Goal: Task Accomplishment & Management: Use online tool/utility

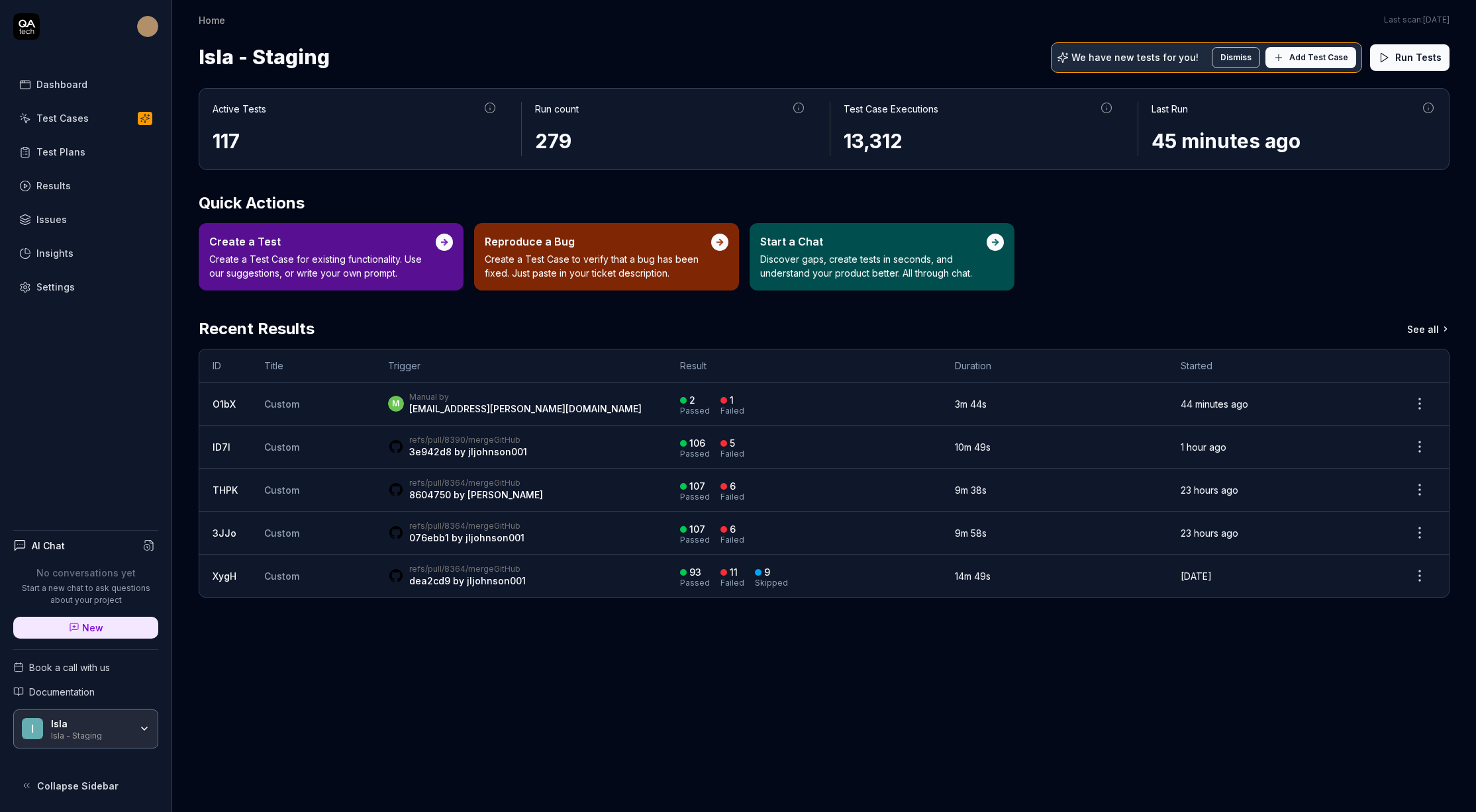
click at [63, 151] on div "Test Plans" at bounding box center [61, 152] width 49 height 14
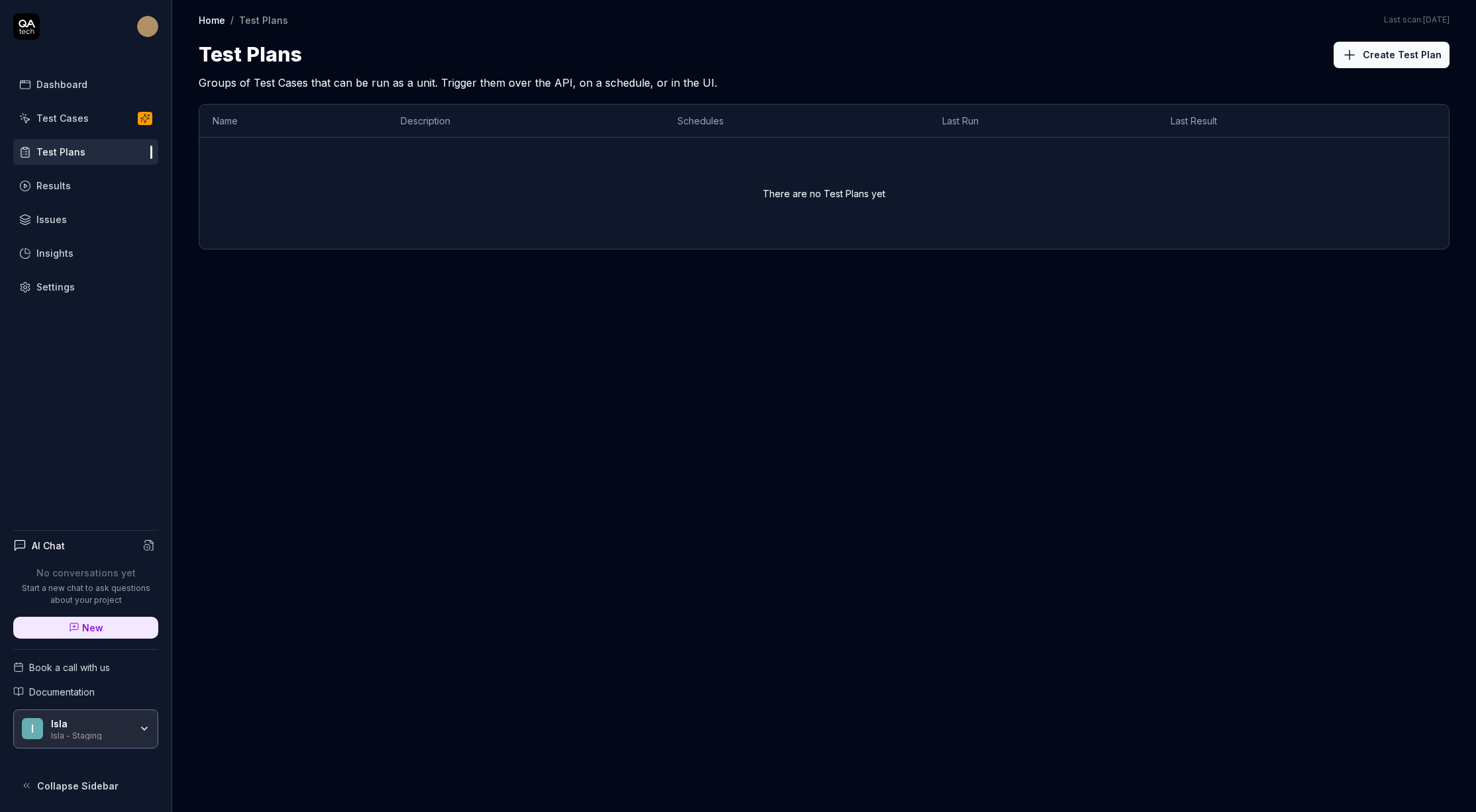
click at [69, 121] on div "Test Cases" at bounding box center [62, 118] width 53 height 14
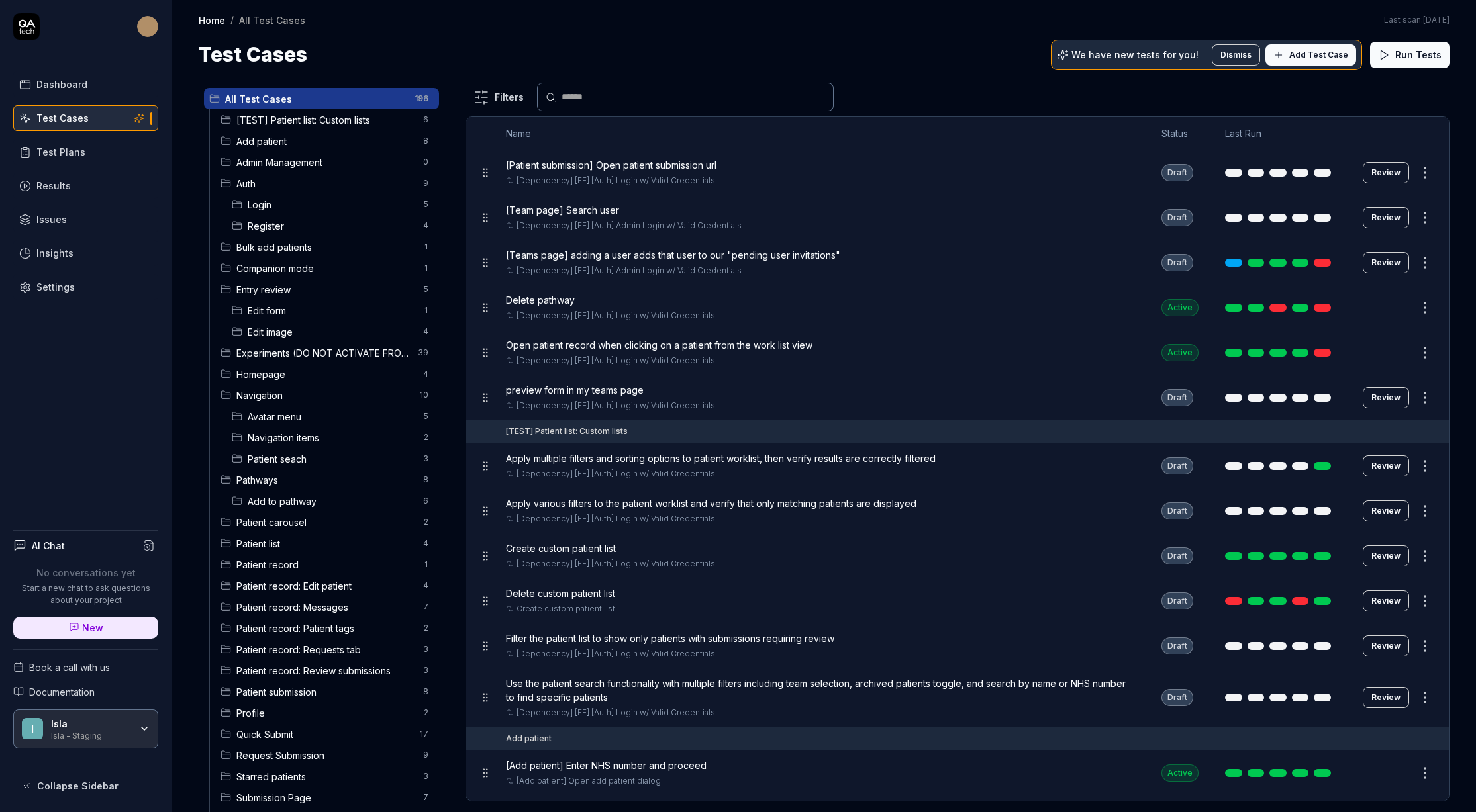
click at [280, 310] on span "Edit form" at bounding box center [331, 311] width 168 height 14
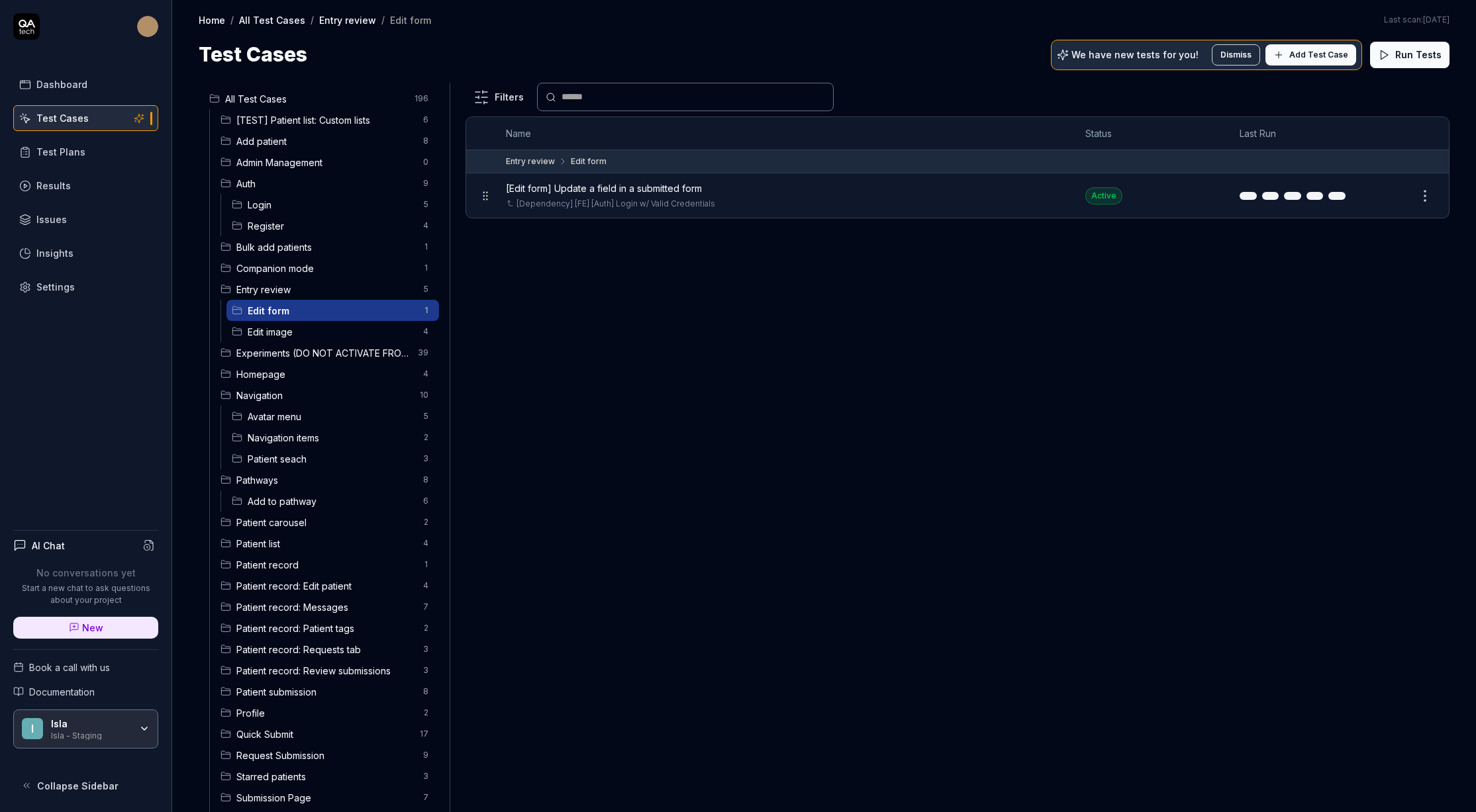
click at [273, 328] on span "Edit image" at bounding box center [331, 332] width 168 height 14
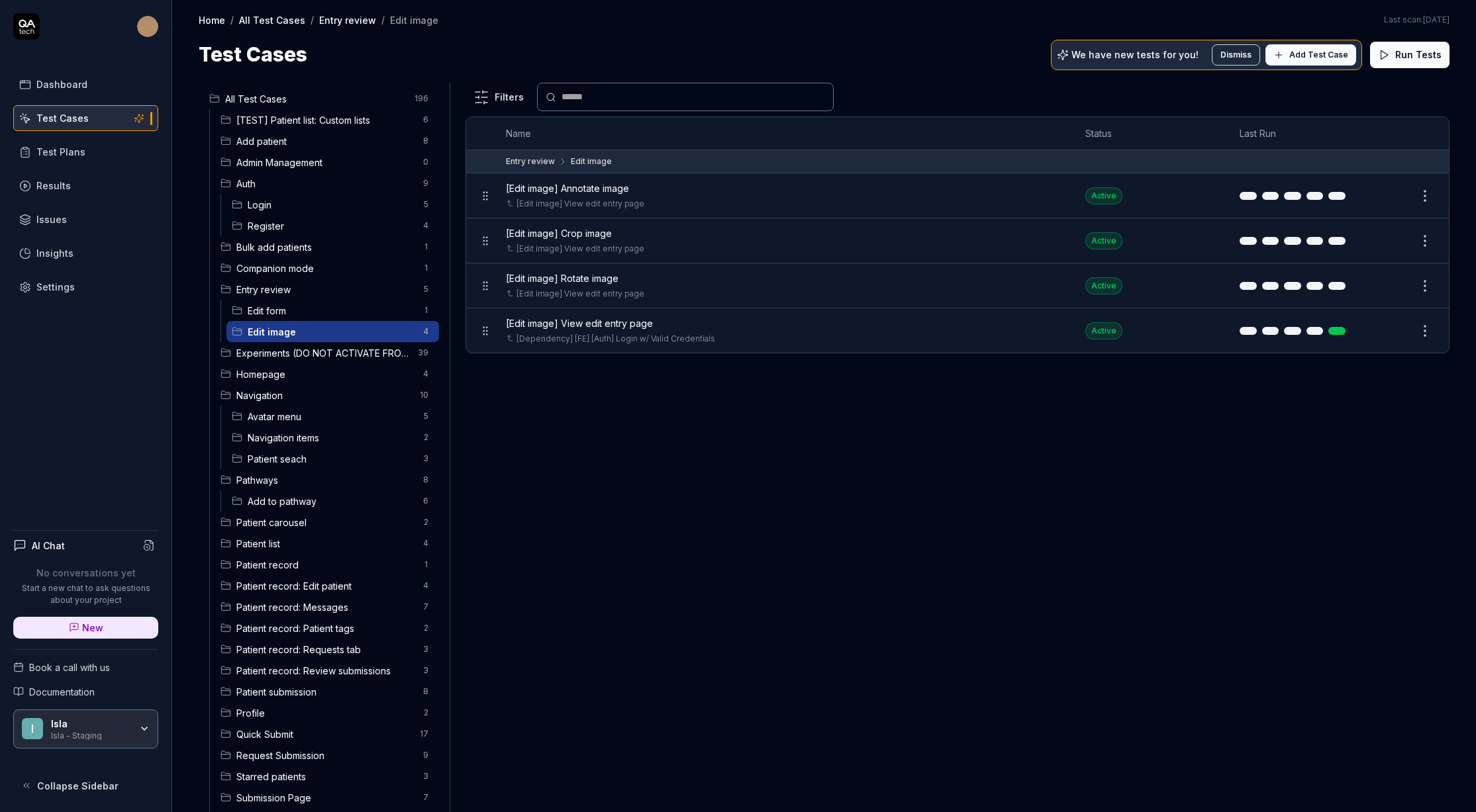
click at [273, 283] on span "Entry review" at bounding box center [325, 290] width 179 height 14
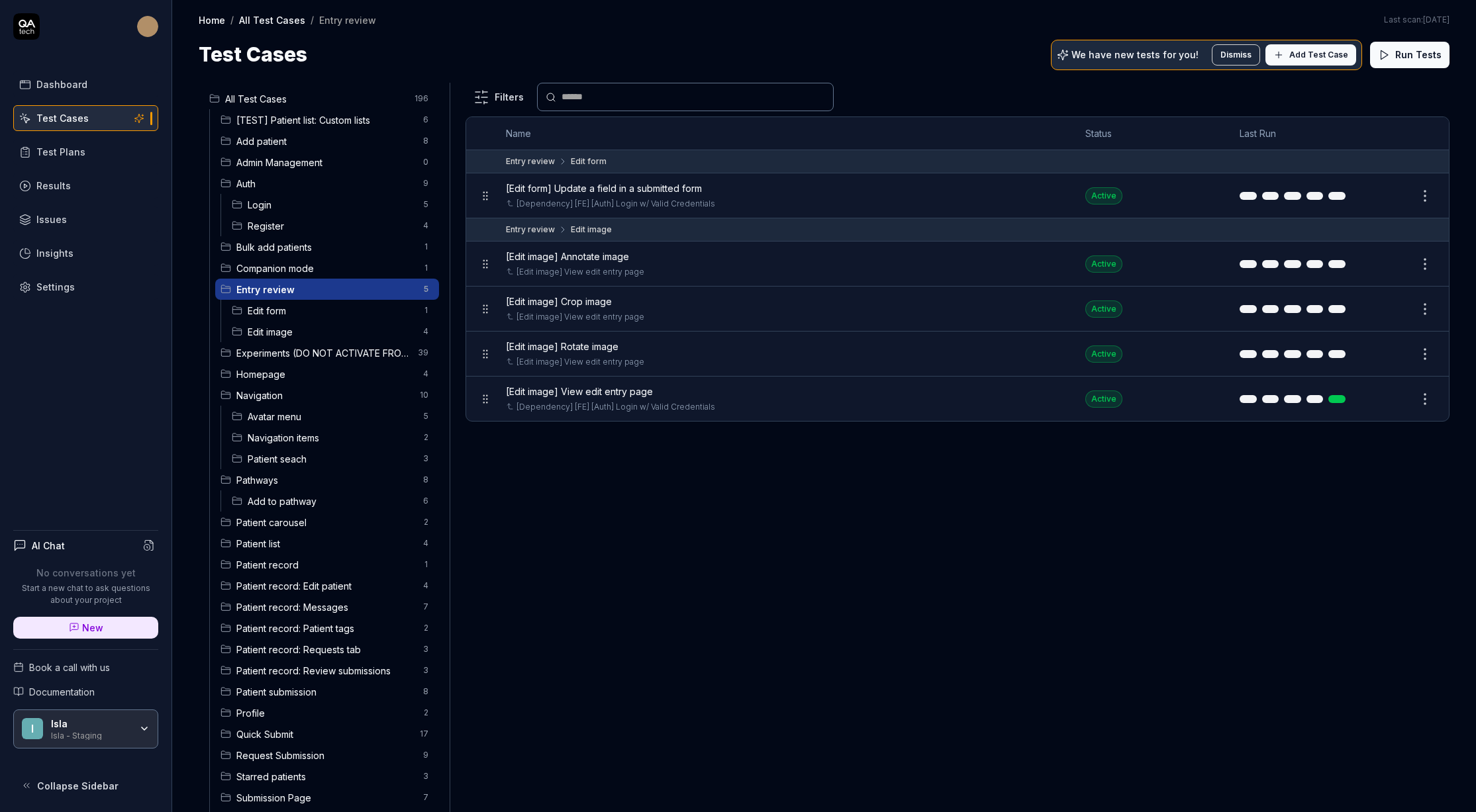
click at [411, 287] on html "Dashboard Test Cases Test Plans Results Issues Insights Settings AI Chat No con…" at bounding box center [738, 406] width 1476 height 812
click at [369, 341] on div "Add Scenario" at bounding box center [368, 345] width 114 height 29
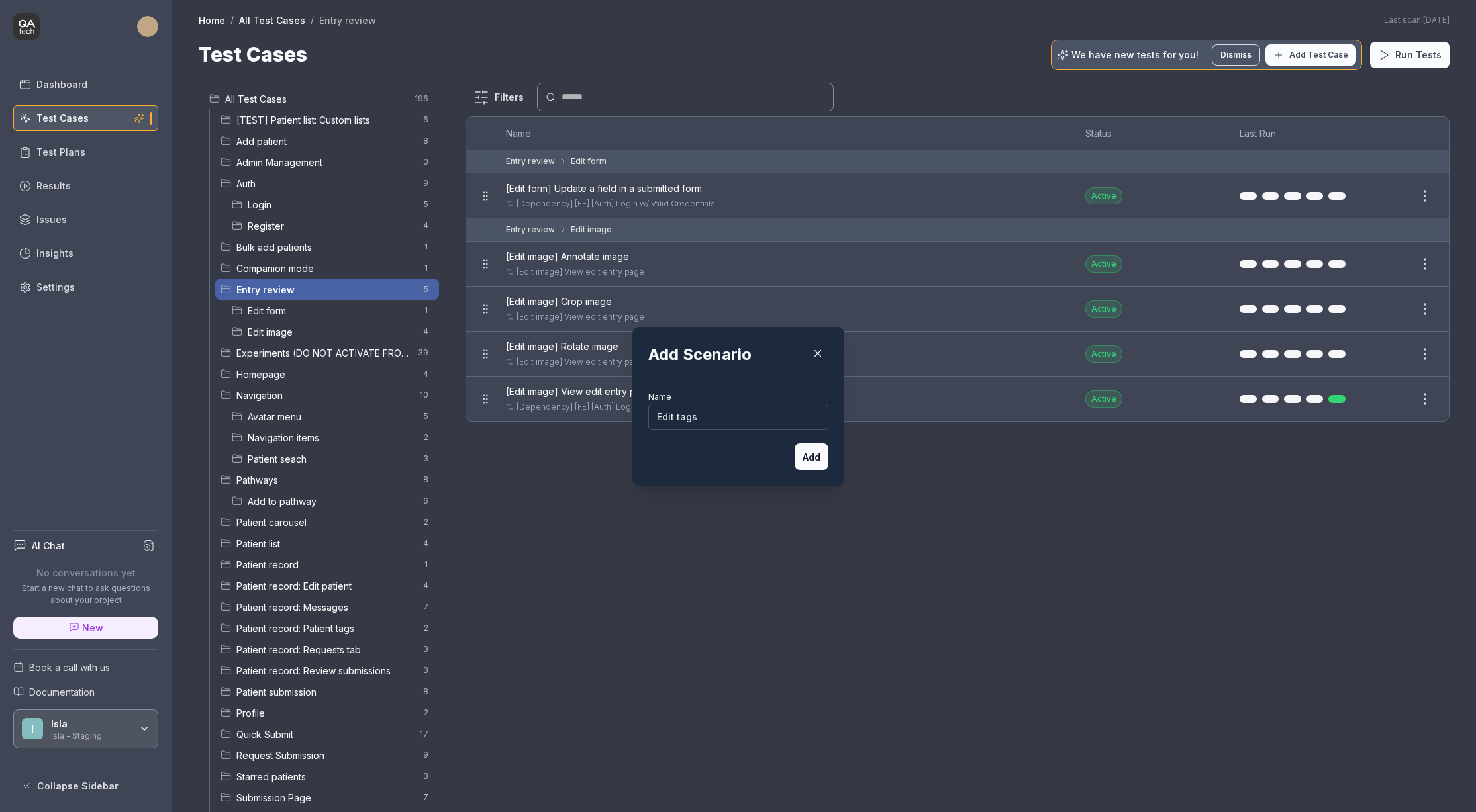
type input "Edit tags"
click at [810, 451] on button "Add" at bounding box center [812, 457] width 34 height 27
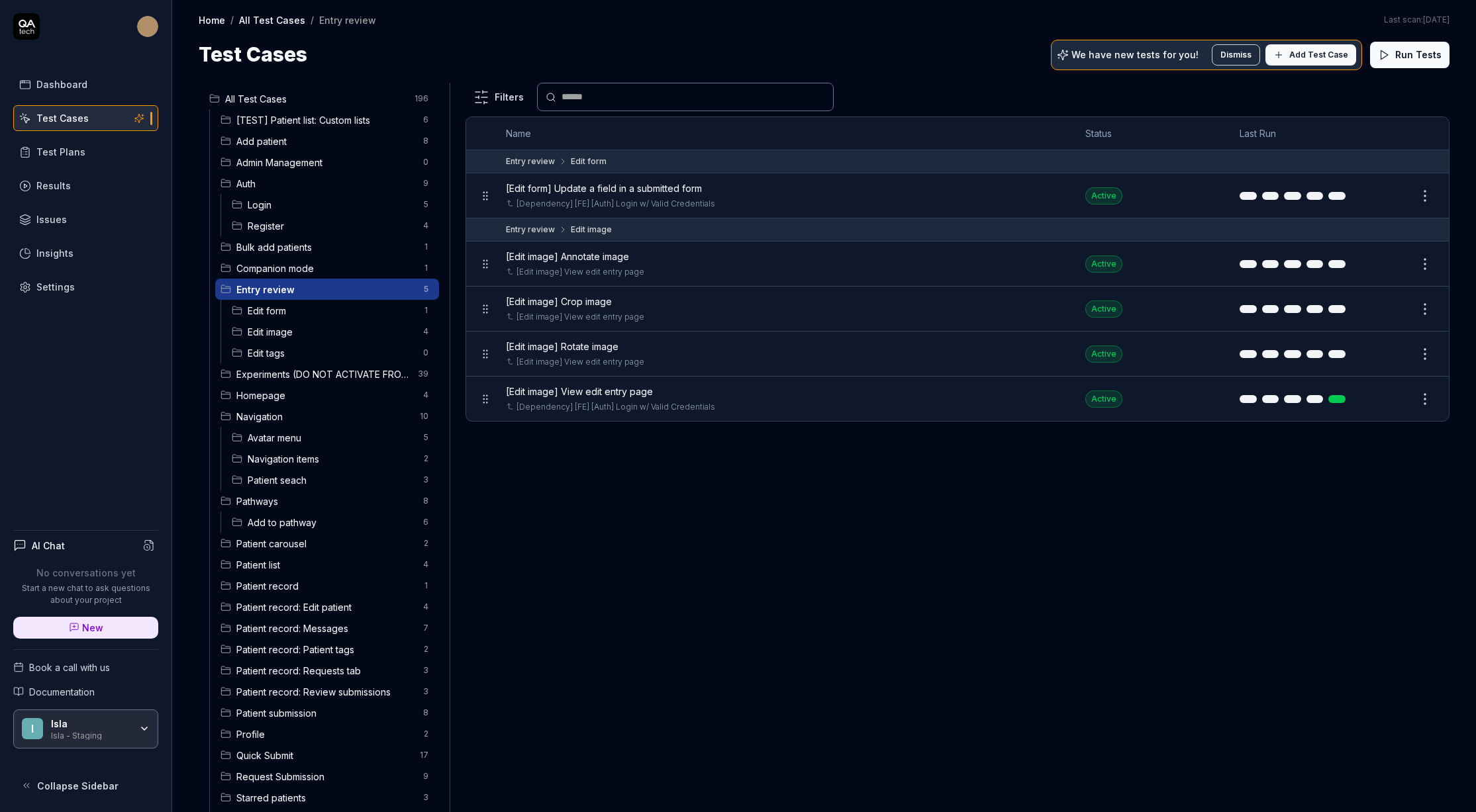
click at [317, 346] on span "Edit tags" at bounding box center [331, 353] width 168 height 14
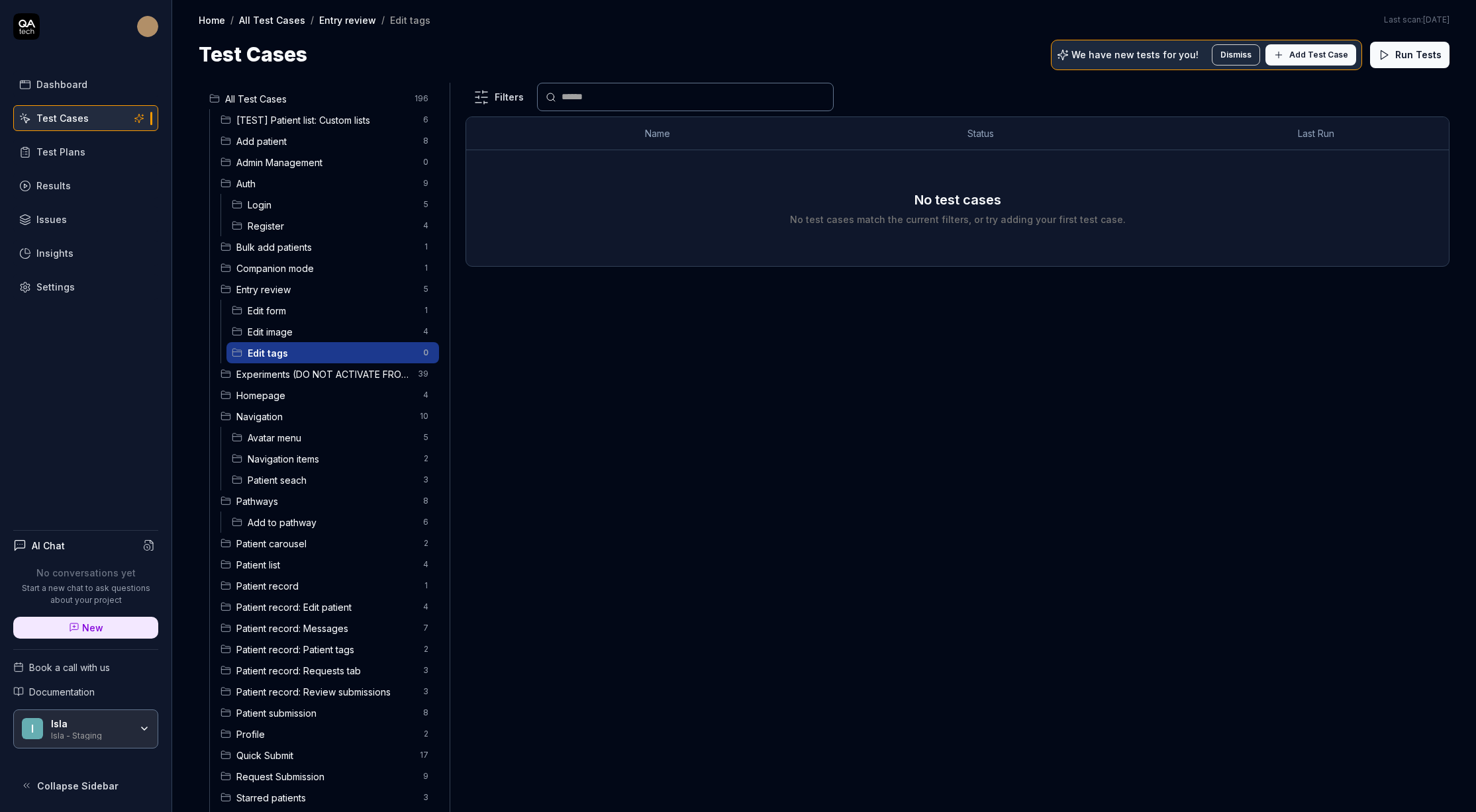
click at [1319, 55] on span "Add Test Case" at bounding box center [1319, 55] width 59 height 12
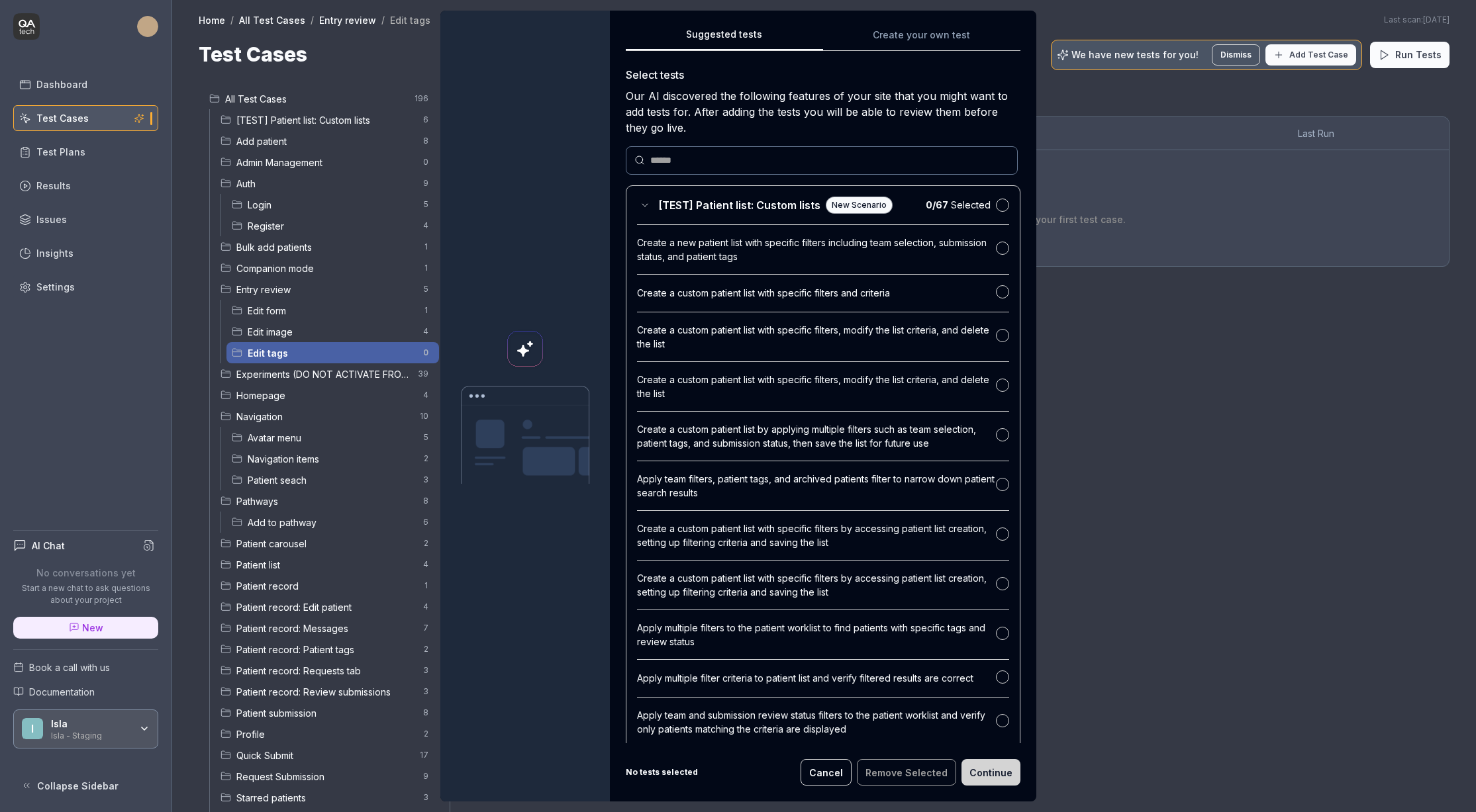
click at [763, 396] on div "Create a custom patient list with specific filters, modify the list criteria, a…" at bounding box center [816, 387] width 359 height 28
click at [884, 47] on div "Suggested tests Suggested tests Create your own test Select tests Our AI discov…" at bounding box center [738, 406] width 1476 height 812
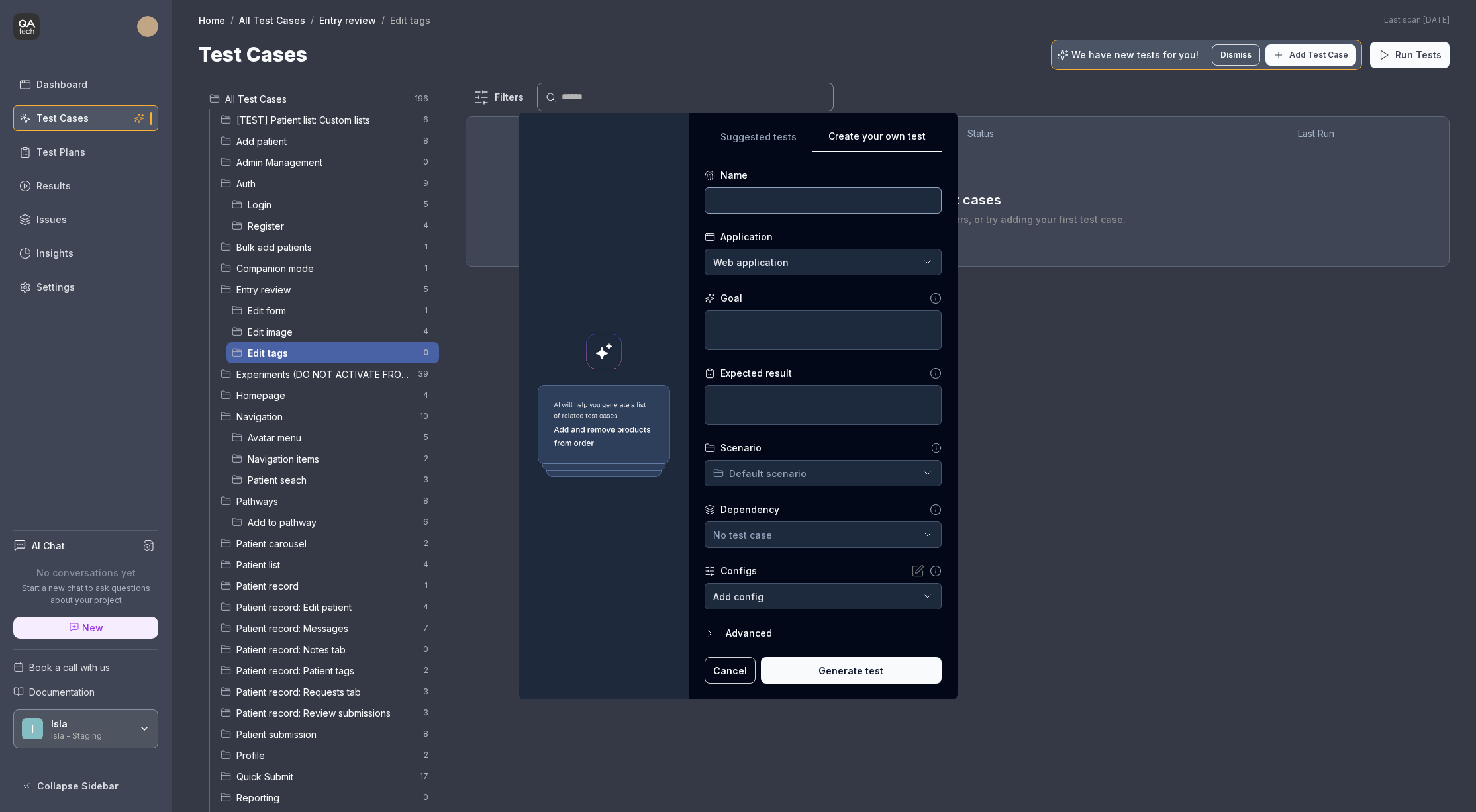
click at [777, 200] on input at bounding box center [823, 200] width 237 height 27
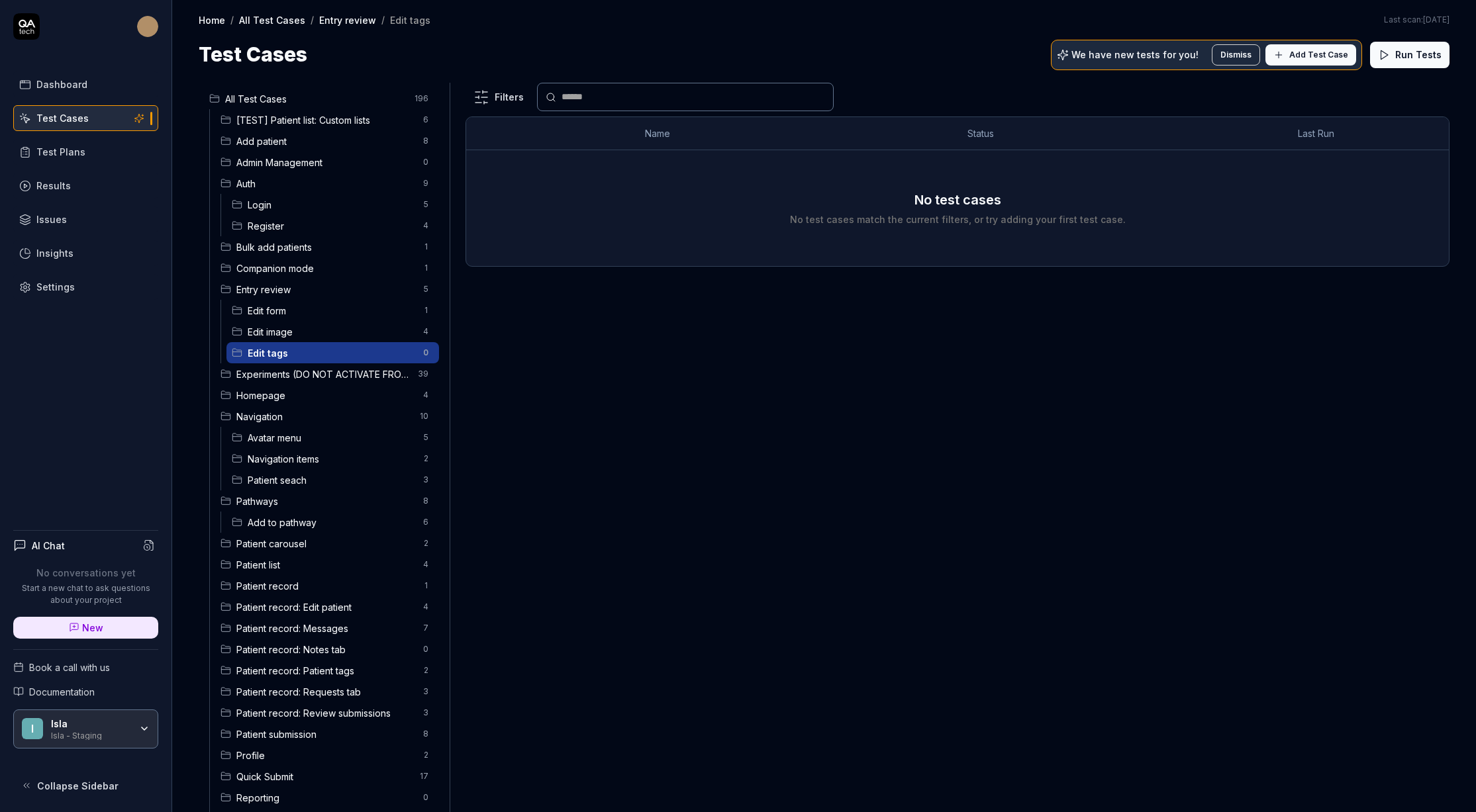
click at [284, 329] on span "Edit image" at bounding box center [331, 332] width 168 height 14
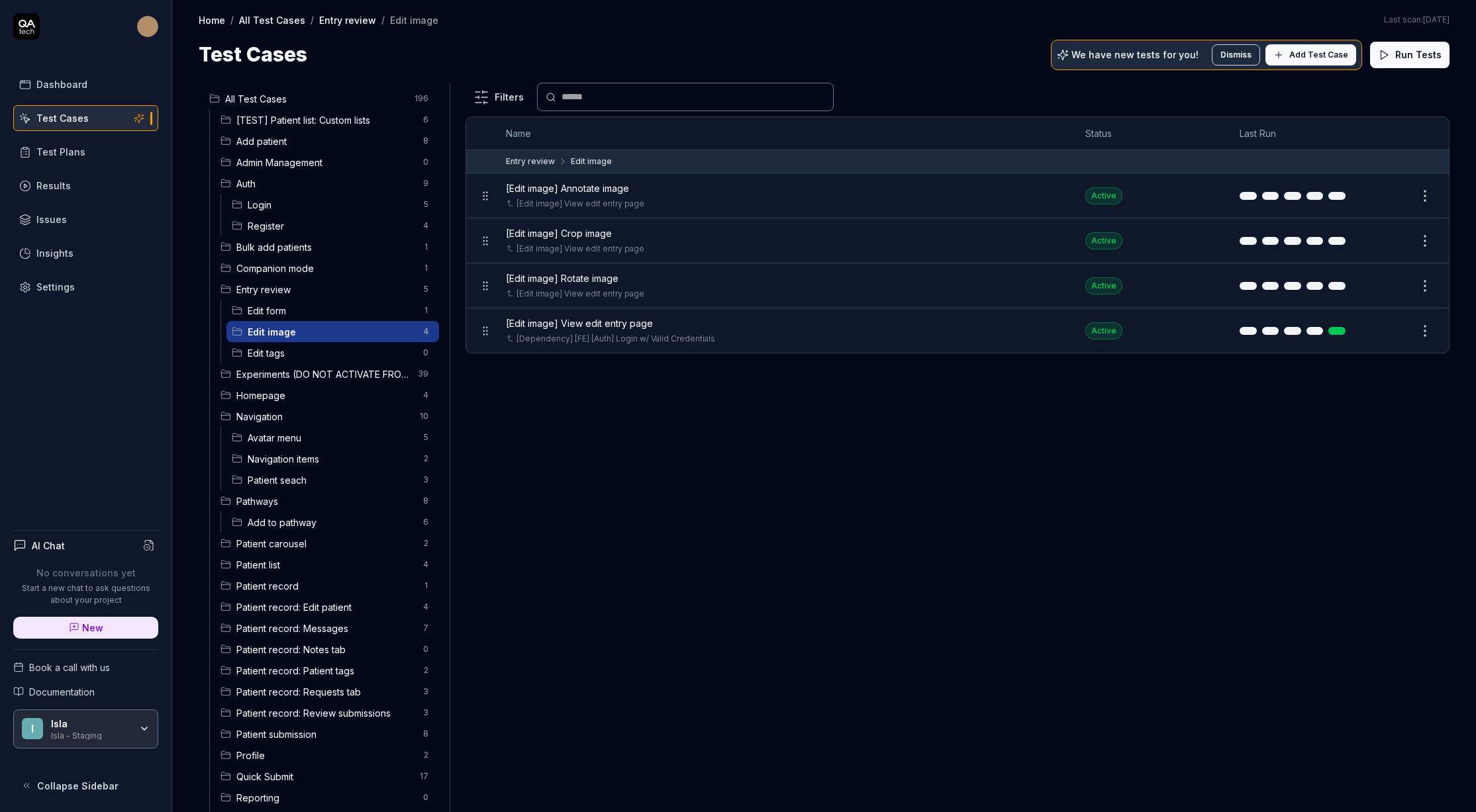
click at [285, 313] on span "Edit form" at bounding box center [331, 311] width 168 height 14
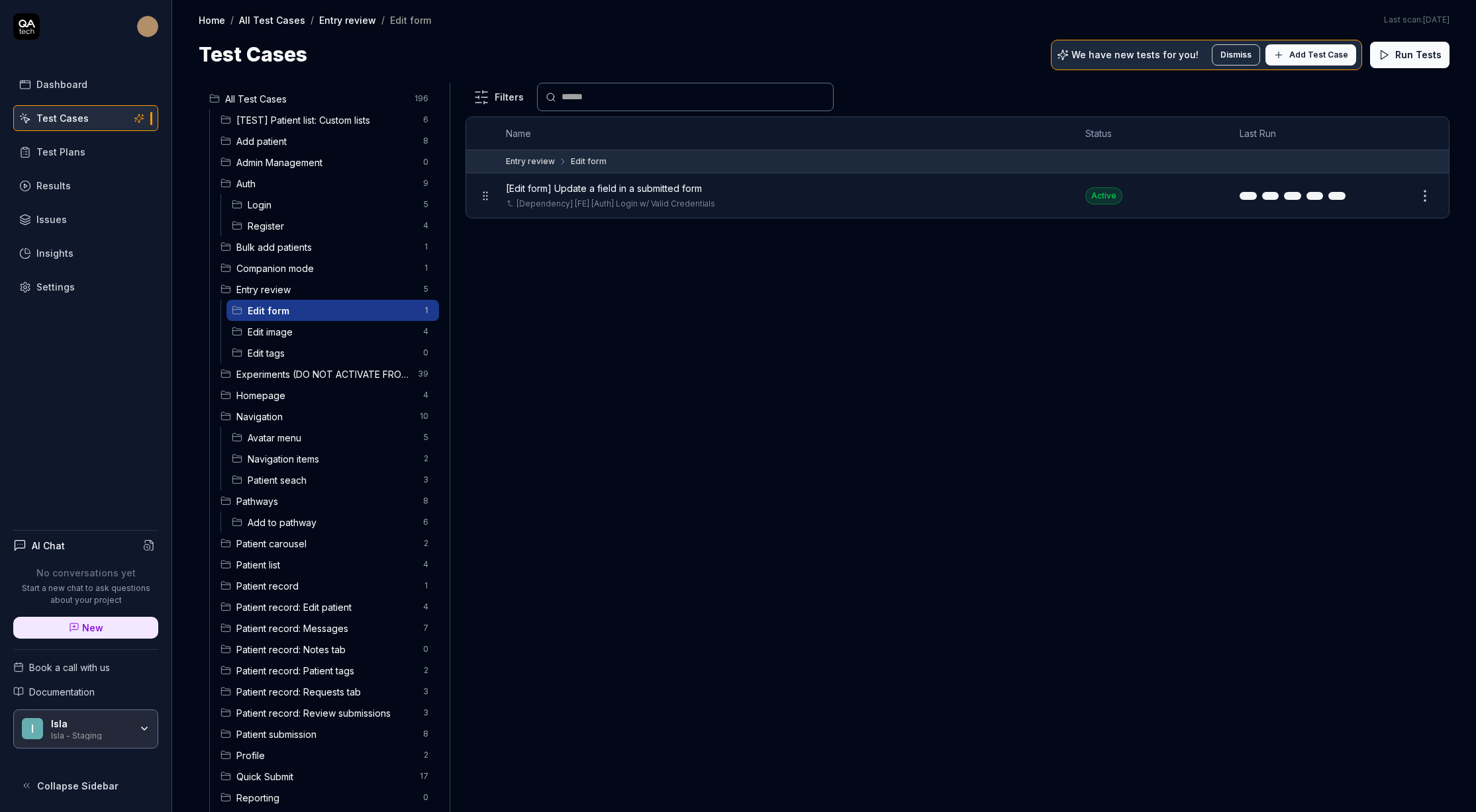
click at [282, 351] on span "Edit tags" at bounding box center [331, 353] width 168 height 14
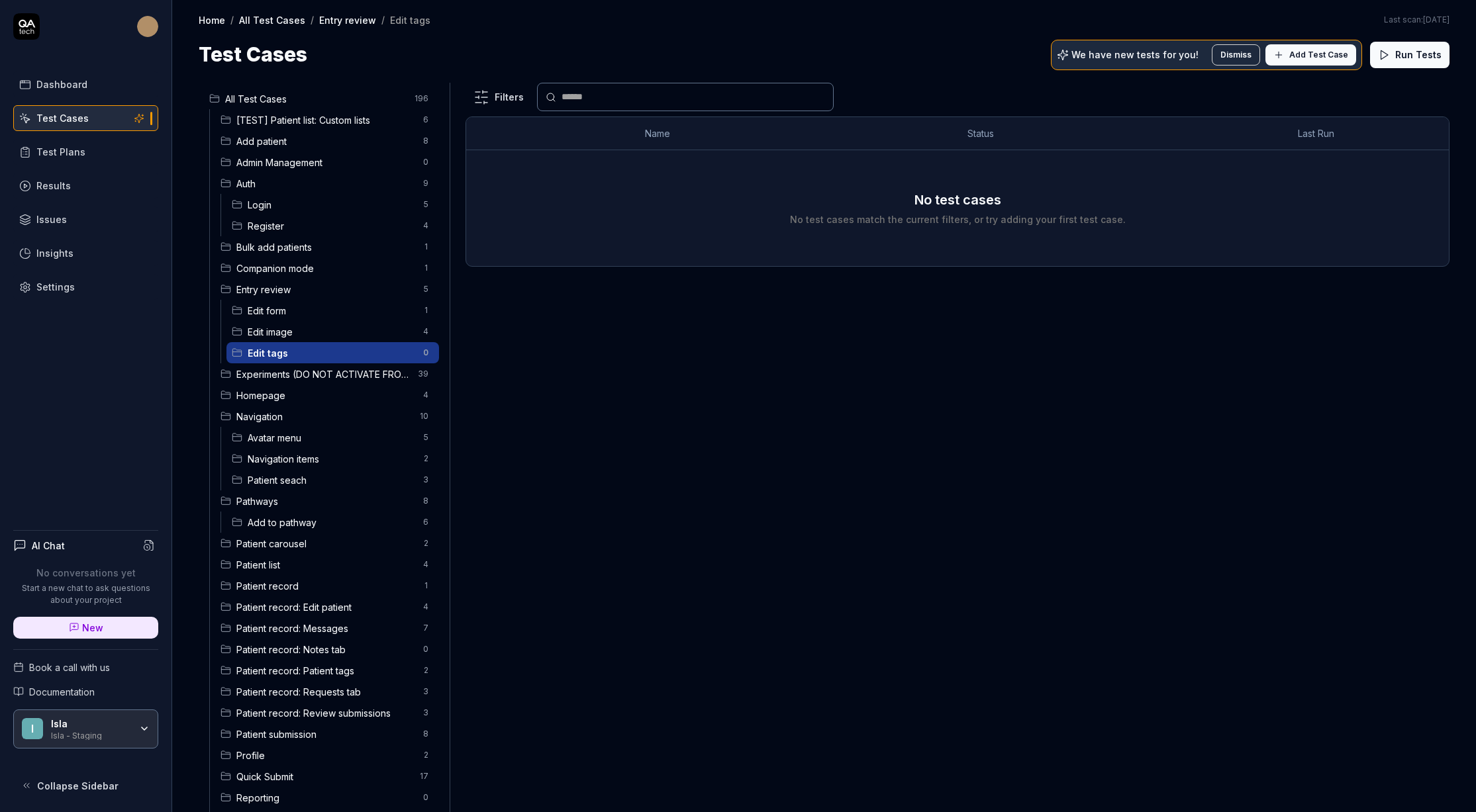
click at [1316, 50] on span "Add Test Case" at bounding box center [1319, 55] width 59 height 12
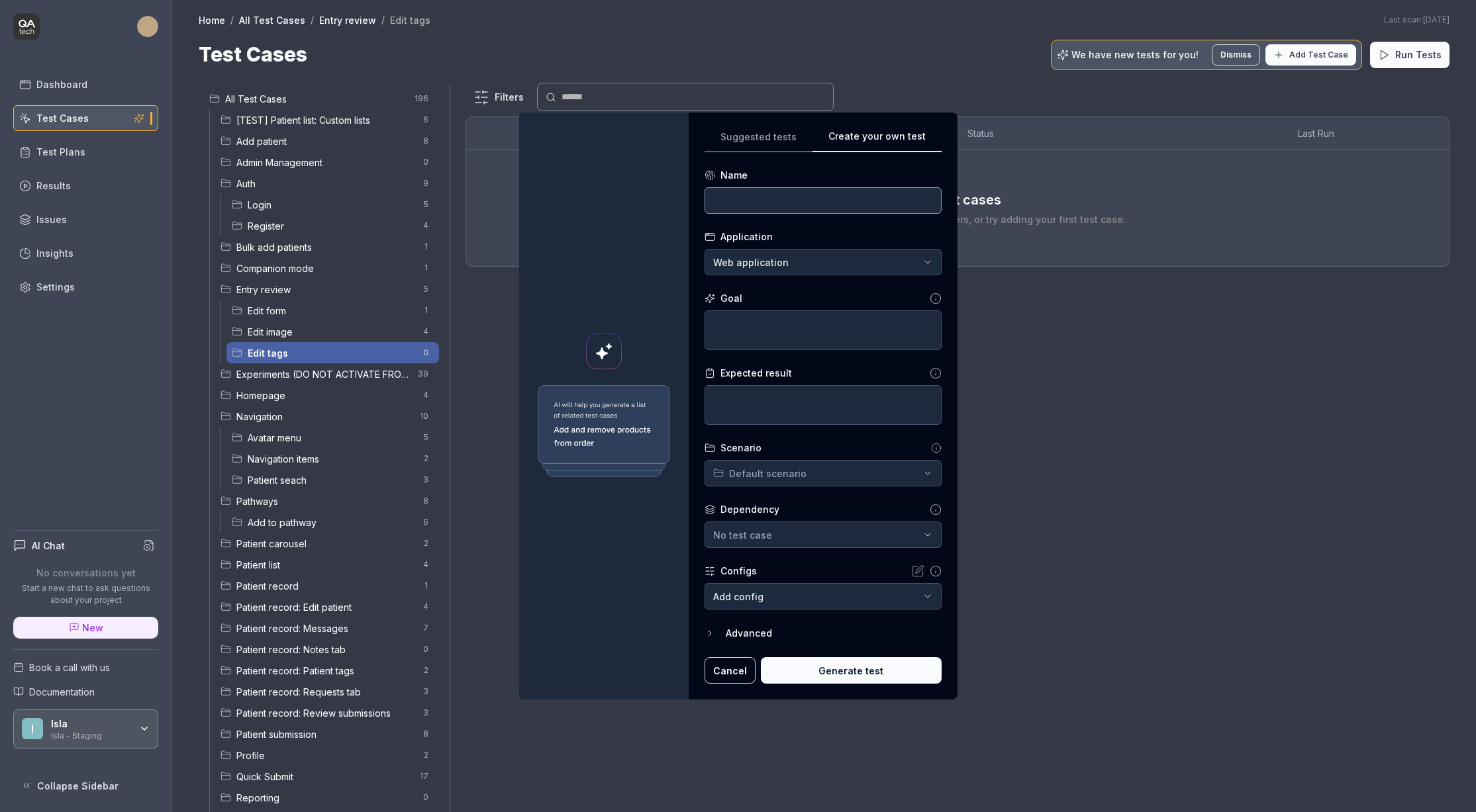
click at [845, 202] on input at bounding box center [823, 200] width 237 height 27
type input "[Edit Tags] Add tag"
click at [791, 331] on textarea at bounding box center [823, 330] width 237 height 40
click at [790, 331] on textarea at bounding box center [823, 330] width 237 height 40
click at [762, 328] on textarea at bounding box center [823, 330] width 237 height 40
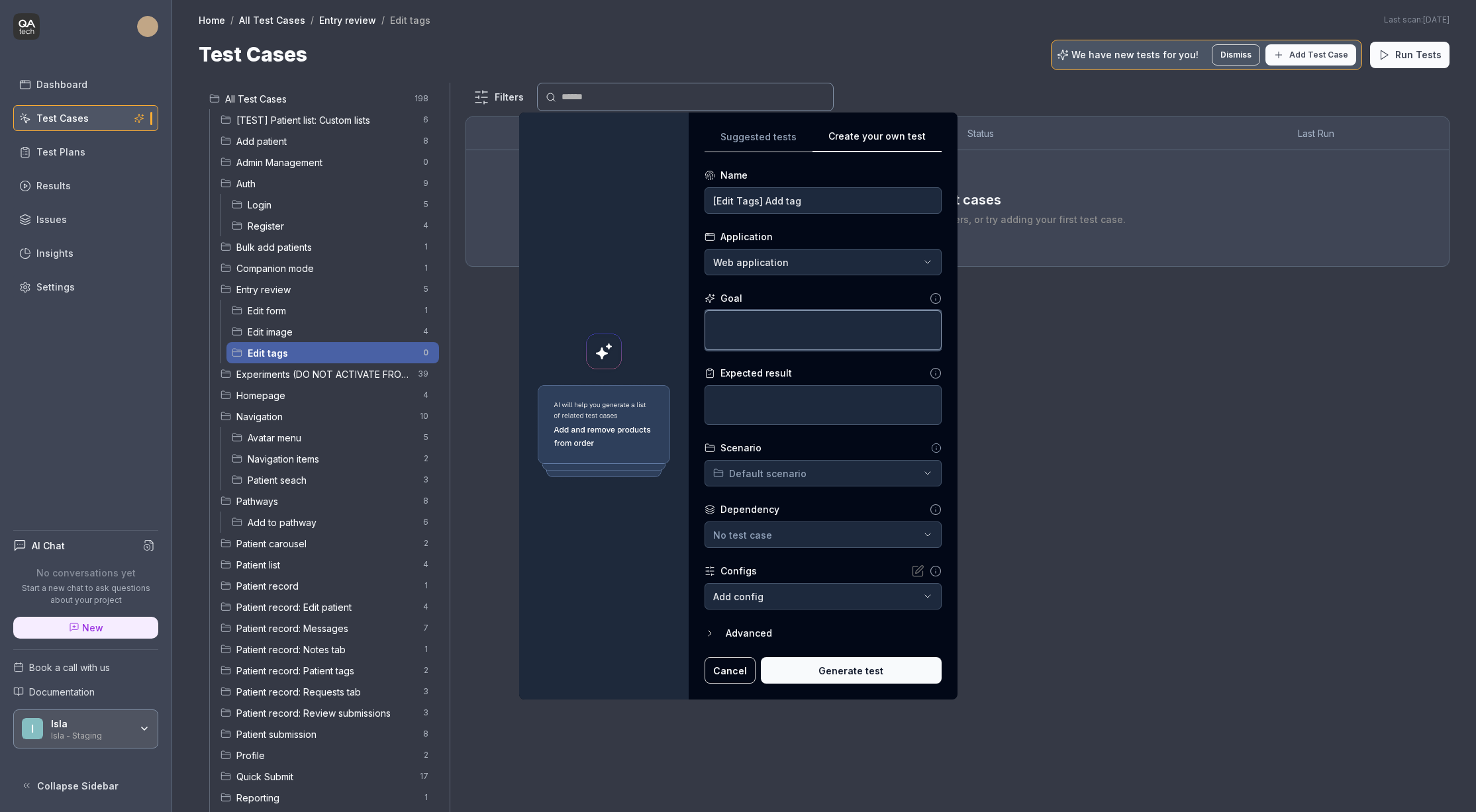
type textarea "*"
type textarea "C"
type textarea "*"
type textarea "Cl"
type textarea "*"
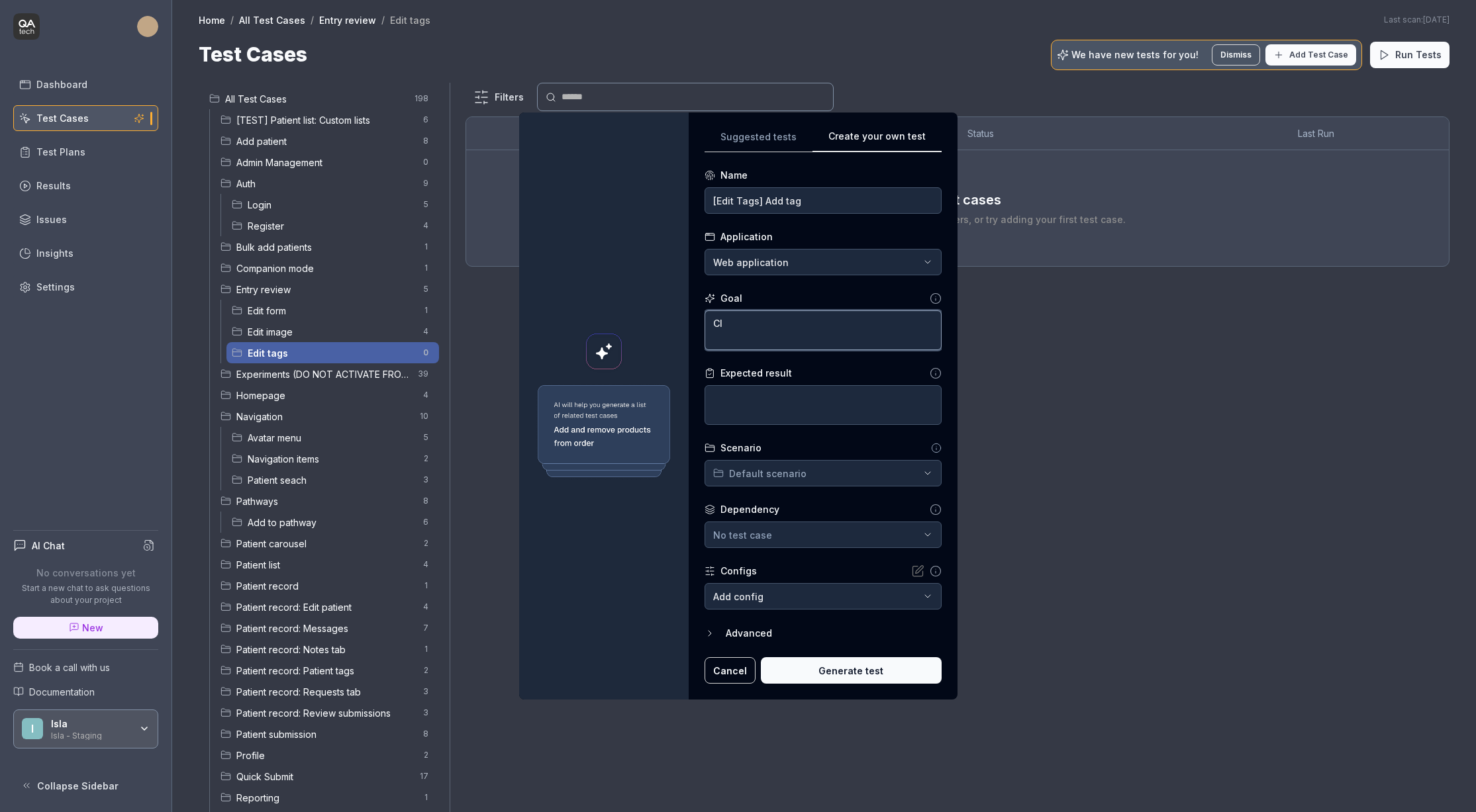
type textarea "Cli"
type textarea "*"
type textarea "Clic"
type textarea "*"
type textarea "Click"
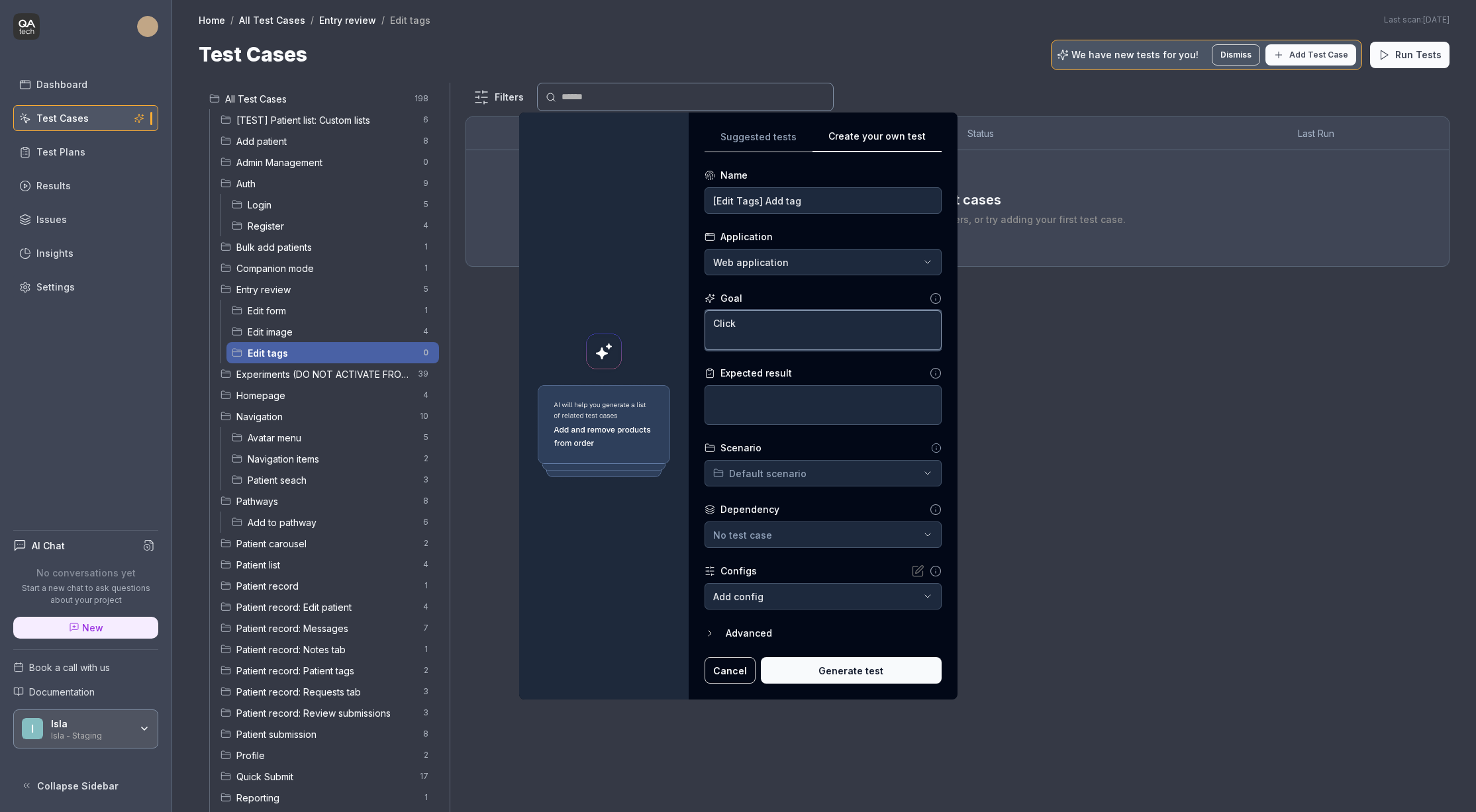
type textarea "*"
type textarea "Click"
type textarea "*"
type textarea "Click v"
type textarea "*"
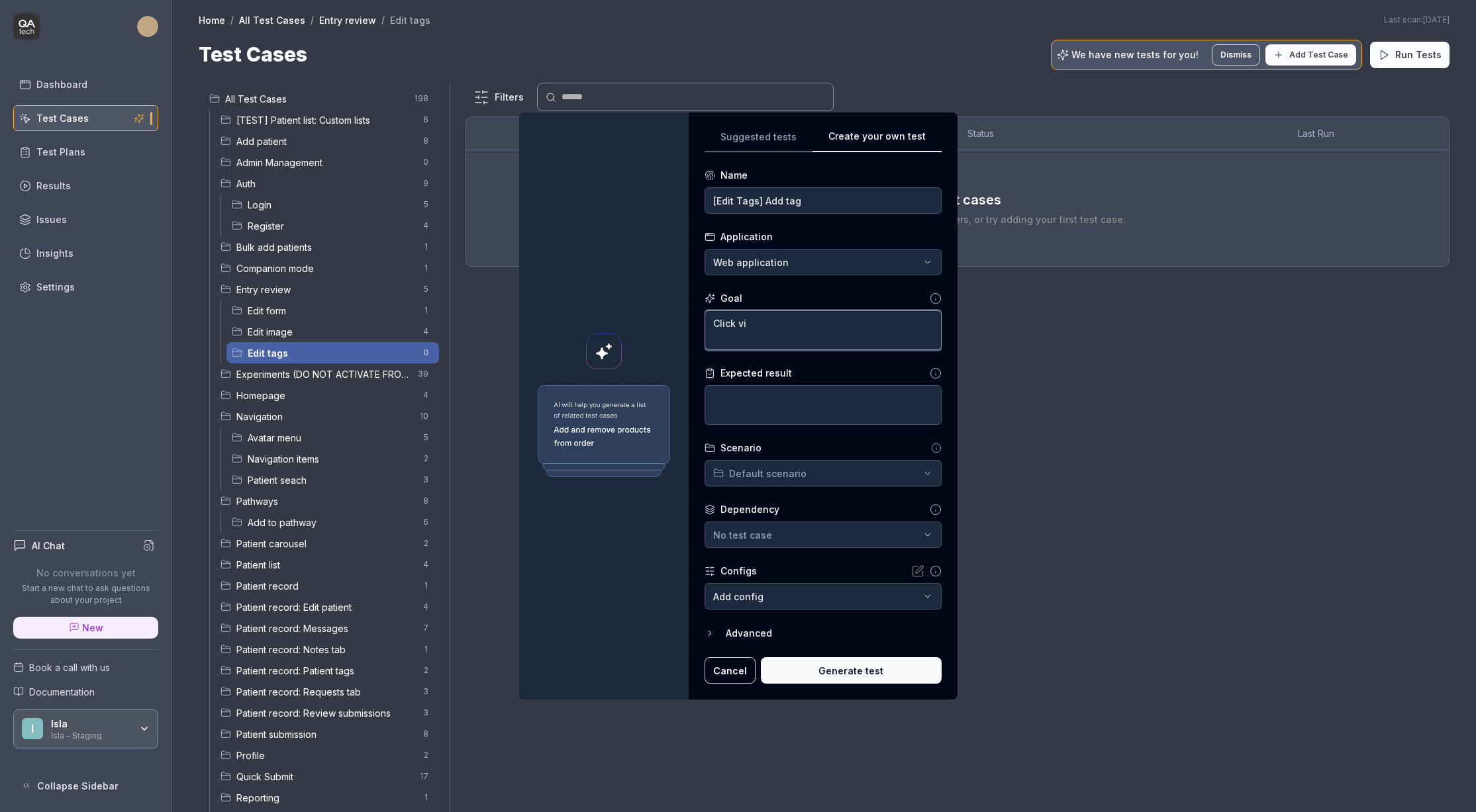
type textarea "Click vie"
type textarea "*"
type textarea "Click view"
type textarea "*"
type textarea "Click view"
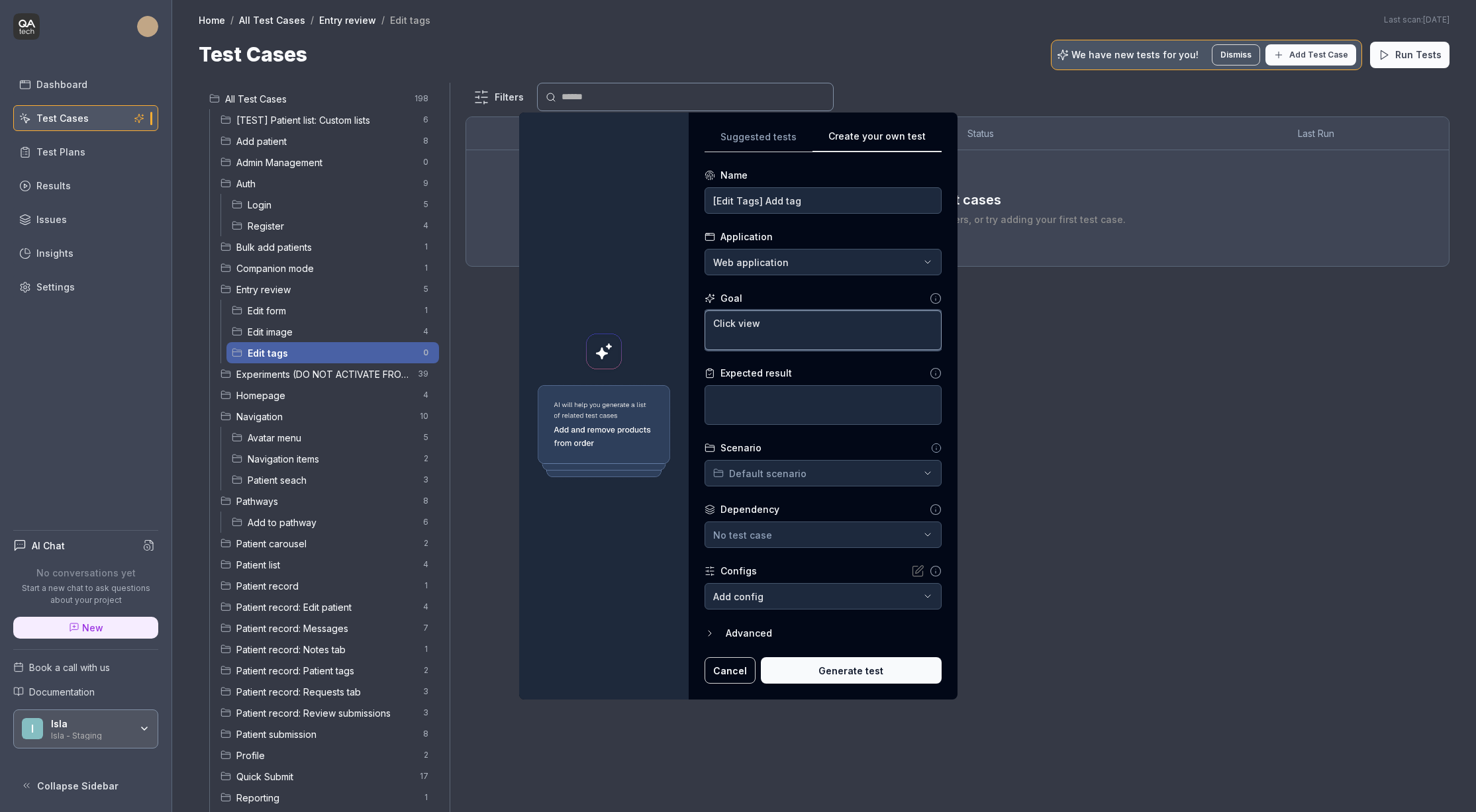
type textarea "*"
type textarea "Click view c"
type textarea "*"
type textarea "Click view ca"
type textarea "*"
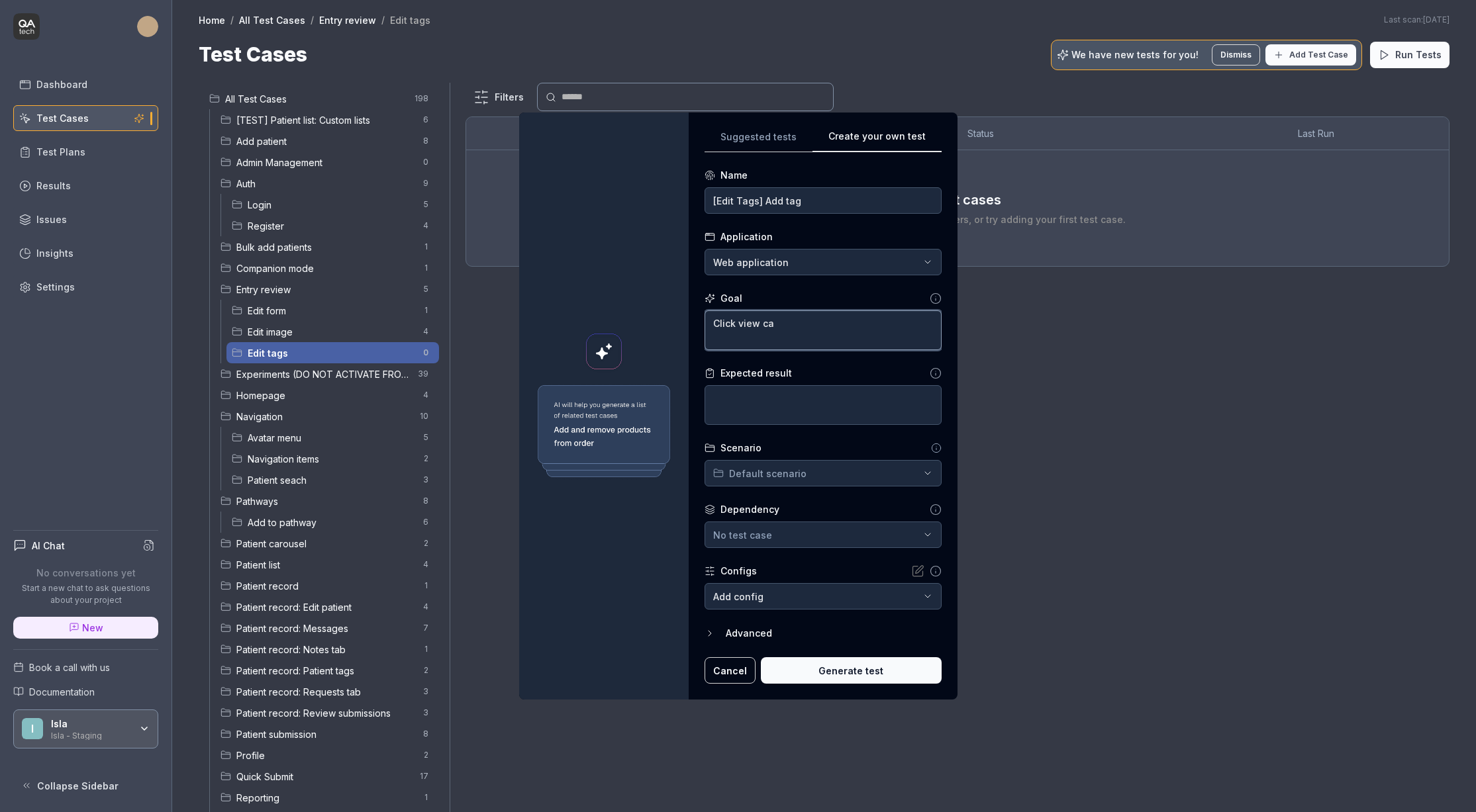
type textarea "Click view car"
type textarea "*"
type textarea "Click view card"
type textarea "*"
type textarea "Click view card"
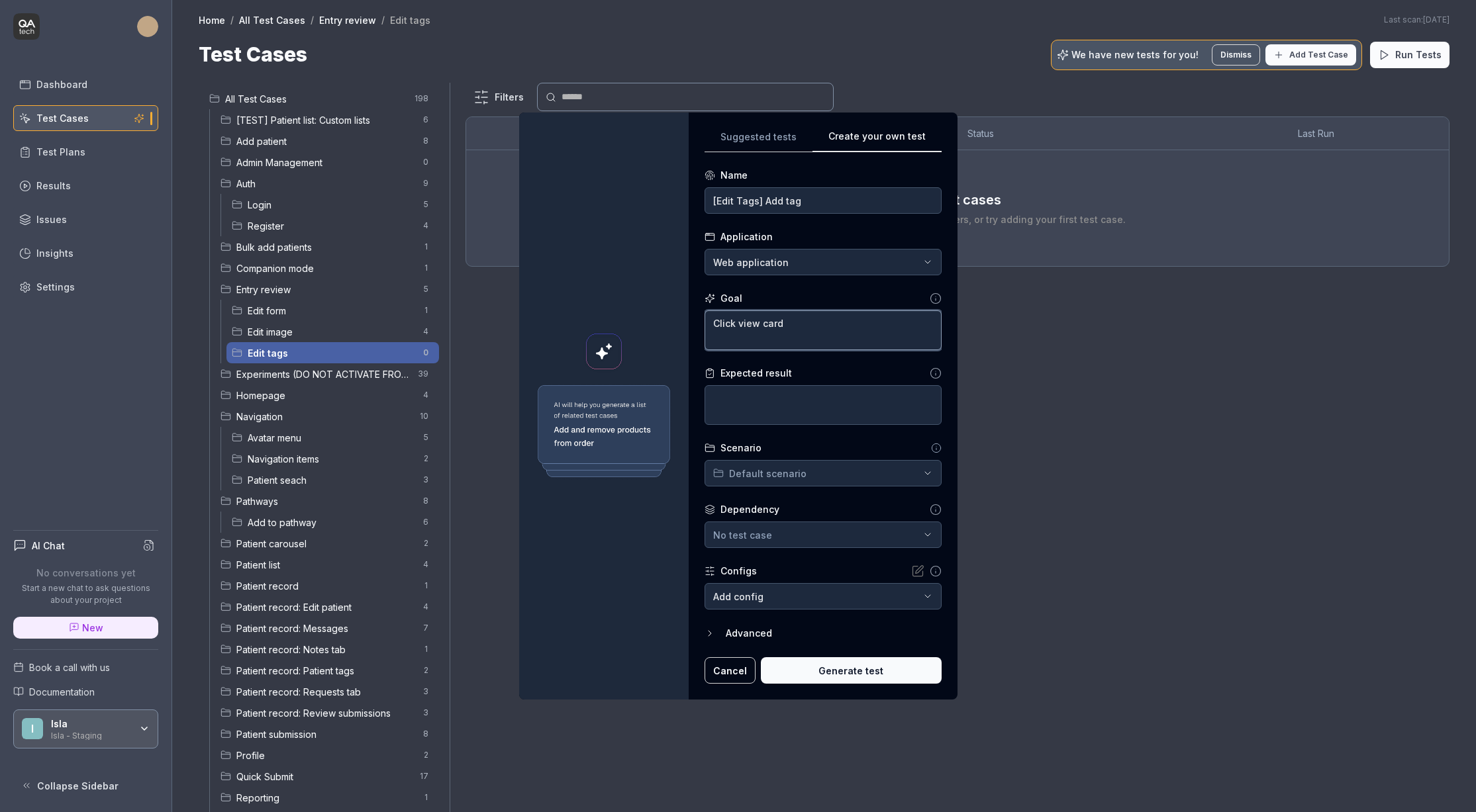
type textarea "*"
type textarea "Click view card w"
type textarea "*"
type textarea "Click view card wi"
type textarea "*"
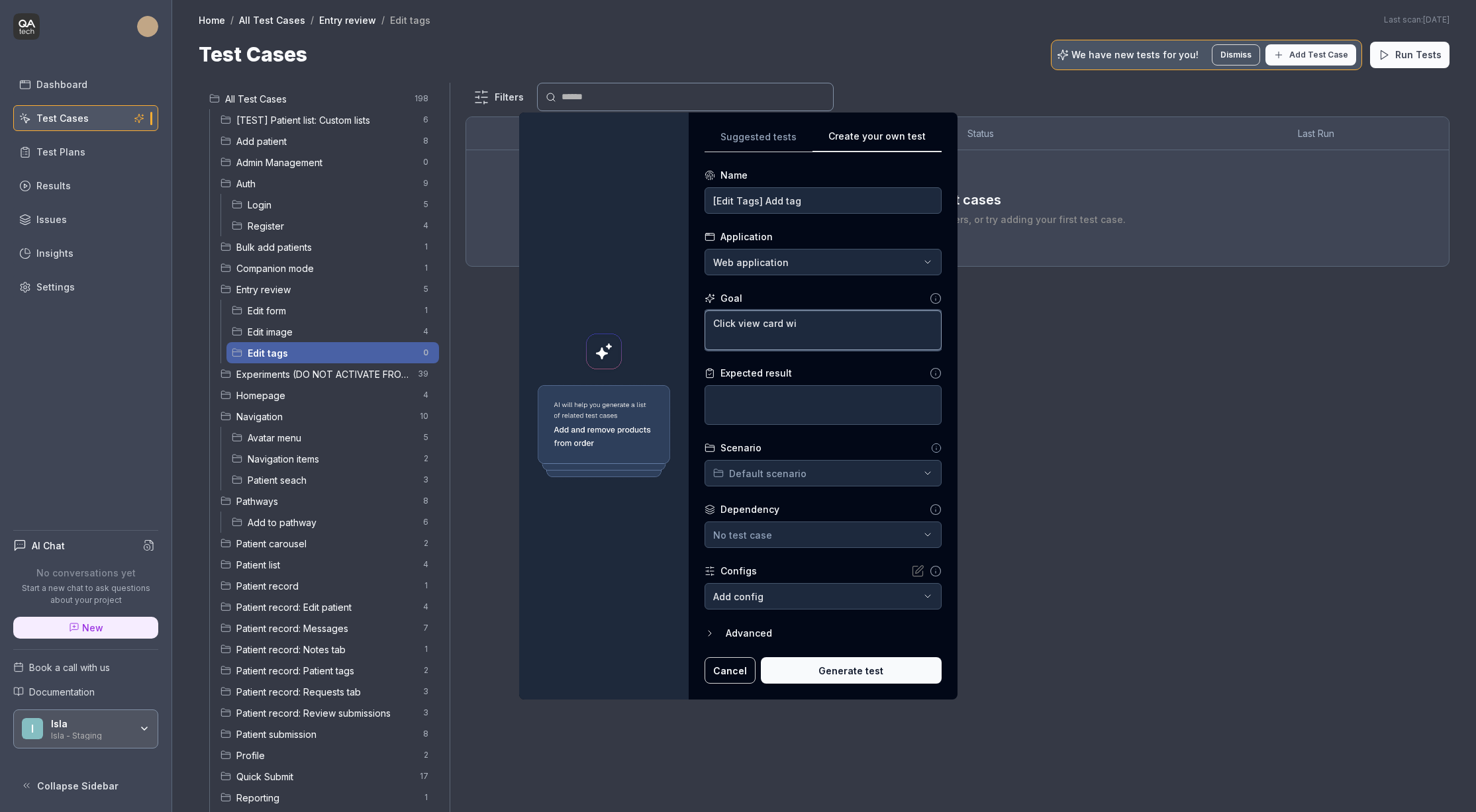
type textarea "Click view card wit"
type textarea "*"
type textarea "Click view card with"
type textarea "*"
type textarea "Click view card with"
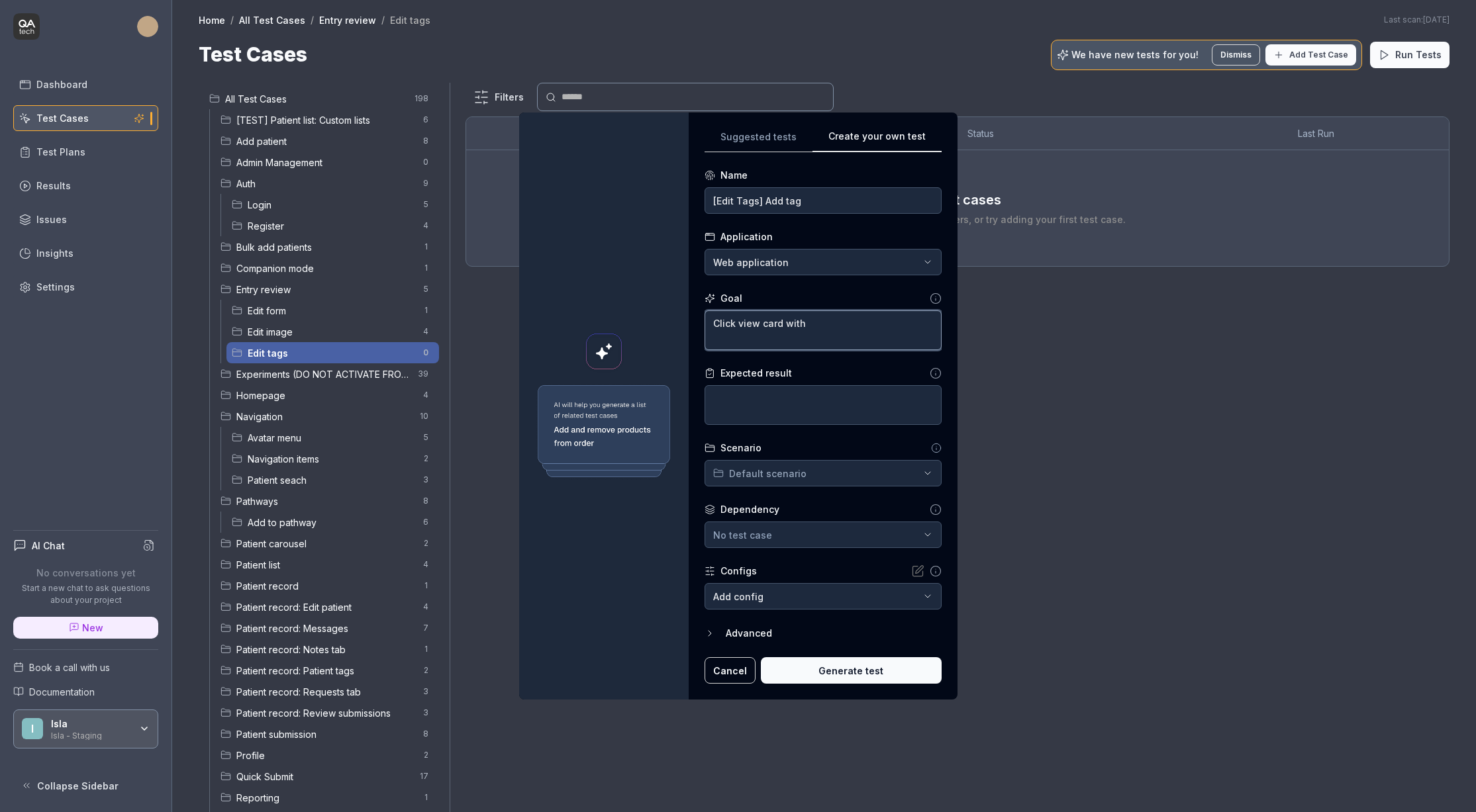
type textarea "*"
type textarea "Click view card with t"
type textarea "*"
type textarea "Click view card with te"
type textarea "*"
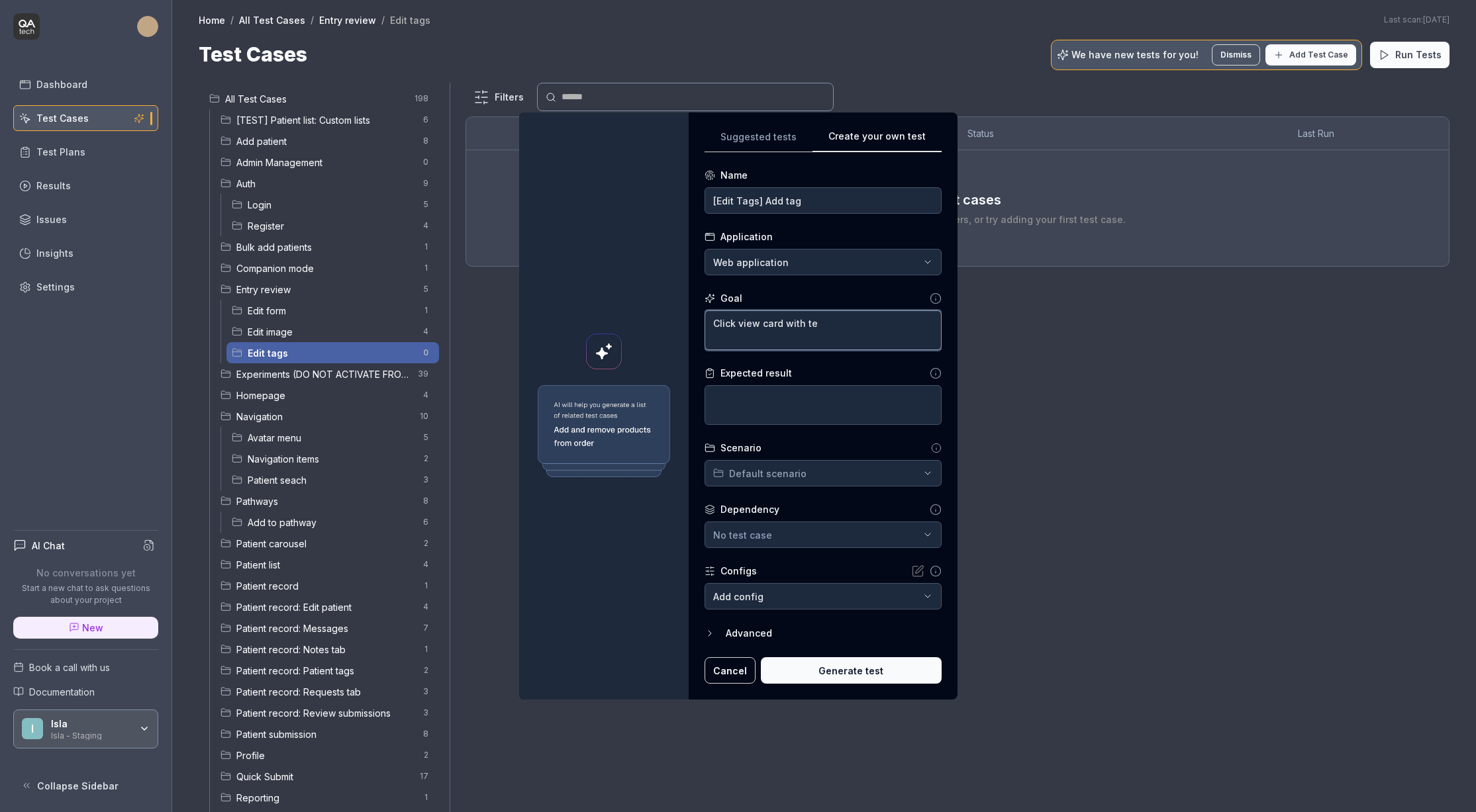
type textarea "Click view card with tex"
type textarea "*"
type textarea "Click view card with text"
type textarea "*"
type textarea "Click view card with text"
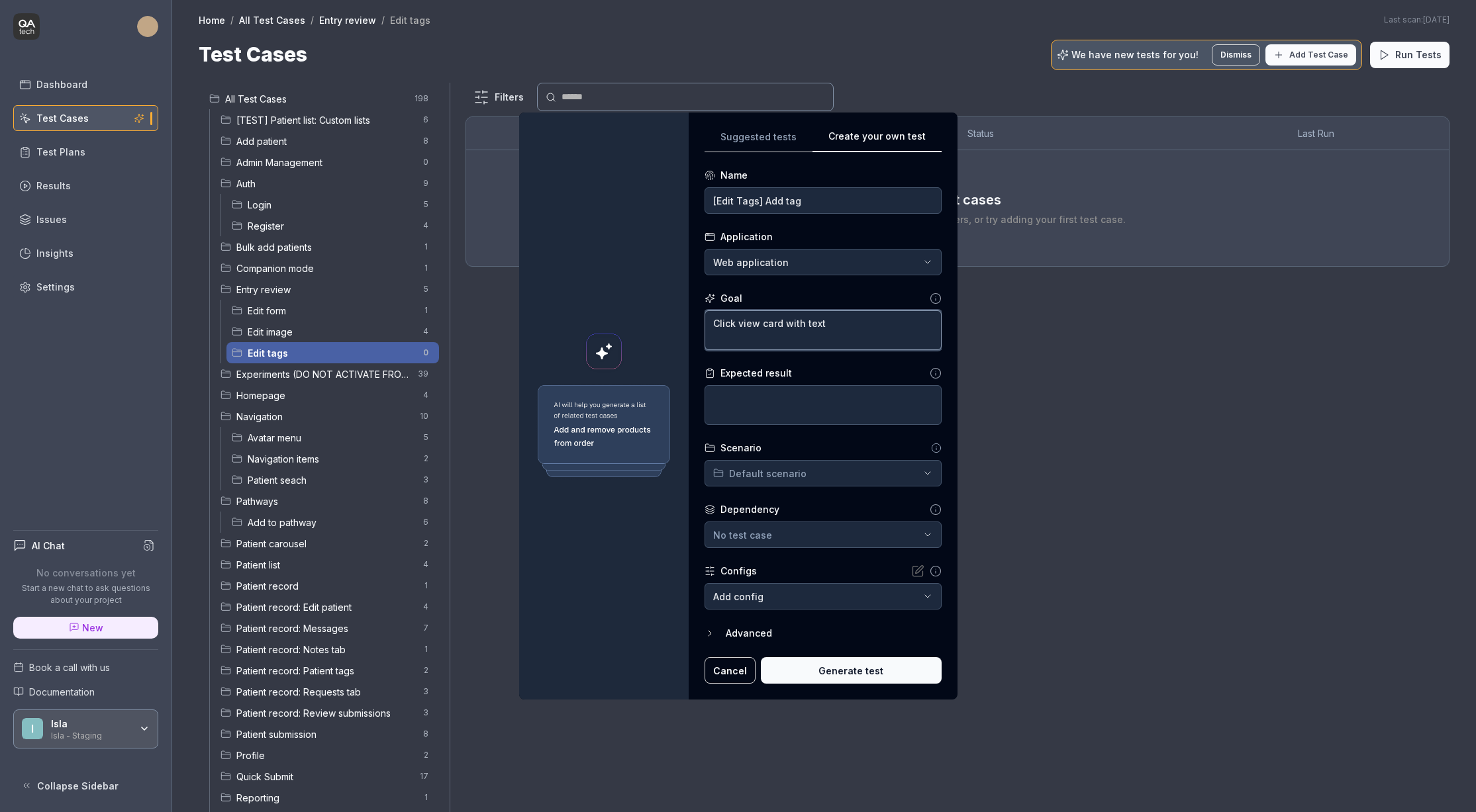
type textarea "*"
type textarea "Click view card with text ""
type textarea "*"
type textarea "Click view card with text "A"
type textarea "*"
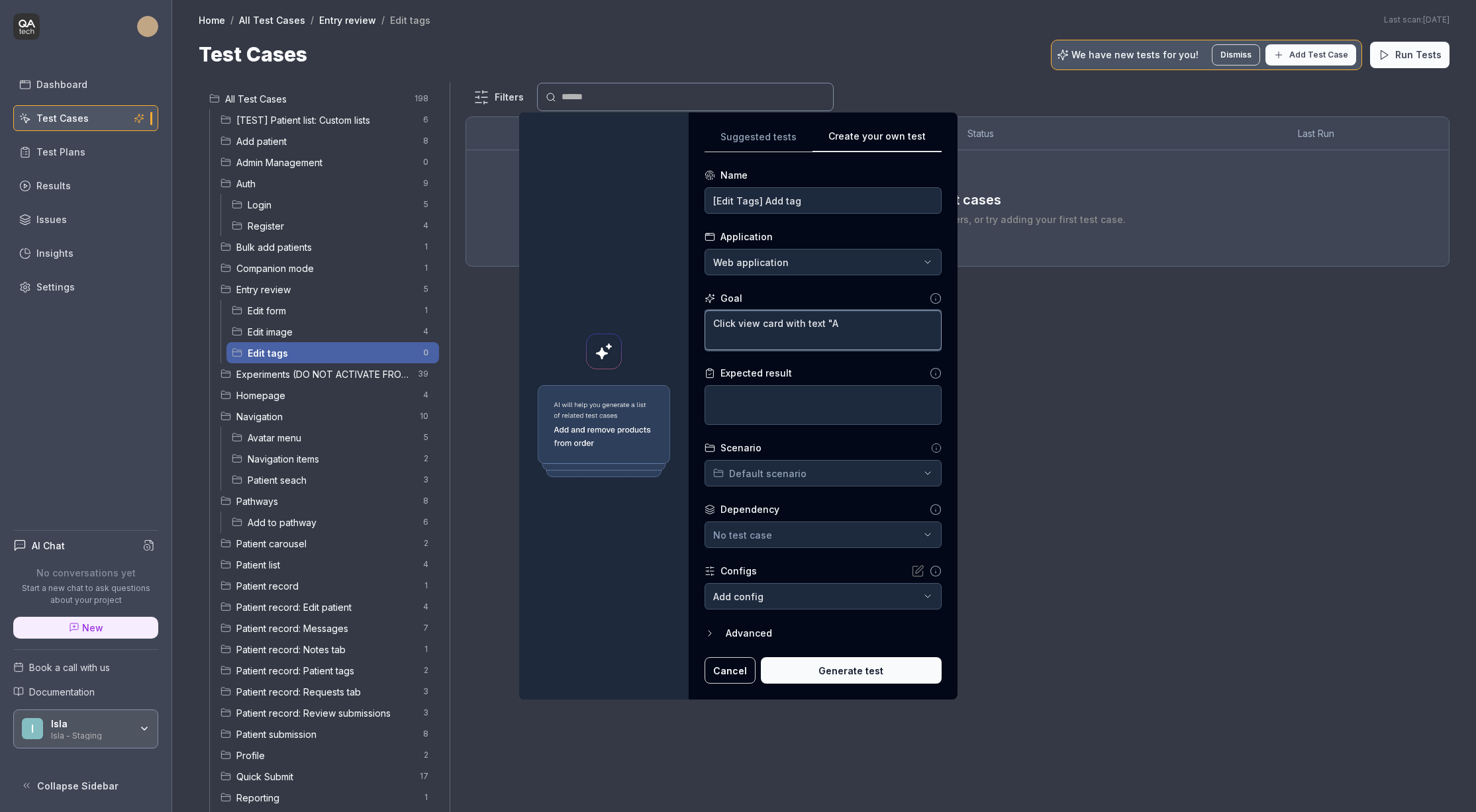
type textarea "Click view card with text "AL"
type textarea "*"
type textarea "Click view card with text "ALL"
type textarea "*"
type textarea "Click view card with text "ALL""
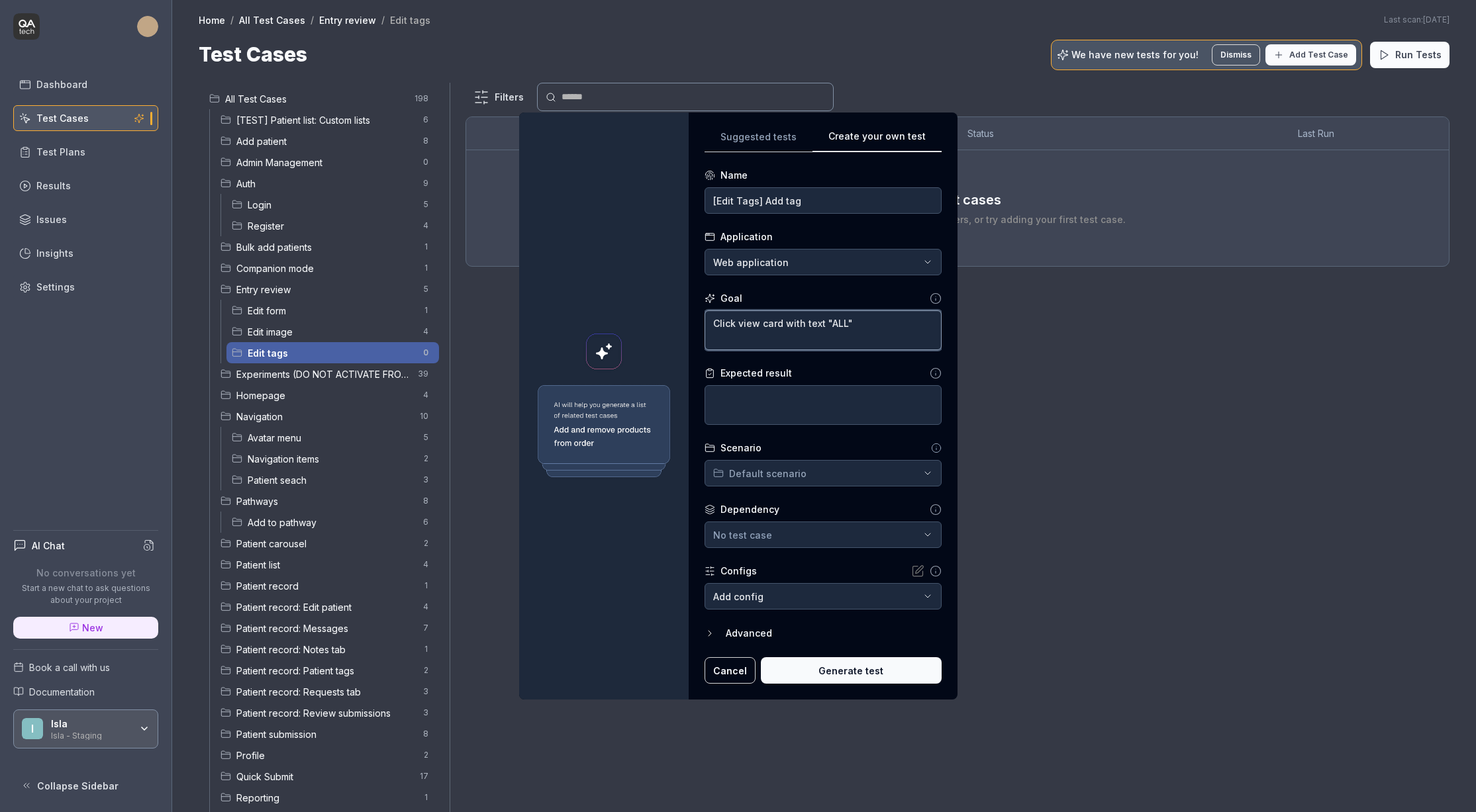
type textarea "*"
type textarea "Click view card with text "ALL"
type textarea "*"
type textarea "Click view card with text "AL"
type textarea "*"
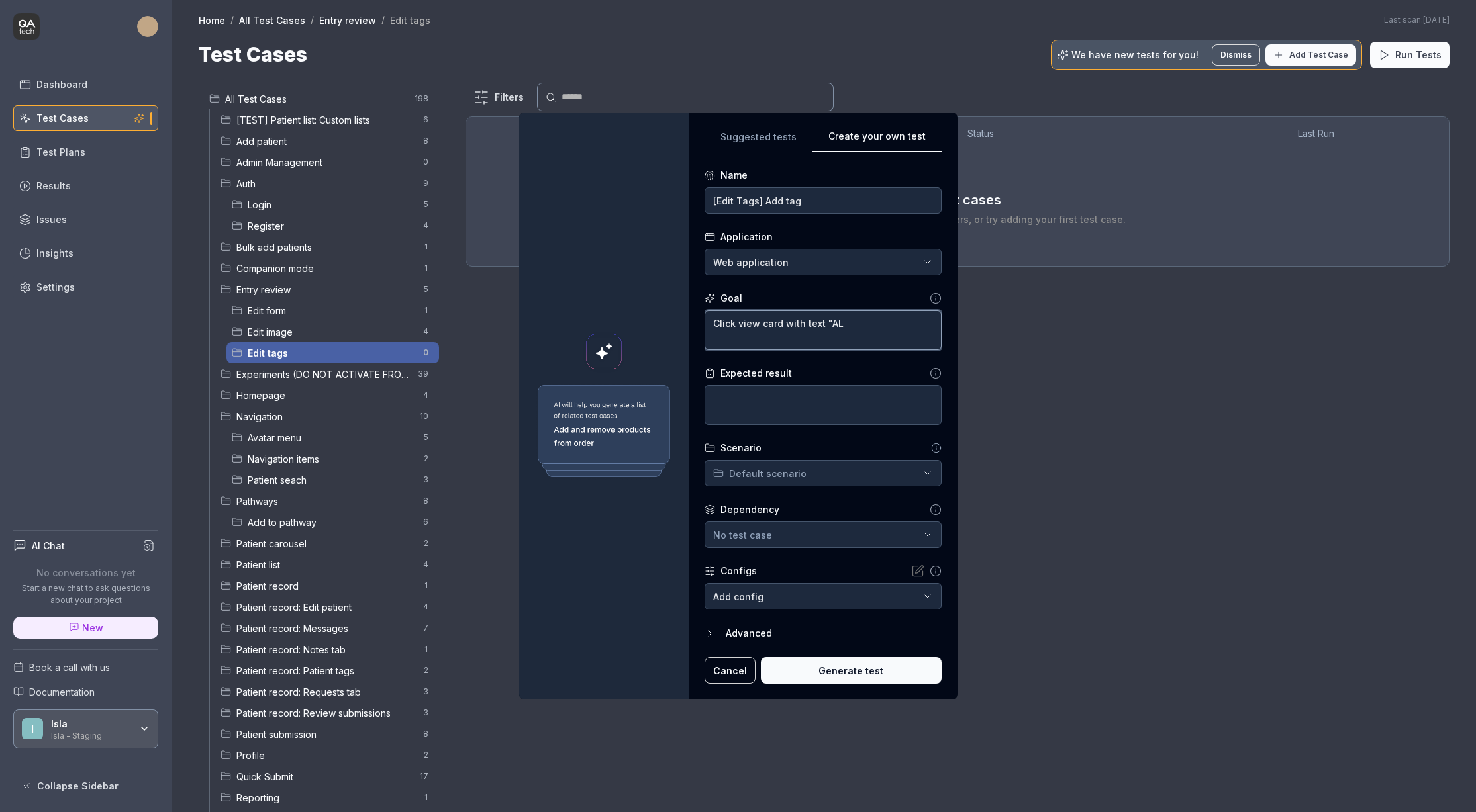
type textarea "Click view card with text "A"
type textarea "*"
type textarea "Click view card with text ""
type textarea "*"
type textarea "Click view card with text"
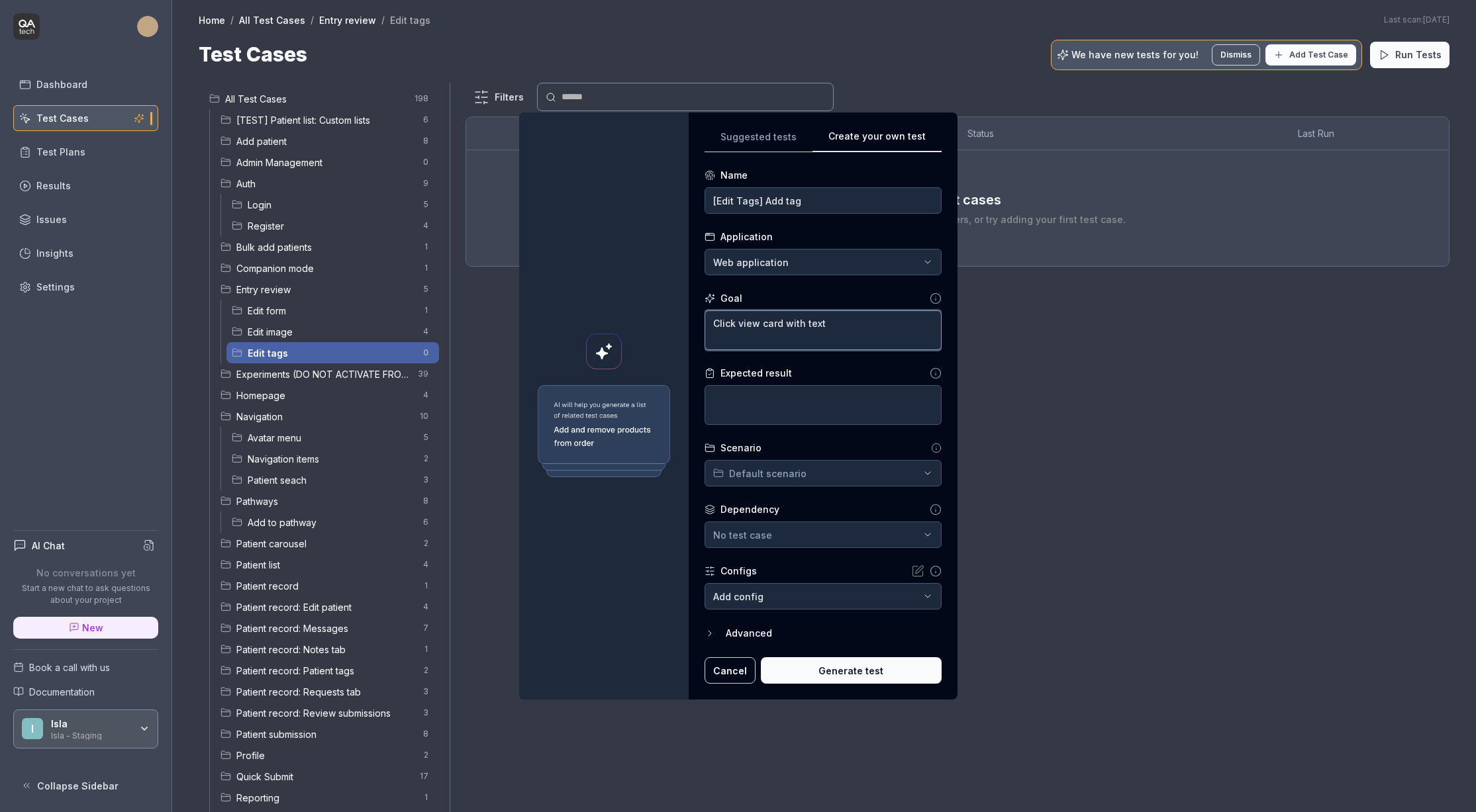
type textarea "*"
type textarea "Click view card with text ""
type textarea "*"
type textarea "Click view card with text "A"
type textarea "*"
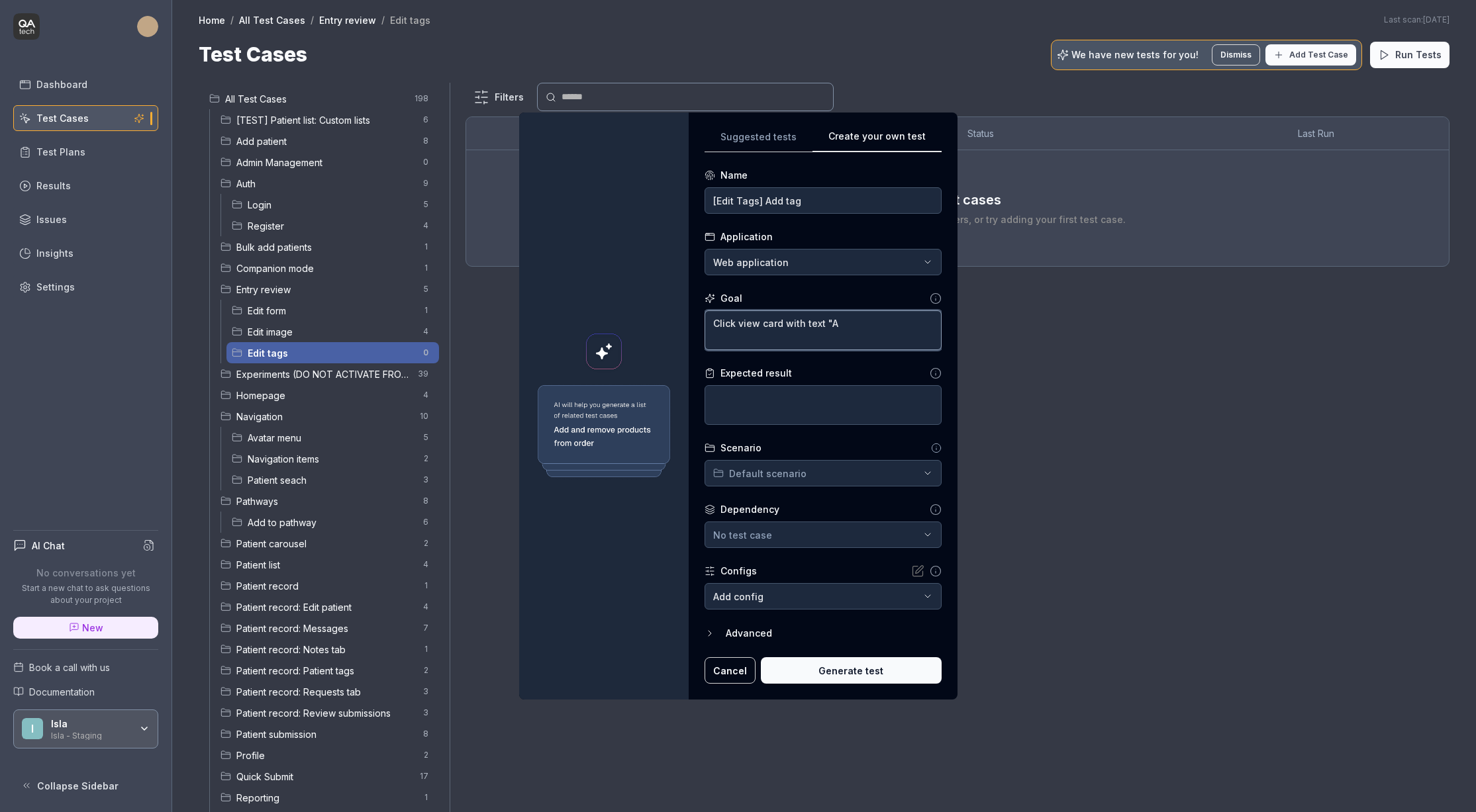
type textarea "Click view card with text "Al"
type textarea "*"
type textarea "Click view card with text "All"
type textarea "*"
type textarea "Click view card with text "All""
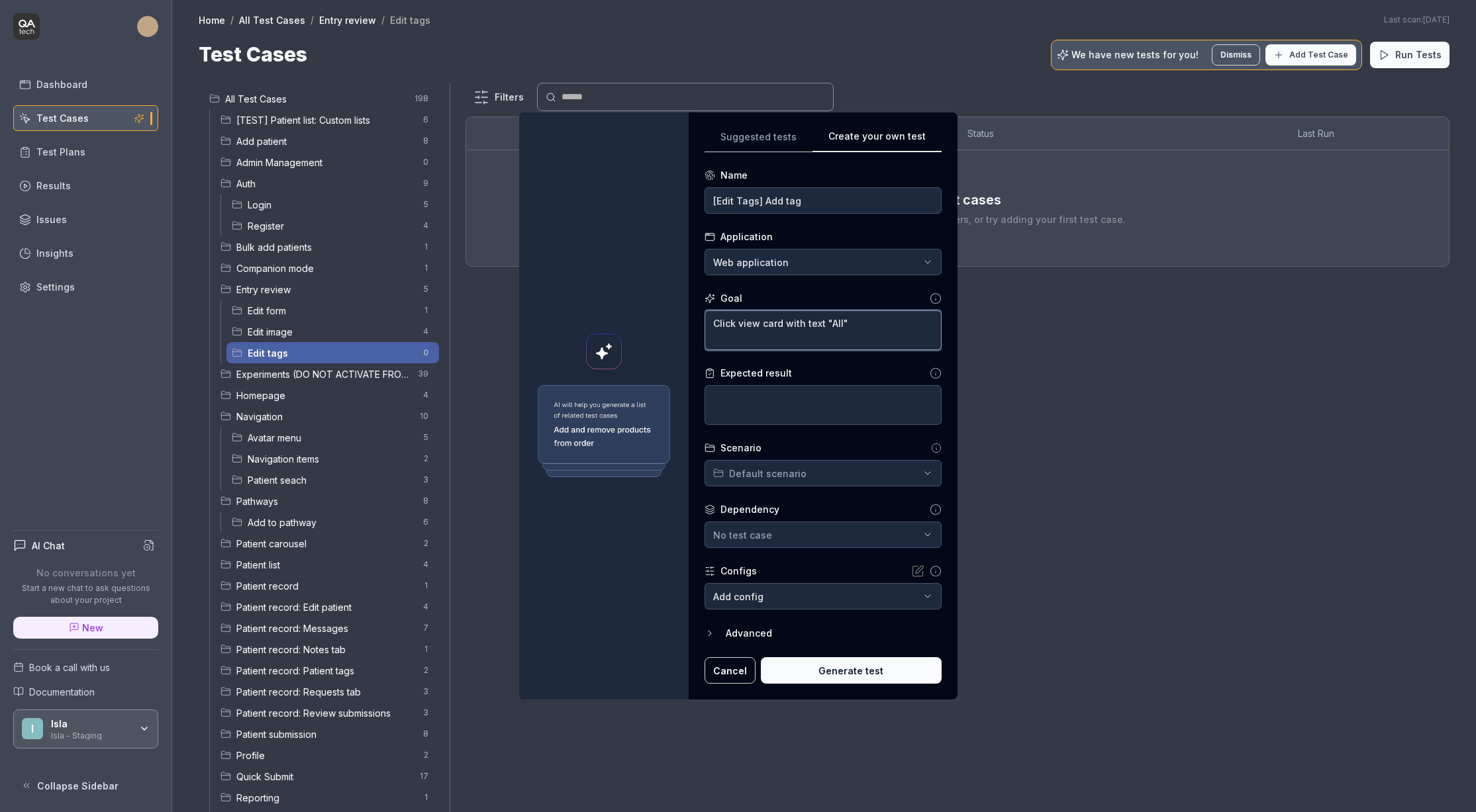
type textarea "*"
type textarea "Click view card with text "All","
type textarea "*"
type textarea "Click view card with text "All","
type textarea "*"
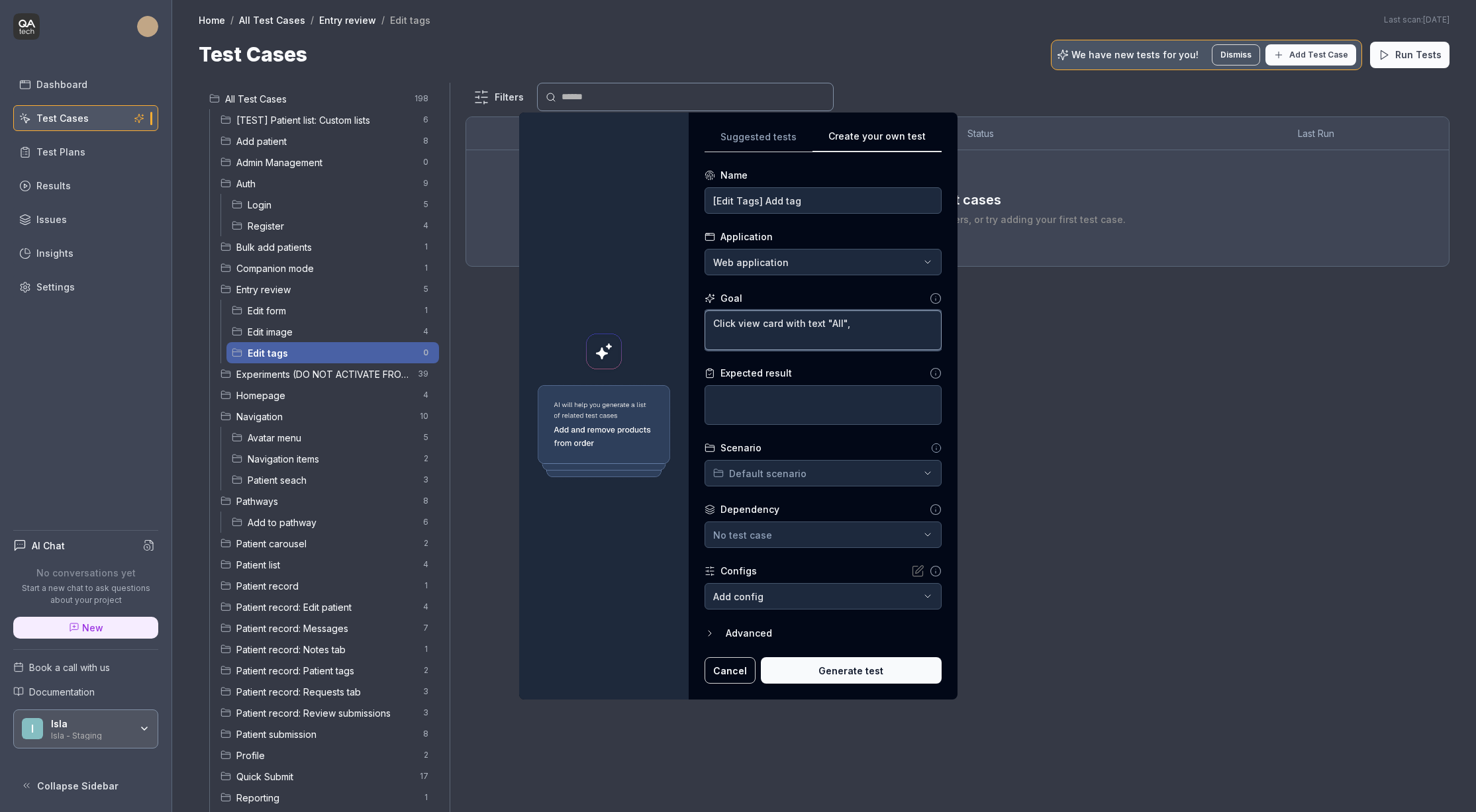
type textarea "Click view card with text "All", c"
type textarea "*"
type textarea "Click view card with text "All", cl"
type textarea "*"
type textarea "Click view card with text "All", cli"
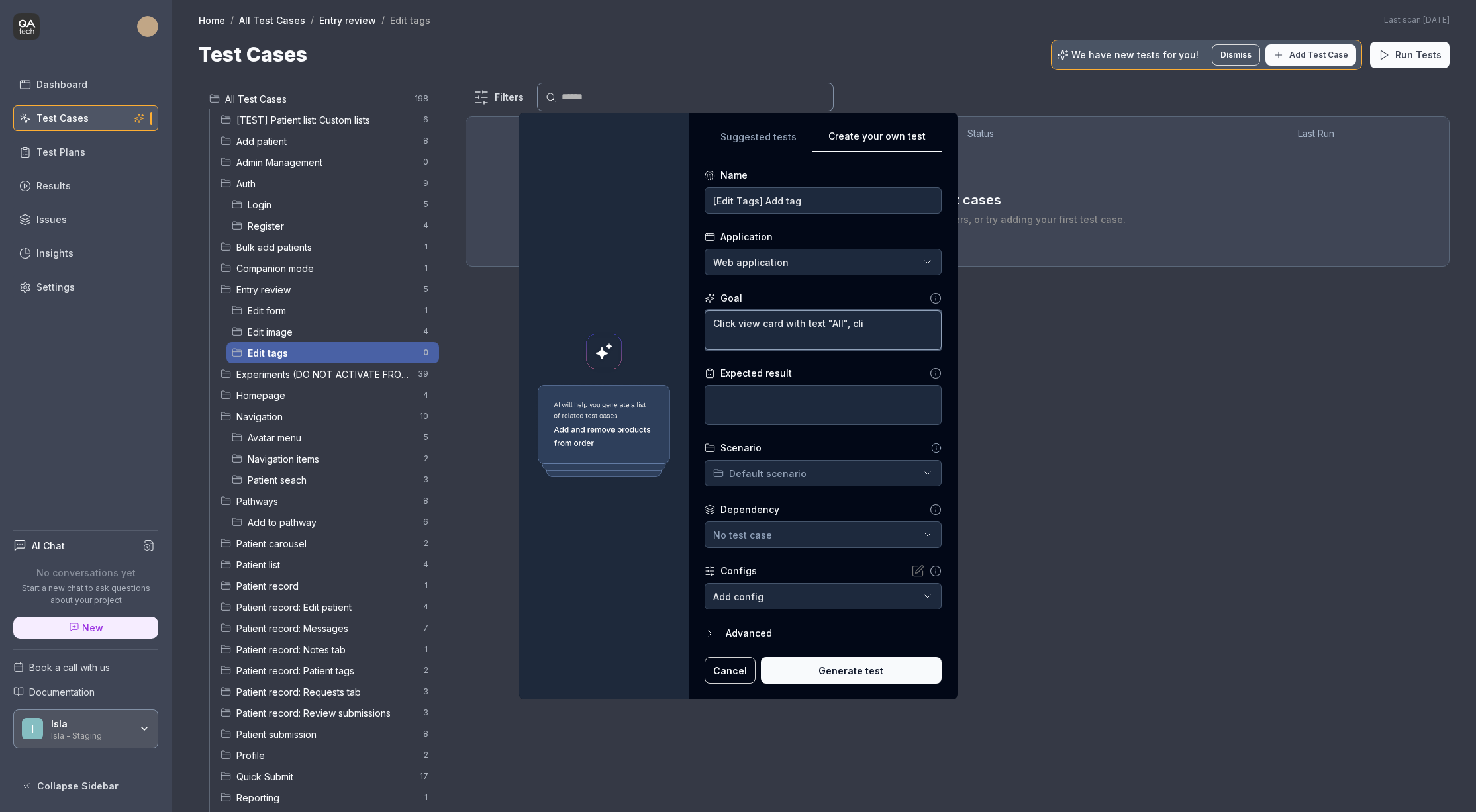
type textarea "*"
type textarea "Click view card with text "All", clic"
type textarea "*"
type textarea "Click view card with text "All", click"
type textarea "*"
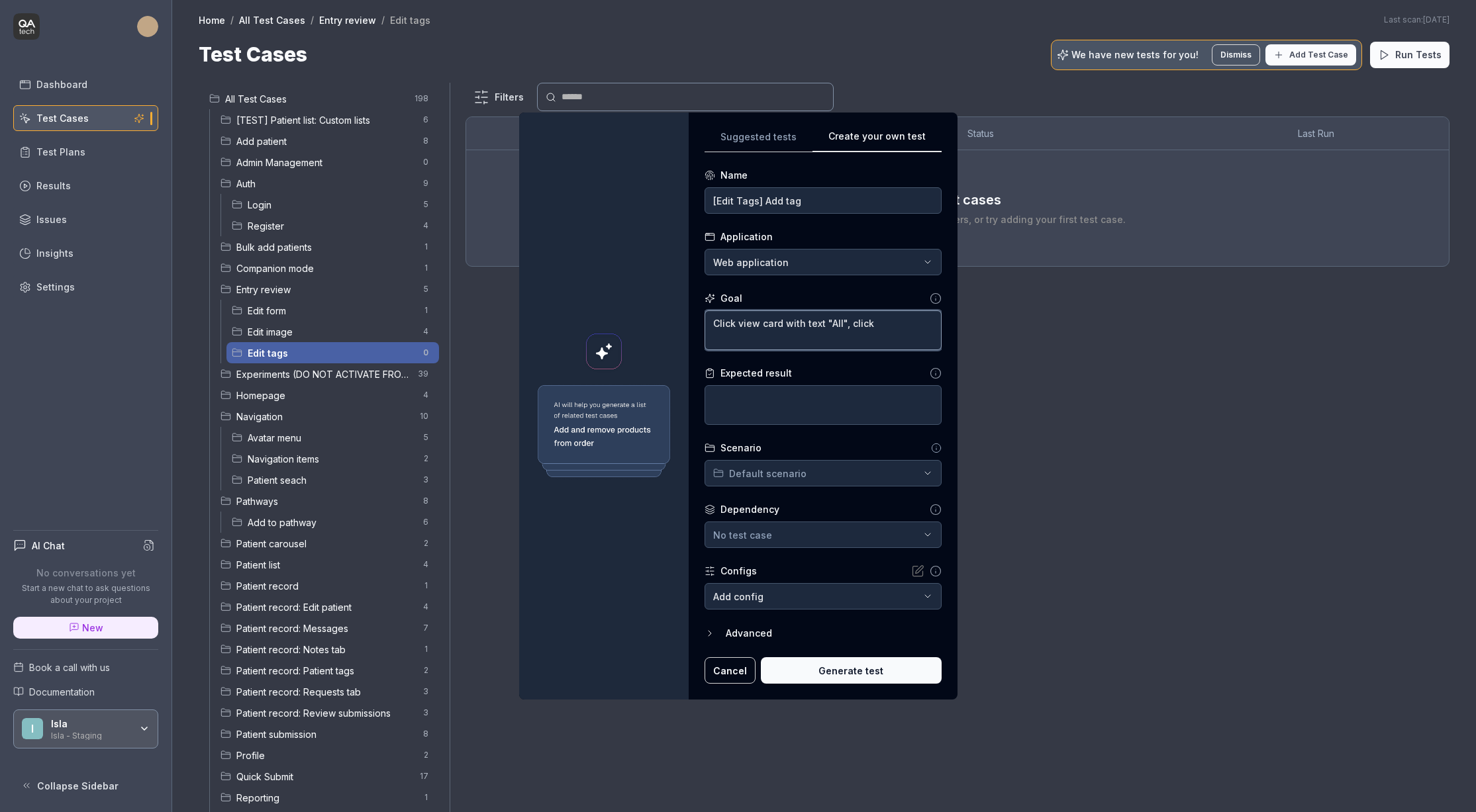
type textarea "Click view card with text "All", click"
type textarea "*"
type textarea "Click view card with text "All", click th"
type textarea "*"
type textarea "Click view card with text "All", click the"
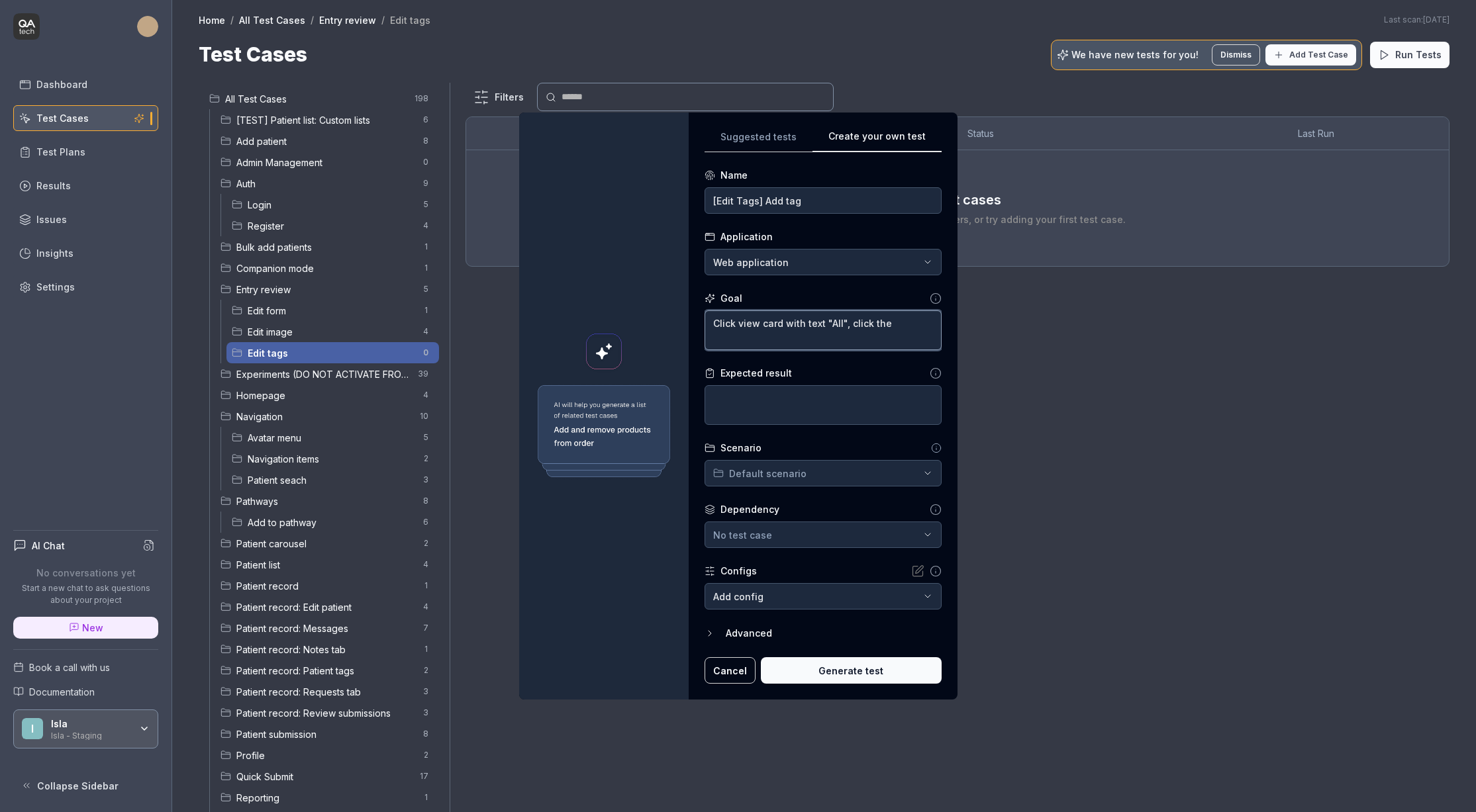
type textarea "*"
type textarea "Click view card with text "All", click the"
type textarea "*"
type textarea "Click view card with text "All", click the f"
type textarea "*"
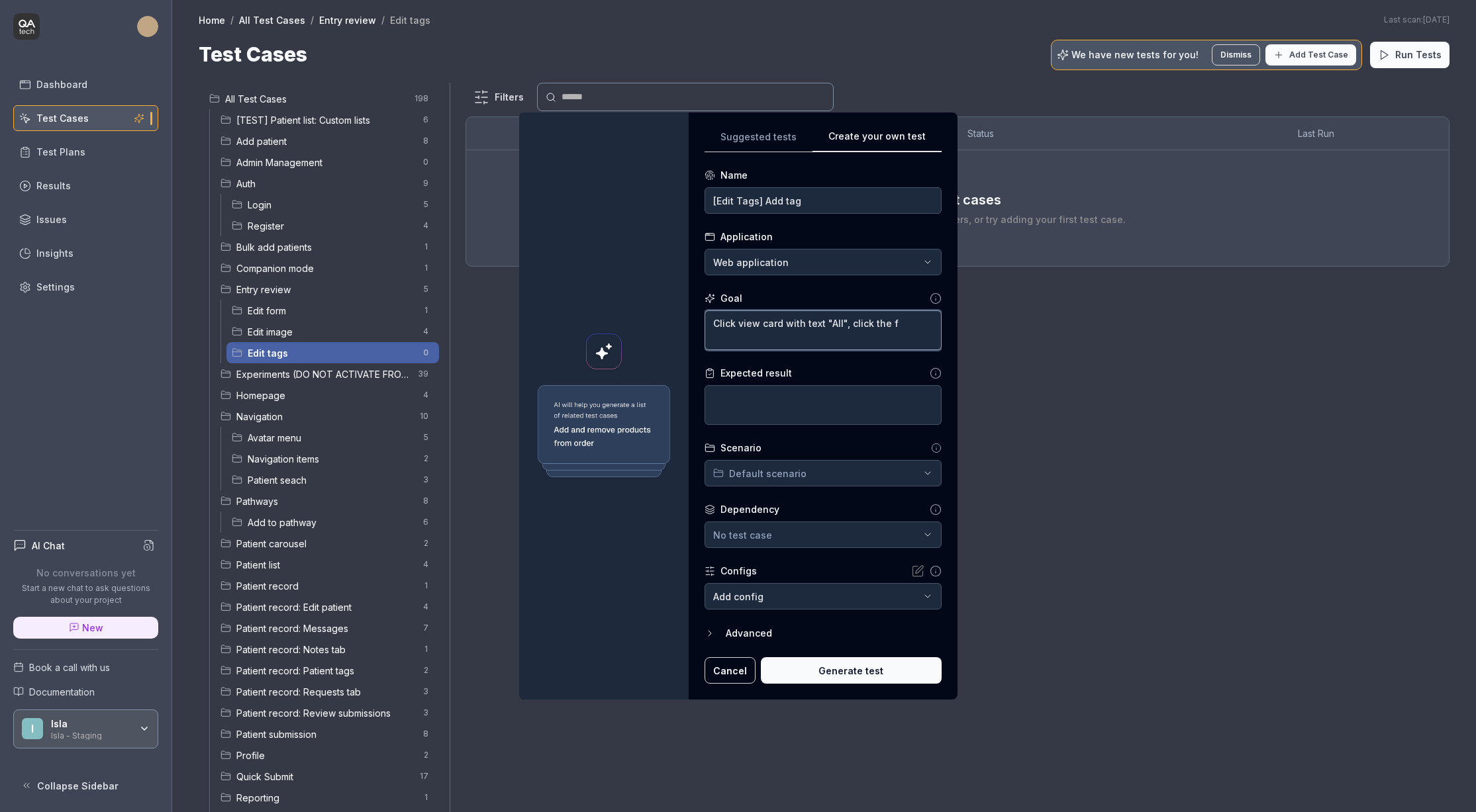
type textarea "Click view card with text "All", click the fi"
type textarea "*"
type textarea "Click view card with text "All", click the fir"
type textarea "*"
type textarea "Click view card with text "All", click the firs"
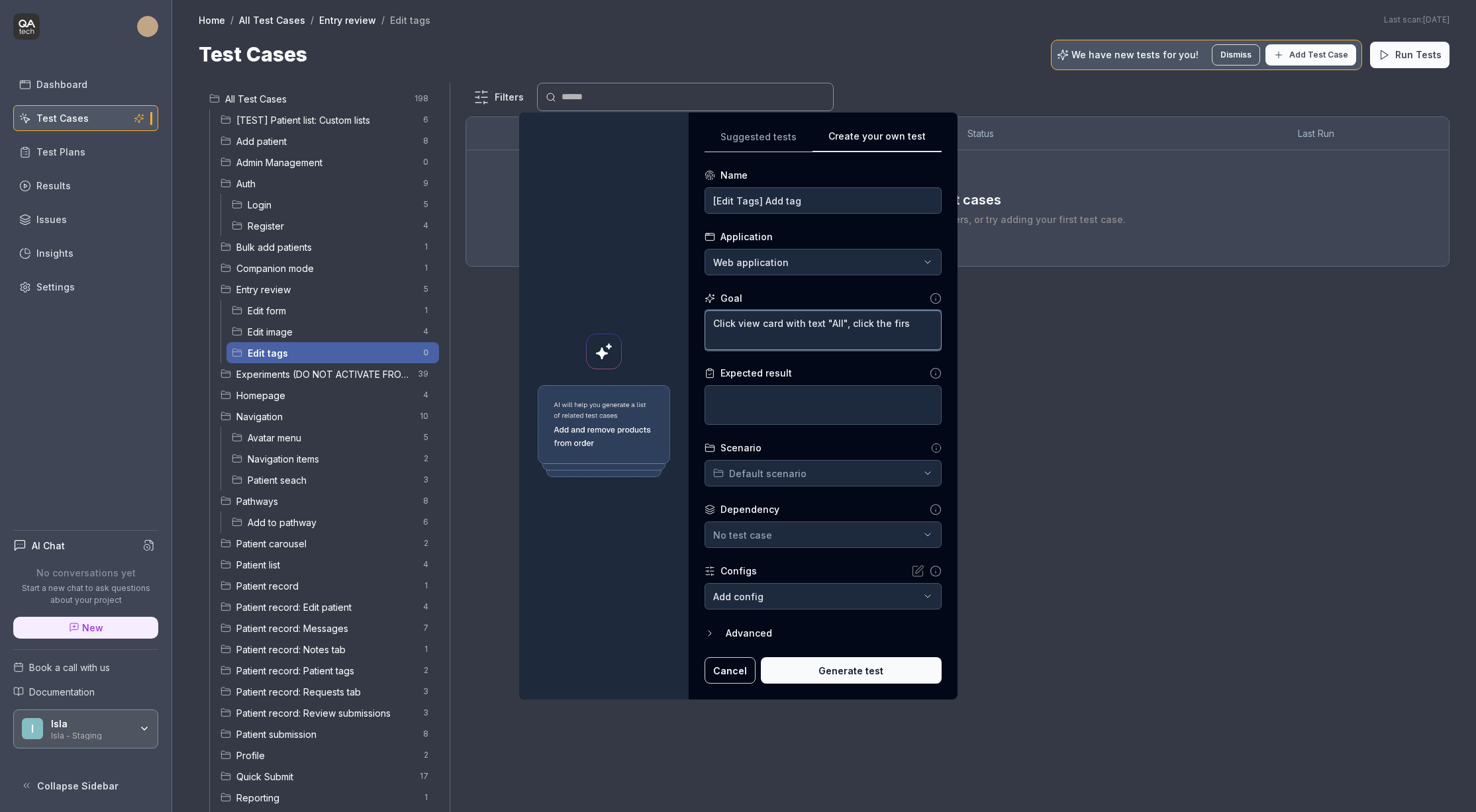
type textarea "*"
type textarea "Click view card with text "All", click the first"
type textarea "*"
type textarea "Click view card with text "All", click the first"
type textarea "*"
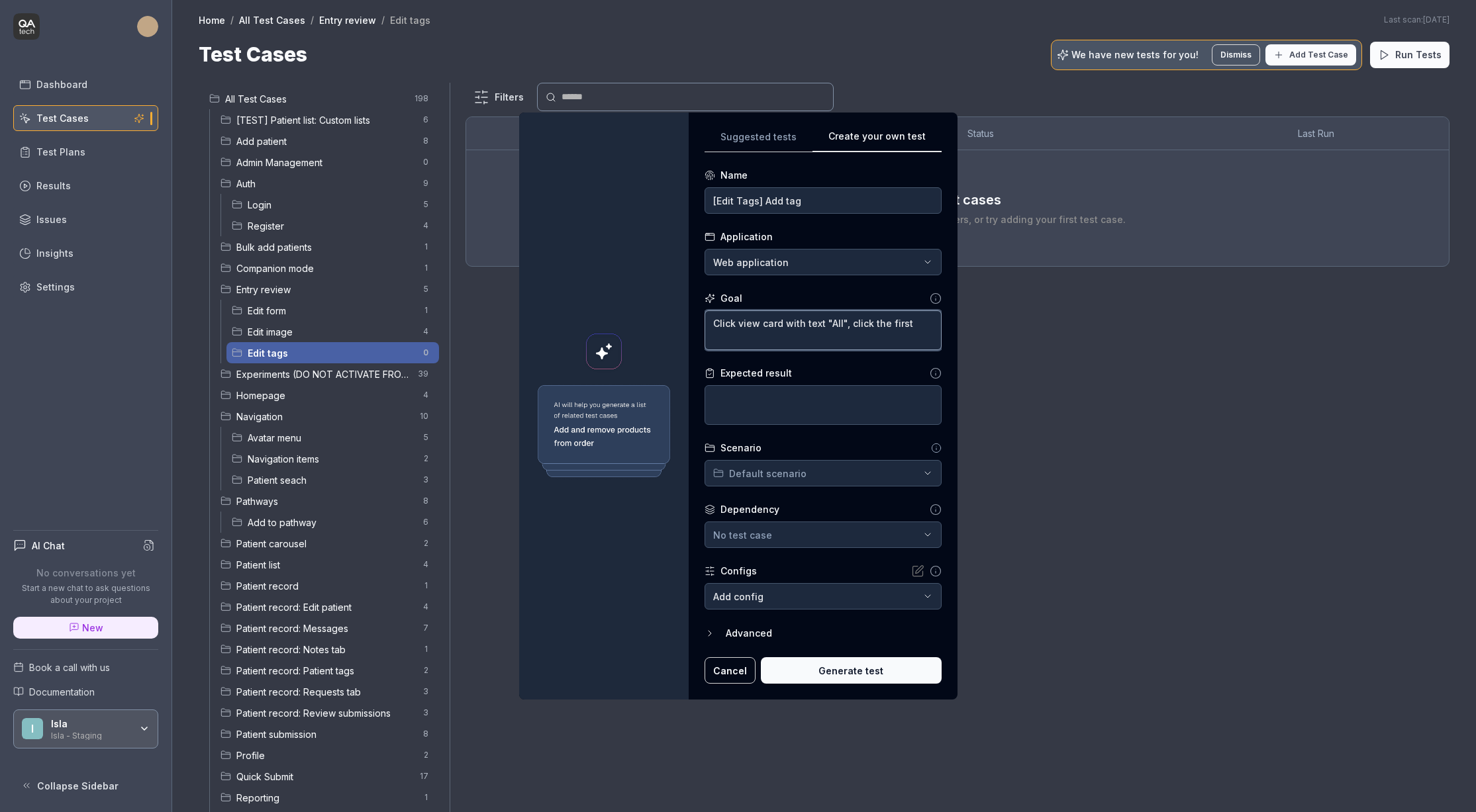
type textarea "Click view card with text "All", click the first w"
type textarea "*"
type textarea "Click view card with text "All", click the first wo"
type textarea "*"
type textarea "Click view card with text "All", click the first wor"
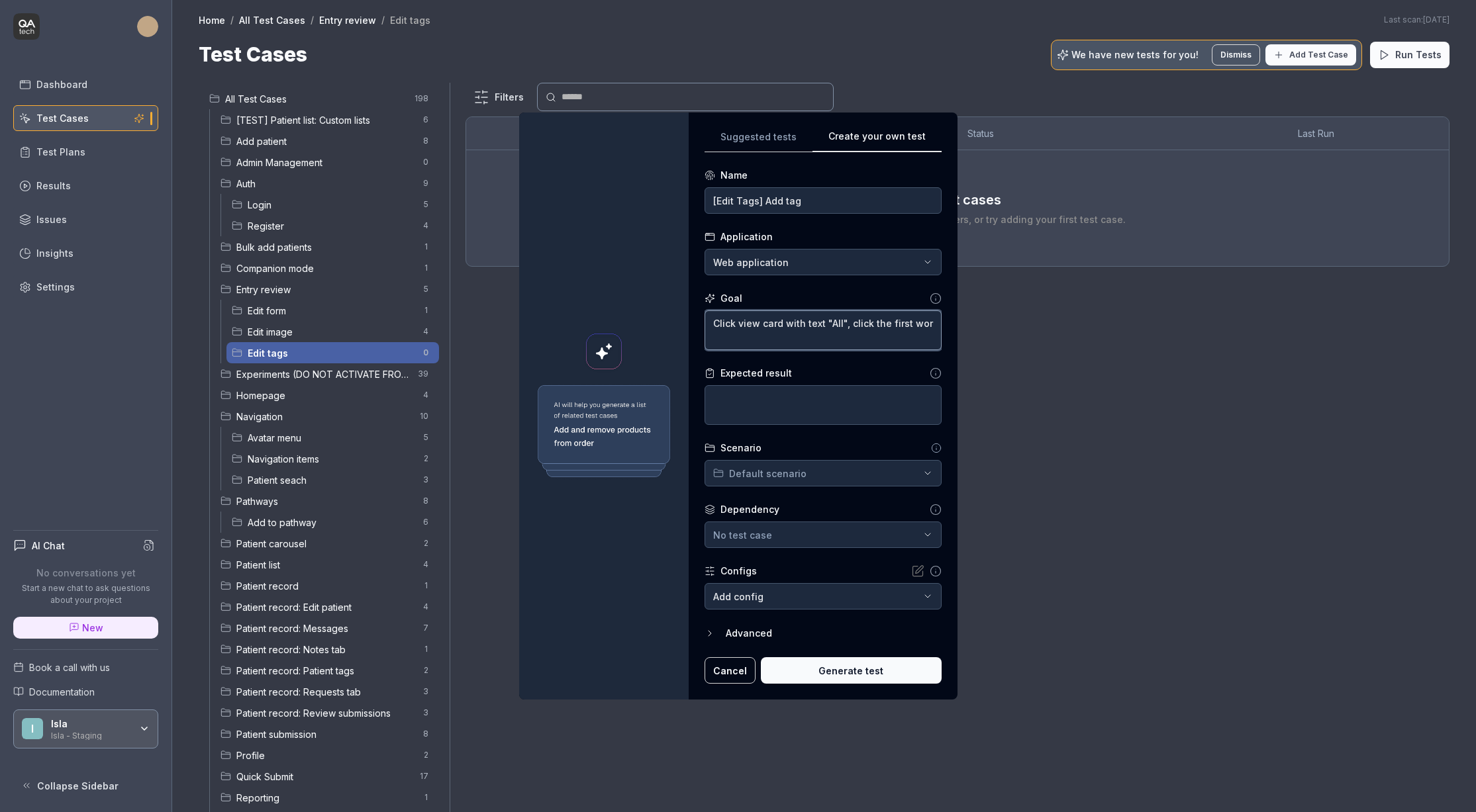
type textarea "*"
type textarea "Click view card with text "All", click the first work"
type textarea "*"
type textarea "Click view card with text "All", click the first workl"
type textarea "*"
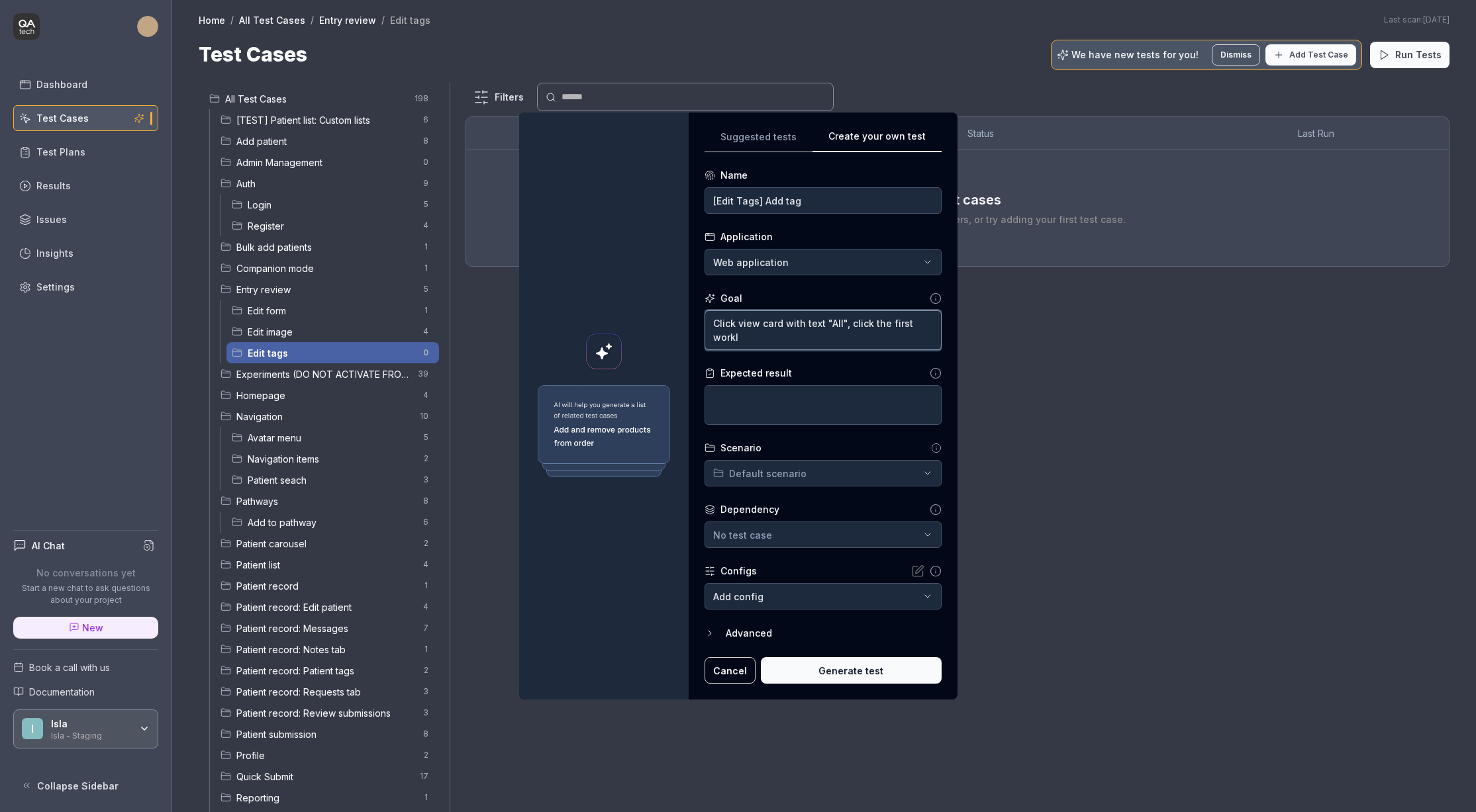
type textarea "Click view card with text "All", click the first workli"
type textarea "*"
type textarea "Click view card with text "All", click the first worklis"
type textarea "*"
type textarea "Click view card with text "All", click the first worklist"
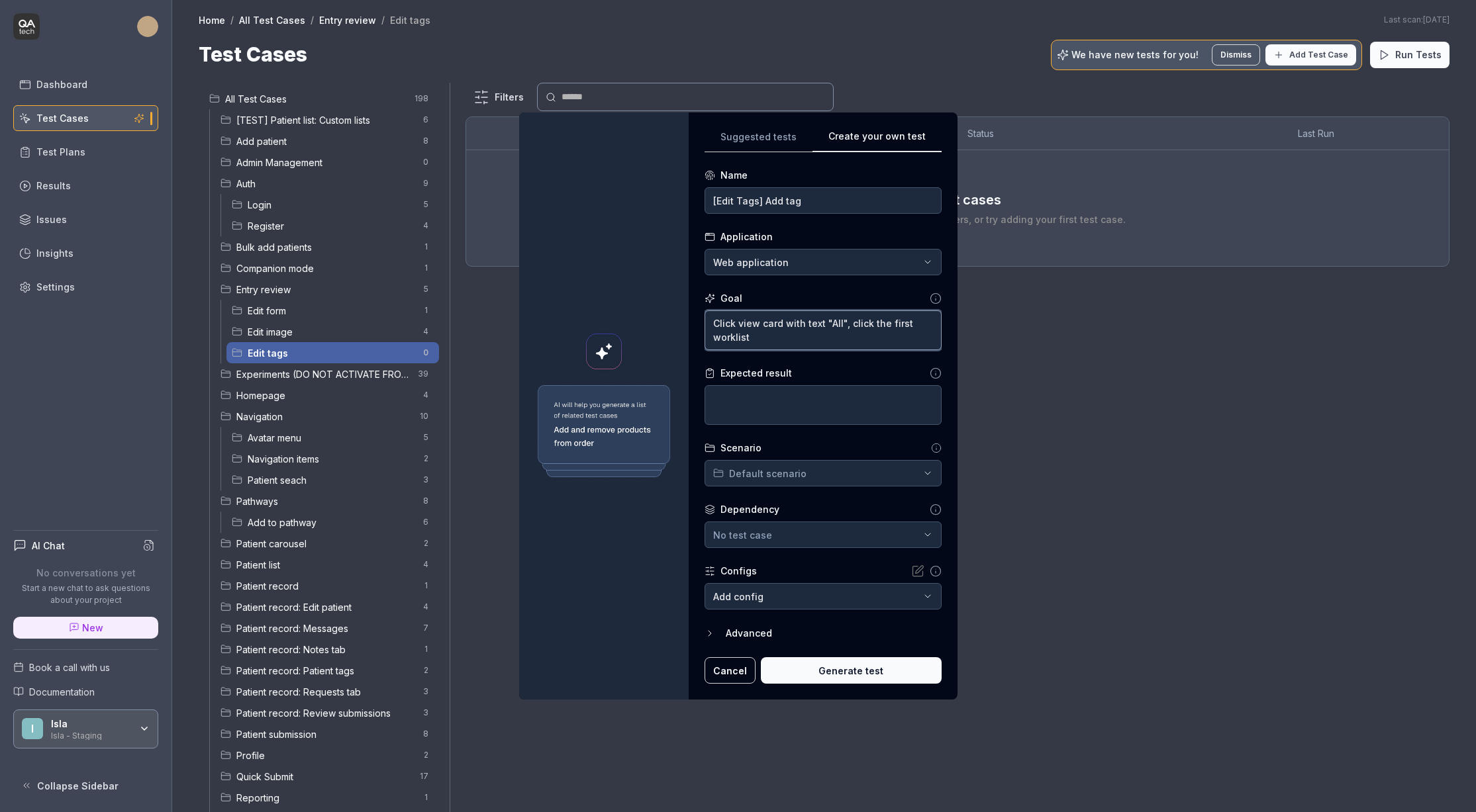
type textarea "*"
type textarea "Click view card with text "All", click the first worklist-"
type textarea "*"
type textarea "Click view card with text "All", click the first worklist-i"
type textarea "*"
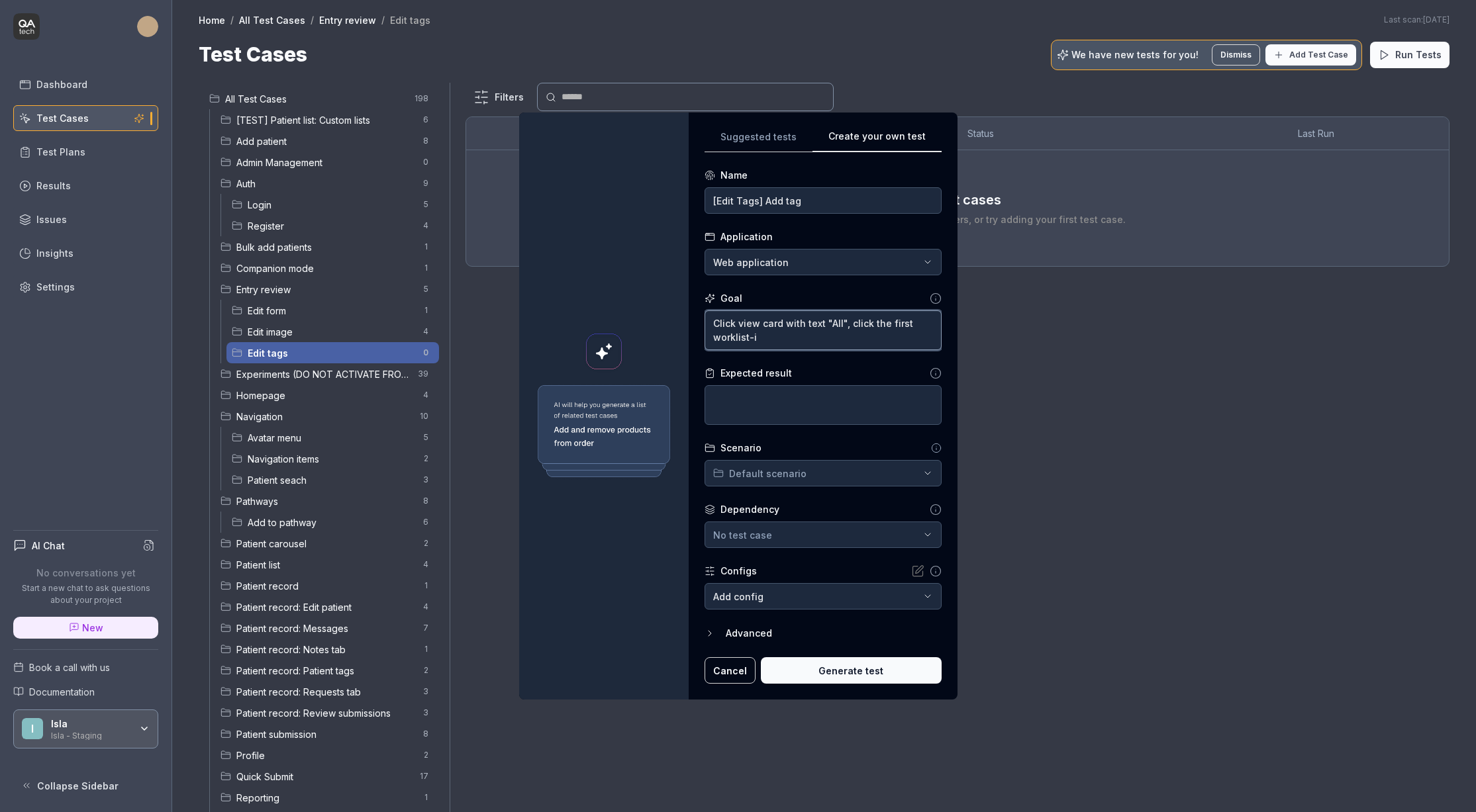
type textarea "Click view card with text "All", click the first worklist-it"
type textarea "*"
type textarea "Click view card with text "All", click the first worklist-ite"
type textarea "*"
type textarea "Click view card with text "All", click the first worklist-item"
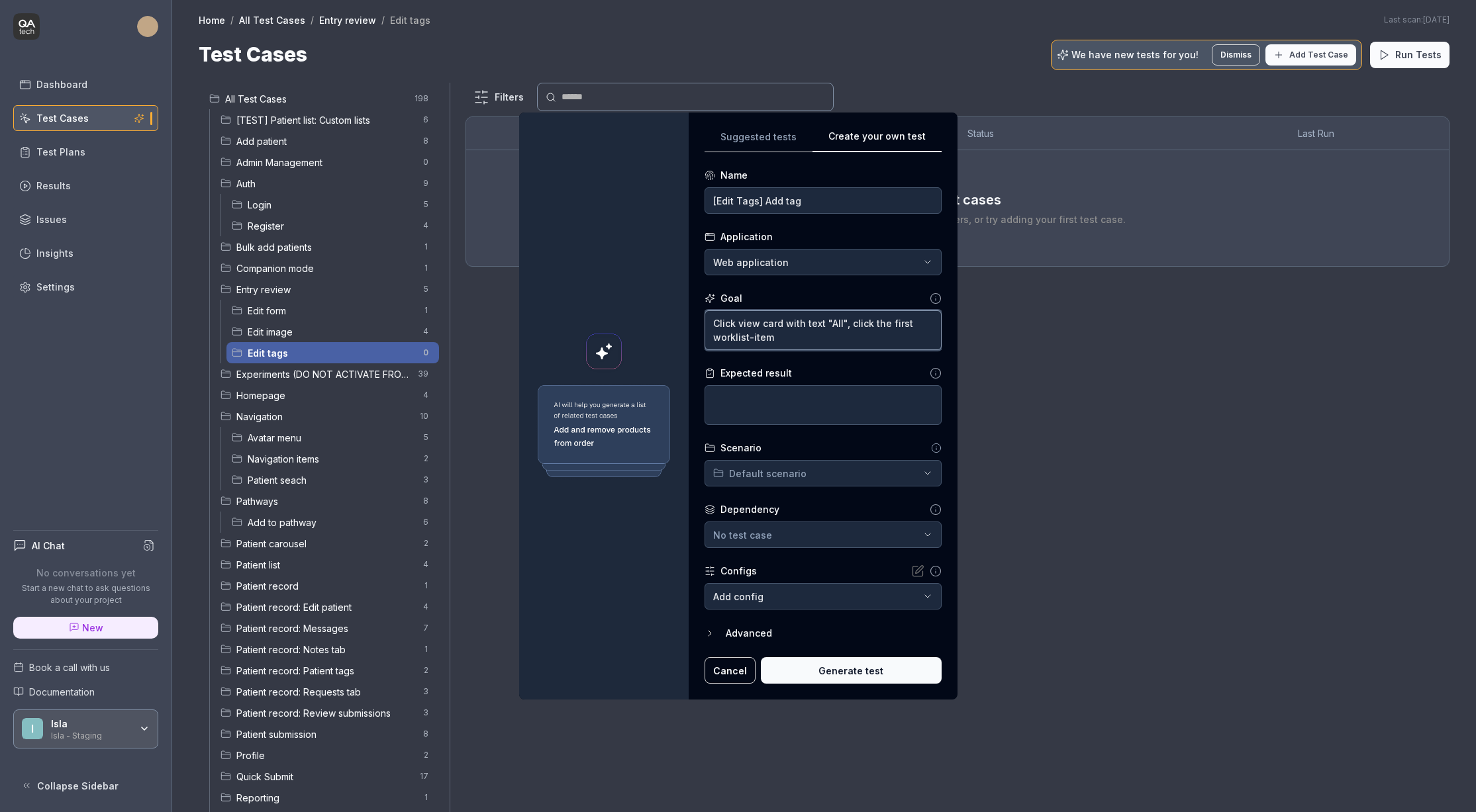
type textarea "*"
type textarea "Click view card with text "All", click the first worklist-item"
type textarea "*"
type textarea "Click view card with text "All", click the first worklist-item"
type textarea "*"
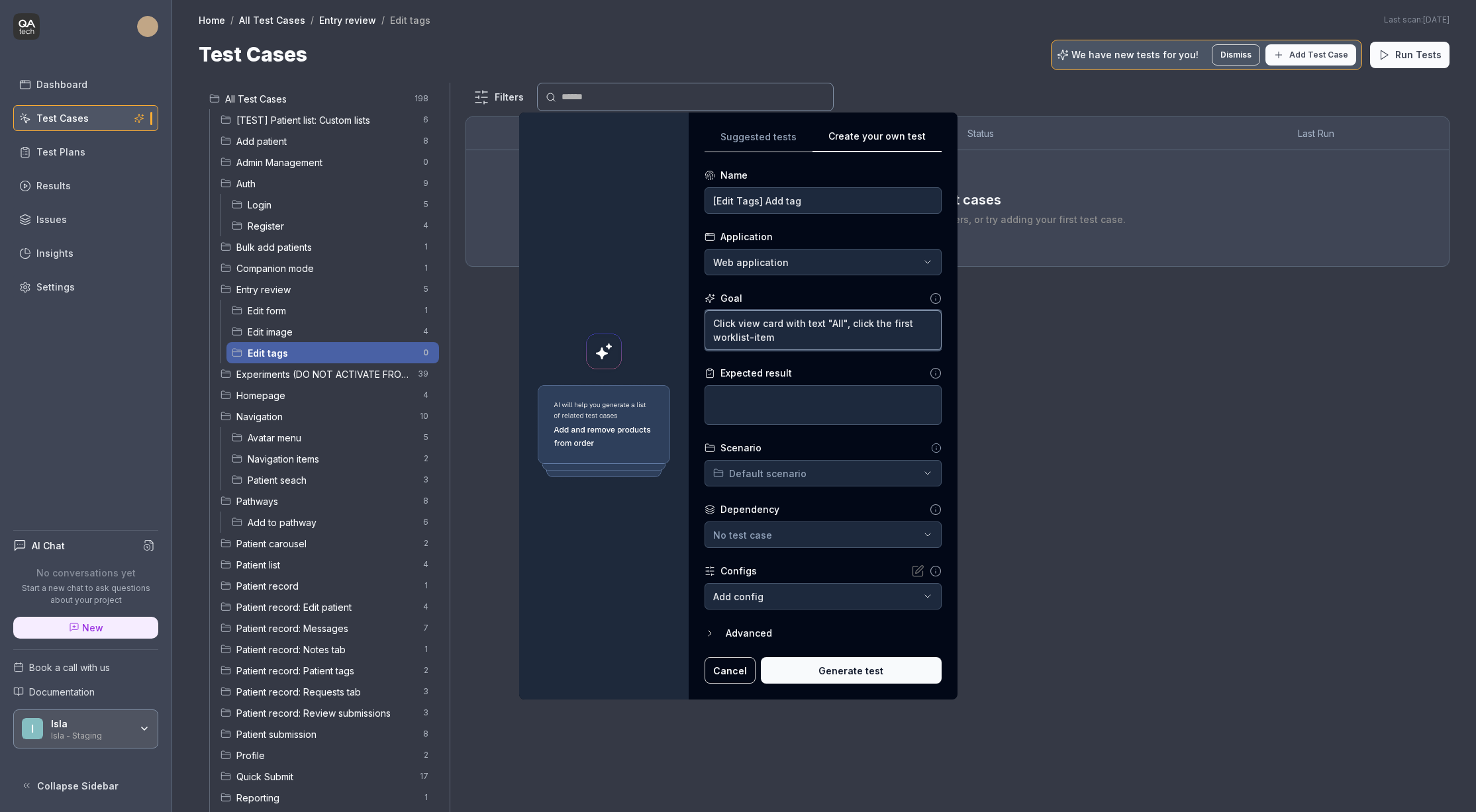
type textarea "Click view card with text "All", click the first worklist-item,"
type textarea "*"
type textarea "Click view card with text "All", click the first worklist-item,"
drag, startPoint x: 827, startPoint y: 340, endPoint x: 837, endPoint y: 340, distance: 10.0
click at [841, 334] on textarea "Click view card with text "All", click the first worklist-item," at bounding box center [823, 330] width 237 height 40
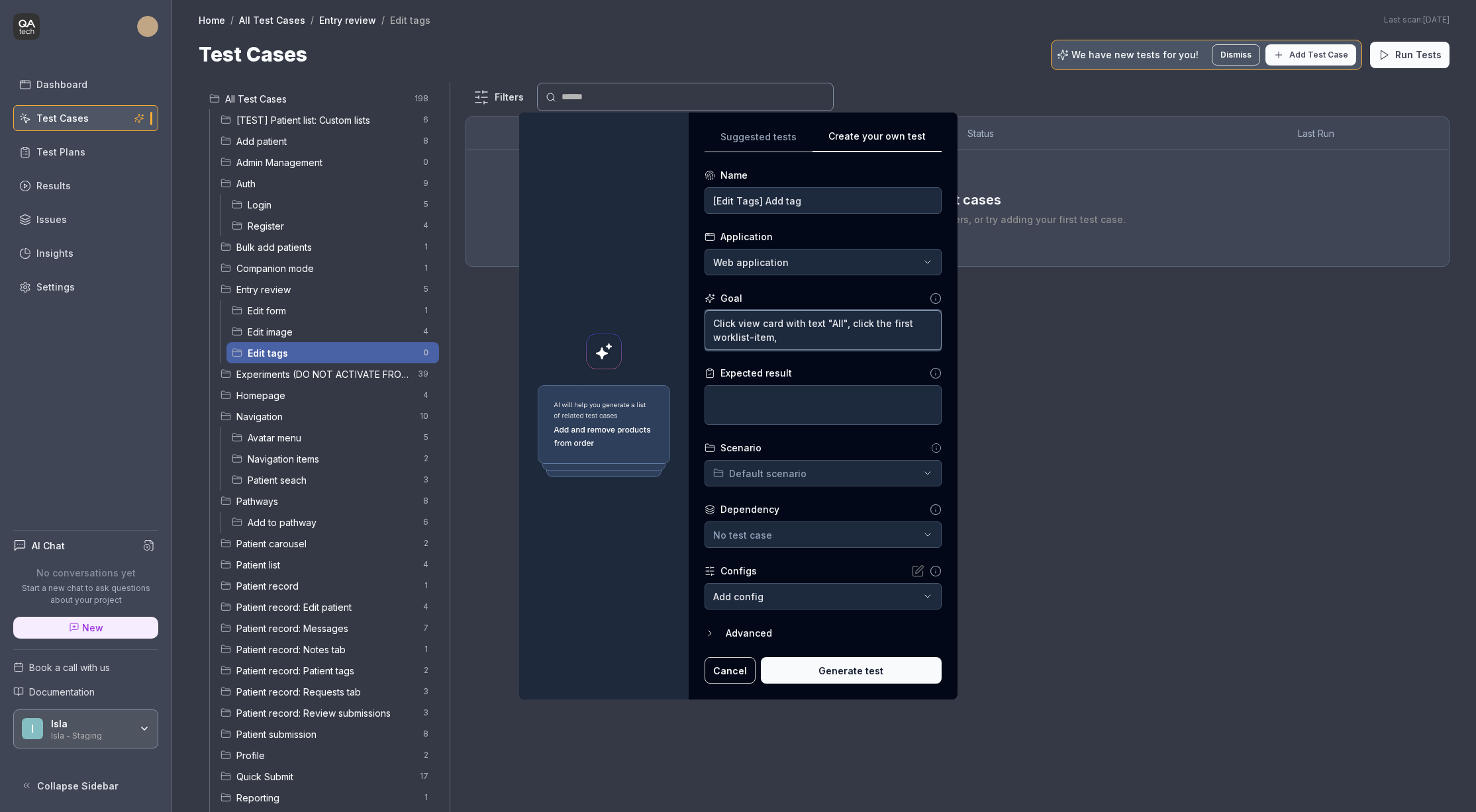
drag, startPoint x: 832, startPoint y: 341, endPoint x: 847, endPoint y: 324, distance: 22.7
click at [847, 324] on textarea "Click view card with text "All", click the first worklist-item," at bounding box center [823, 330] width 237 height 40
type textarea "*"
type textarea "Click view card with text "All","
type textarea "*"
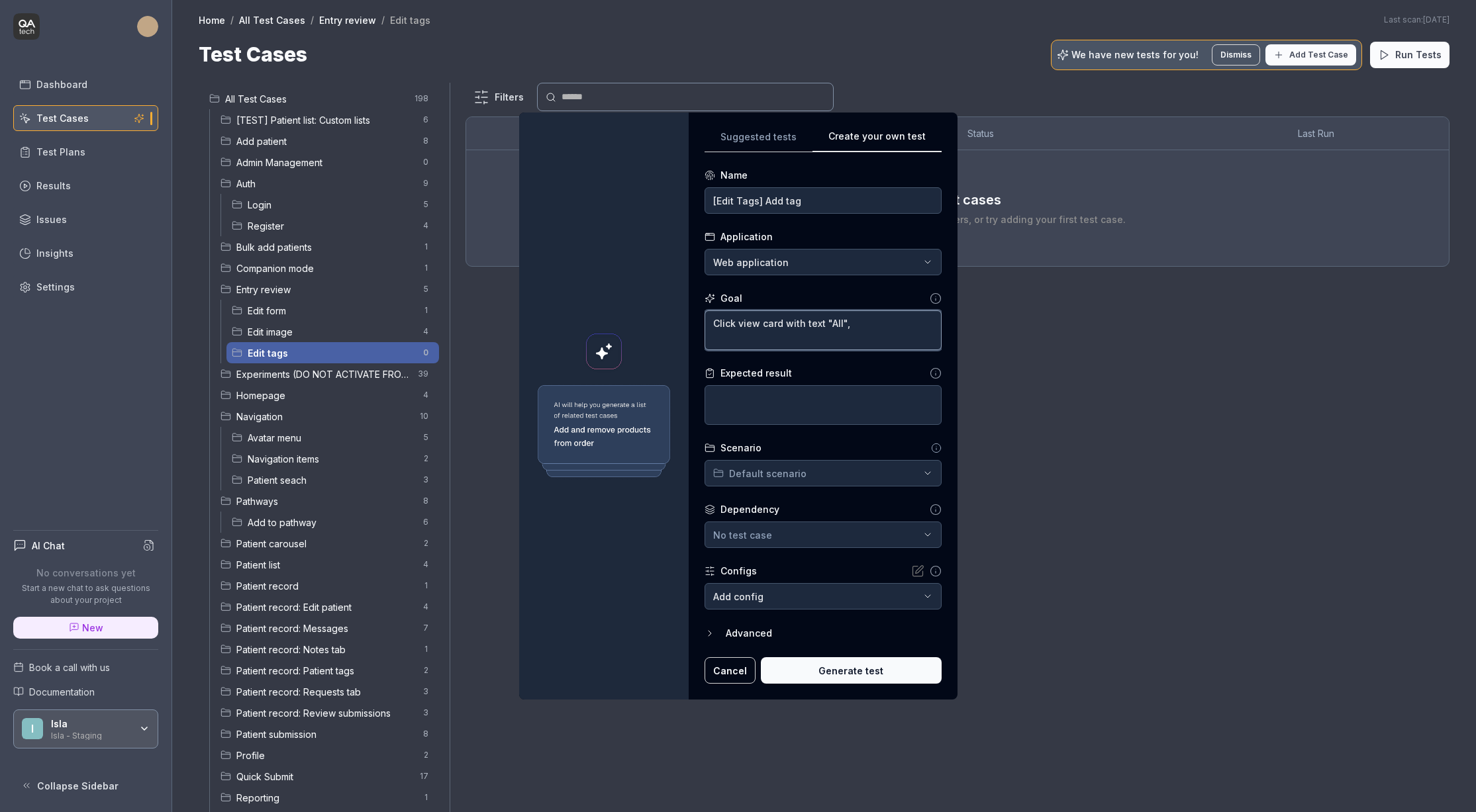
type textarea "Click view card with text "All","
click at [888, 330] on textarea "Click view card with text "All"," at bounding box center [823, 330] width 237 height 40
type textarea "*"
type textarea "Click view card with text "All", s"
type textarea "*"
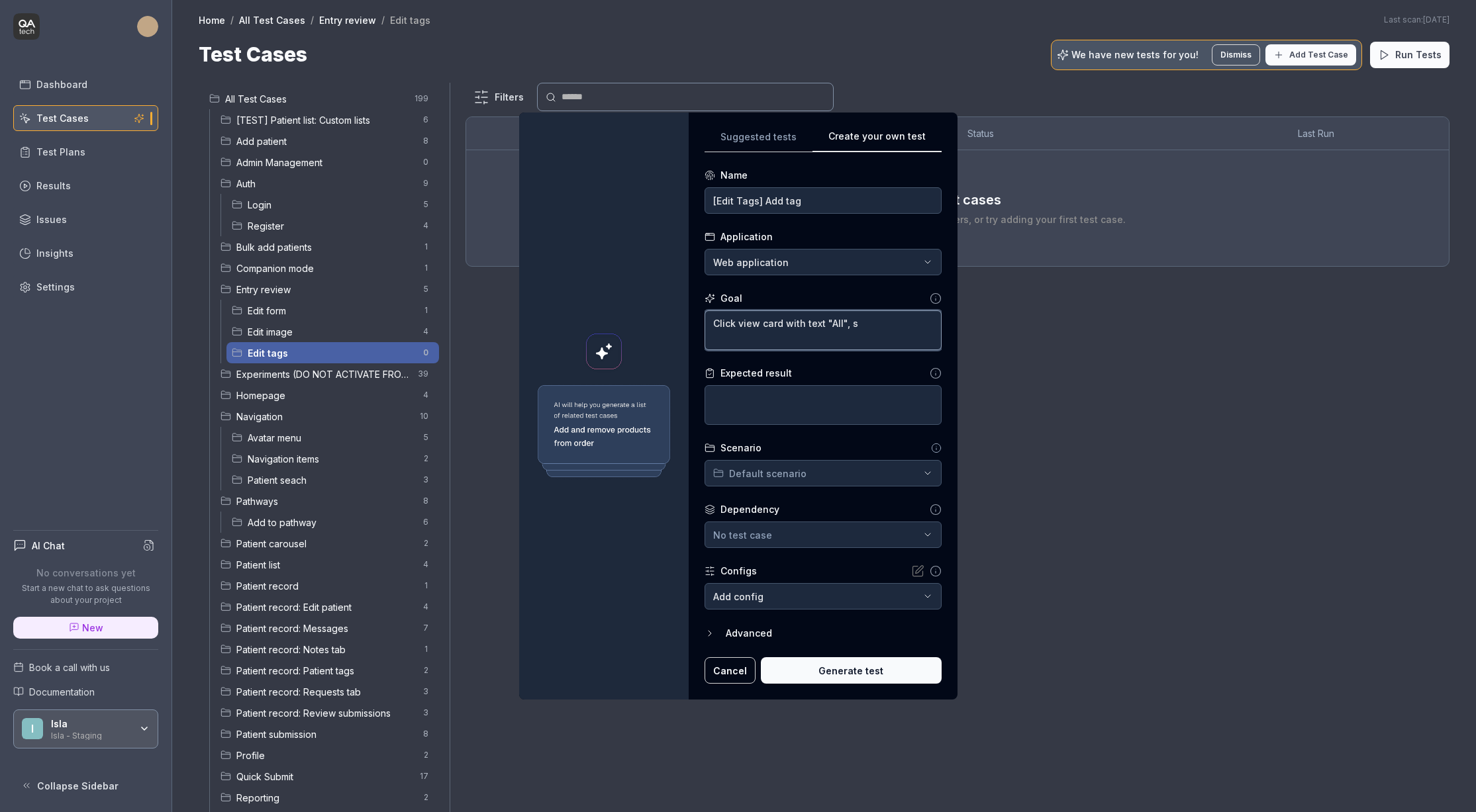
type textarea "Click view card with text "All", se"
type textarea "*"
type textarea "Click view card with text "All", sea"
type textarea "*"
type textarea "Click view card with text "All", sear"
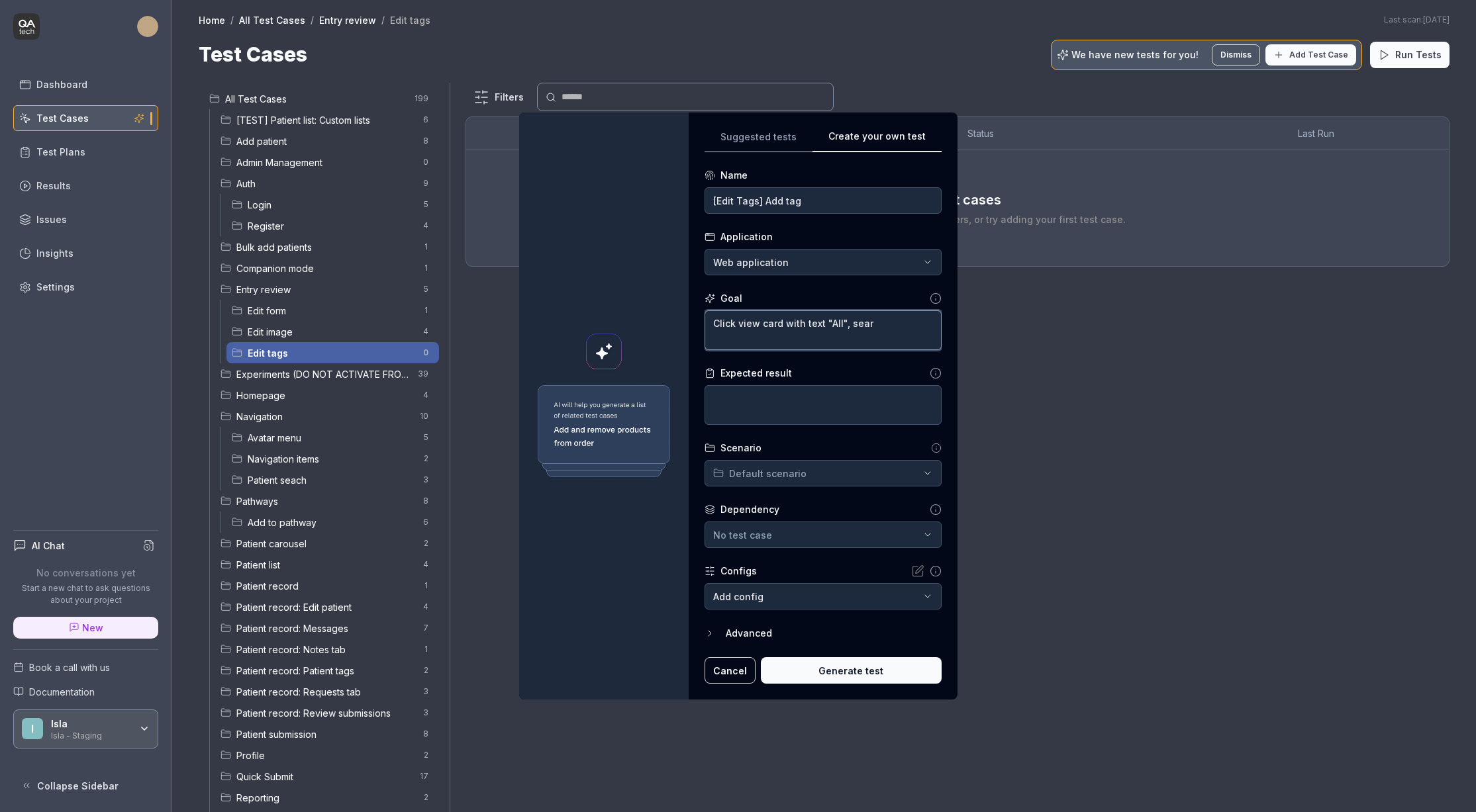
type textarea "*"
type textarea "Click view card with text "All", searc"
type textarea "*"
type textarea "Click view card with text "All", search"
type textarea "*"
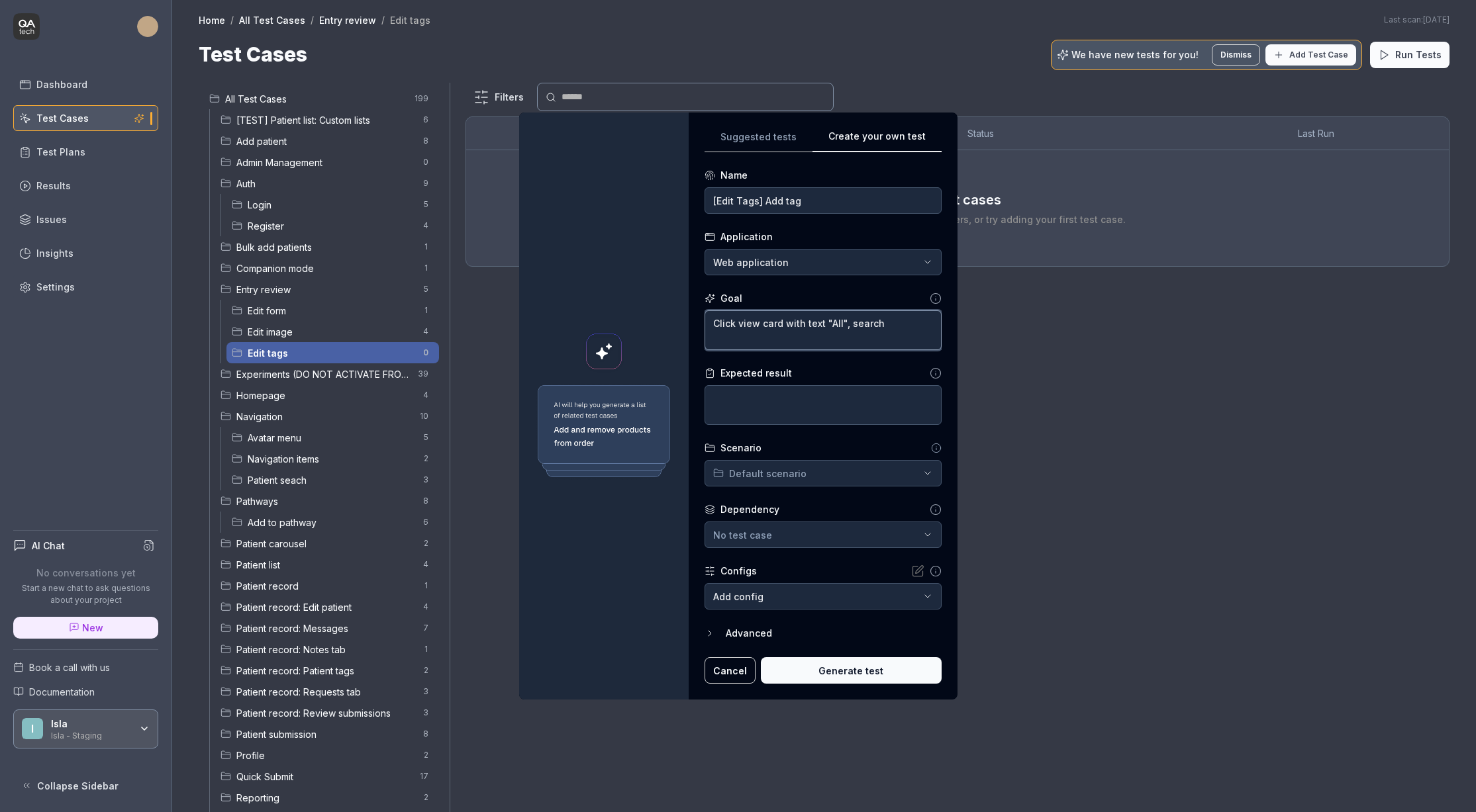
type textarea "Click view card with text "All", search"
type textarea "*"
type textarea "Click view card with text "All", search f"
type textarea "*"
type textarea "Click view card with text "All", search fo"
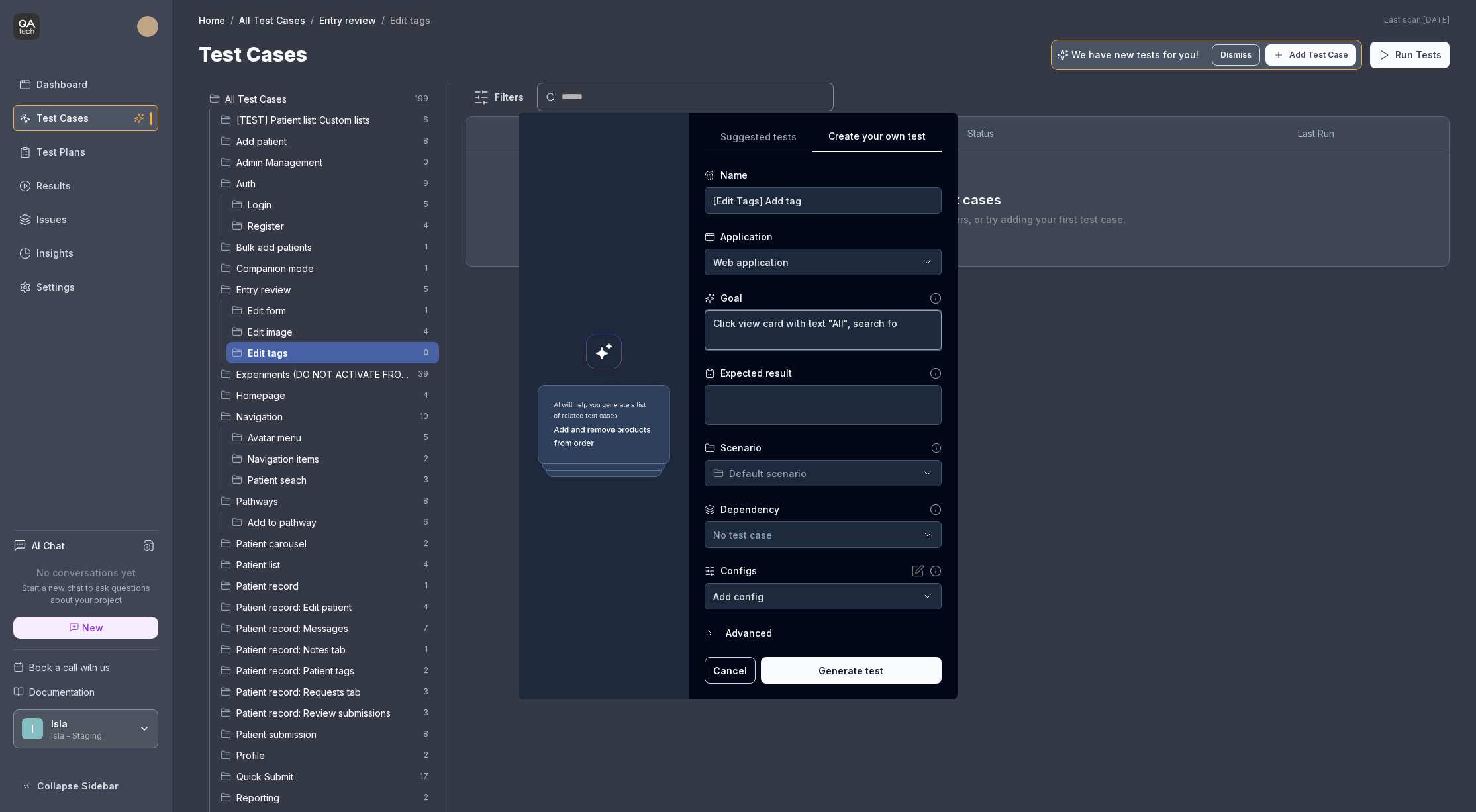
type textarea "*"
type textarea "Click view card with text "All", search for"
type textarea "*"
type textarea "Click view card with text "All", search for"
paste textarea "TAGSPATIENT"
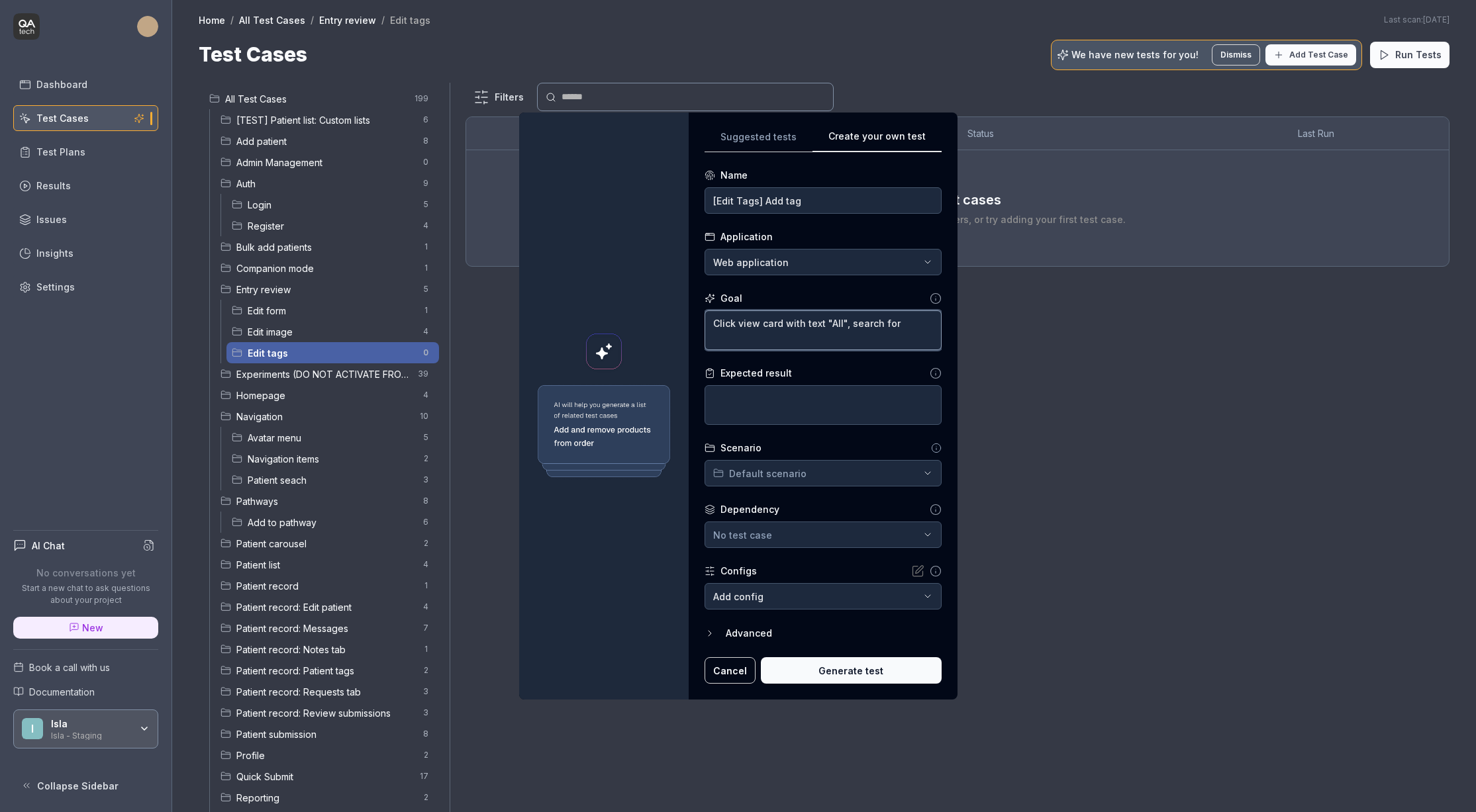
type textarea "*"
type textarea "Click view card with text "All", search for TAGSPATIENT"
type textarea "*"
type textarea "Click view card with text "All", search for"
type textarea "*"
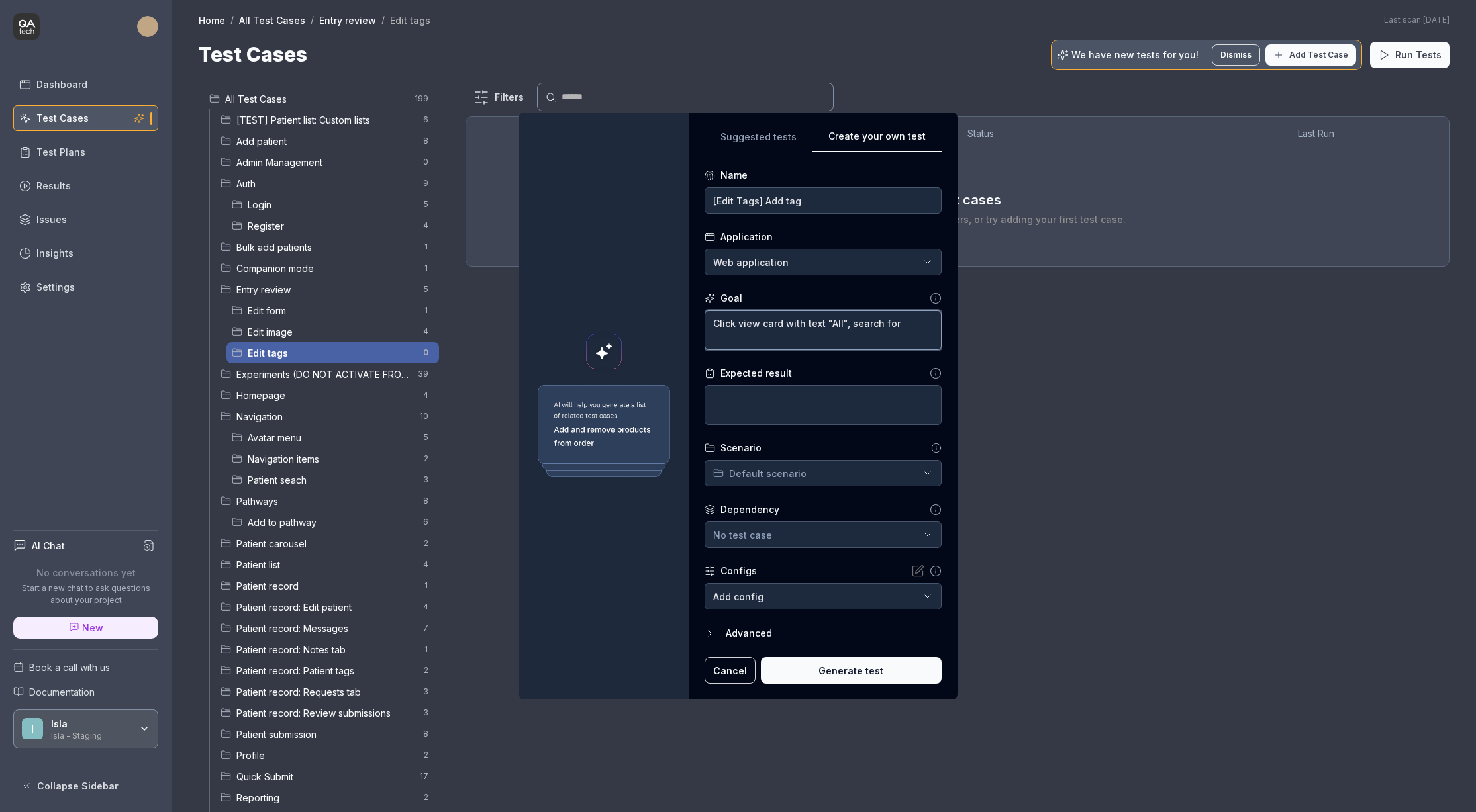
type textarea "Click view card with text "All", search for ""
paste textarea "TAGSPATIENT"
type textarea "*"
type textarea "Click view card with text "All", search for "TAGSPATIENT"
type textarea "*"
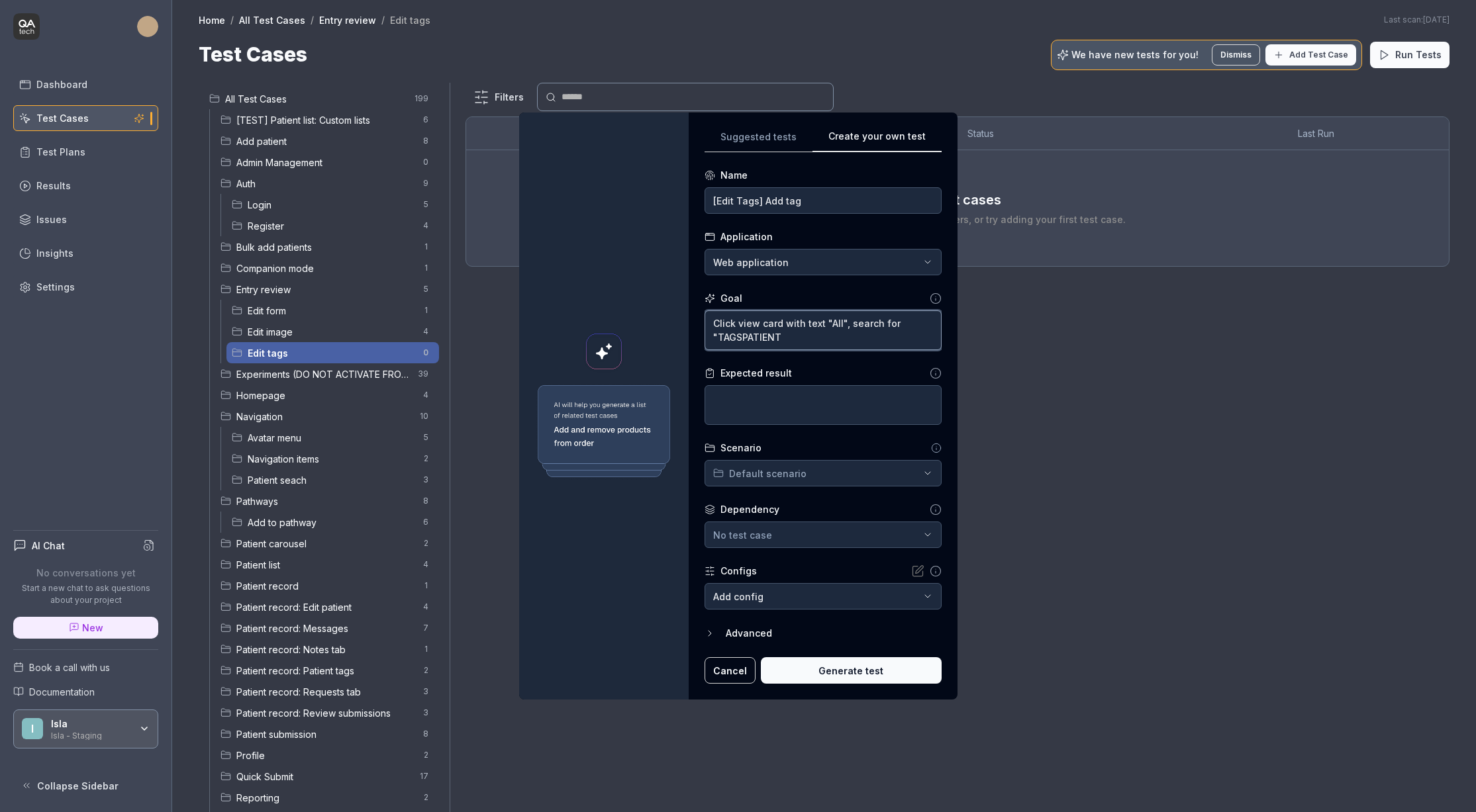
type textarea "Click view card with text "All", search for "TAGSPATIENT:"
type textarea "*"
type textarea "Click view card with text "All", search for "TAGSPATIENT"
type textarea "*"
type textarea "Click view card with text "All", search for "TAGSPATIENT""
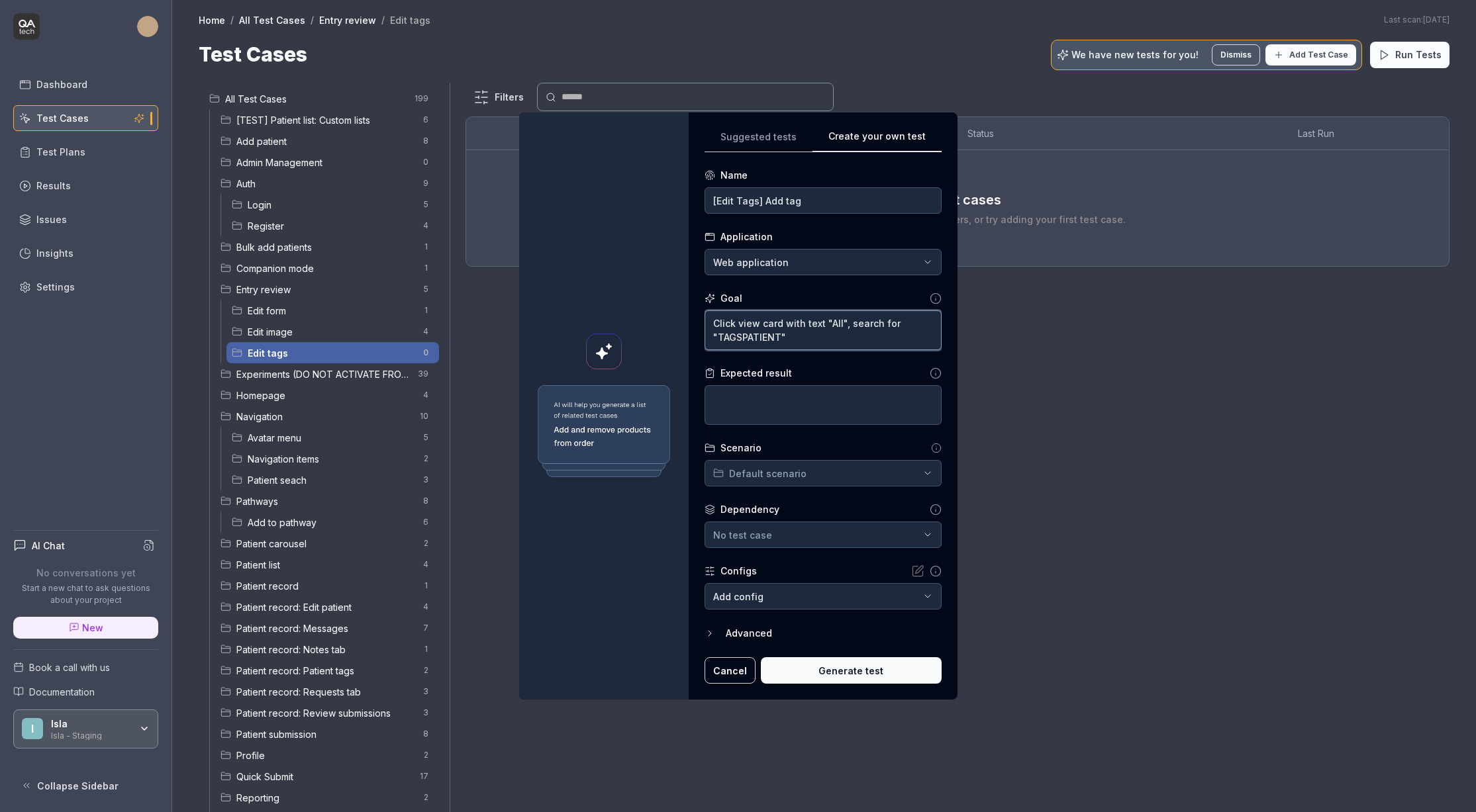
type textarea "*"
type textarea "Click view card with text "All", search for "TAGSPATIENT","
type textarea "*"
type textarea "Click view card with text "All", search for "TAGSPATIENT","
type textarea "*"
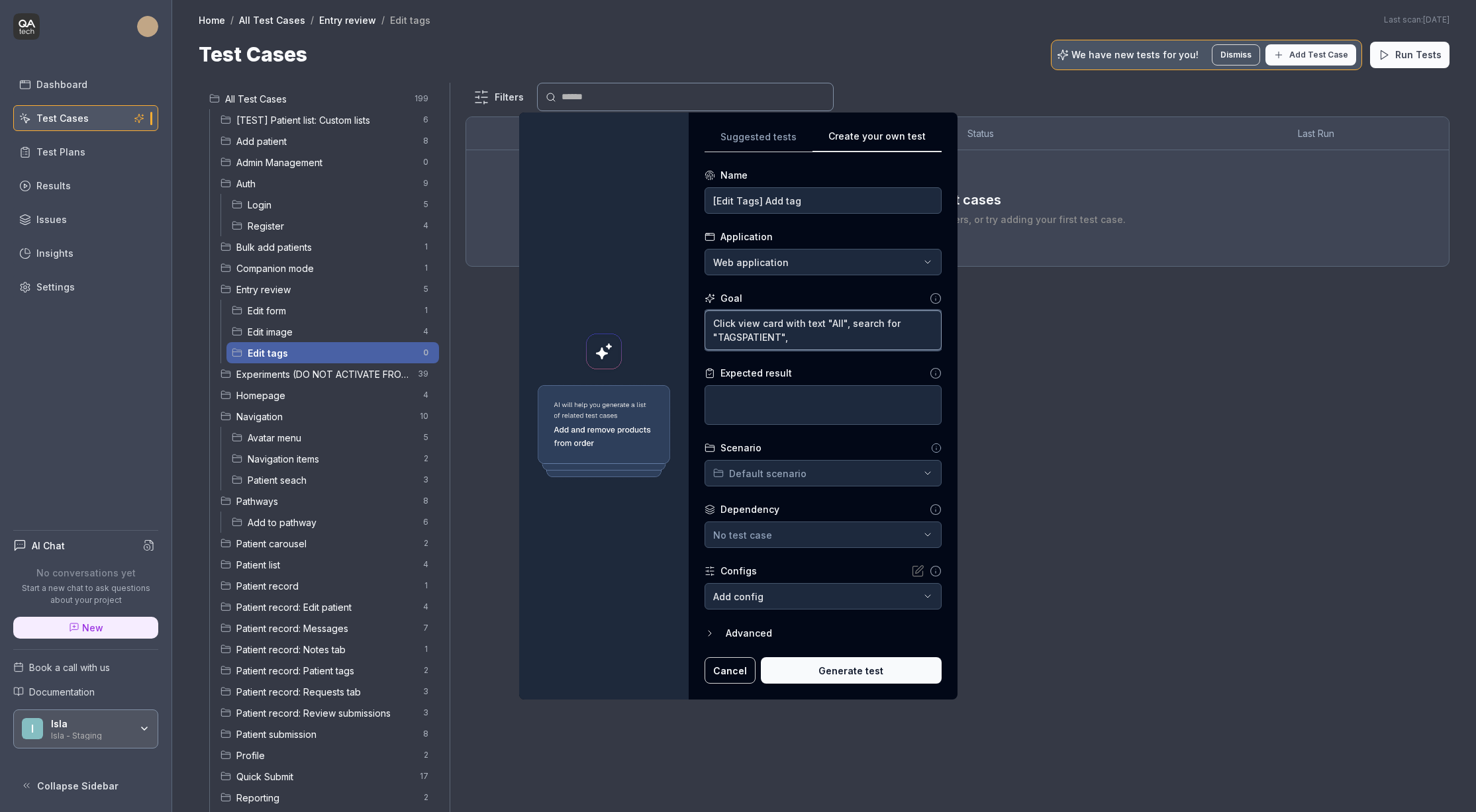
type textarea "Click view card with text "All", search for "TAGSPATIENT", c"
type textarea "*"
type textarea "Click view card with text "All", search for "TAGSPATIENT", cl"
type textarea "*"
type textarea "Click view card with text "All", search for "TAGSPATIENT", cli"
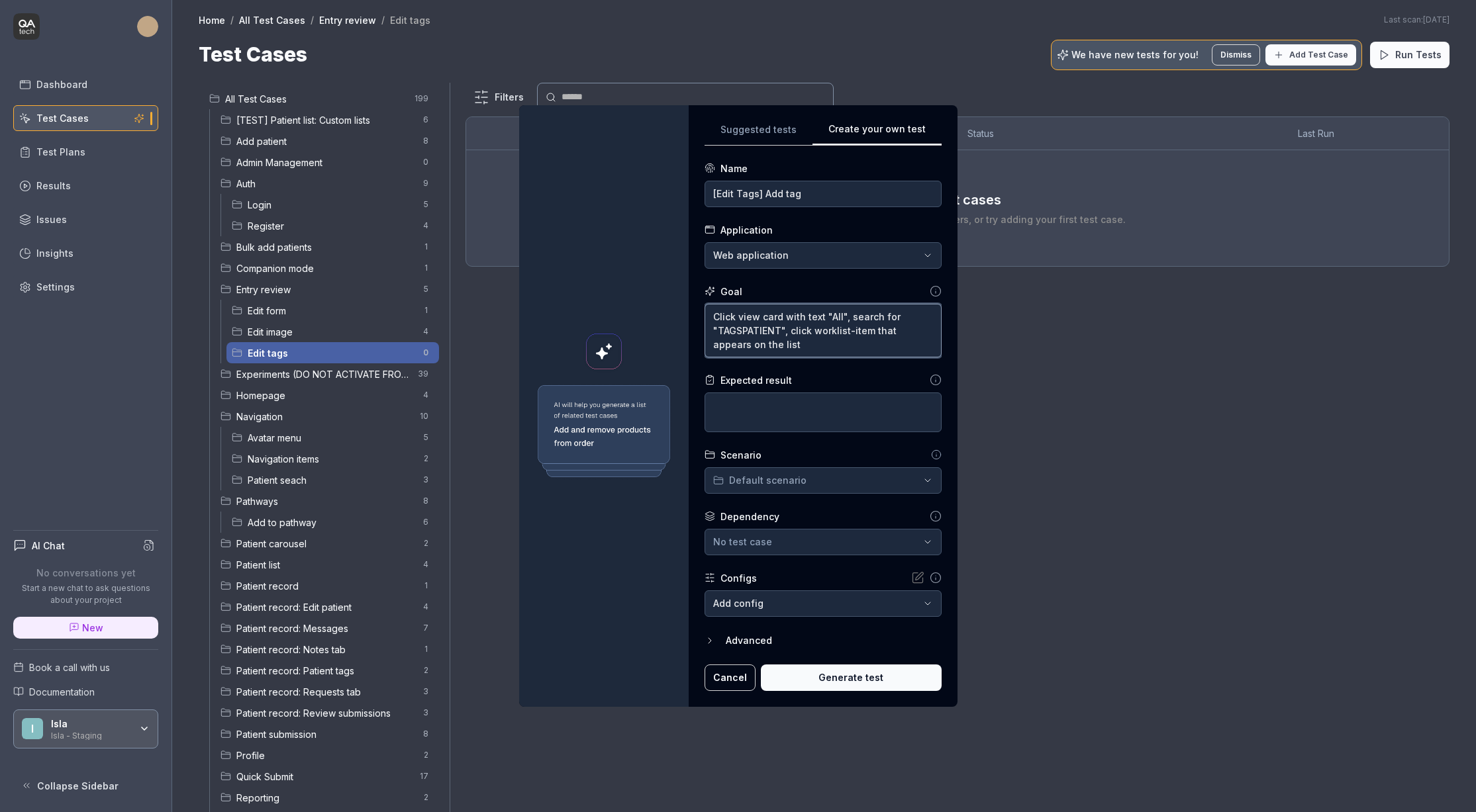
click at [842, 347] on textarea "Click view card with text "All", search for "TAGSPATIENT", click worklist-item …" at bounding box center [823, 331] width 237 height 54
click at [828, 340] on textarea "Click view card with text "All", search for "TAGSPATIENT", click worklist-item …" at bounding box center [823, 331] width 237 height 54
click at [904, 344] on textarea "Click view card with text "All", search for "TAGSPATIENT", click worklist-item …" at bounding box center [823, 331] width 237 height 54
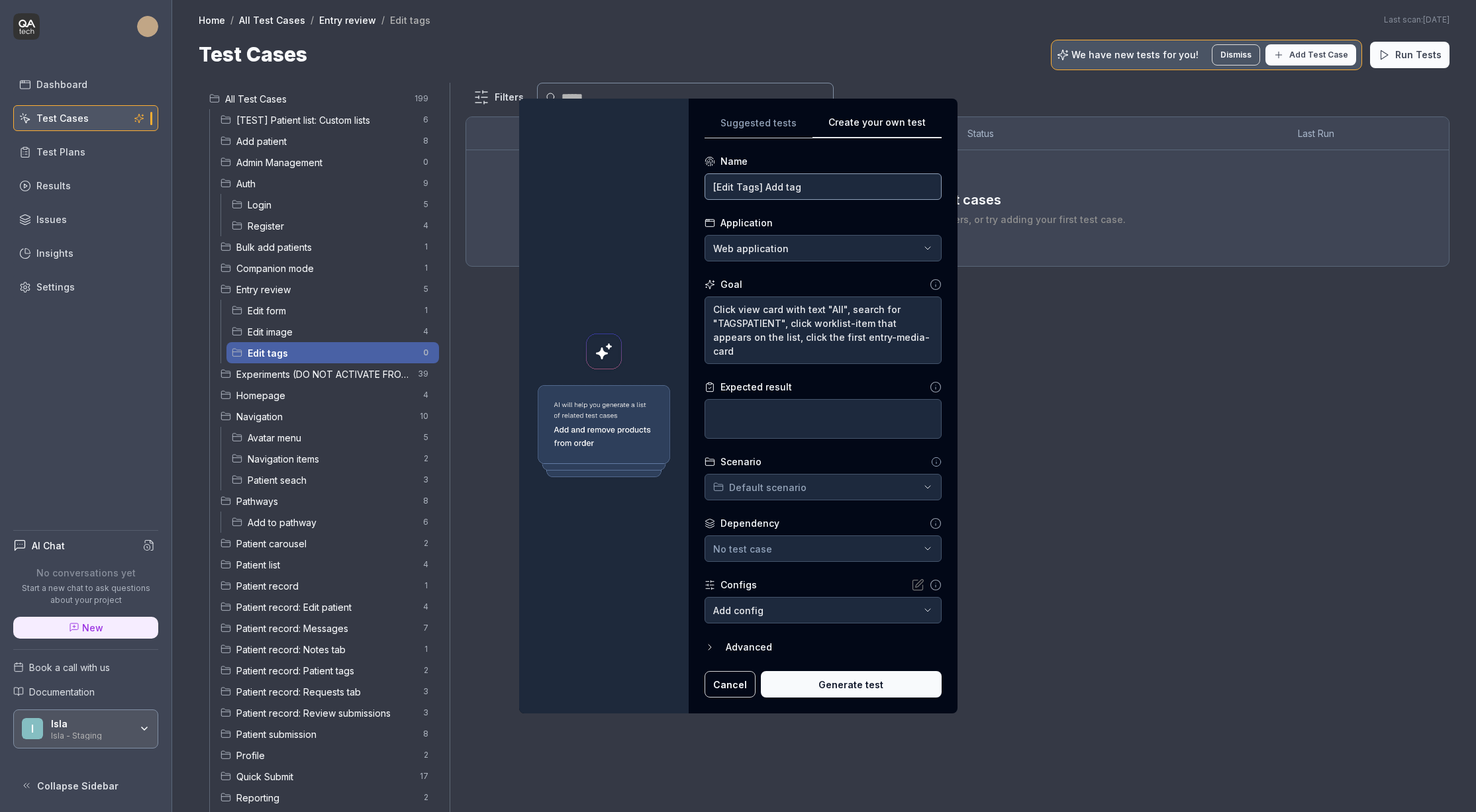
drag, startPoint x: 812, startPoint y: 182, endPoint x: 764, endPoint y: 188, distance: 48.4
click at [764, 188] on input "[Edit Tags] Add tag" at bounding box center [823, 187] width 237 height 27
drag, startPoint x: 738, startPoint y: 348, endPoint x: 795, endPoint y: 341, distance: 57.4
click at [795, 341] on textarea "Click view card with text "All", search for "TAGSPATIENT", click worklist-item …" at bounding box center [823, 330] width 237 height 67
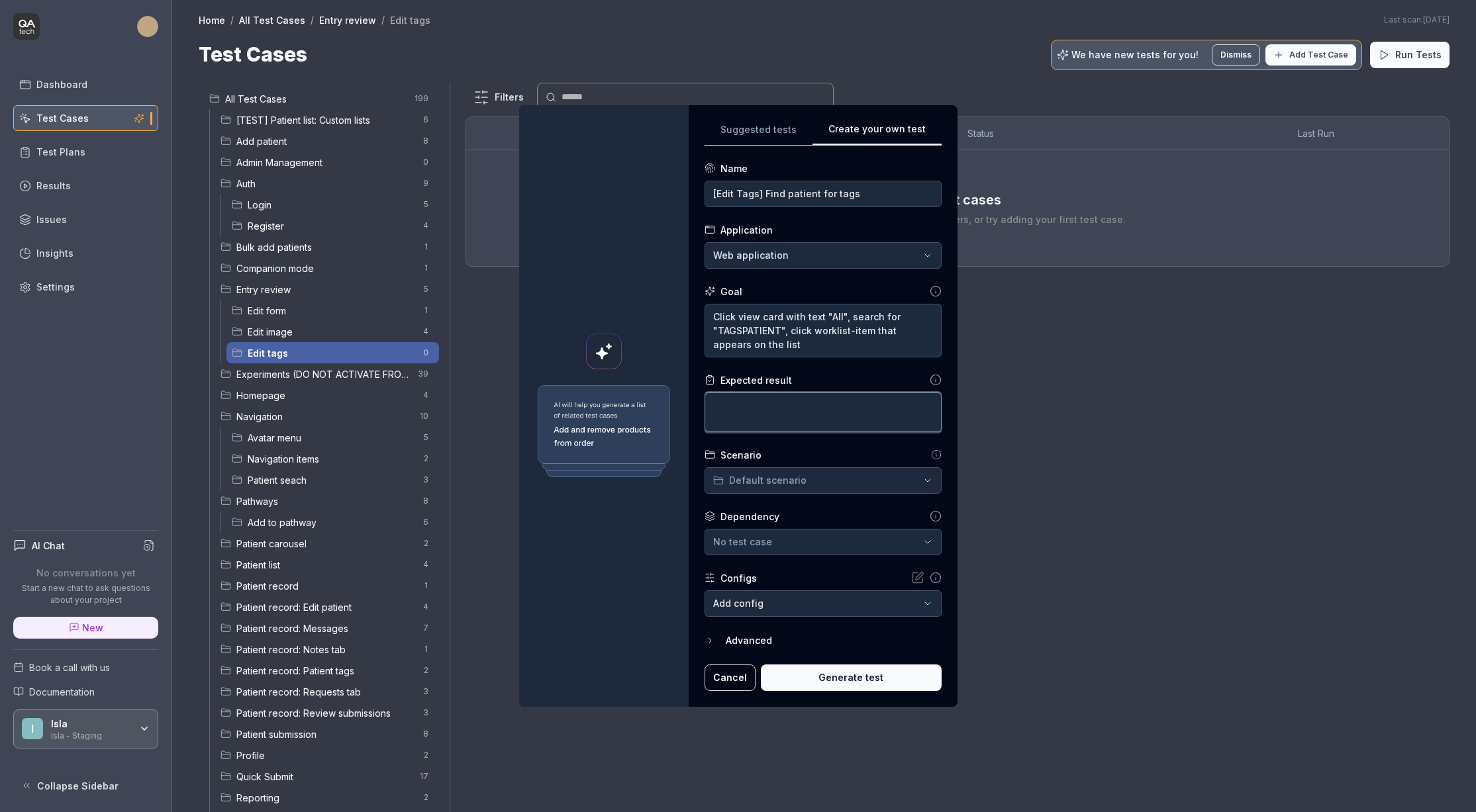
click at [793, 411] on textarea at bounding box center [823, 412] width 237 height 40
paste textarea "TAGSPATIENT"
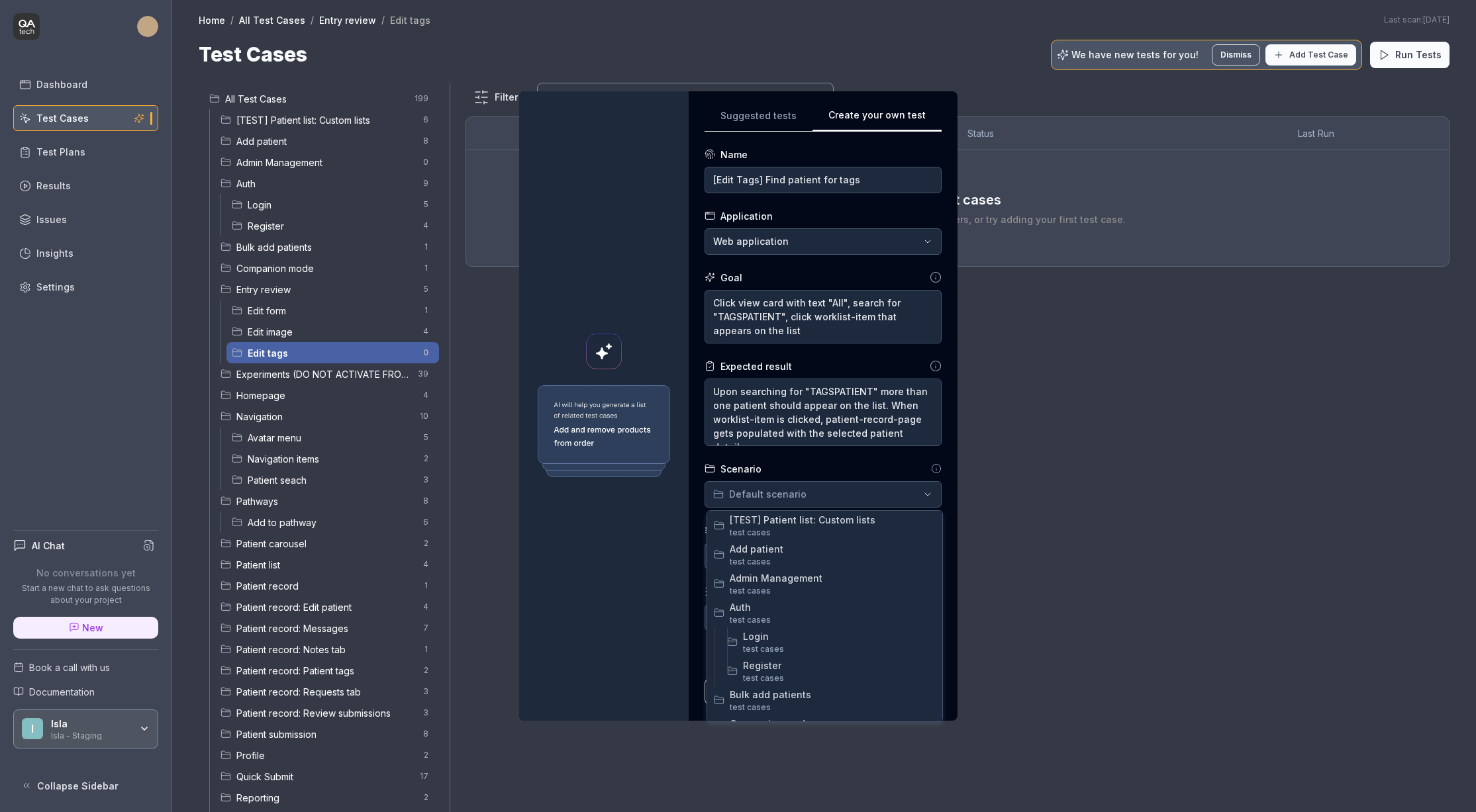
click at [800, 482] on div "**********" at bounding box center [738, 406] width 1476 height 812
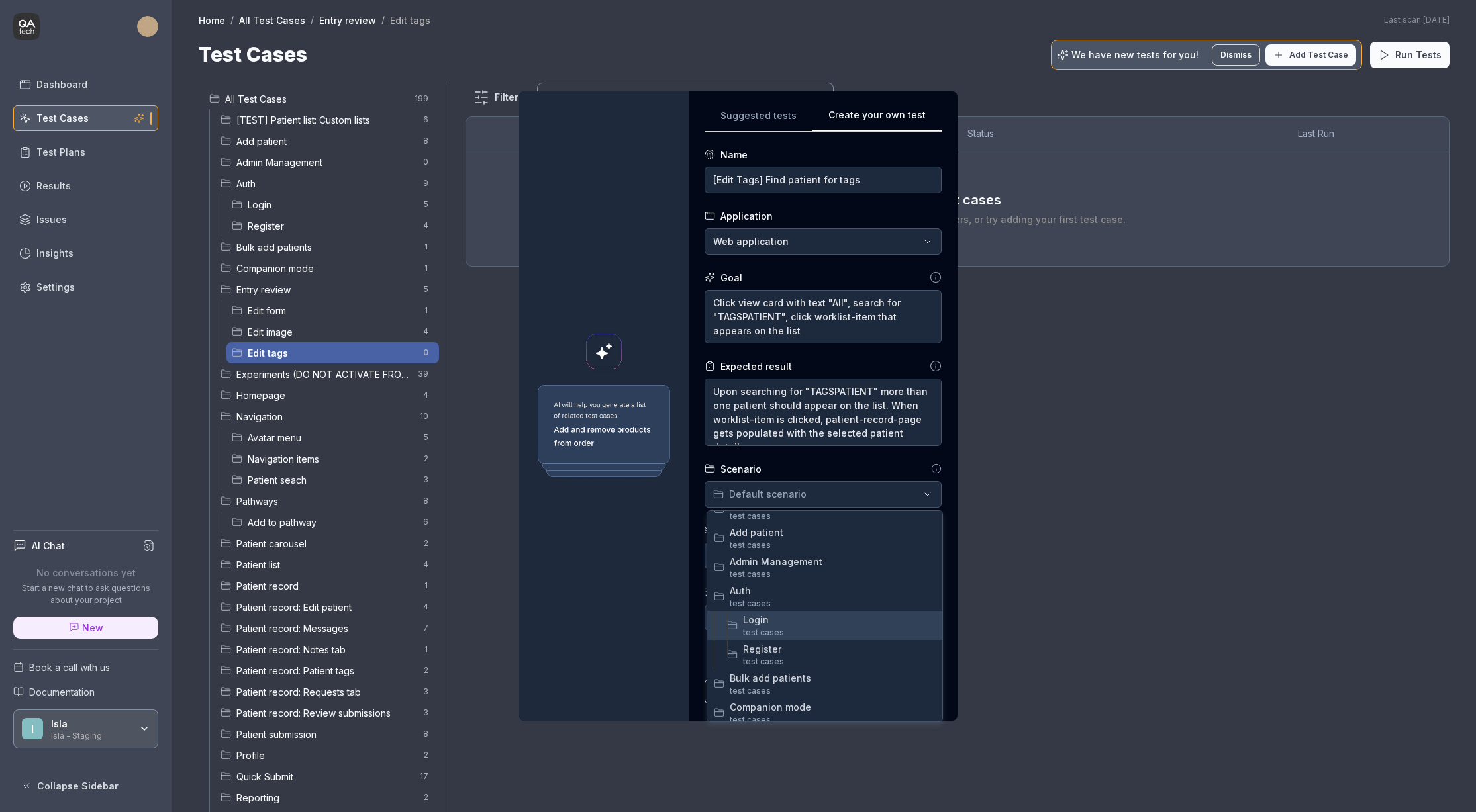
scroll to position [62, 0]
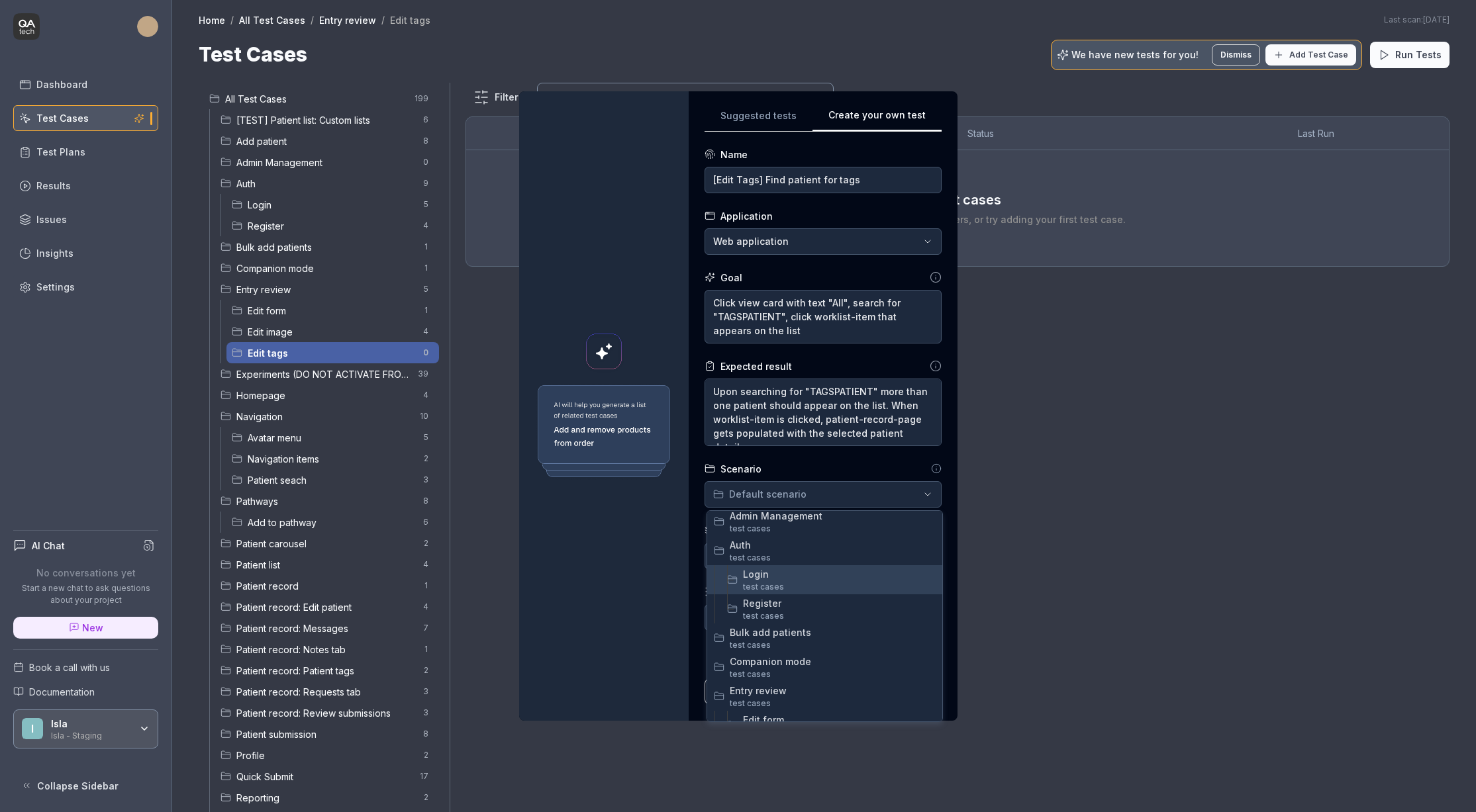
click at [800, 582] on span "test case s" at bounding box center [839, 587] width 193 height 12
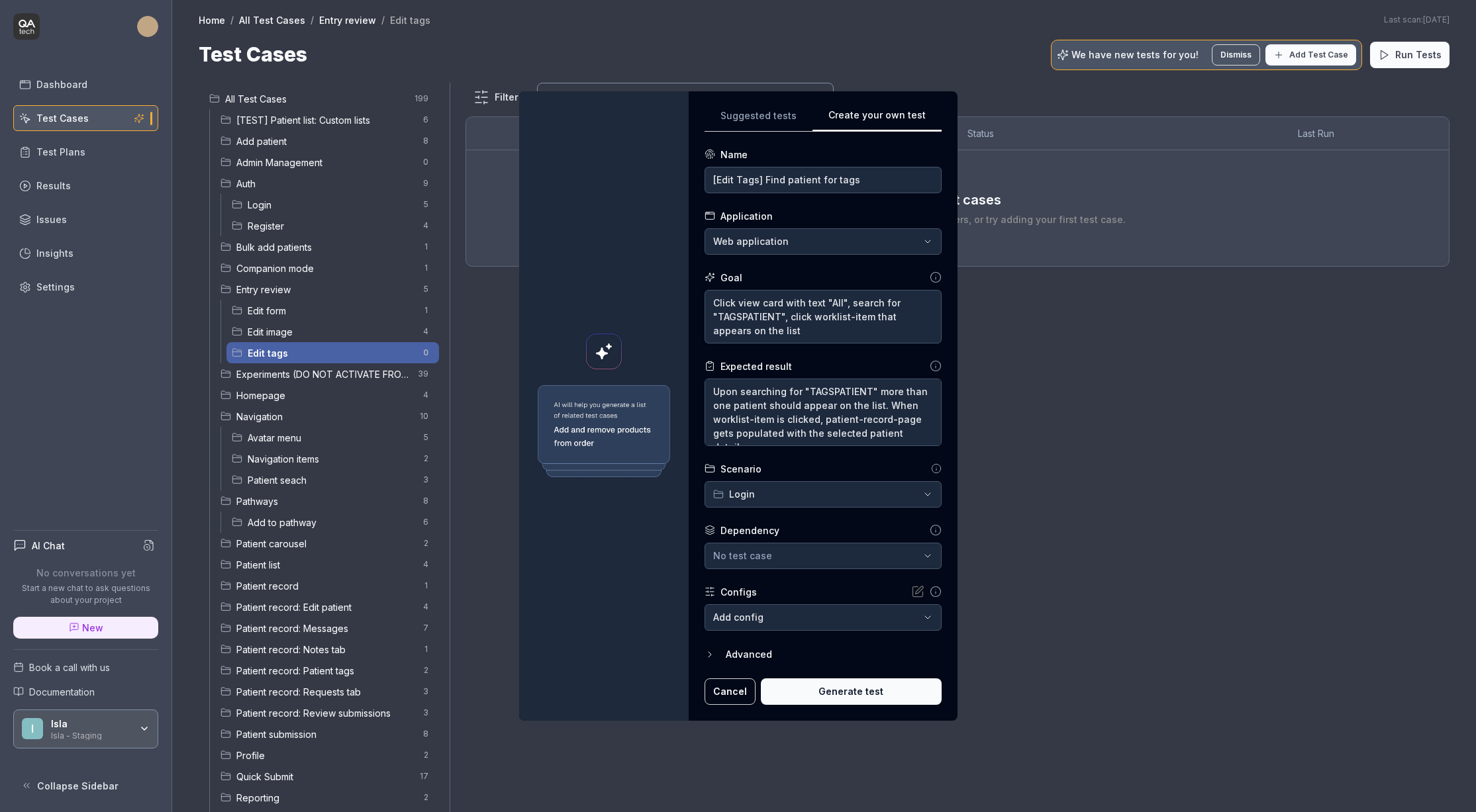
click at [932, 472] on div "**********" at bounding box center [824, 406] width 269 height 630
click at [931, 468] on icon at bounding box center [936, 468] width 11 height 11
click at [931, 469] on icon at bounding box center [936, 468] width 11 height 11
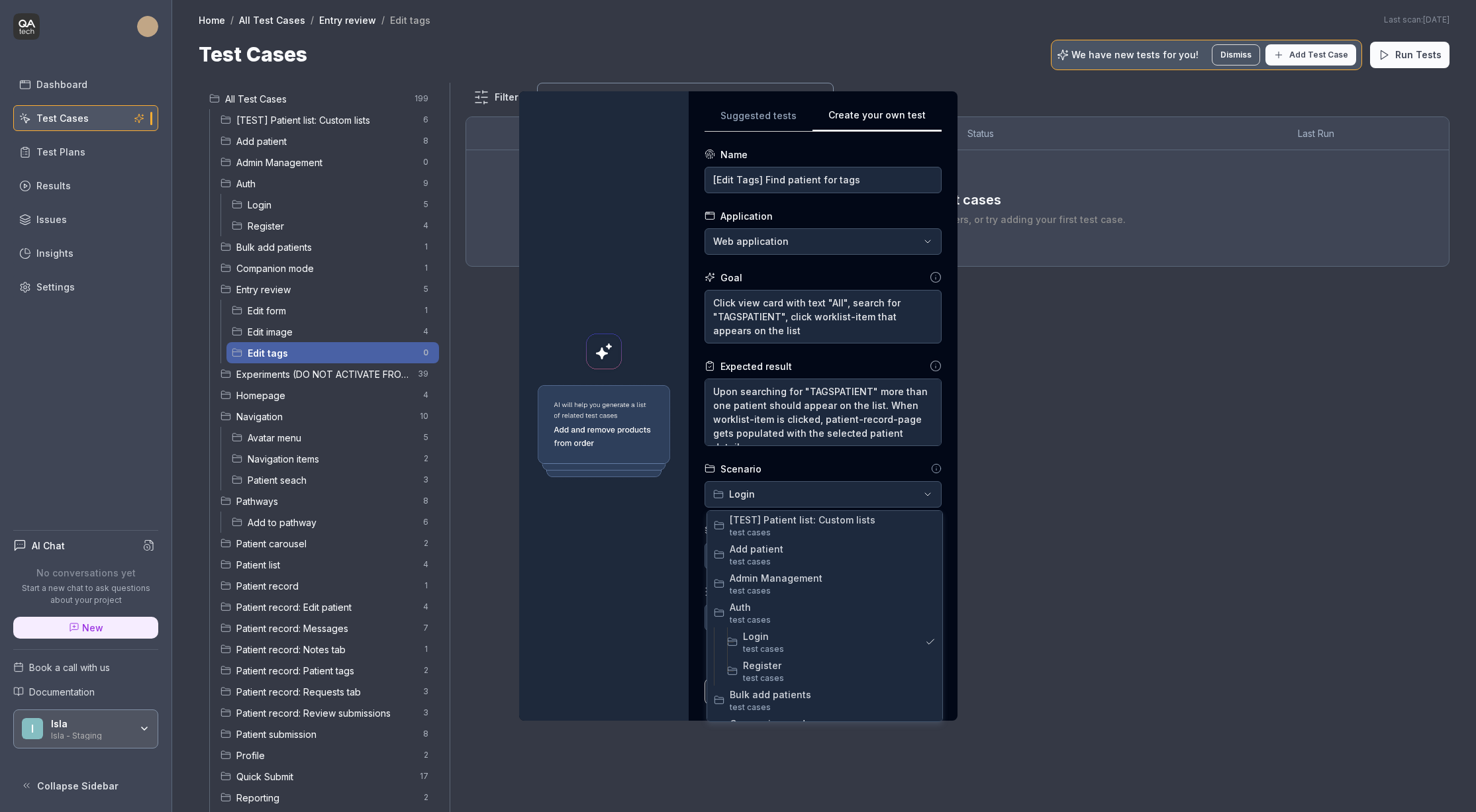
click at [871, 502] on div "**********" at bounding box center [738, 406] width 1476 height 812
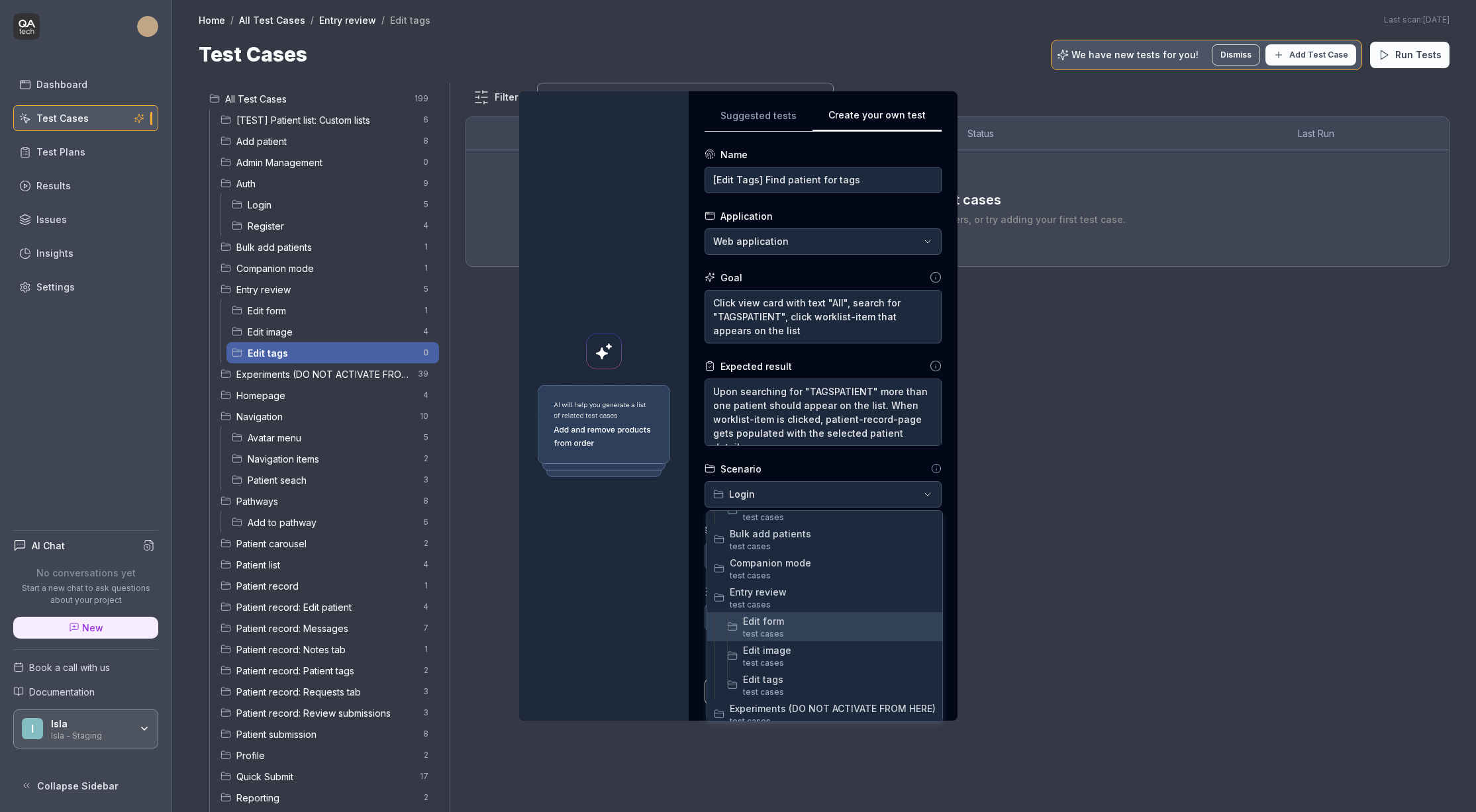
scroll to position [178, 0]
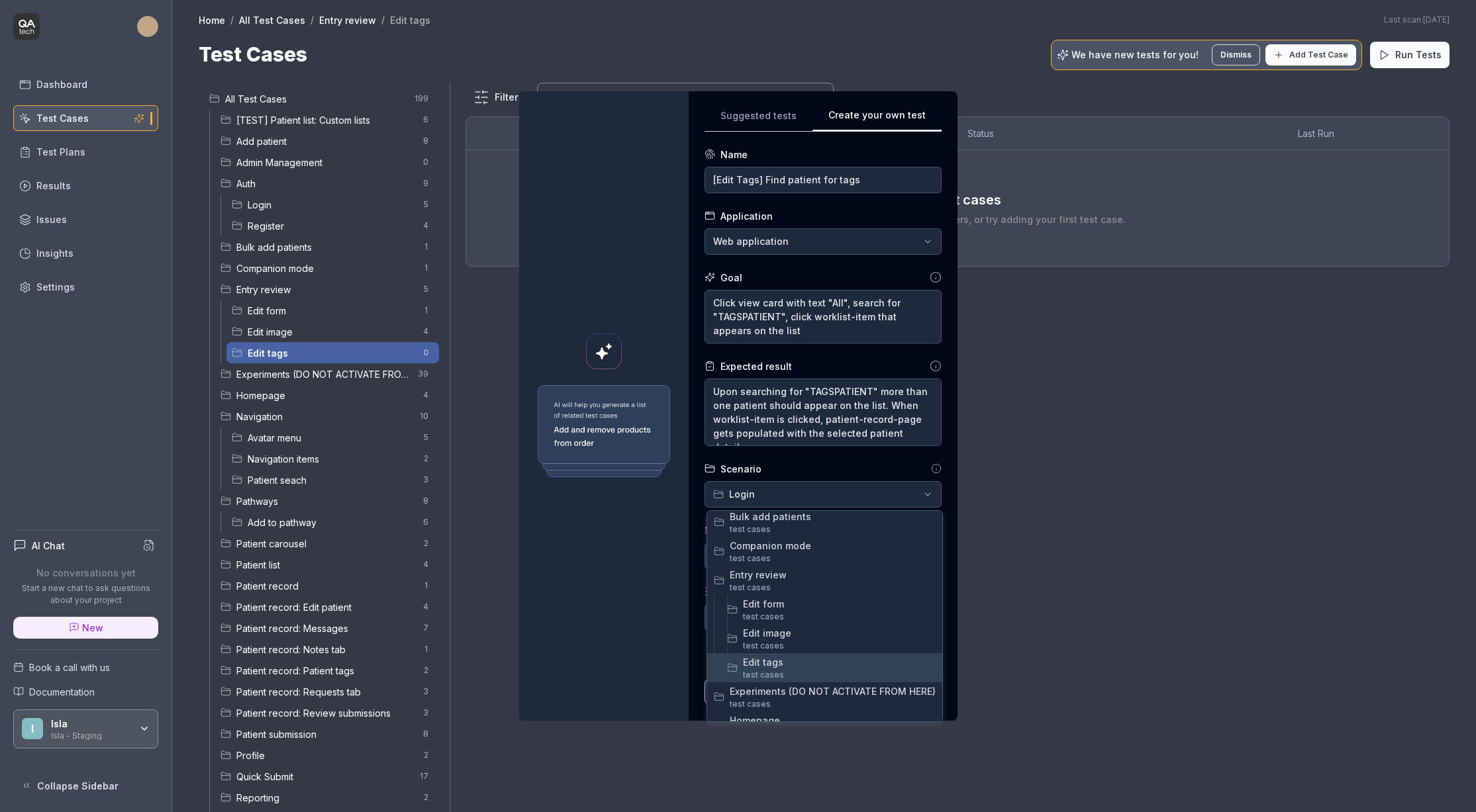
click at [795, 669] on span "test case s" at bounding box center [839, 675] width 193 height 12
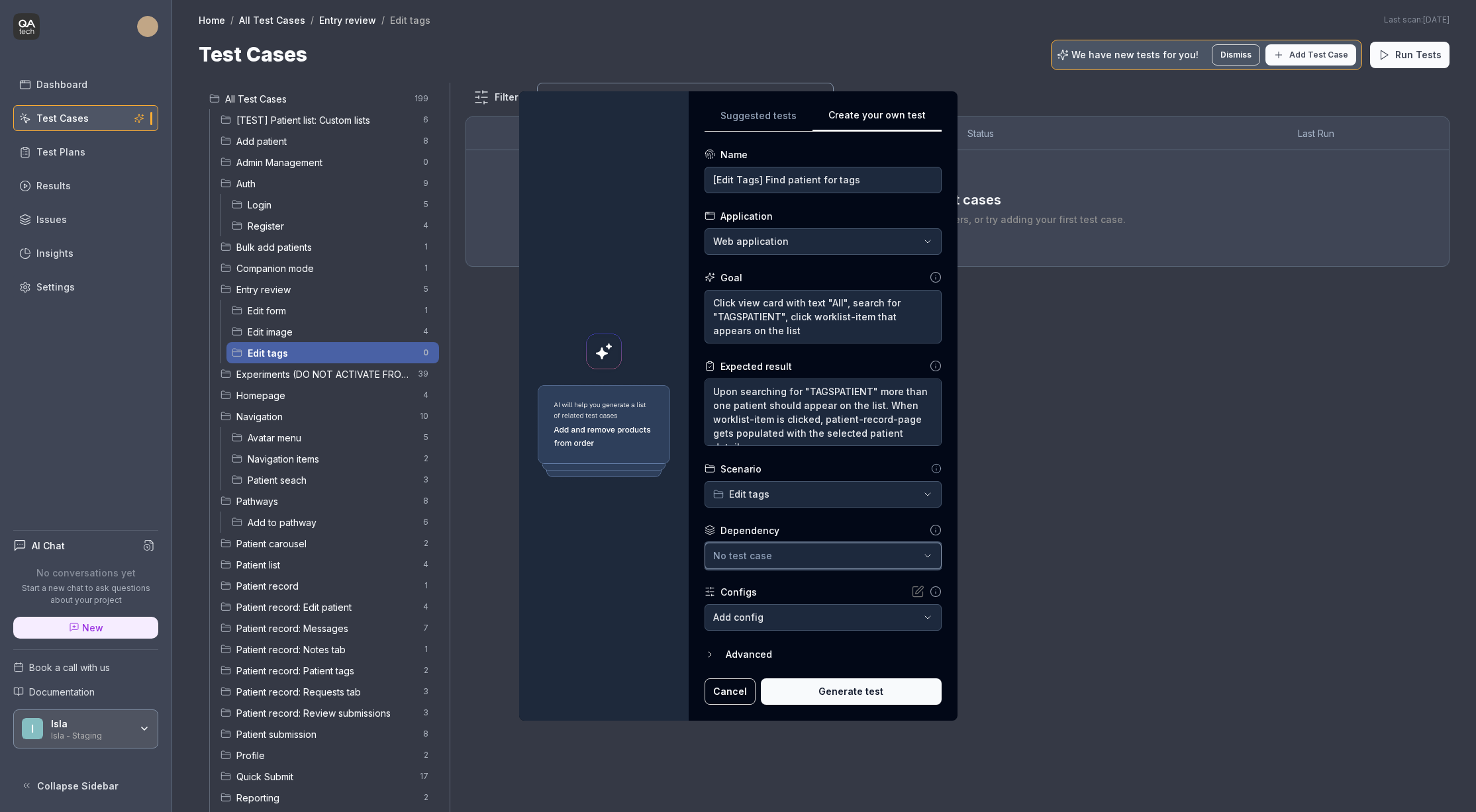
click at [776, 556] on div "No test case" at bounding box center [816, 556] width 207 height 14
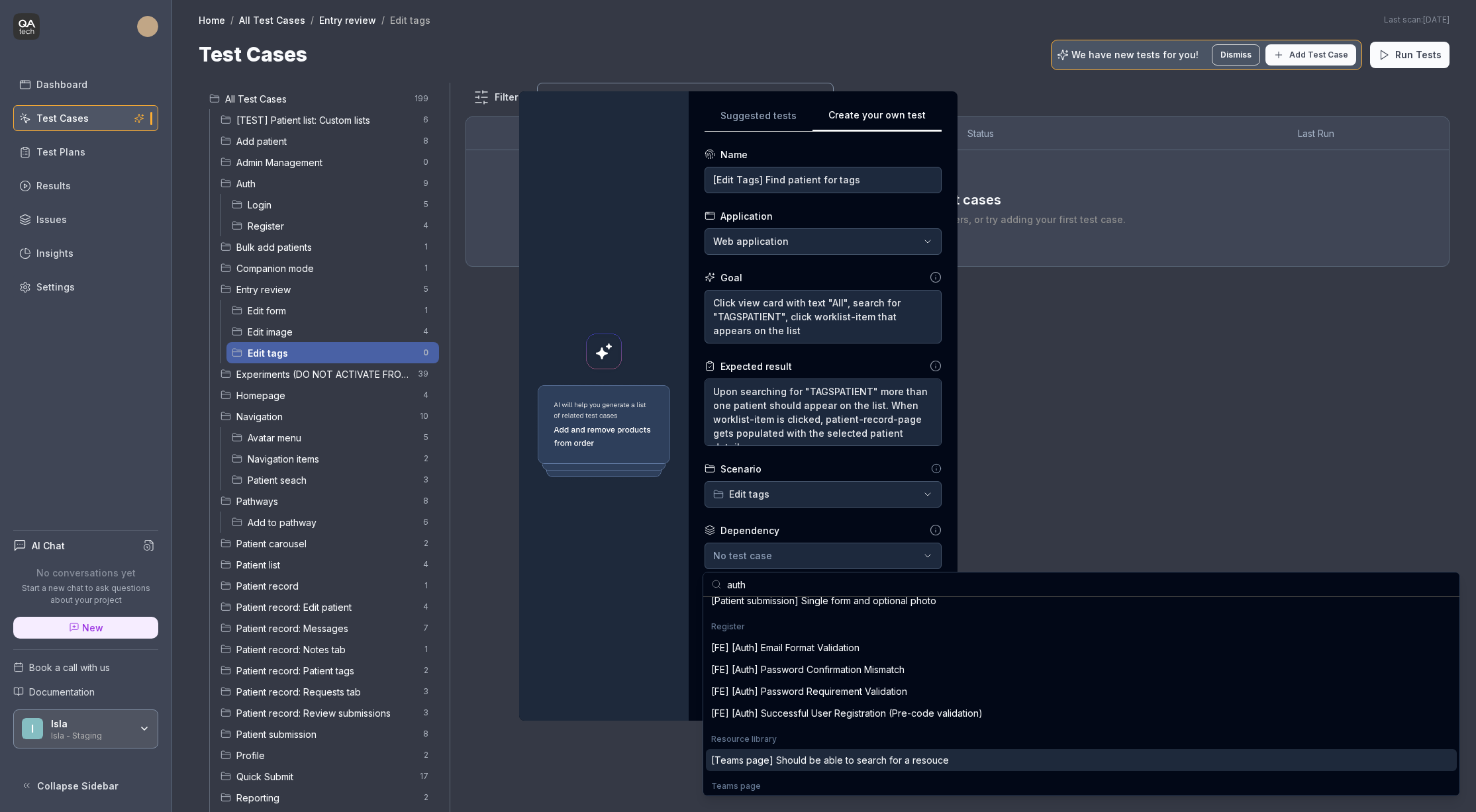
scroll to position [670, 0]
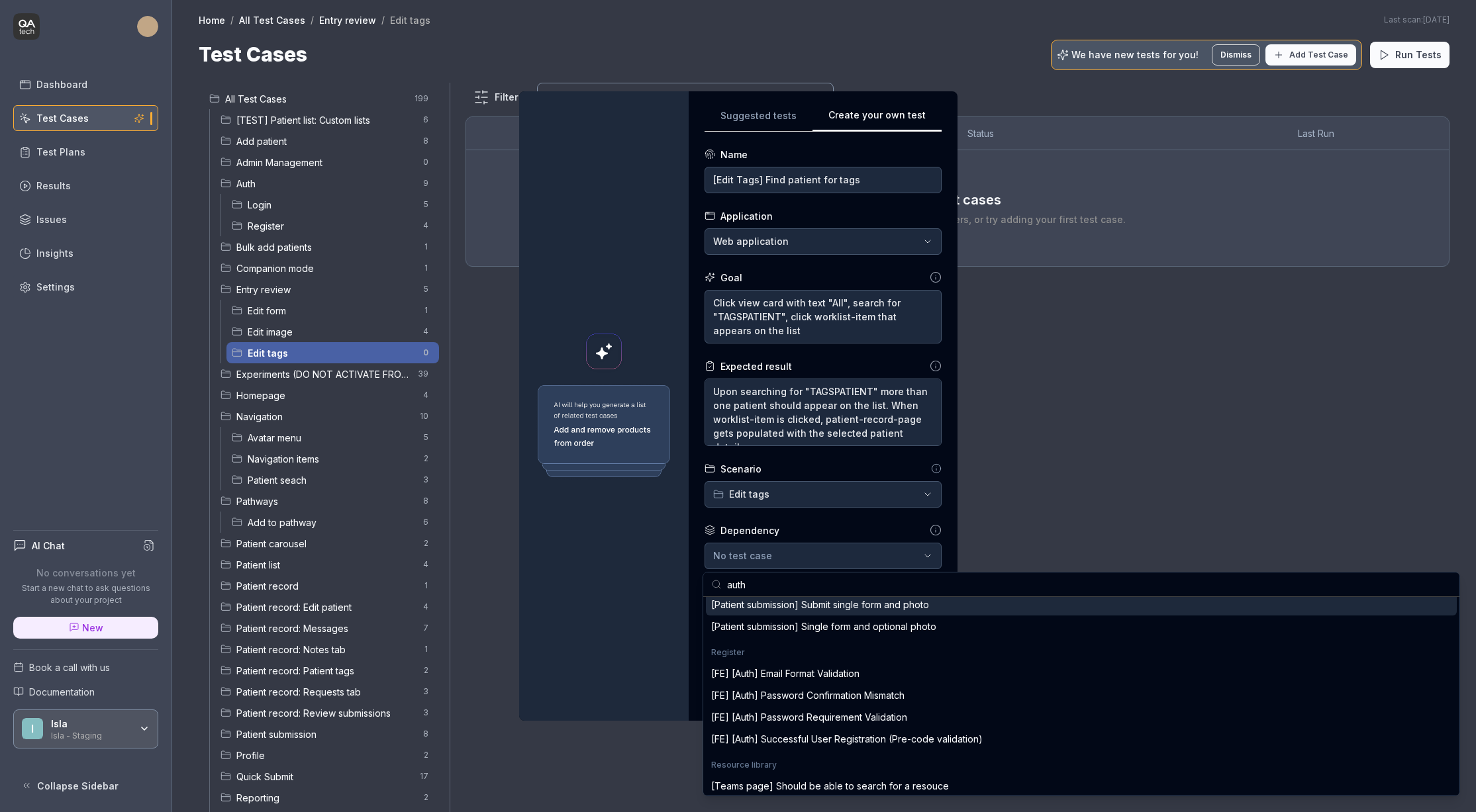
drag, startPoint x: 771, startPoint y: 584, endPoint x: 713, endPoint y: 583, distance: 58.0
click at [713, 583] on div "auth" at bounding box center [1081, 584] width 756 height 25
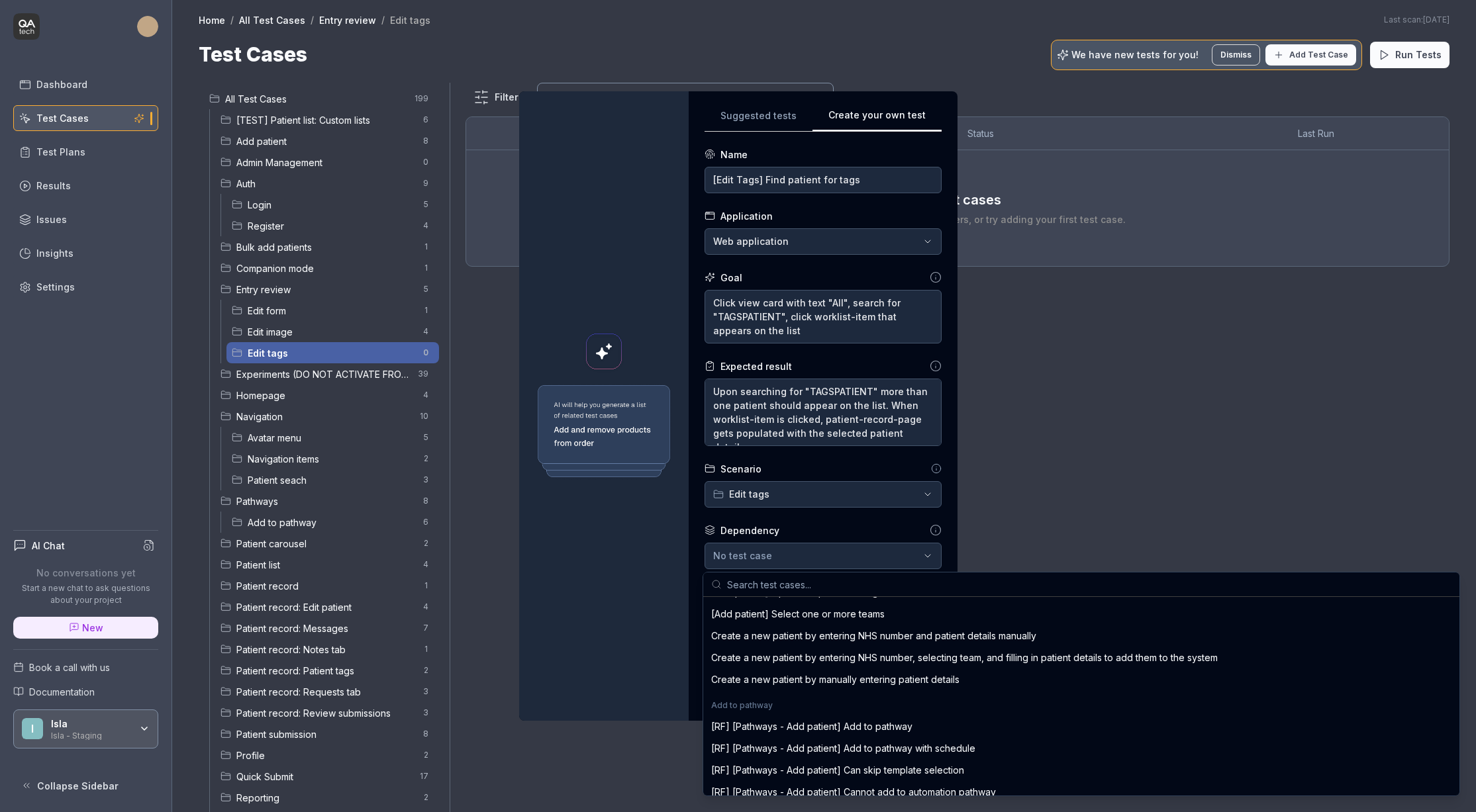
scroll to position [435, 0]
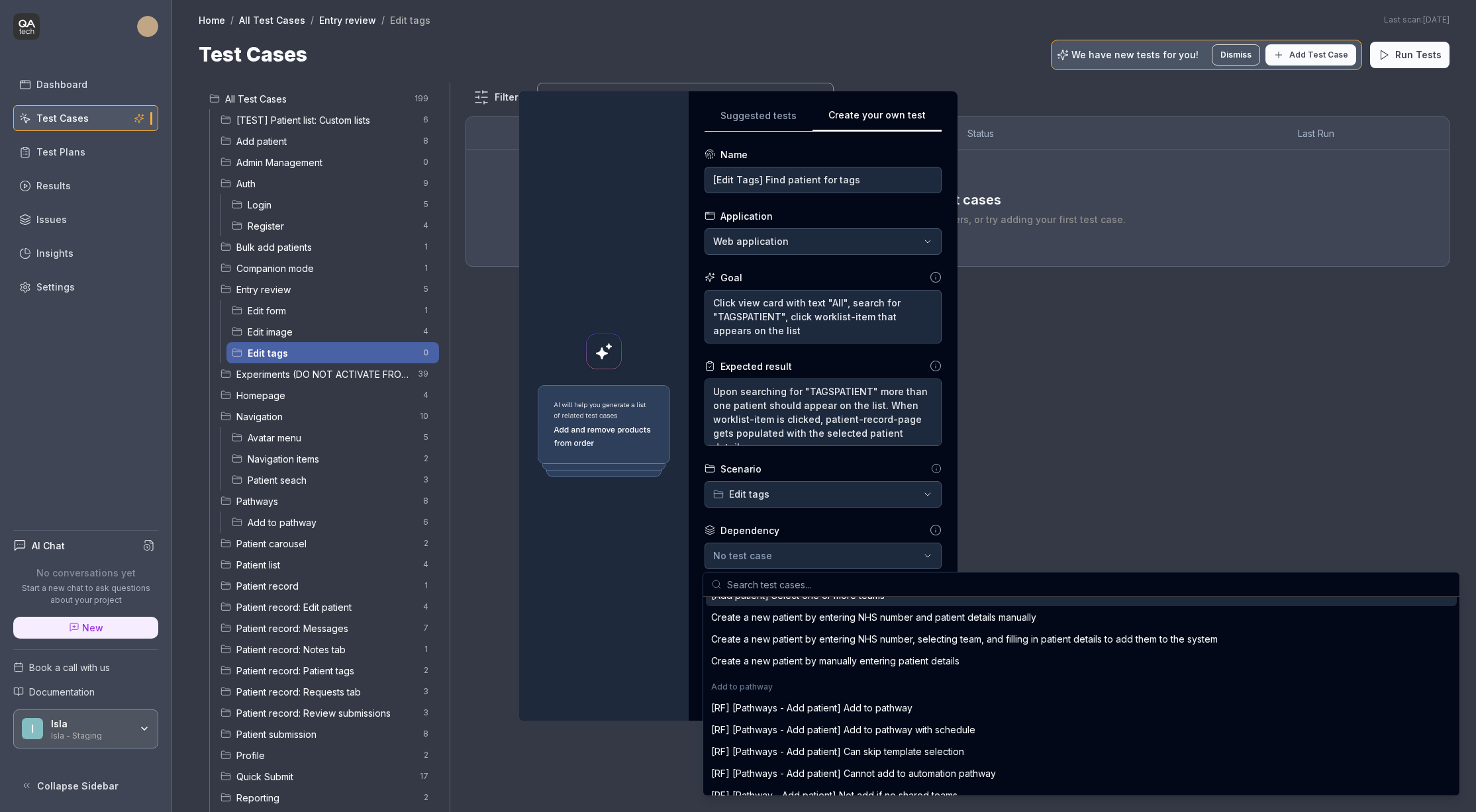
click at [949, 581] on input "text" at bounding box center [1090, 584] width 725 height 24
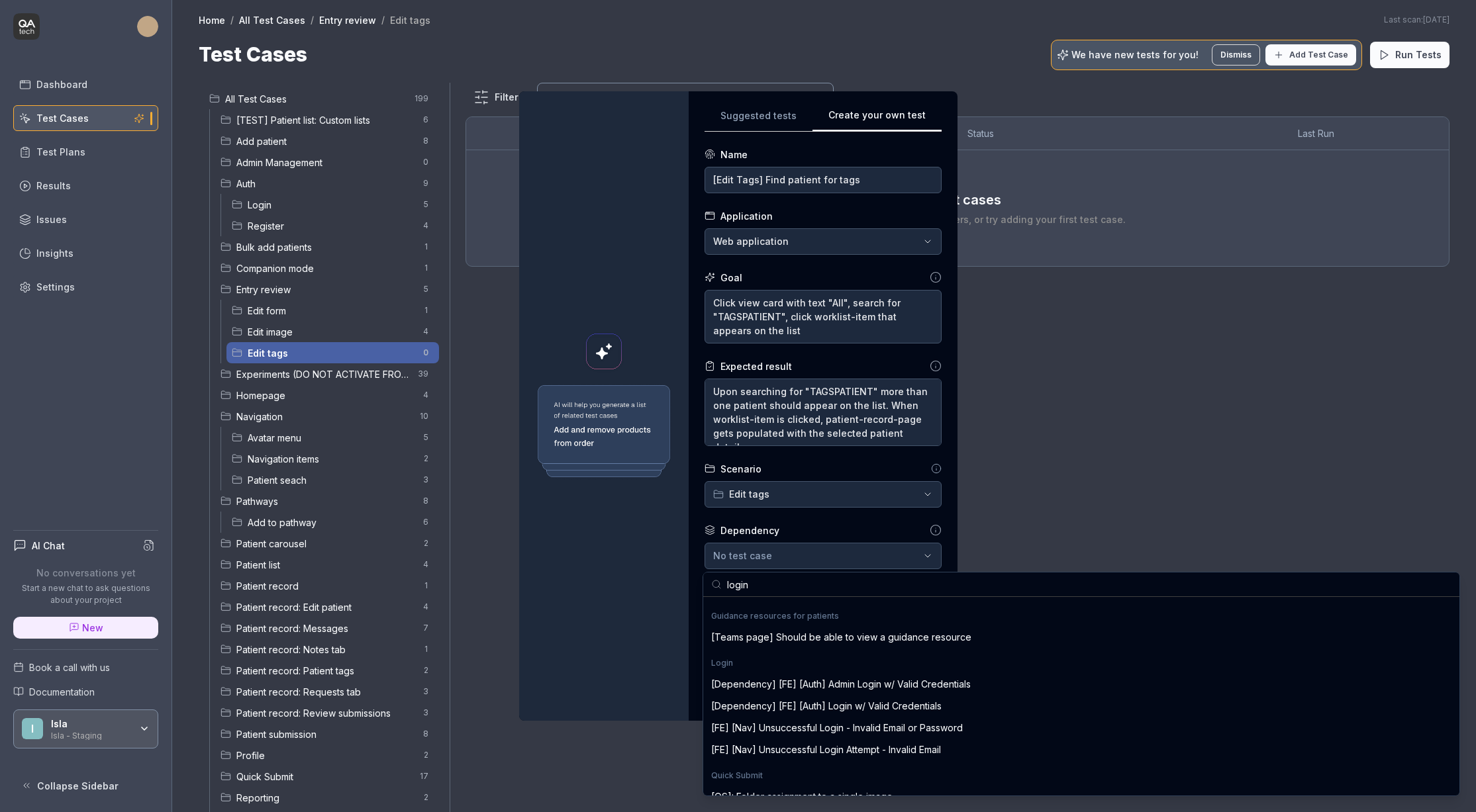
scroll to position [223, 0]
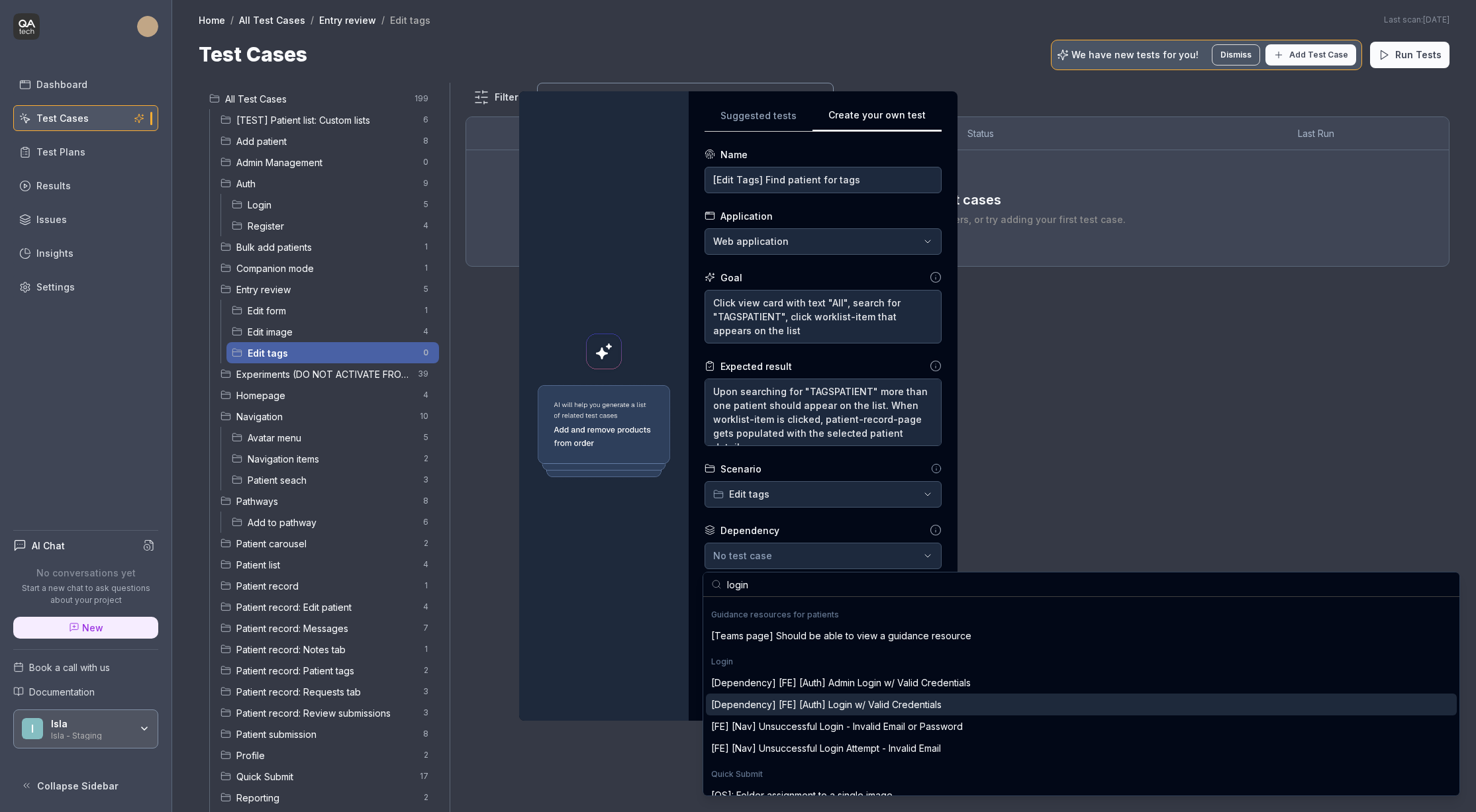
click at [861, 705] on div "[Dependency] [FE] [Auth] Login w/ Valid Credentials" at bounding box center [826, 705] width 231 height 14
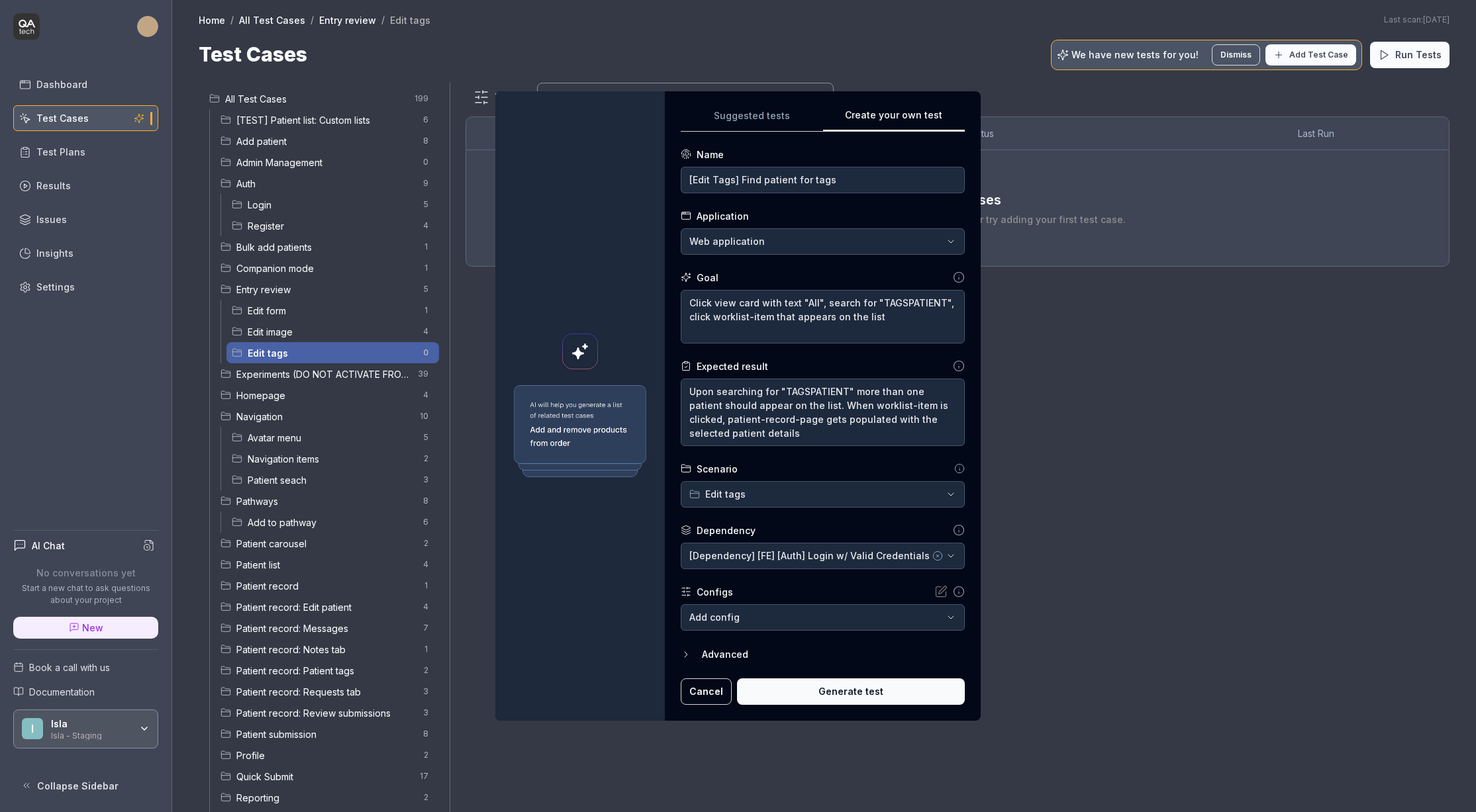
click at [814, 687] on button "Generate test" at bounding box center [851, 692] width 228 height 27
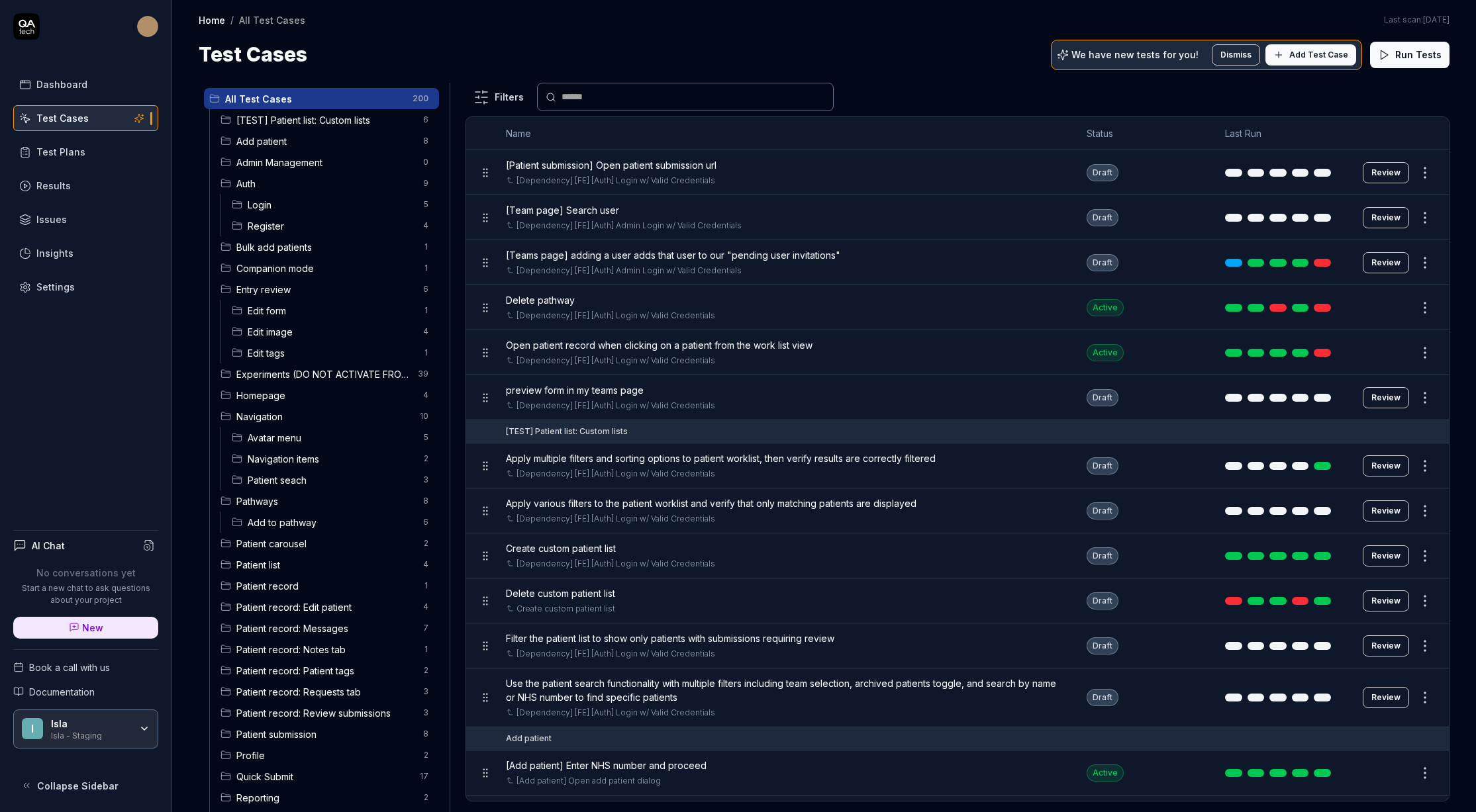
click at [294, 358] on span "Edit tags" at bounding box center [331, 353] width 168 height 14
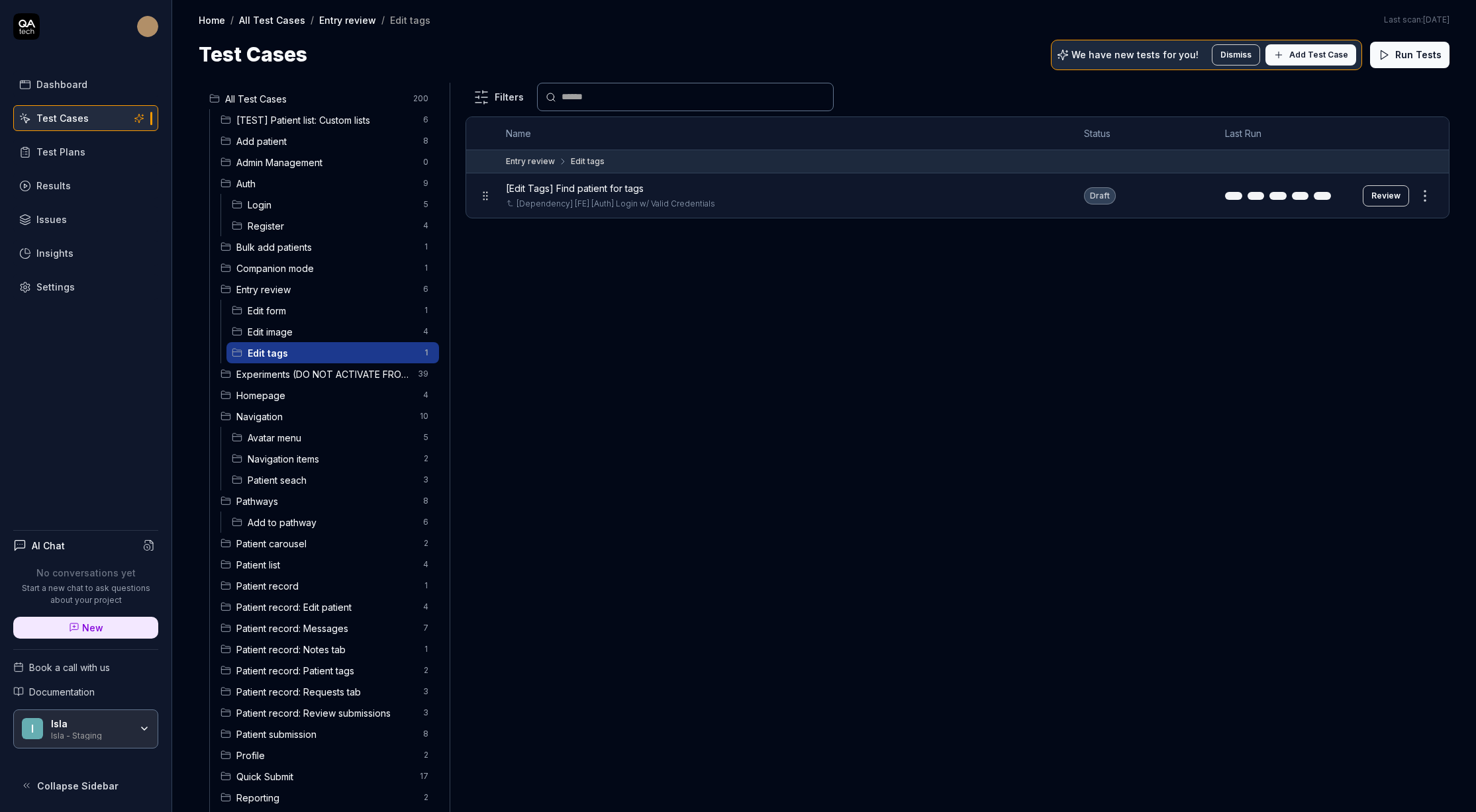
click at [1391, 191] on button "Review" at bounding box center [1386, 196] width 46 height 21
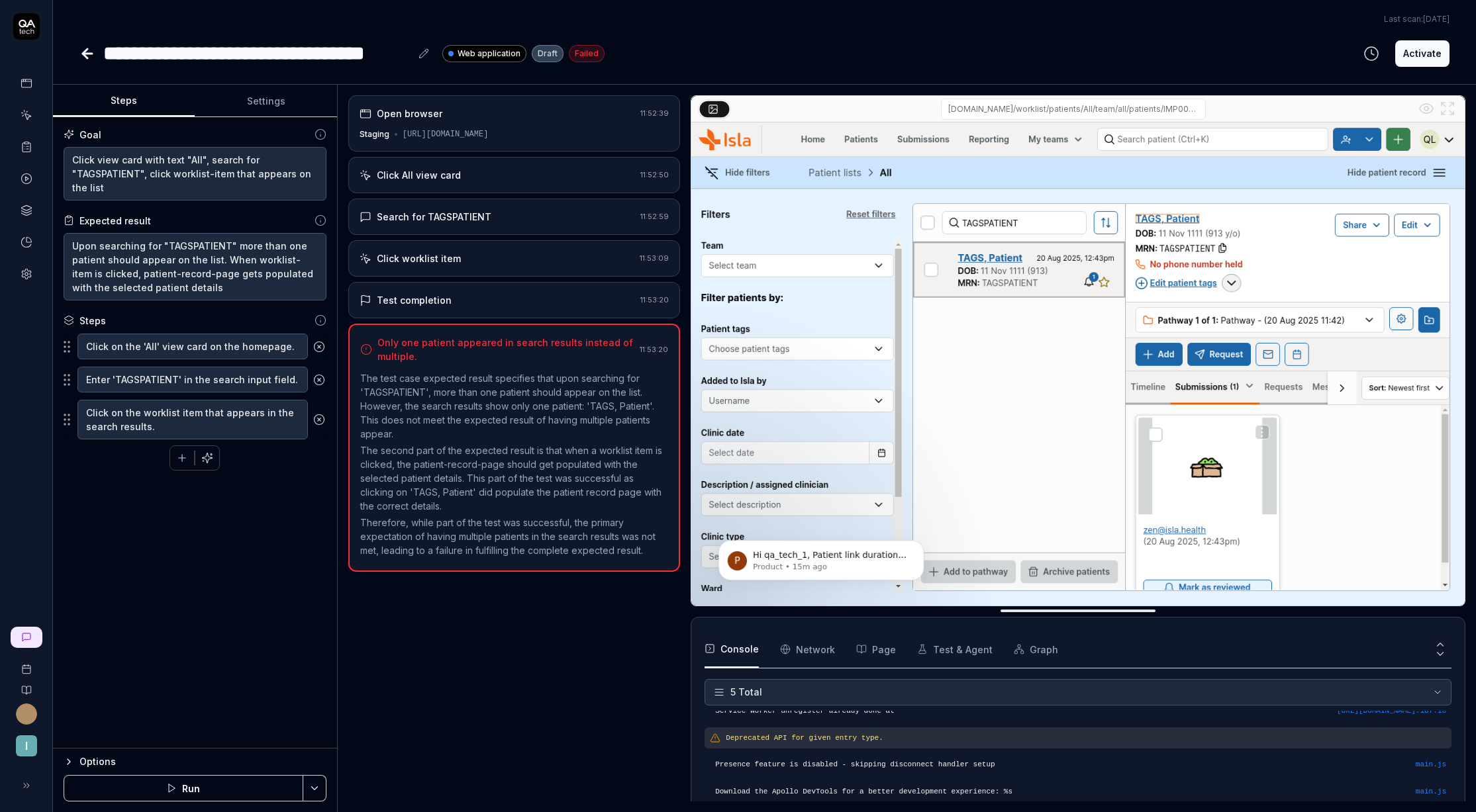
scroll to position [38, 0]
click at [241, 246] on textarea "Upon searching for "TAGSPATIENT" more than one patient should appear on the lis…" at bounding box center [195, 267] width 263 height 67
click at [295, 247] on textarea "Upon searching for "TAGSPATIENT" more than one patient should appear on the lis…" at bounding box center [195, 267] width 263 height 67
drag, startPoint x: 300, startPoint y: 246, endPoint x: 233, endPoint y: 245, distance: 67.0
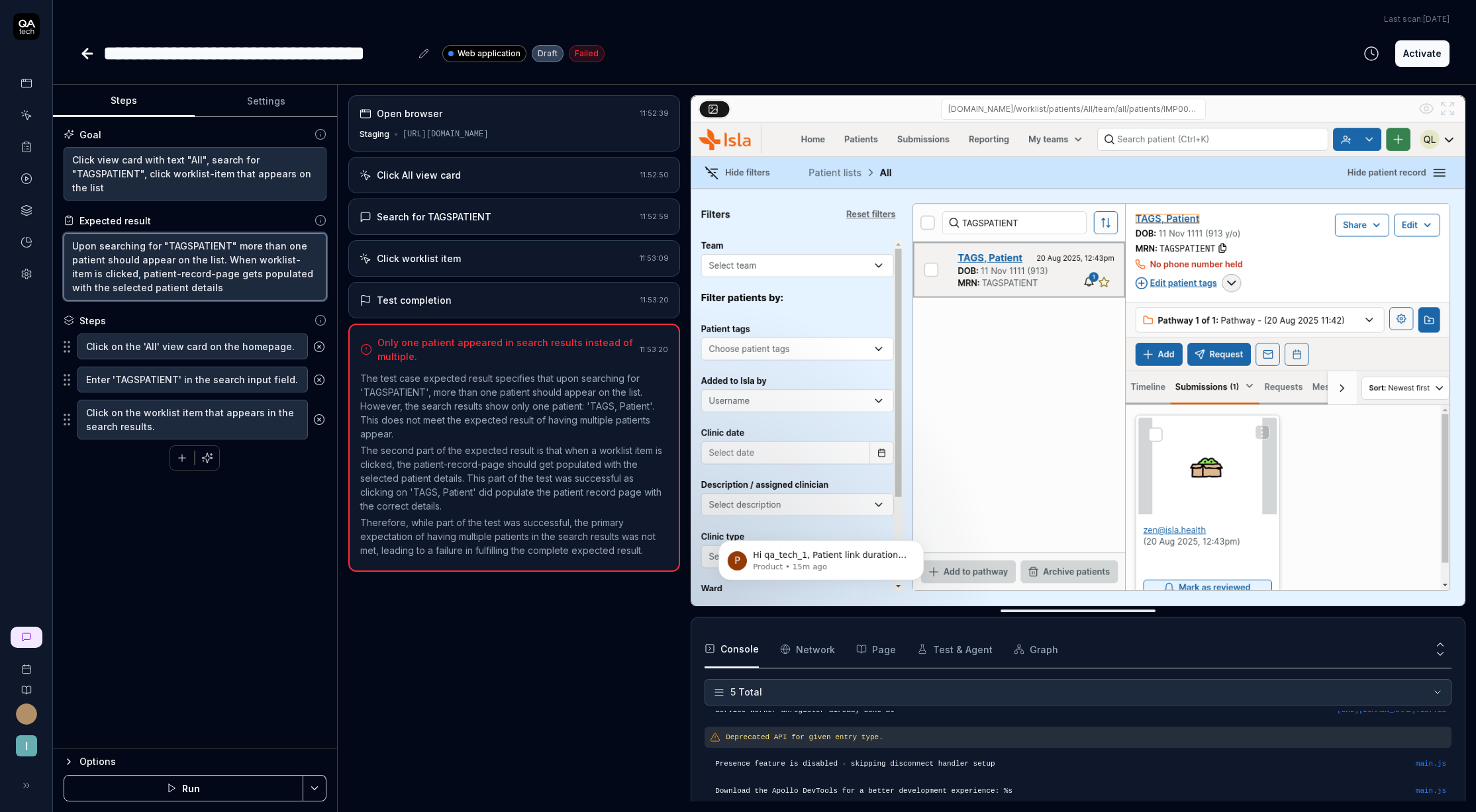
click at [233, 245] on textarea "Upon searching for "TAGSPATIENT" more than one patient should appear on the lis…" at bounding box center [195, 267] width 263 height 67
click at [282, 257] on textarea "Upon searching for "TAGSPATIENT" more than one patient should appear on the lis…" at bounding box center [195, 267] width 263 height 67
drag, startPoint x: 279, startPoint y: 249, endPoint x: 235, endPoint y: 251, distance: 44.0
click at [235, 251] on textarea "Upon searching for "TAGSPATIENT" more than one patient should appear on the lis…" at bounding box center [195, 267] width 263 height 67
click at [236, 793] on button "Save & Run" at bounding box center [184, 789] width 240 height 27
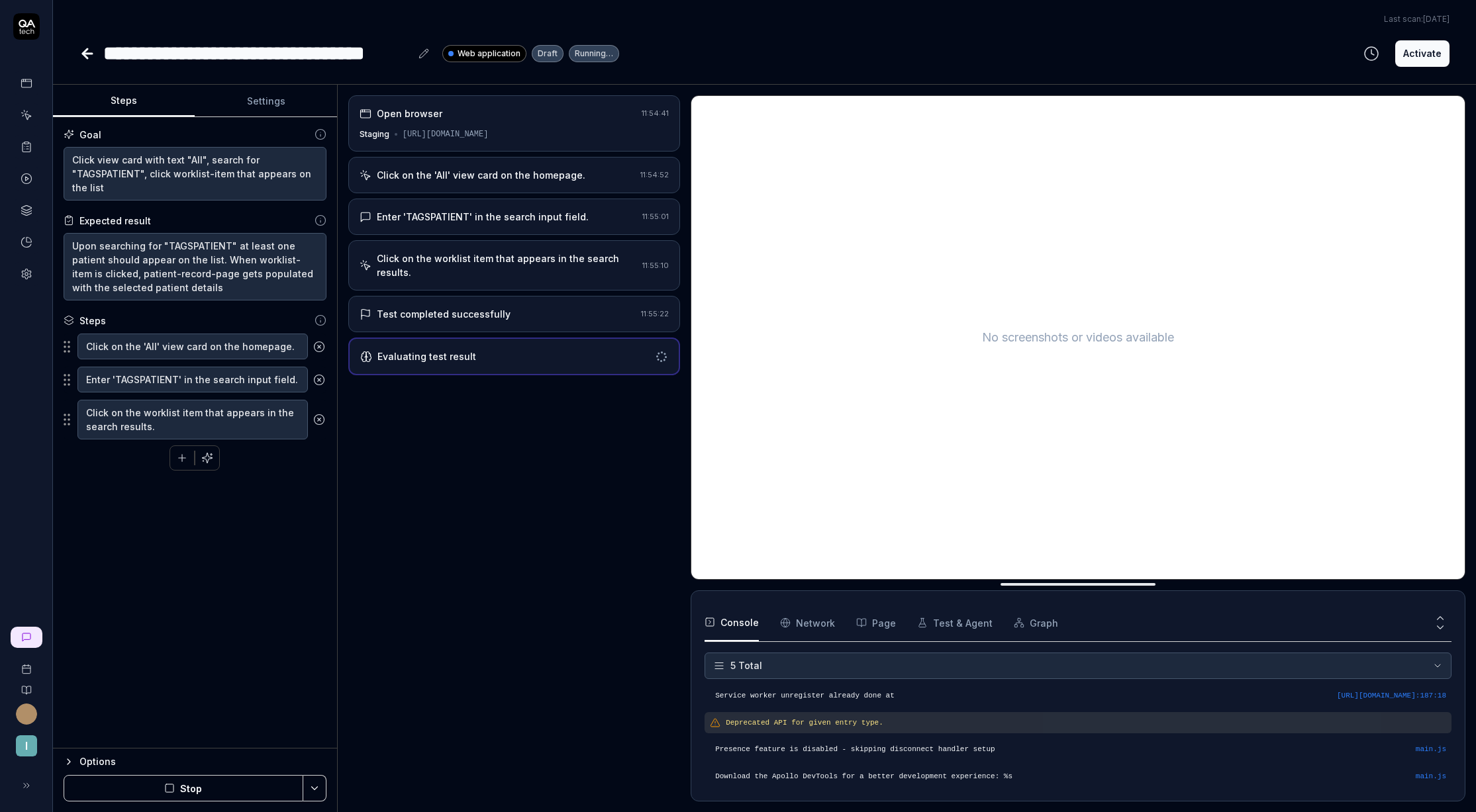
scroll to position [38, 0]
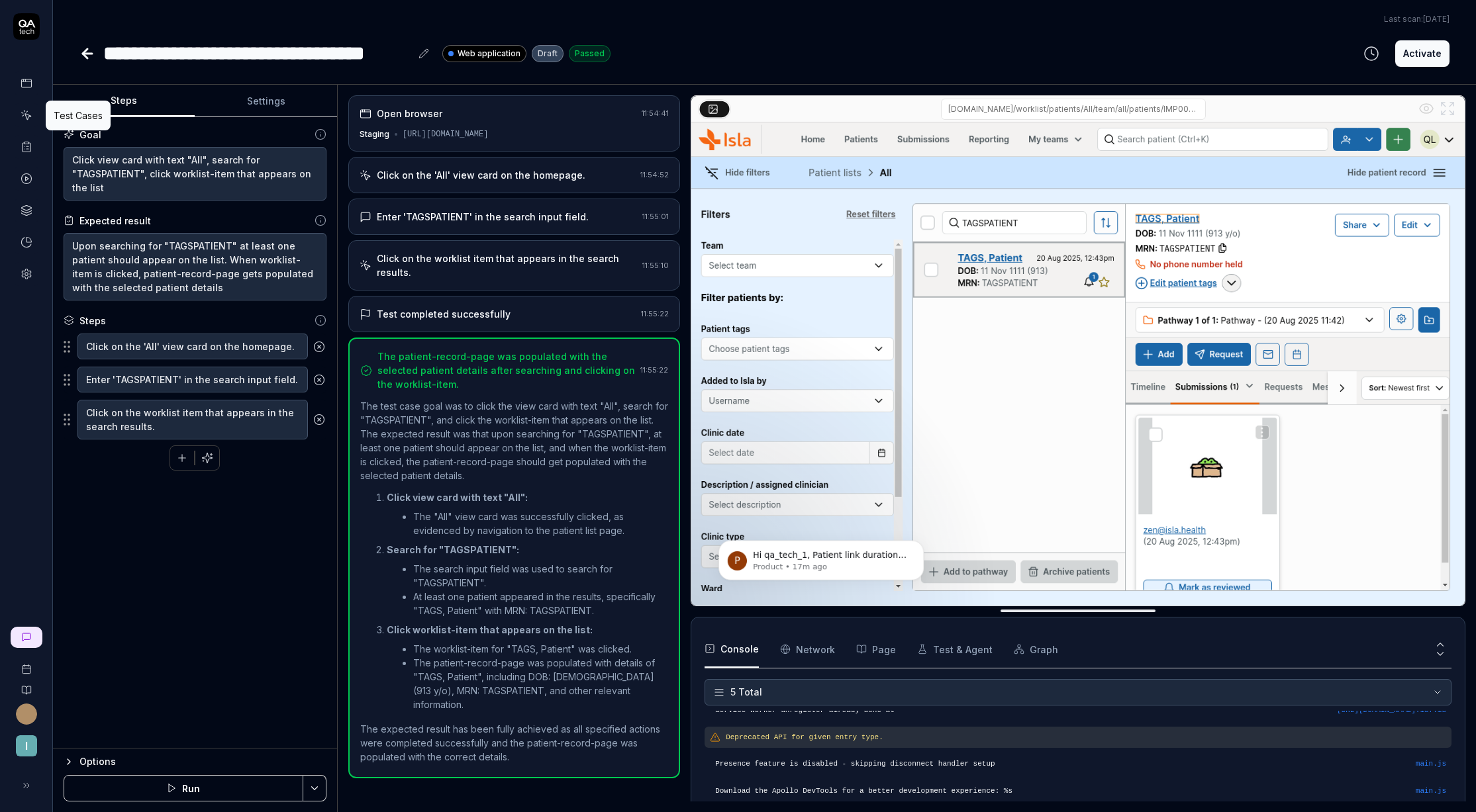
click at [30, 117] on icon at bounding box center [26, 115] width 12 height 12
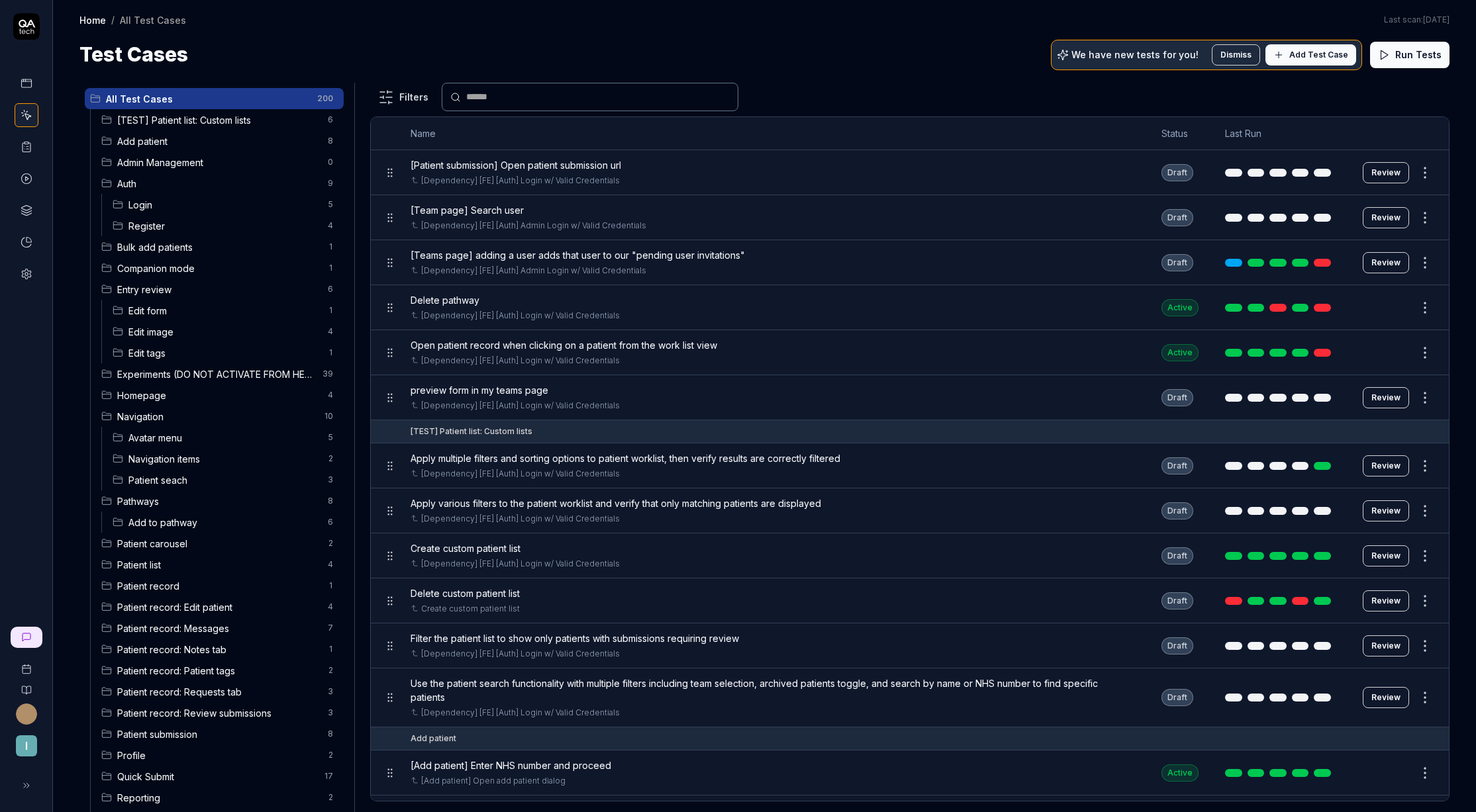
click at [167, 350] on span "Edit tags" at bounding box center [224, 353] width 191 height 14
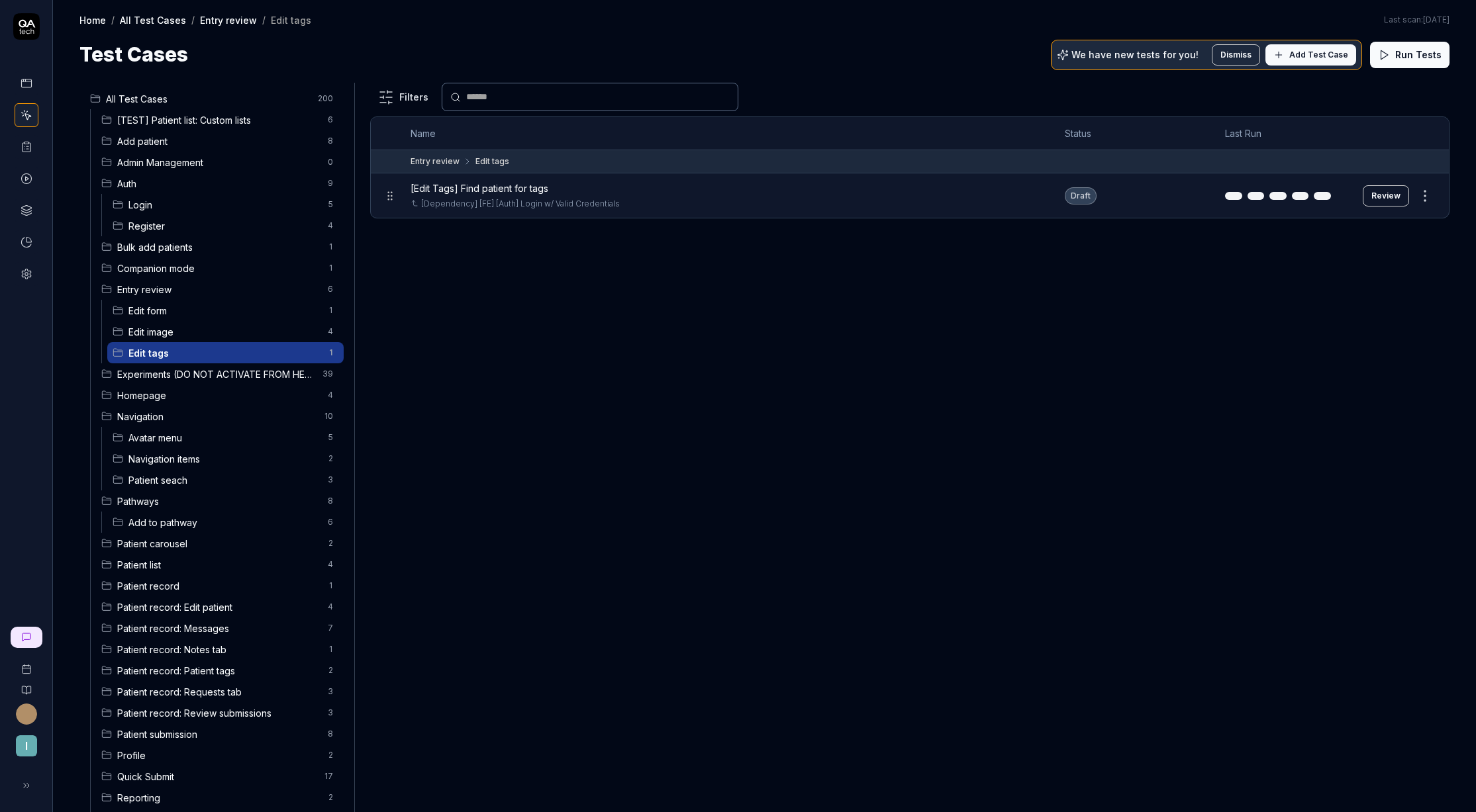
click at [1336, 56] on span "Add Test Case" at bounding box center [1319, 55] width 59 height 12
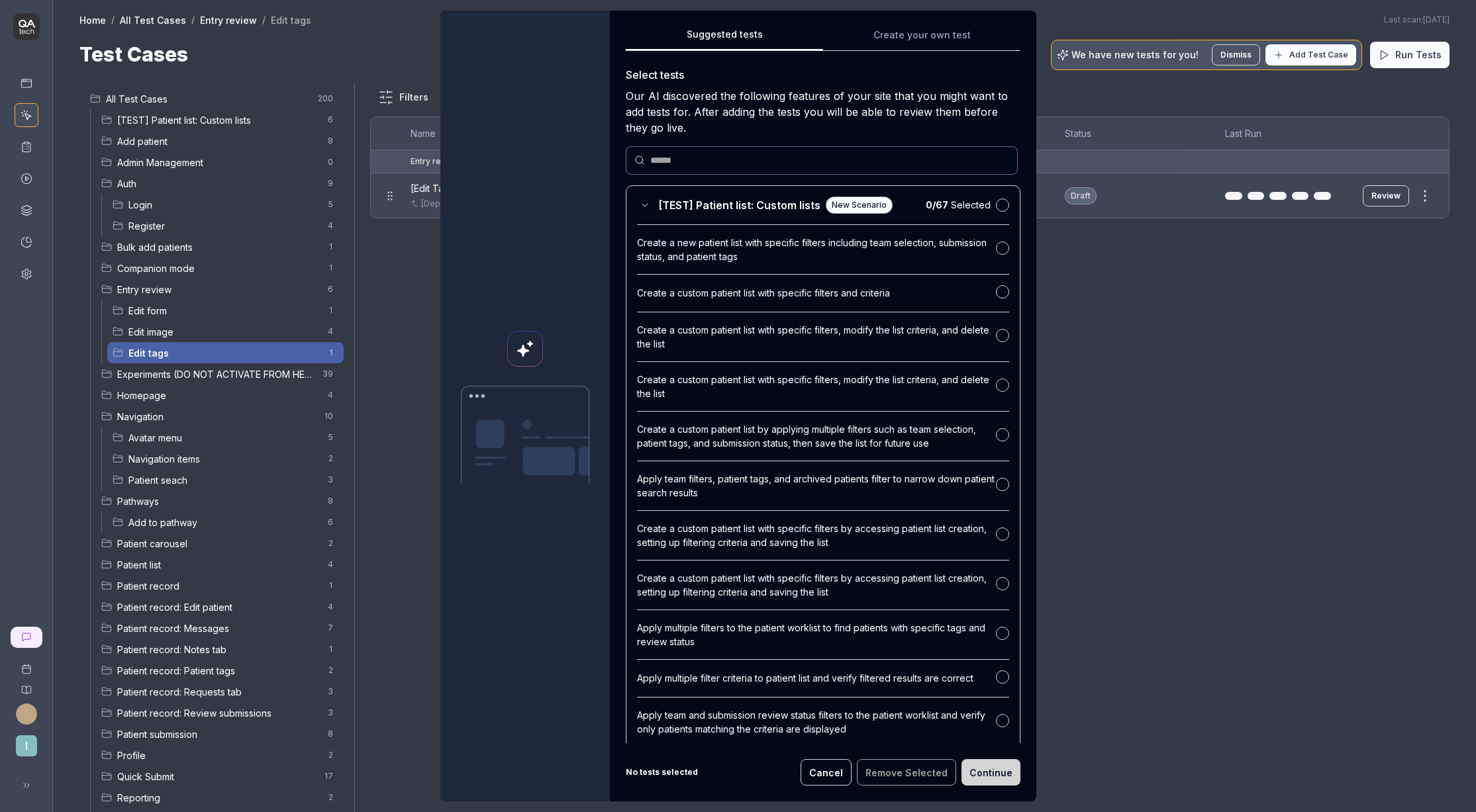
click at [908, 37] on div "Suggested tests Suggested tests Create your own test Select tests Our AI discov…" at bounding box center [738, 406] width 1476 height 812
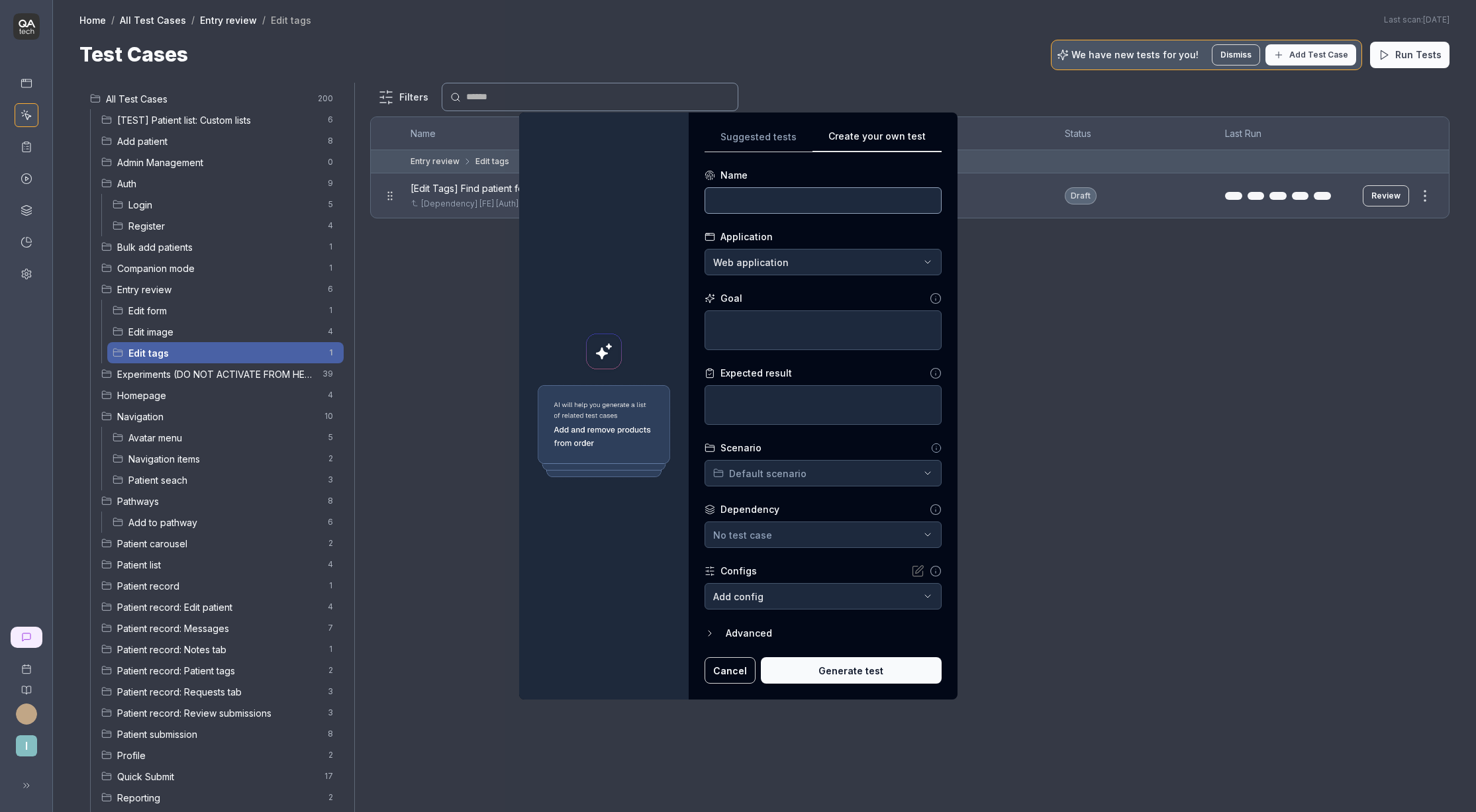
click at [764, 204] on input at bounding box center [823, 200] width 237 height 27
click at [779, 339] on textarea at bounding box center [823, 330] width 237 height 40
click at [788, 335] on textarea "Click the first" at bounding box center [823, 330] width 237 height 40
click at [861, 324] on textarea "Click the first media-card" at bounding box center [823, 330] width 237 height 40
drag, startPoint x: 764, startPoint y: 339, endPoint x: 793, endPoint y: 360, distance: 35.8
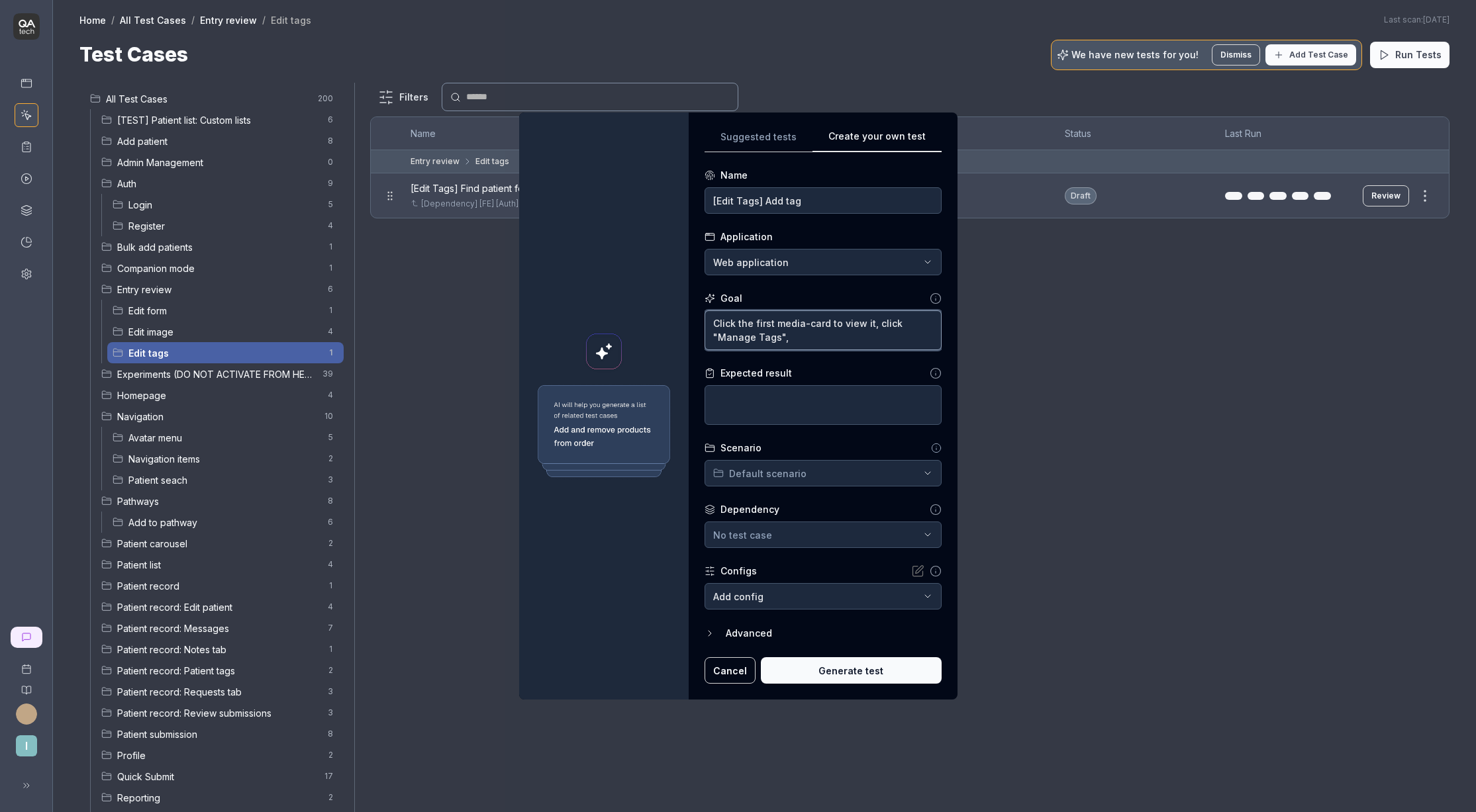
click at [756, 341] on textarea "Click the first media-card to view it, click "Manage Tags"," at bounding box center [823, 330] width 237 height 40
click at [801, 330] on textarea "Click the first media-card to view it, click "Manage tags"," at bounding box center [823, 330] width 237 height 40
click at [800, 334] on textarea "Click the first media-card to view it, click "Manage tags"," at bounding box center [823, 330] width 237 height 40
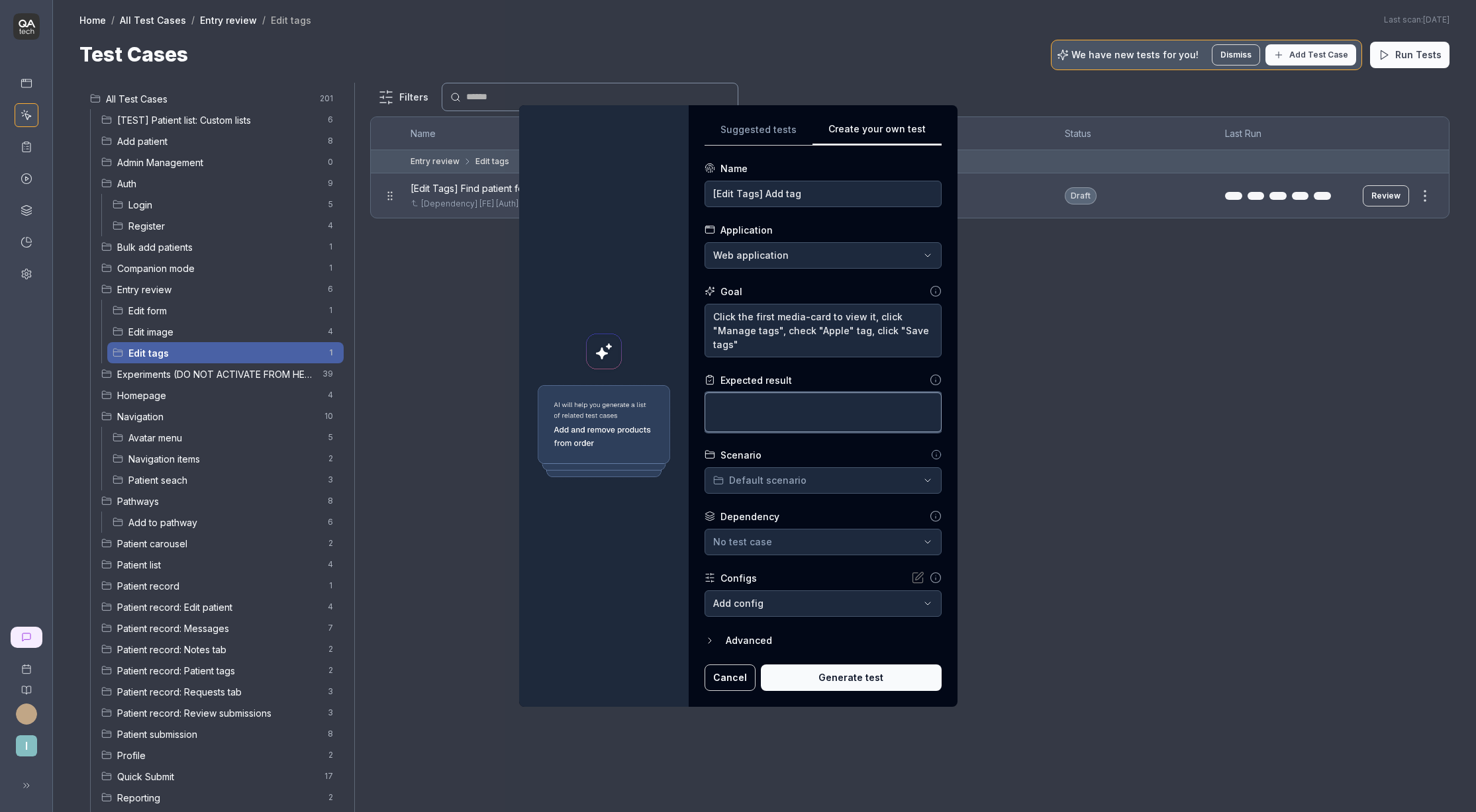
click at [758, 407] on textarea at bounding box center [823, 412] width 237 height 40
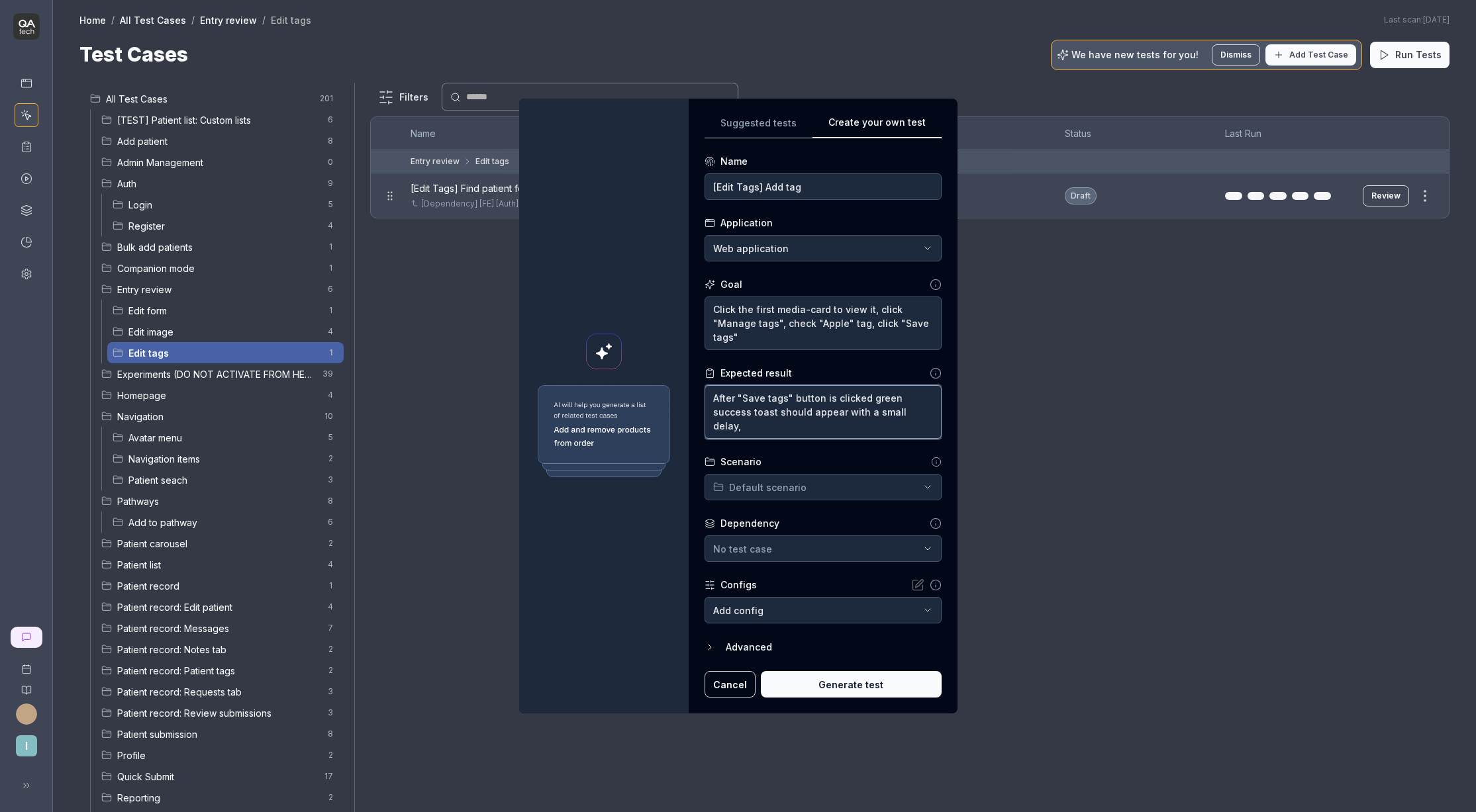
click at [877, 413] on textarea "After "Save tags" button is clicked green success toast should appear with a sm…" at bounding box center [823, 412] width 237 height 54
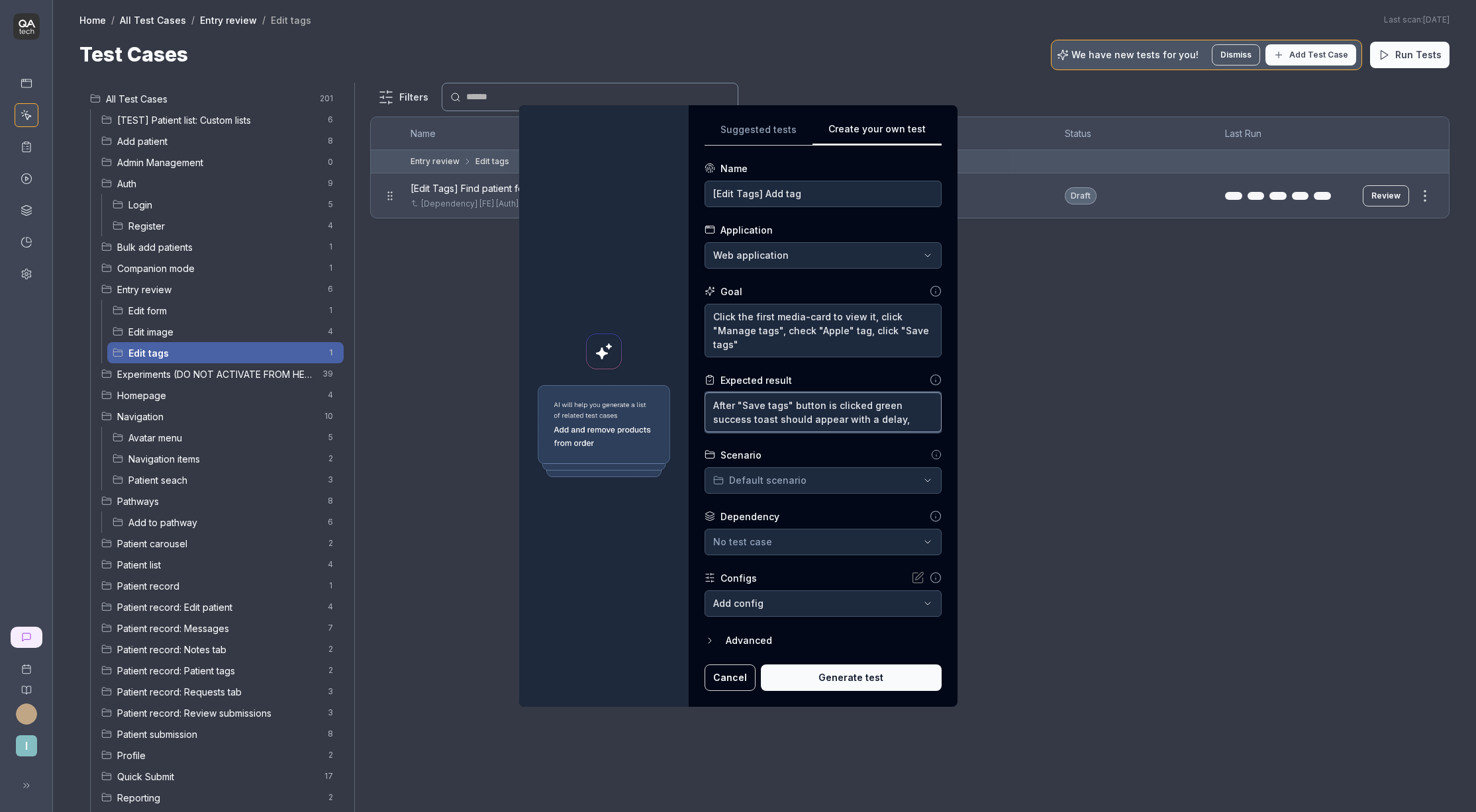
click at [904, 420] on textarea "After "Save tags" button is clicked green success toast should appear with a de…" at bounding box center [823, 412] width 237 height 40
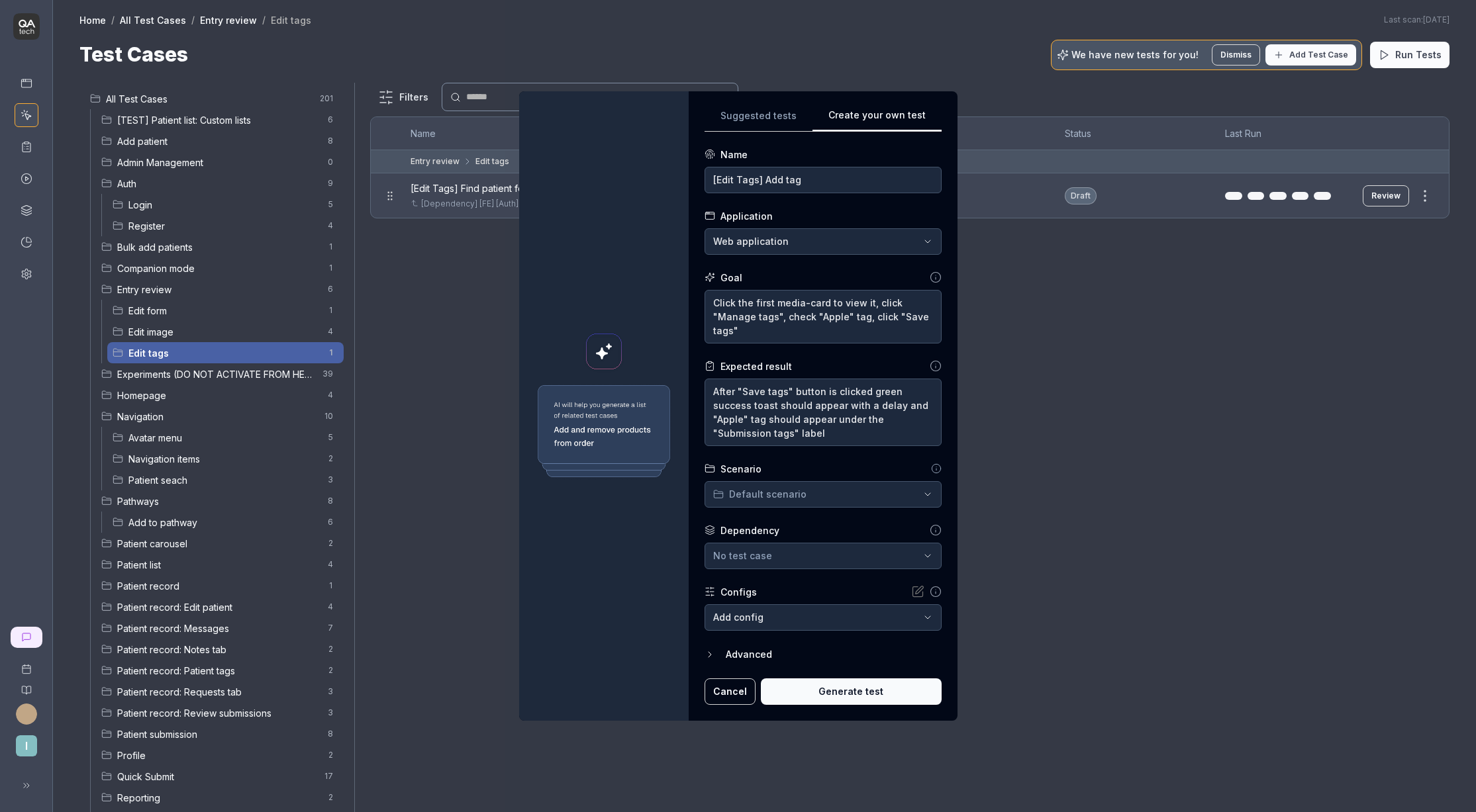
click at [780, 493] on div "**********" at bounding box center [738, 406] width 1476 height 812
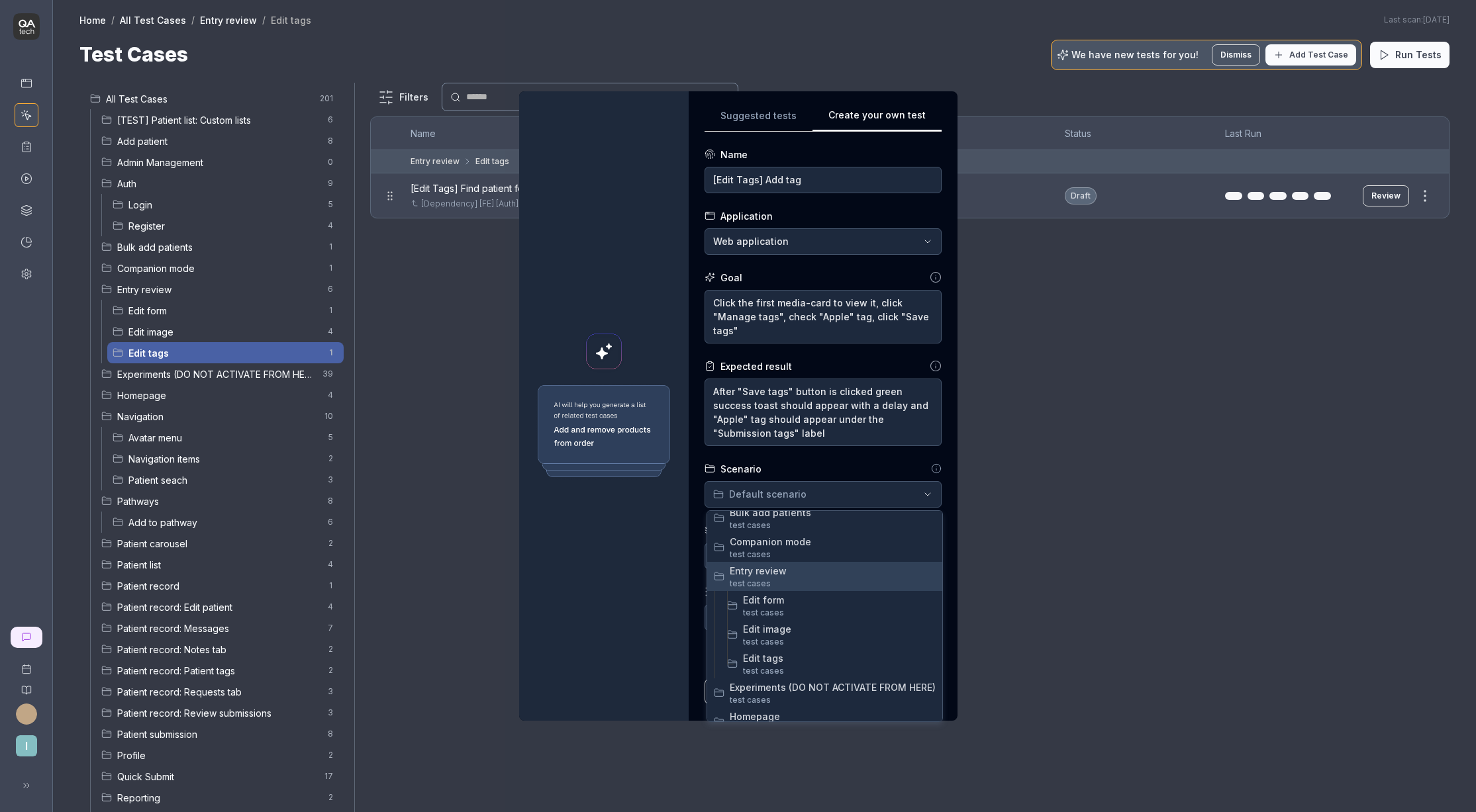
scroll to position [189, 0]
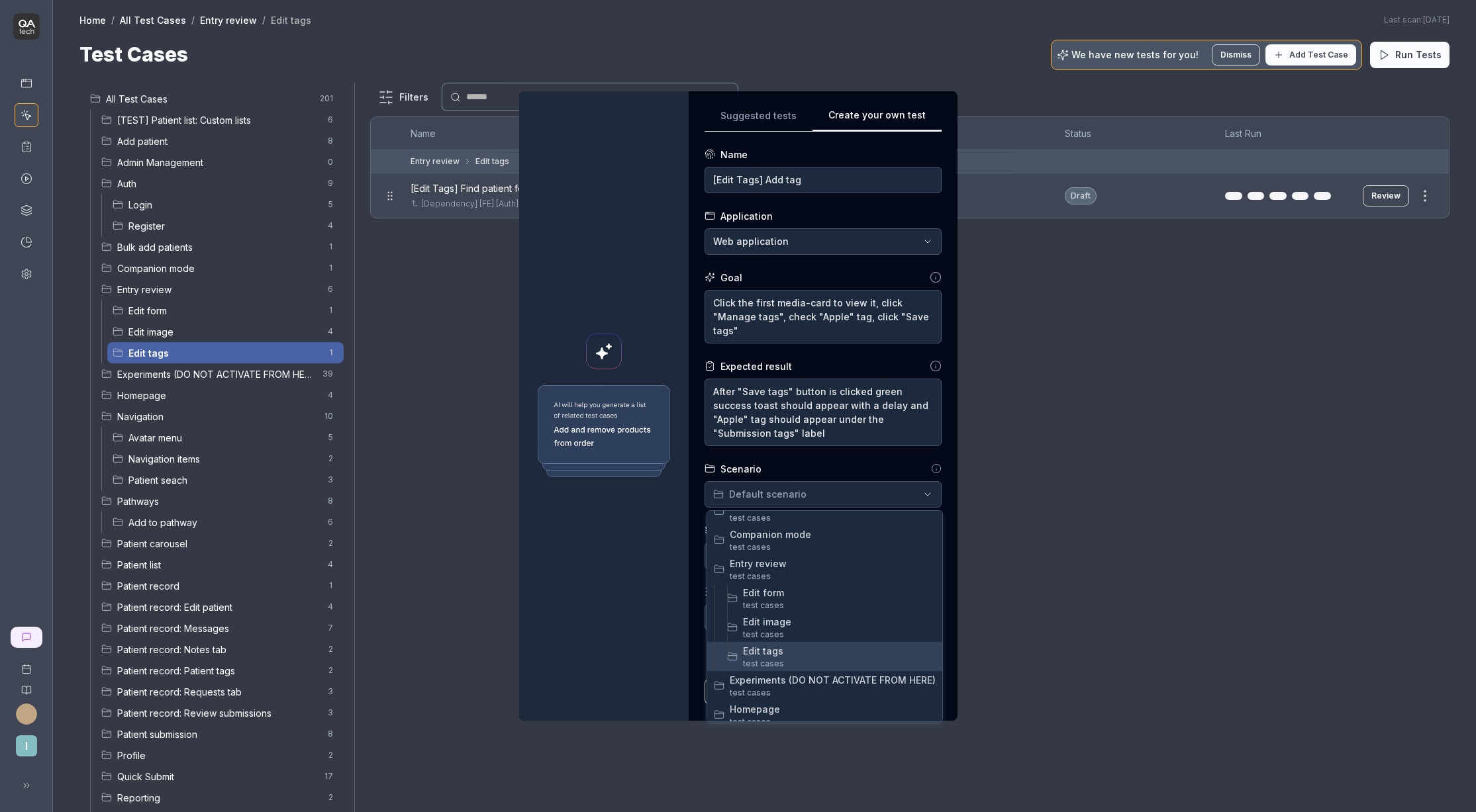
click at [795, 661] on span "test case s" at bounding box center [839, 663] width 193 height 12
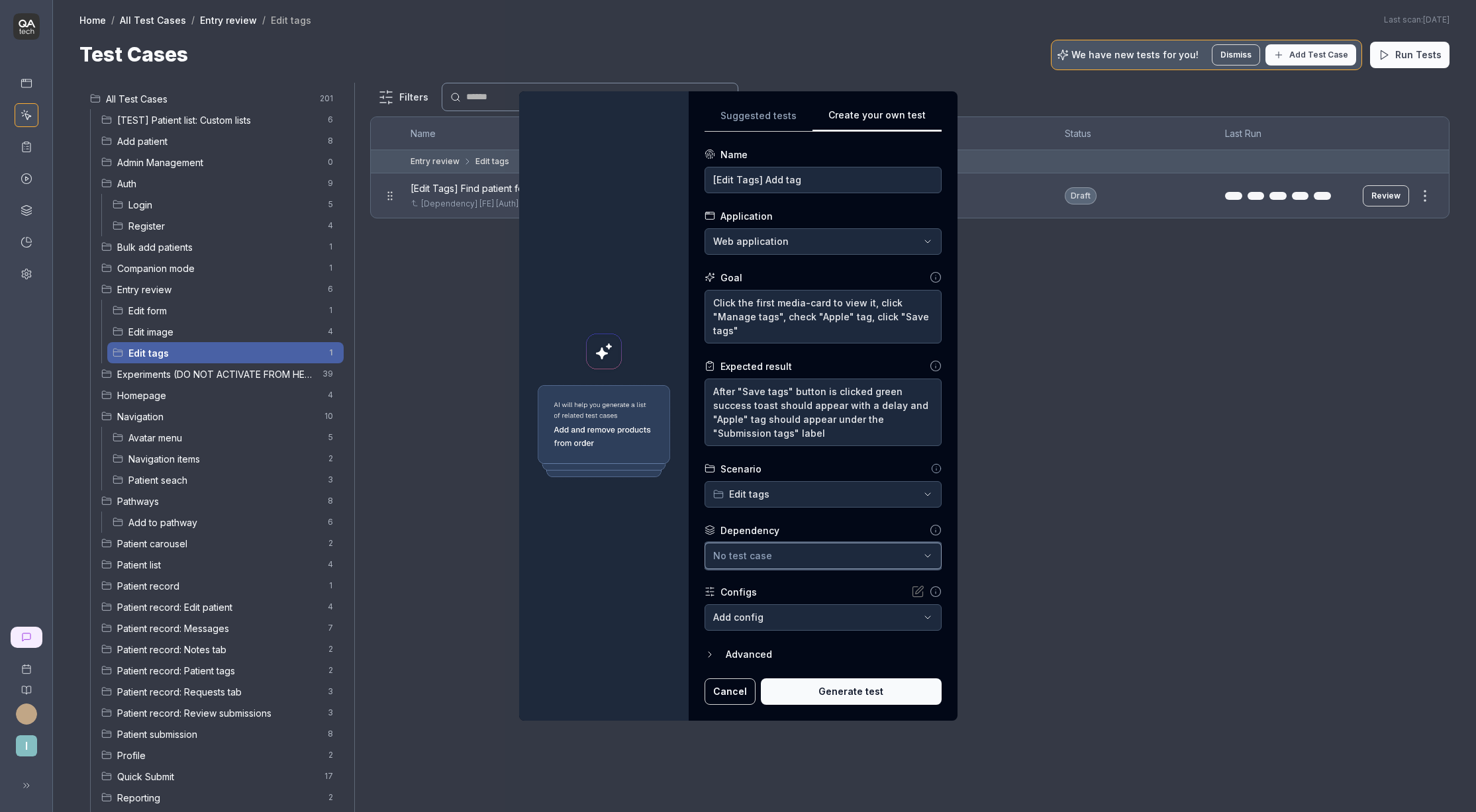
click at [791, 549] on div "No test case" at bounding box center [816, 556] width 207 height 14
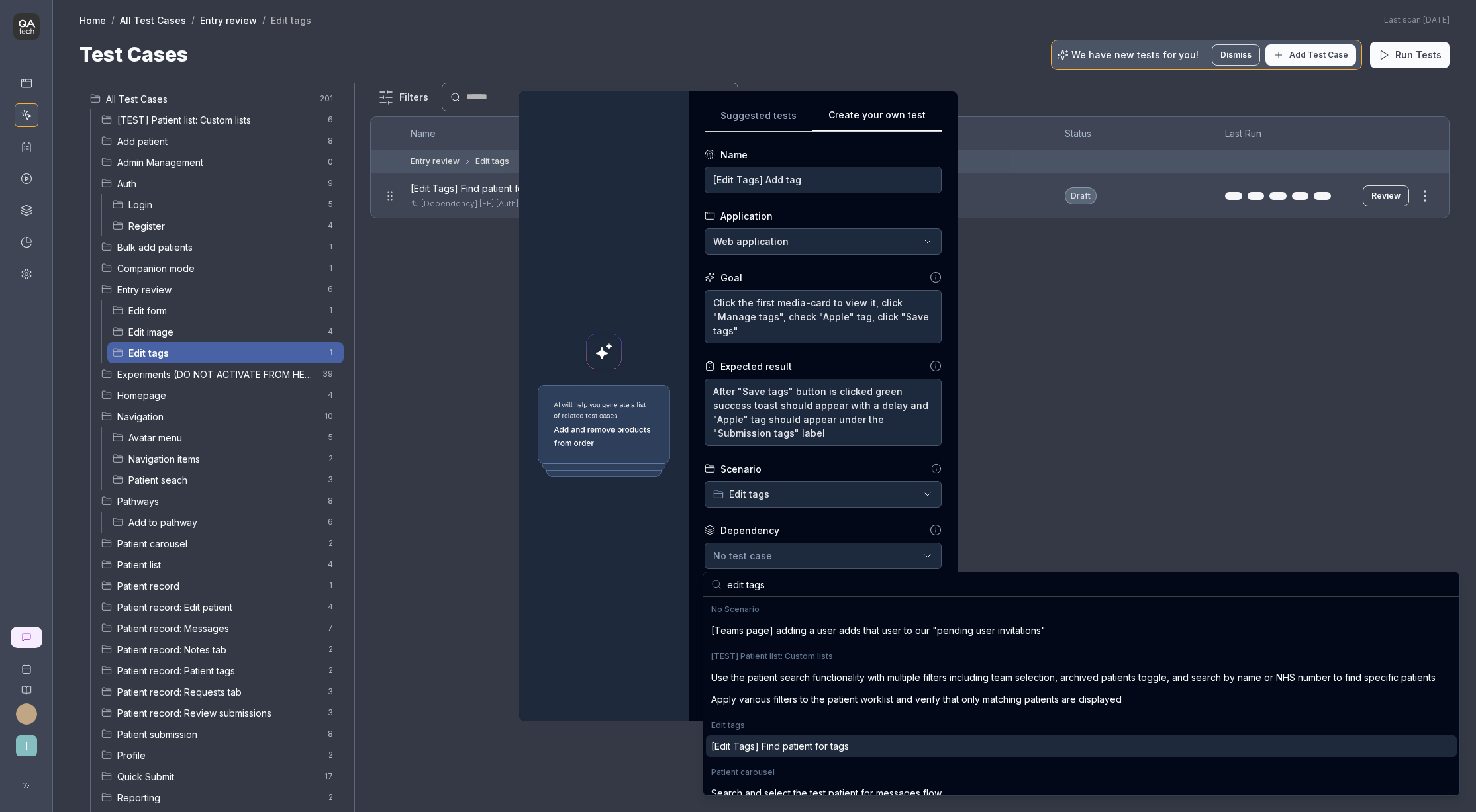
click at [803, 749] on div "[Edit Tags] Find patient for tags" at bounding box center [780, 747] width 138 height 14
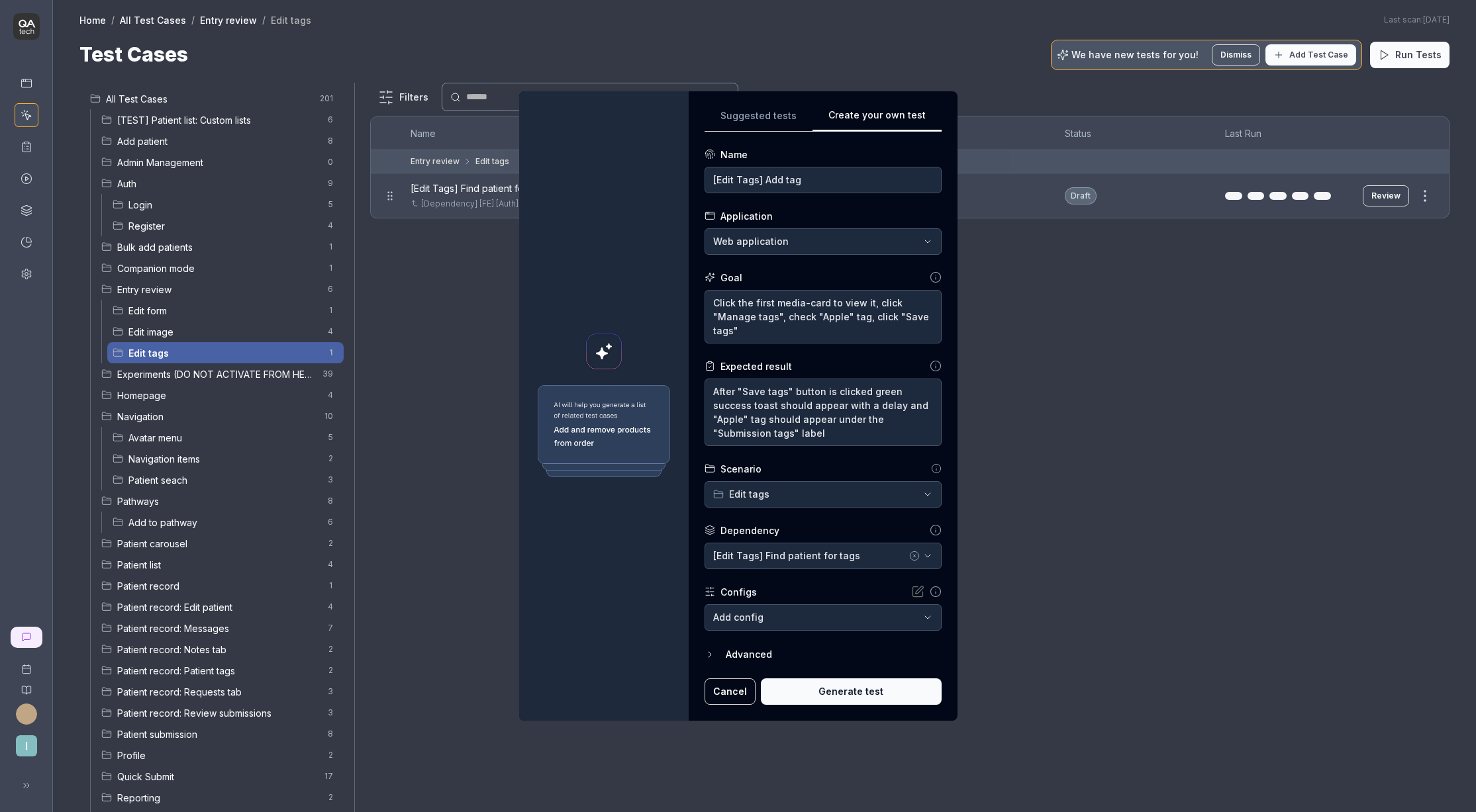
click at [819, 688] on button "Generate test" at bounding box center [852, 692] width 181 height 27
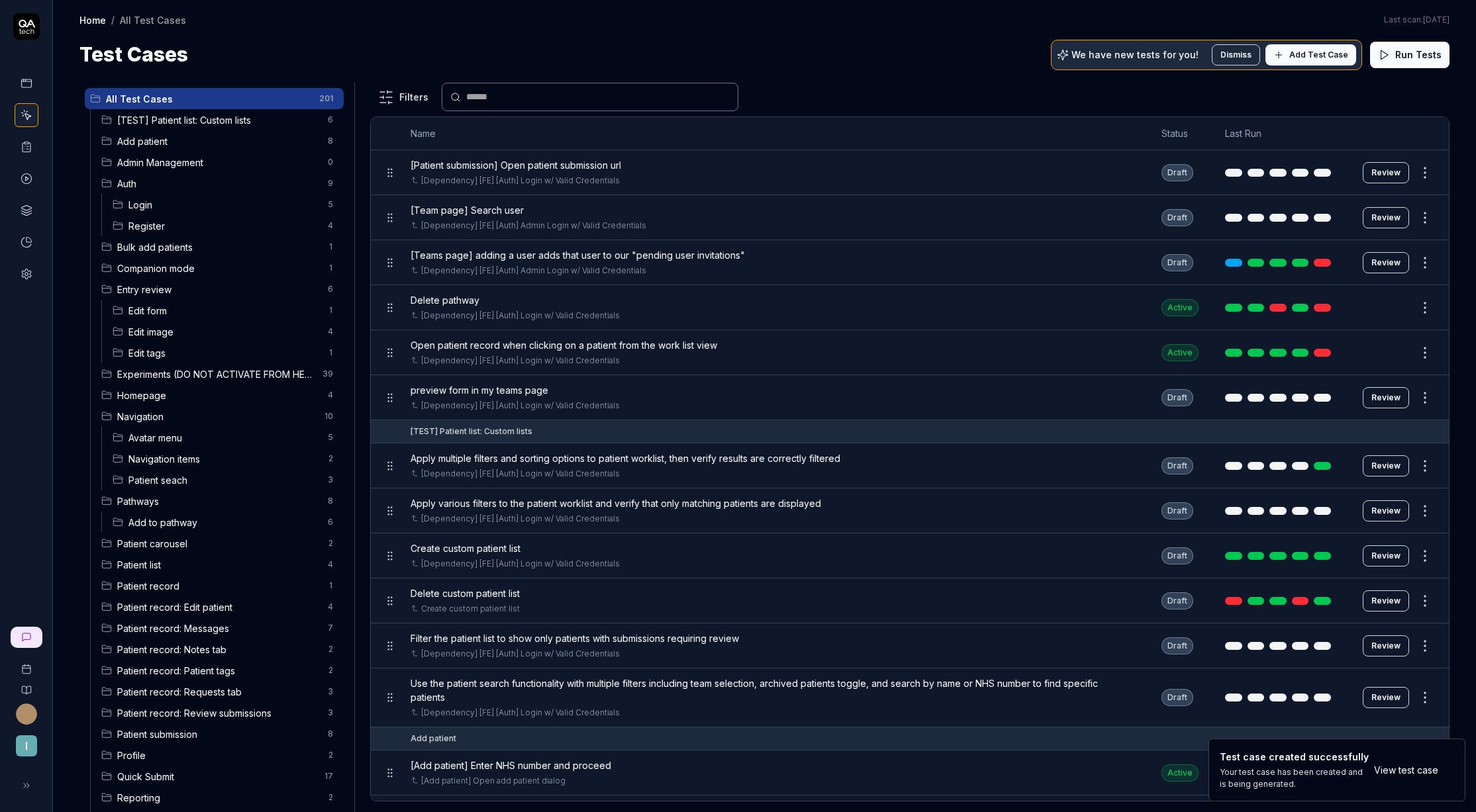
click at [205, 348] on span "Edit tags" at bounding box center [224, 353] width 191 height 14
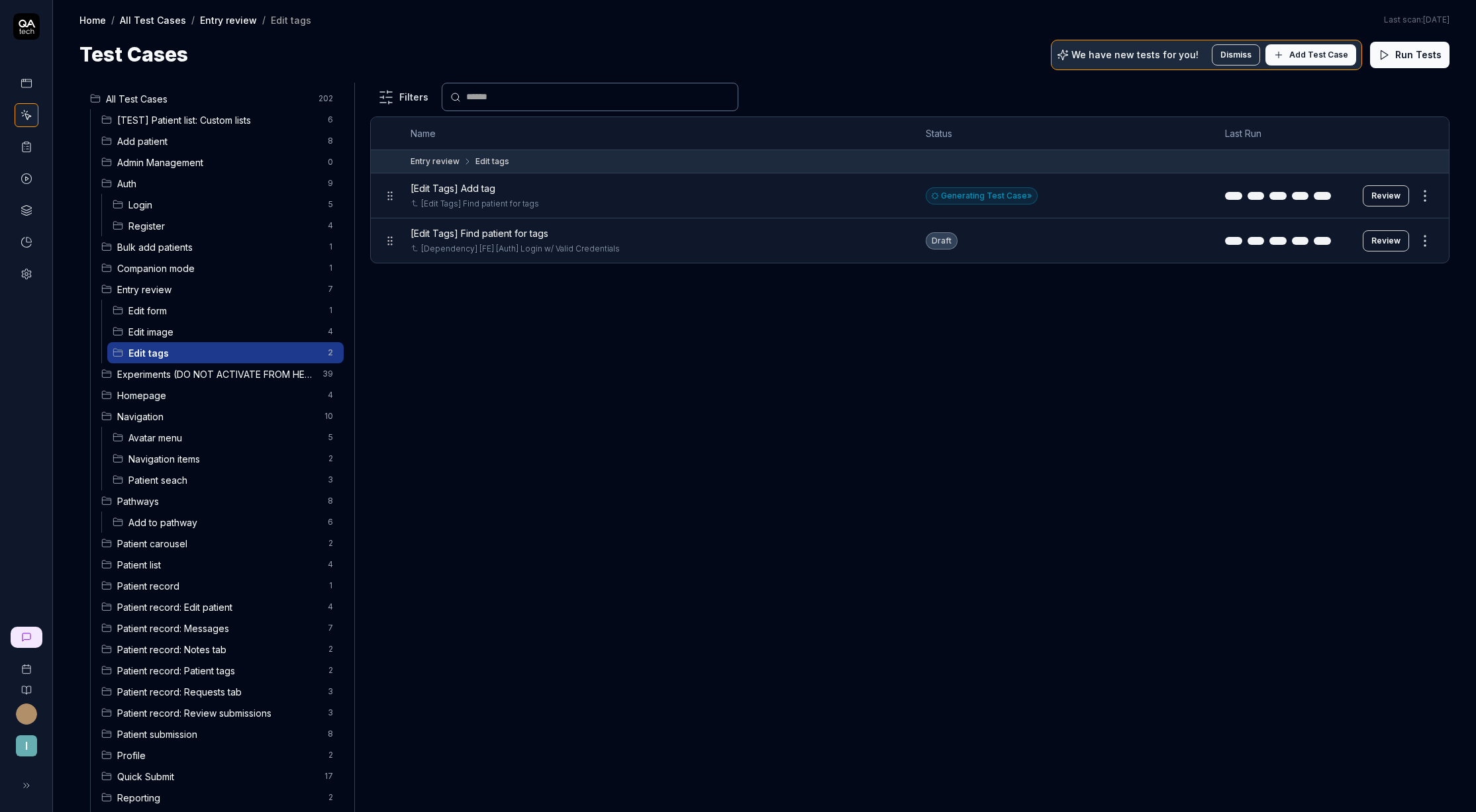
click at [1376, 198] on button "Review" at bounding box center [1386, 196] width 46 height 21
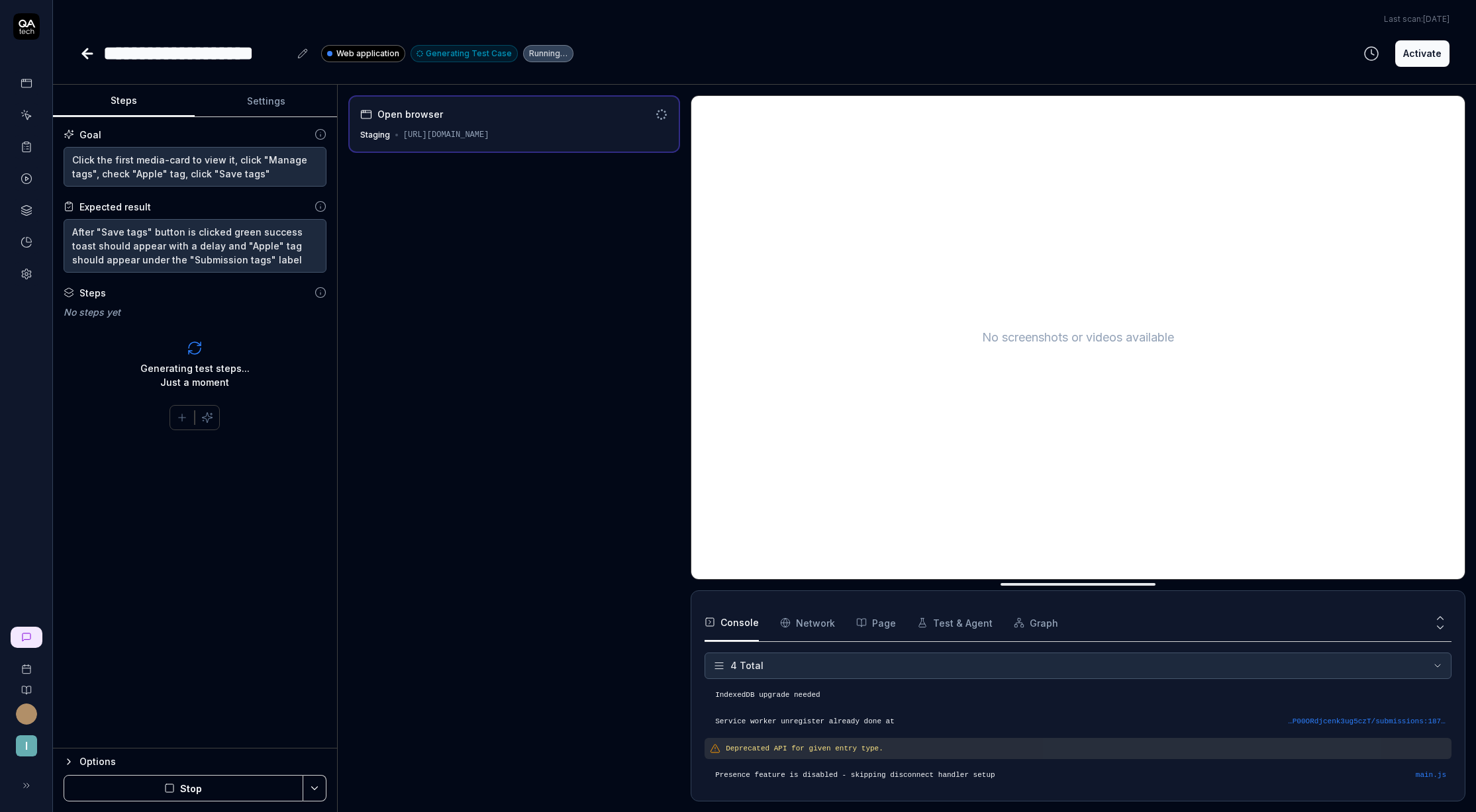
scroll to position [11, 0]
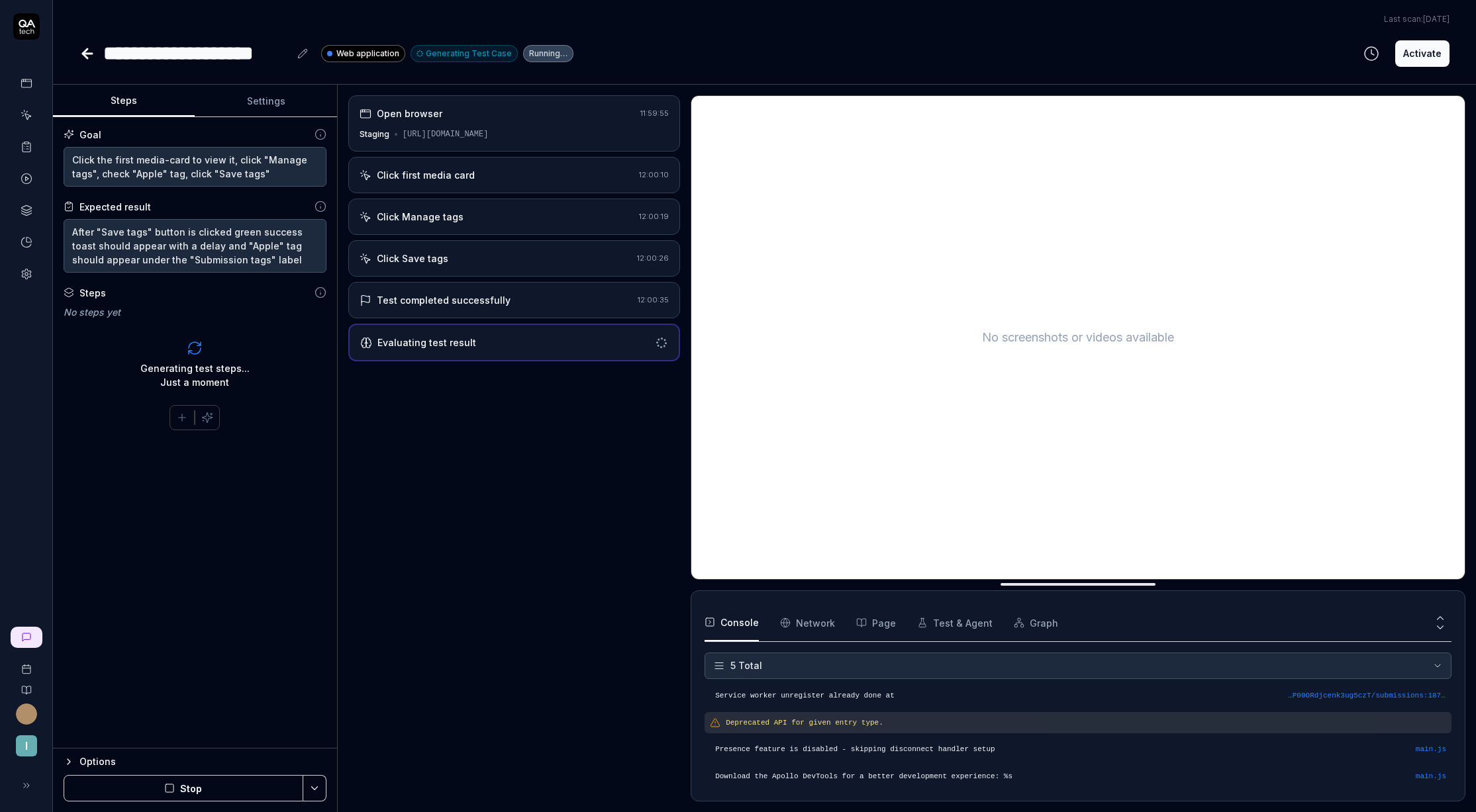
scroll to position [38, 0]
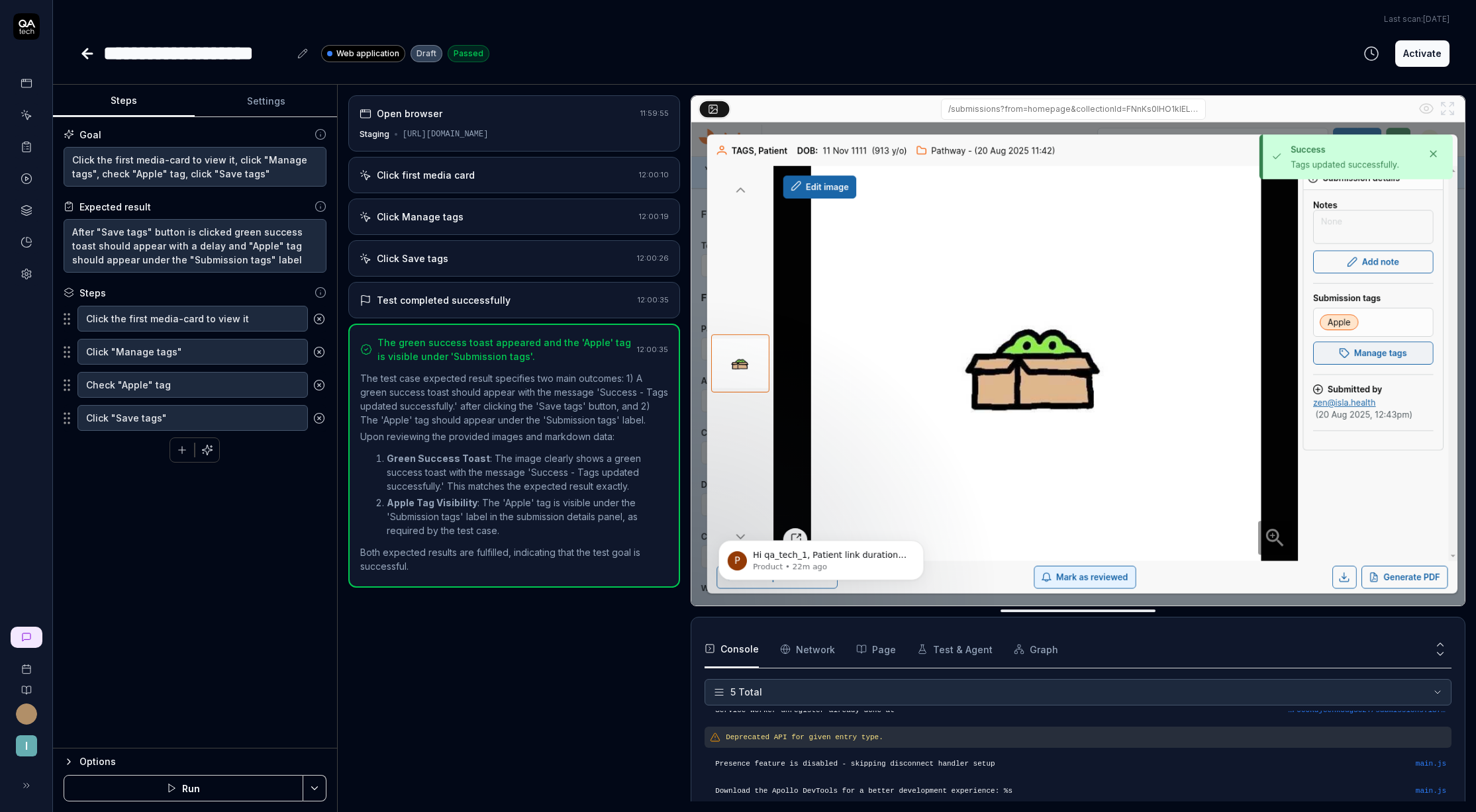
click at [90, 55] on icon at bounding box center [87, 53] width 16 height 16
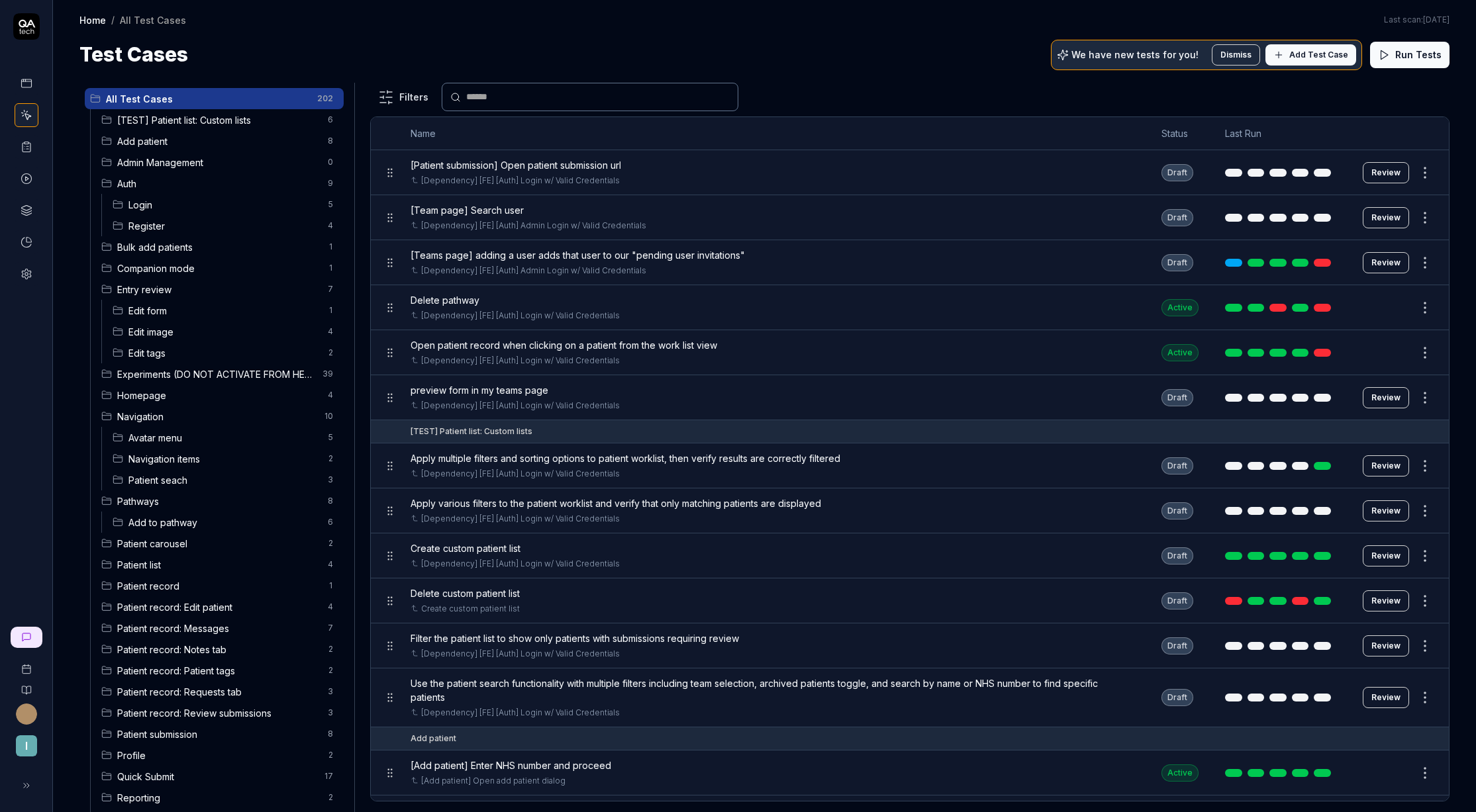
scroll to position [18, 0]
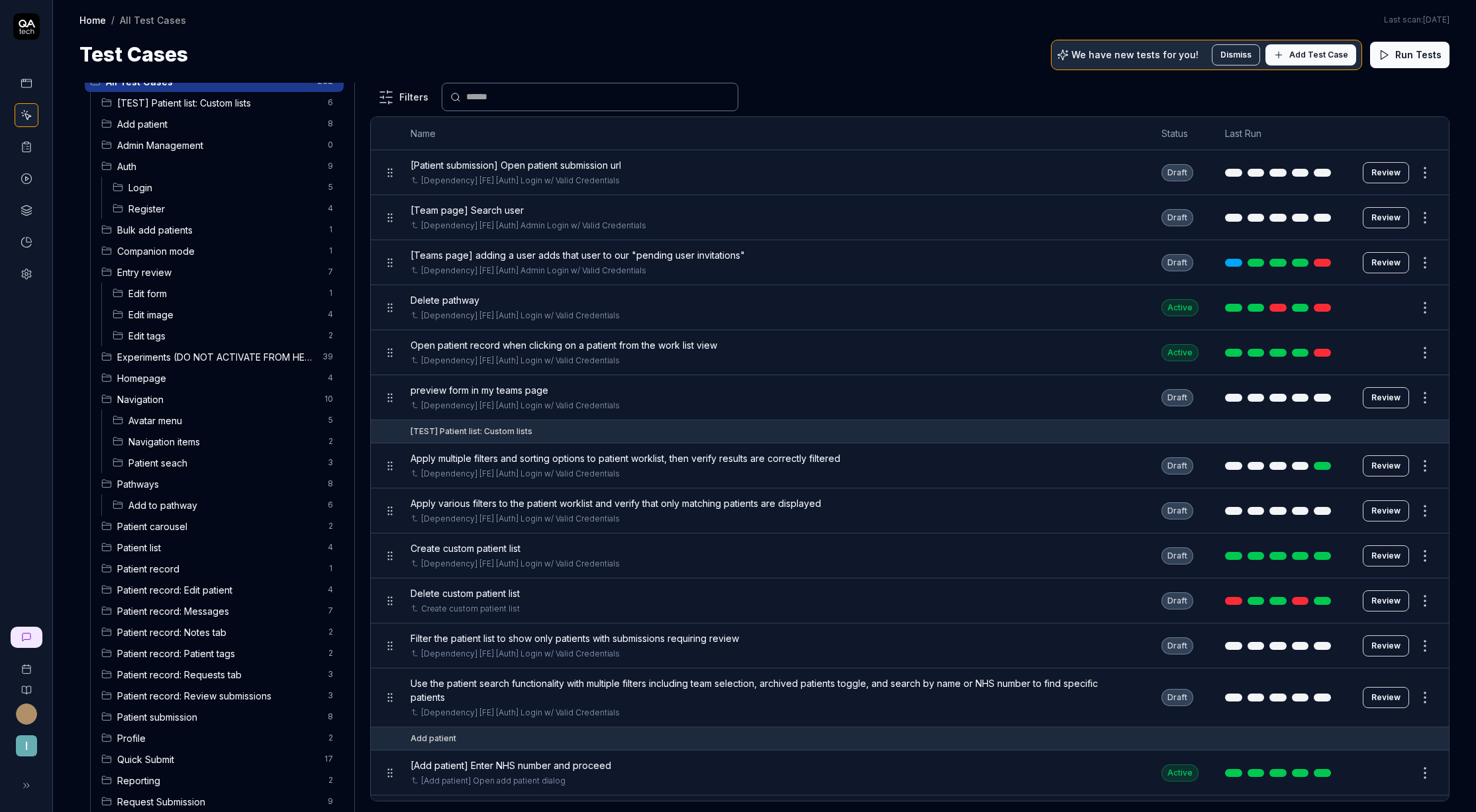
click at [158, 336] on span "Edit tags" at bounding box center [224, 336] width 191 height 14
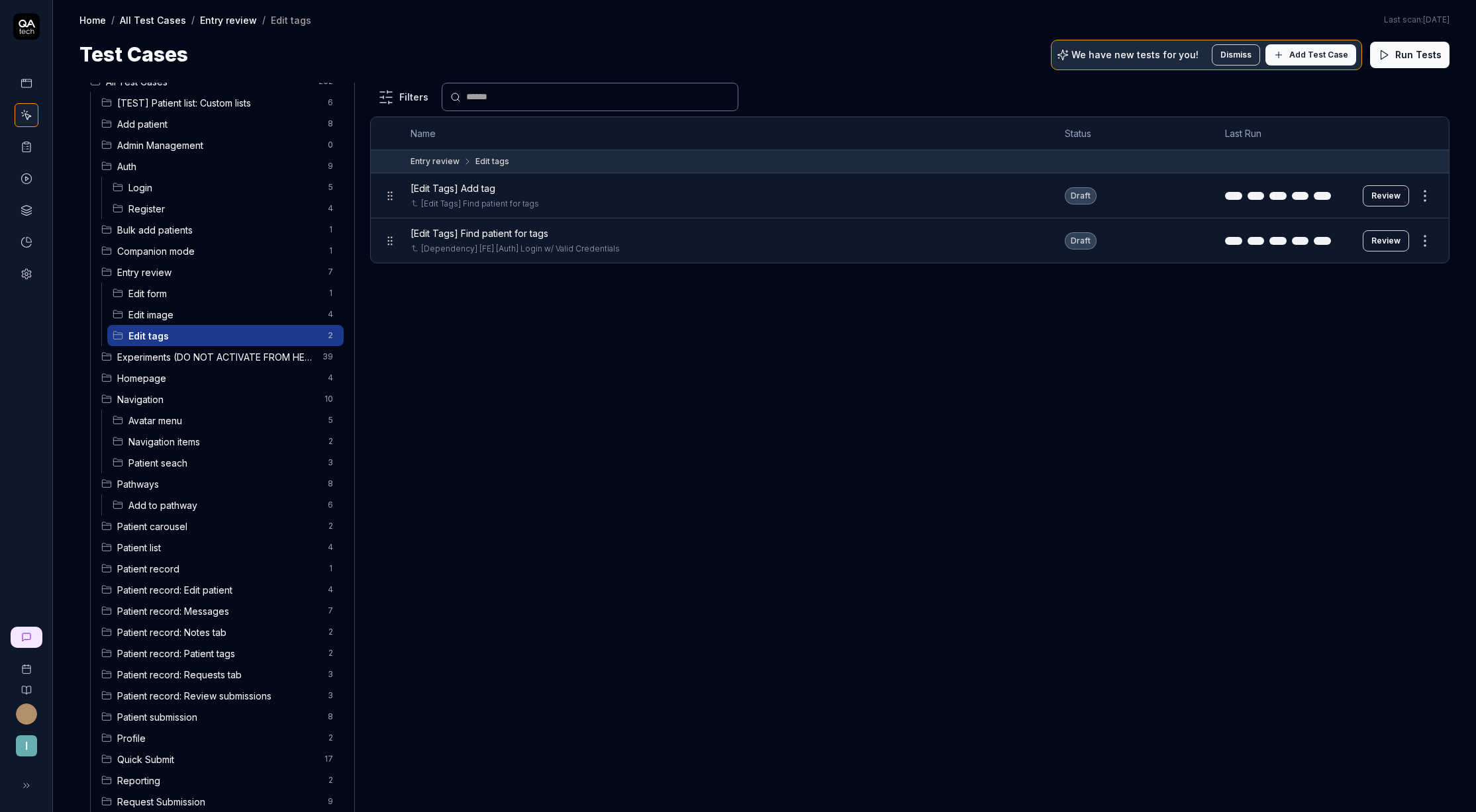
click at [1385, 197] on button "Review" at bounding box center [1386, 196] width 46 height 21
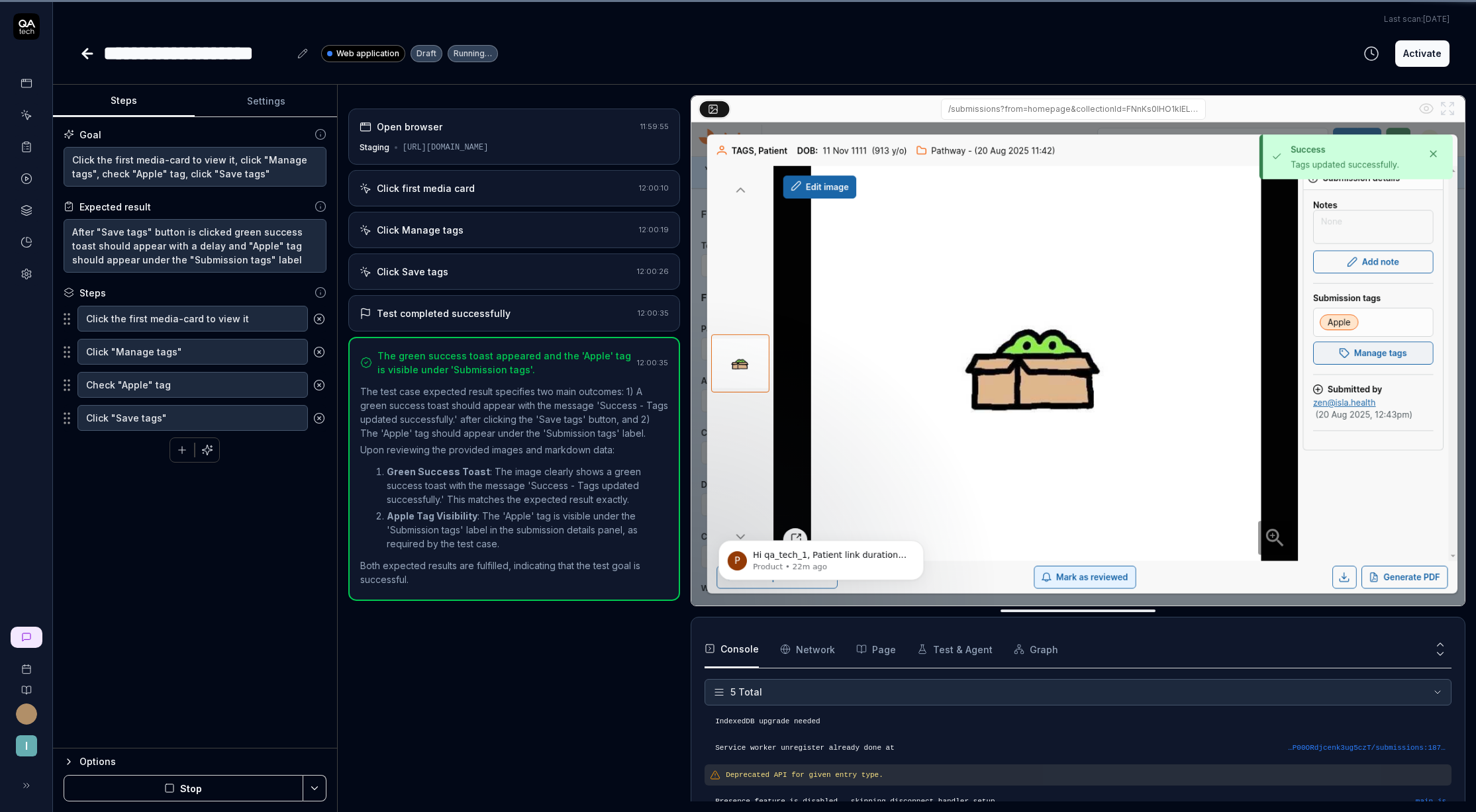
scroll to position [39, 0]
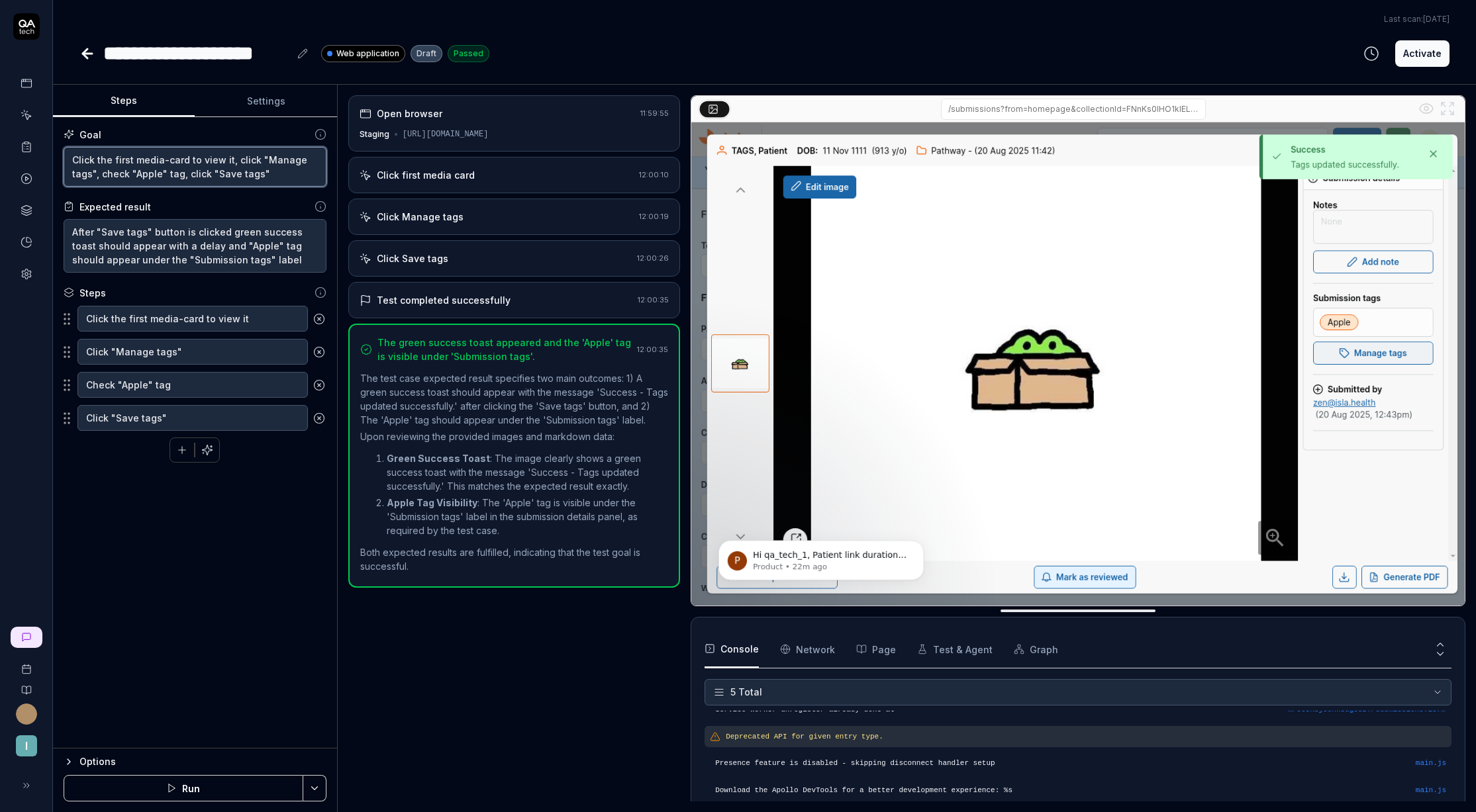
drag, startPoint x: 268, startPoint y: 174, endPoint x: 71, endPoint y: 158, distance: 197.6
click at [71, 158] on textarea "Click the first media-card to view it, click "Manage tags", check "Apple" tag, …" at bounding box center [195, 167] width 263 height 40
click at [84, 54] on icon at bounding box center [85, 53] width 5 height 9
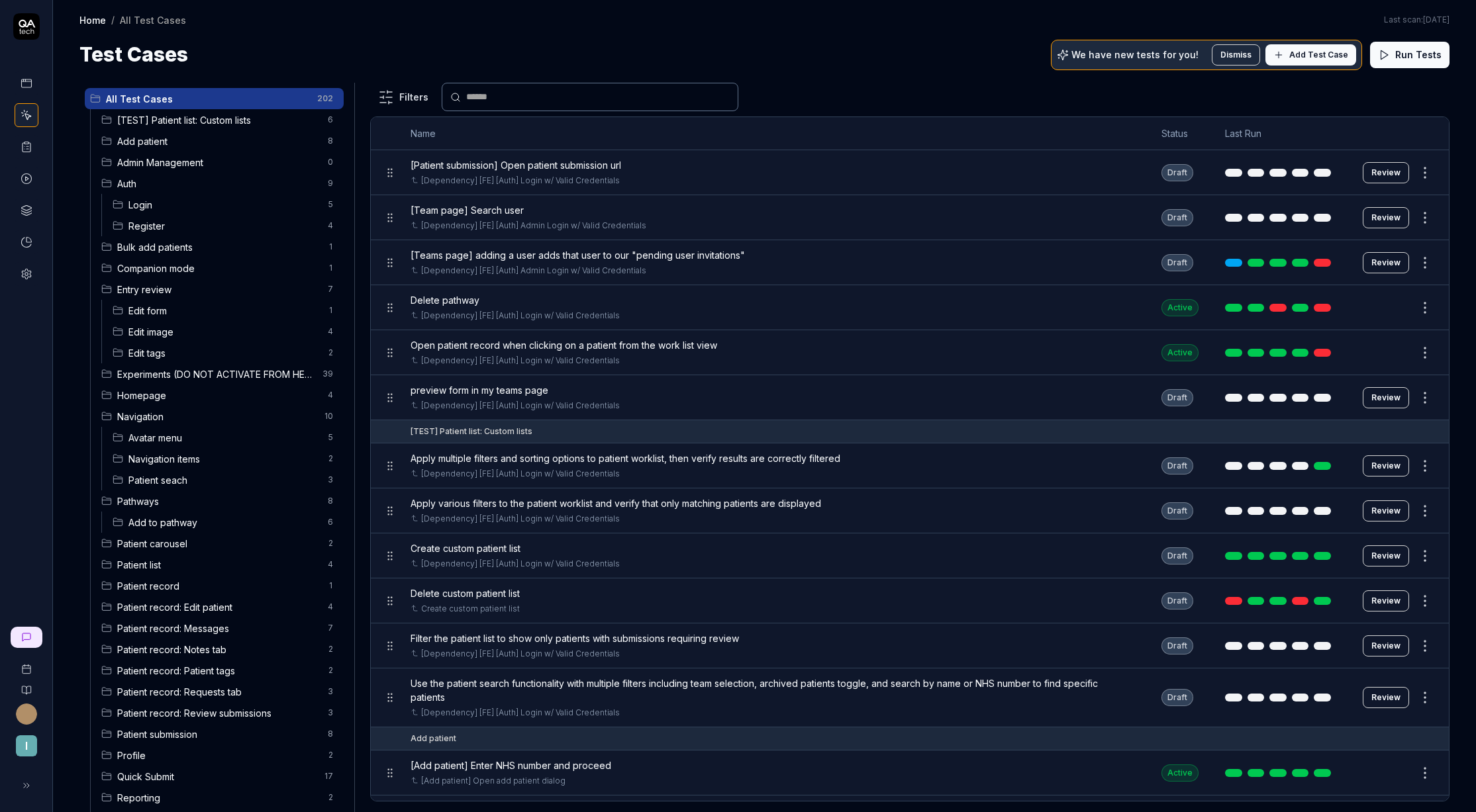
click at [1317, 53] on span "Add Test Case" at bounding box center [1319, 55] width 59 height 12
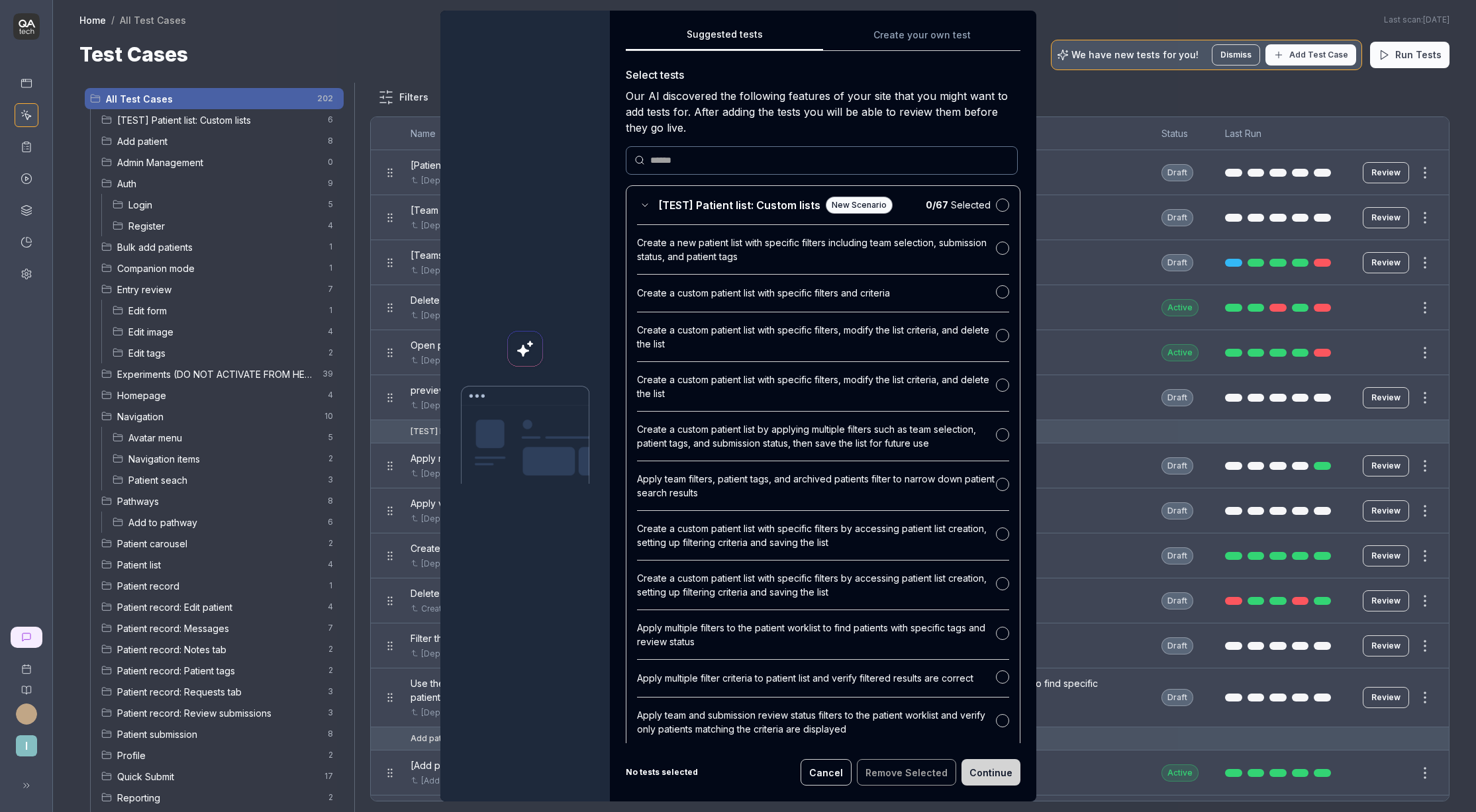
click at [887, 42] on div "Suggested tests Suggested tests Create your own test Select tests Our AI discov…" at bounding box center [738, 406] width 1476 height 812
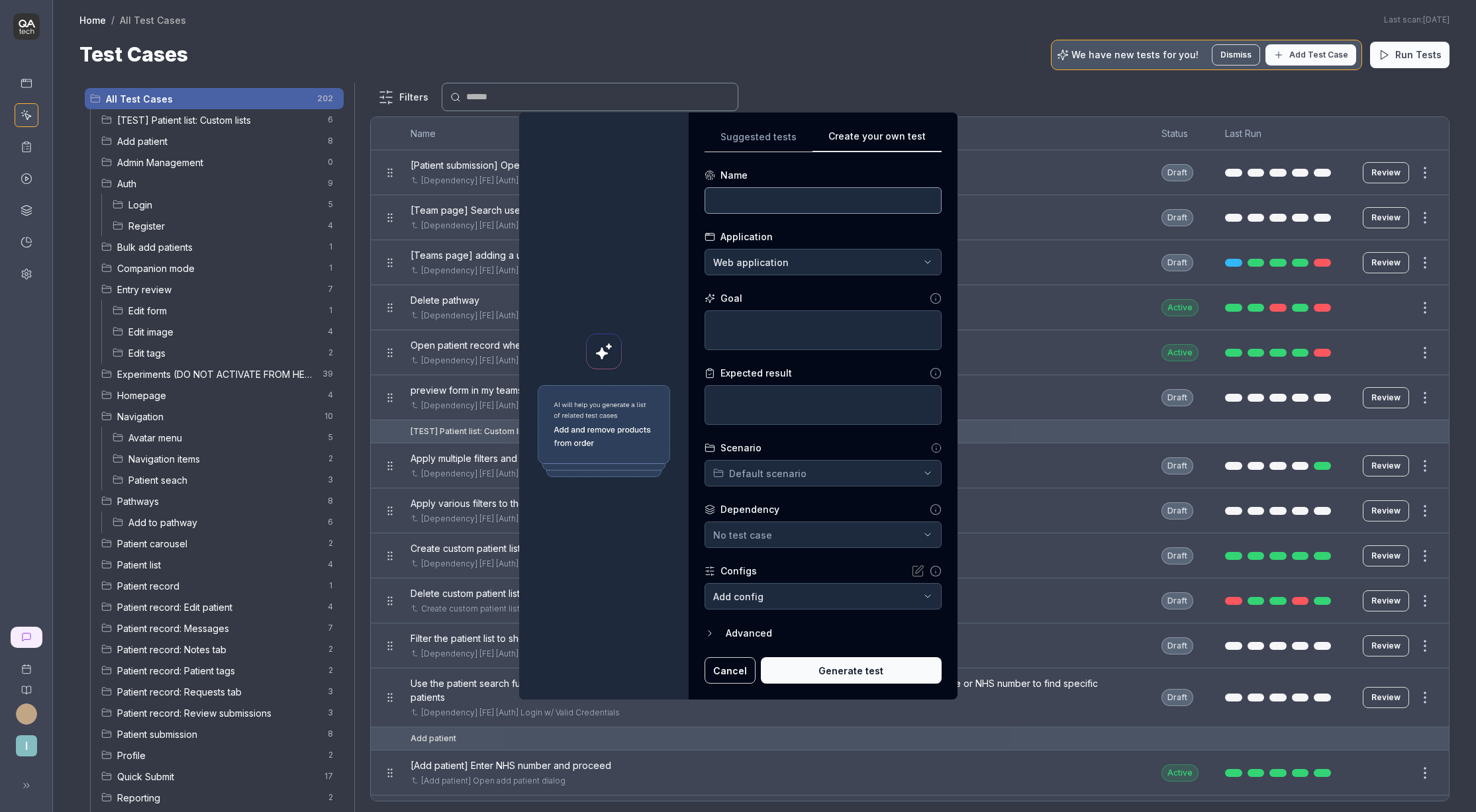
click at [810, 191] on input at bounding box center [823, 200] width 237 height 27
click at [774, 342] on textarea at bounding box center [823, 330] width 237 height 40
paste textarea "Click the first media-card to view it, click "Manage tags", check "Apple" tag, …"
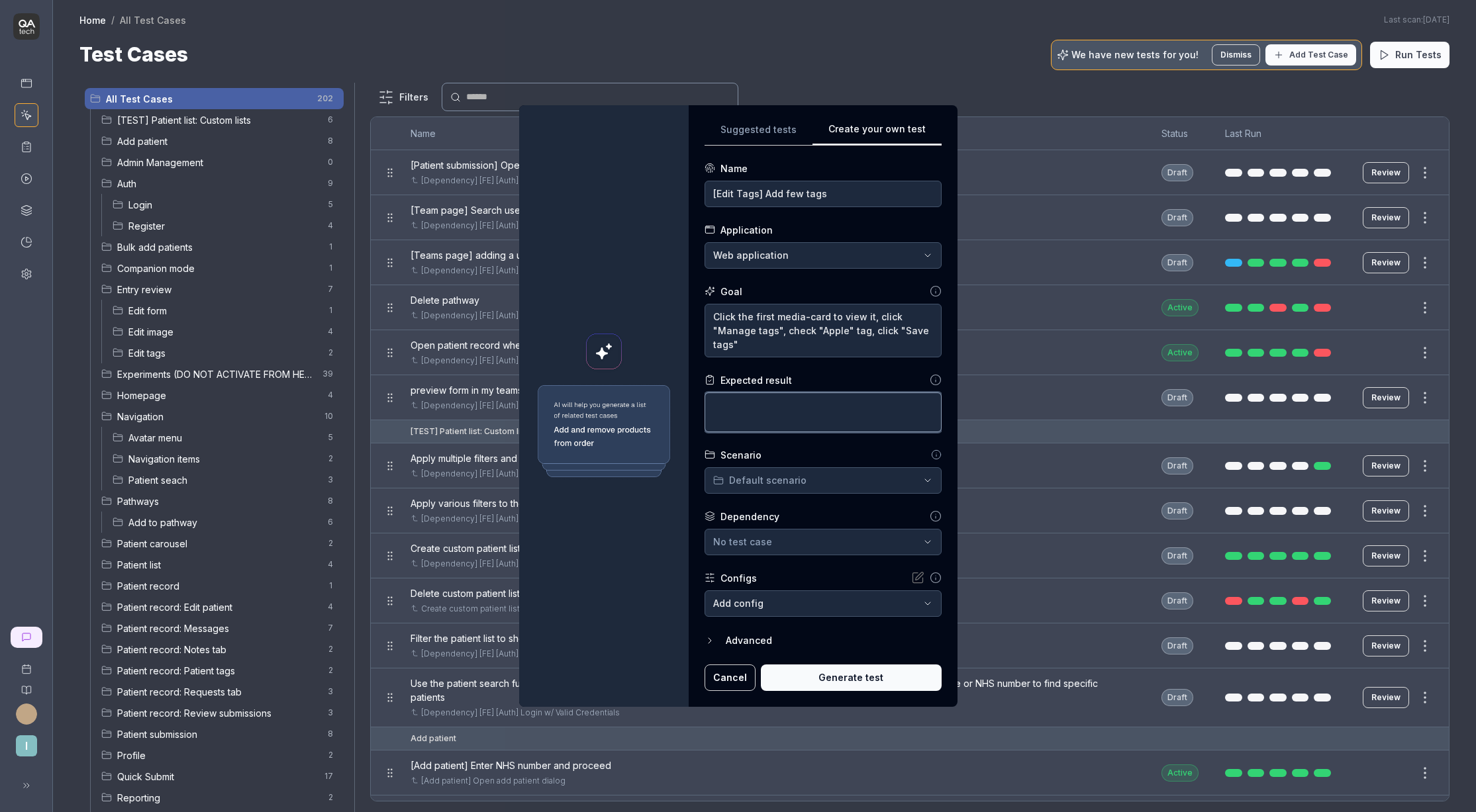
click at [758, 416] on textarea at bounding box center [823, 412] width 237 height 40
paste textarea "After "Save tags" button is clicked green success toast should appear with a de…"
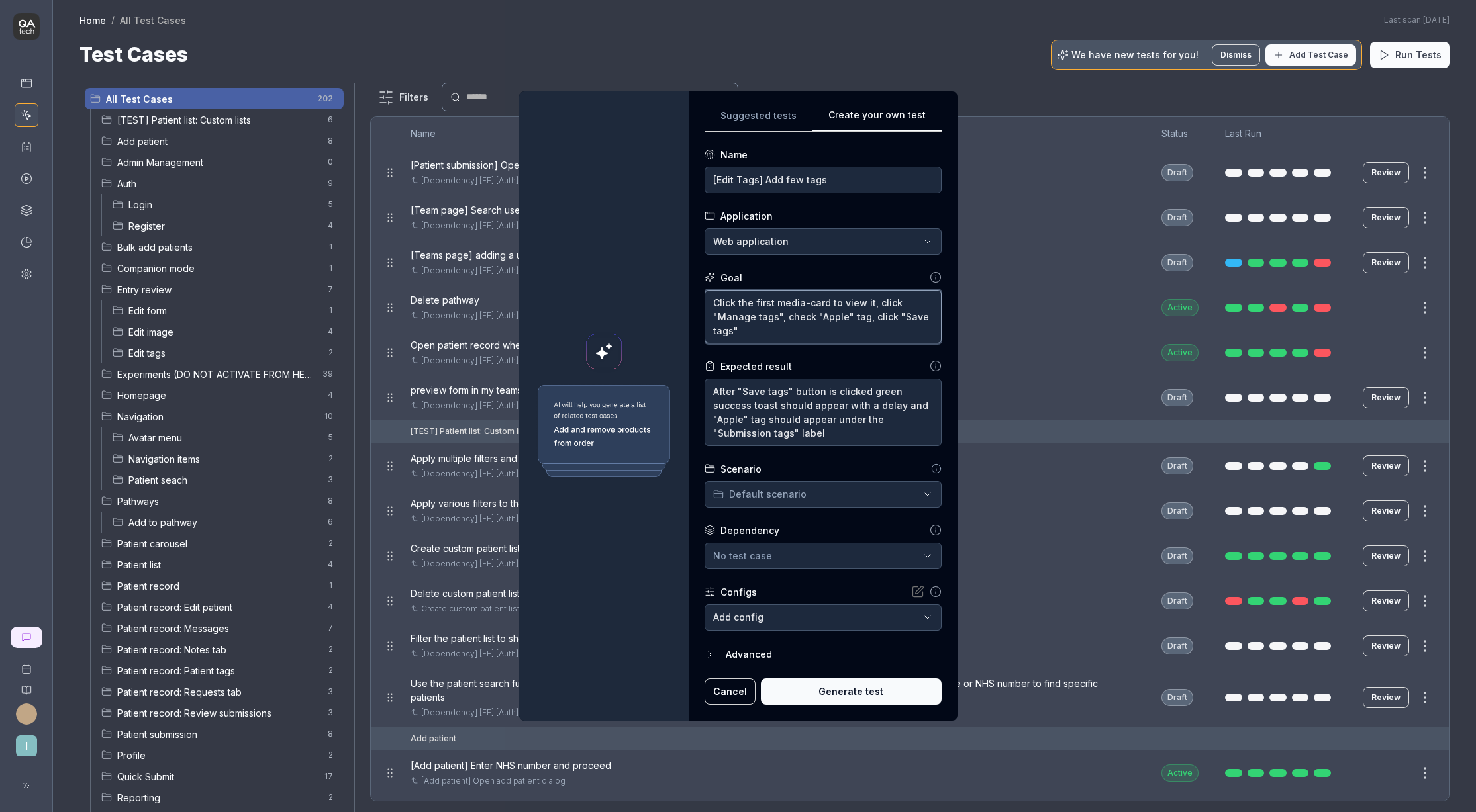
click at [848, 316] on textarea "Click the first media-card to view it, click "Manage tags", check "Apple" tag, …" at bounding box center [823, 317] width 237 height 54
click at [826, 315] on textarea "Click the first media-card to view it, click "Manage tags", check "Apple" tag, …" at bounding box center [823, 317] width 237 height 54
drag, startPoint x: 752, startPoint y: 329, endPoint x: 813, endPoint y: 315, distance: 62.6
click at [813, 315] on textarea "Click the first media-card to view it, click "Manage tags", check "Banana", "Ch…" at bounding box center [823, 317] width 237 height 54
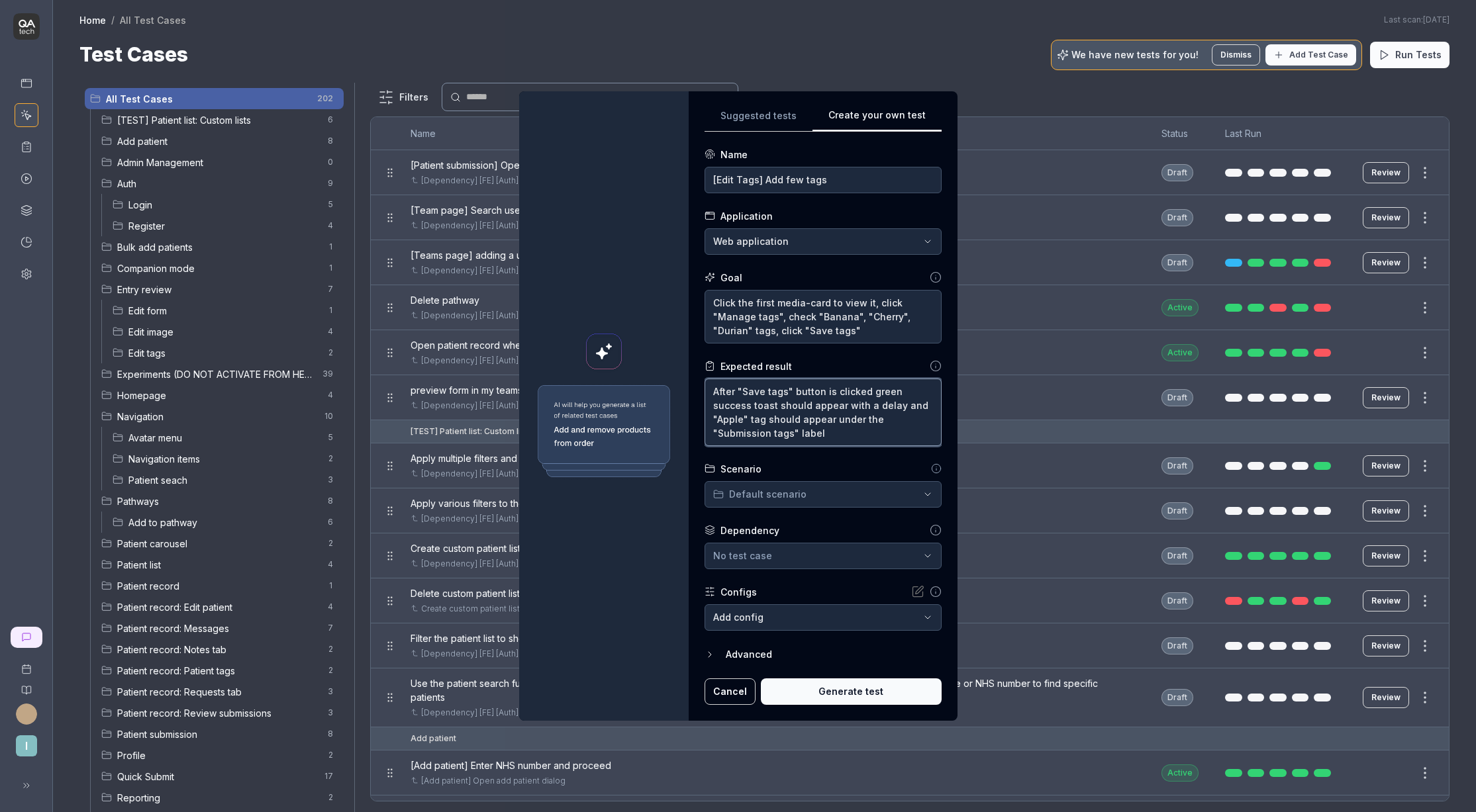
drag, startPoint x: 747, startPoint y: 415, endPoint x: 714, endPoint y: 416, distance: 33.0
click at [714, 416] on textarea "After "Save tags" button is clicked green success toast should appear with a de…" at bounding box center [823, 413] width 237 height 67
paste textarea "Banana", "Cherry", "Durian"
click at [853, 420] on textarea "After "Save tags" button is clicked green success toast should appear with a de…" at bounding box center [823, 413] width 237 height 67
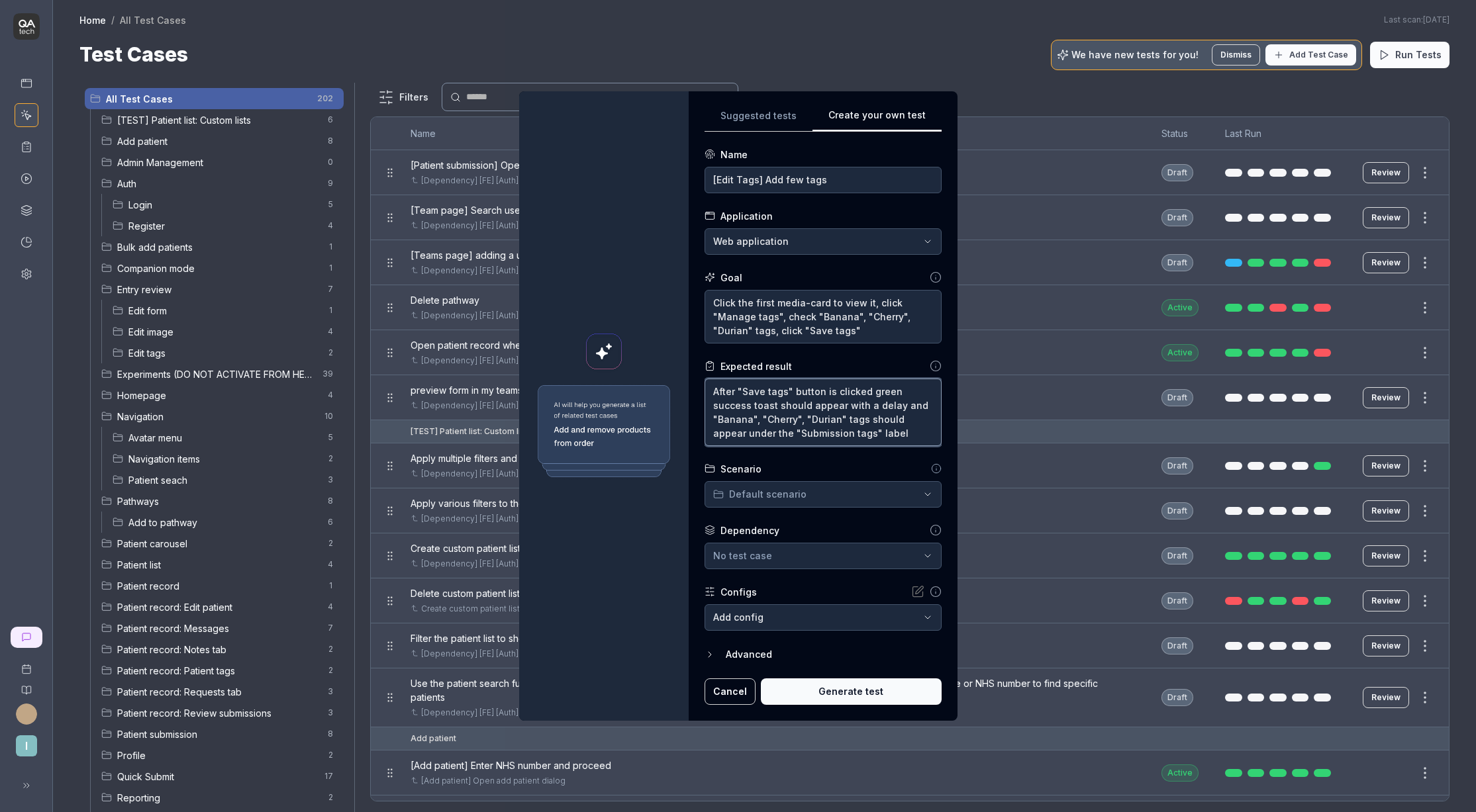
click at [730, 435] on textarea "After "Save tags" button is clicked green success toast should appear with a de…" at bounding box center [823, 413] width 237 height 67
click at [760, 497] on div "**********" at bounding box center [738, 406] width 1476 height 812
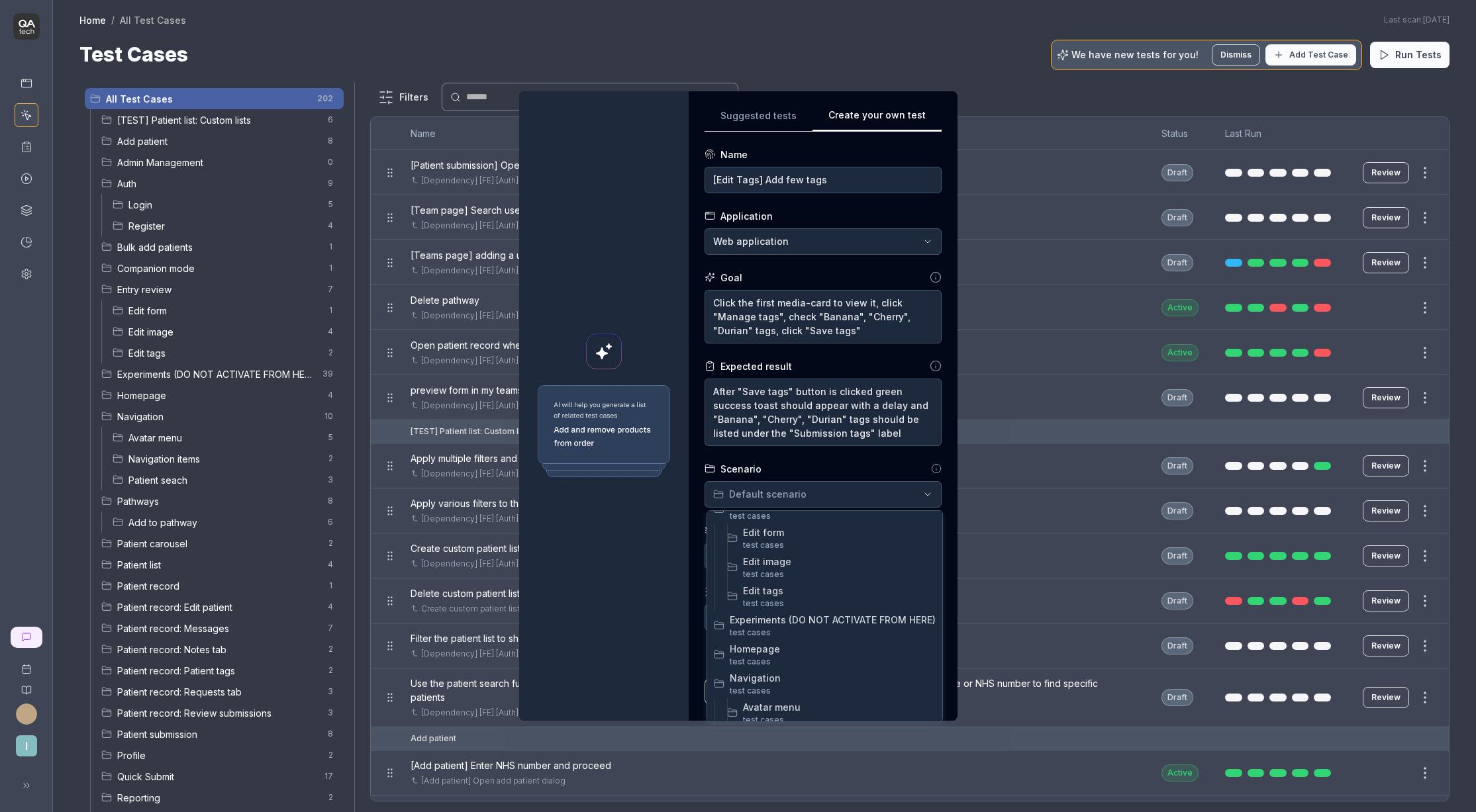
scroll to position [261, 0]
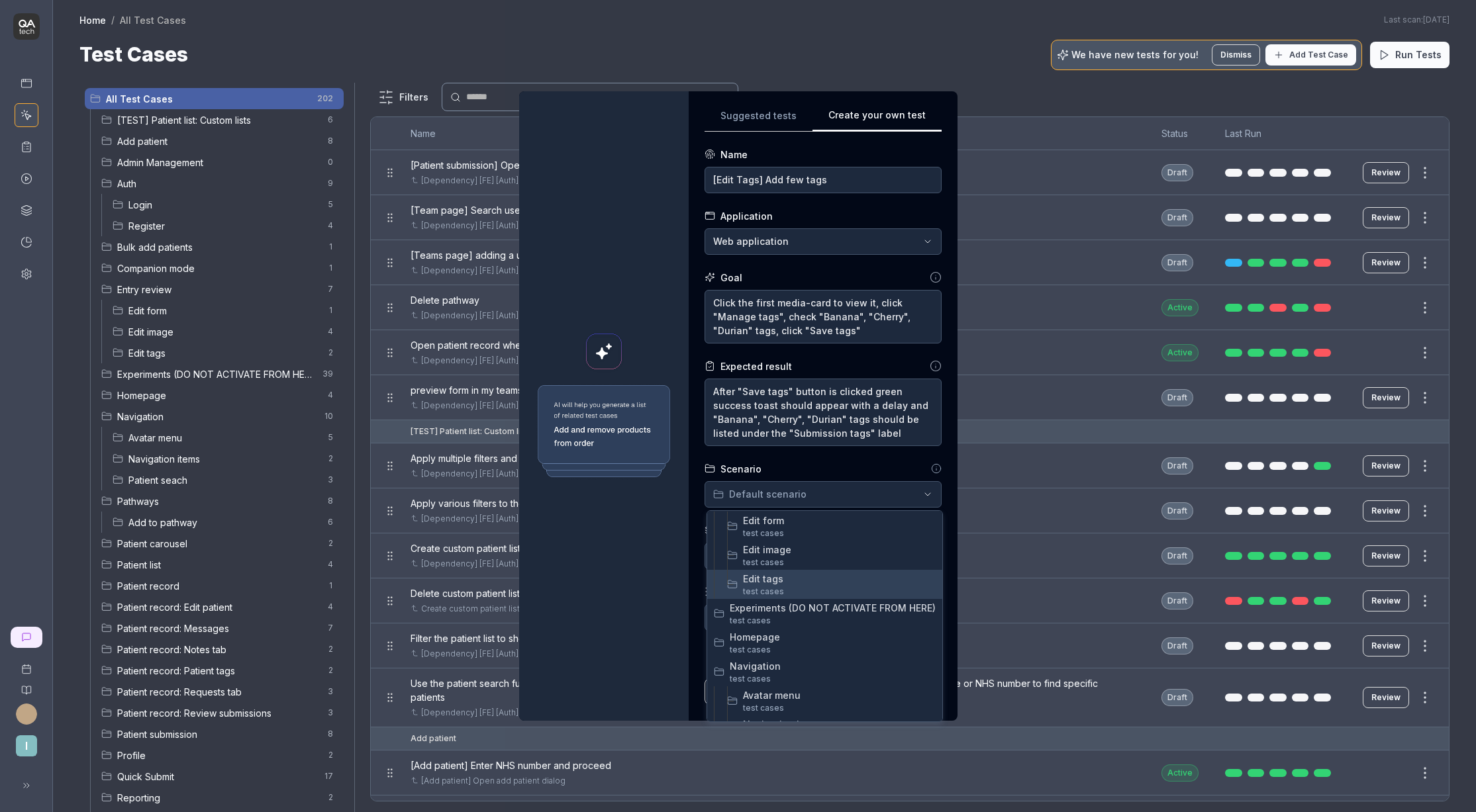
click at [805, 584] on span "Edit tags" at bounding box center [839, 579] width 193 height 14
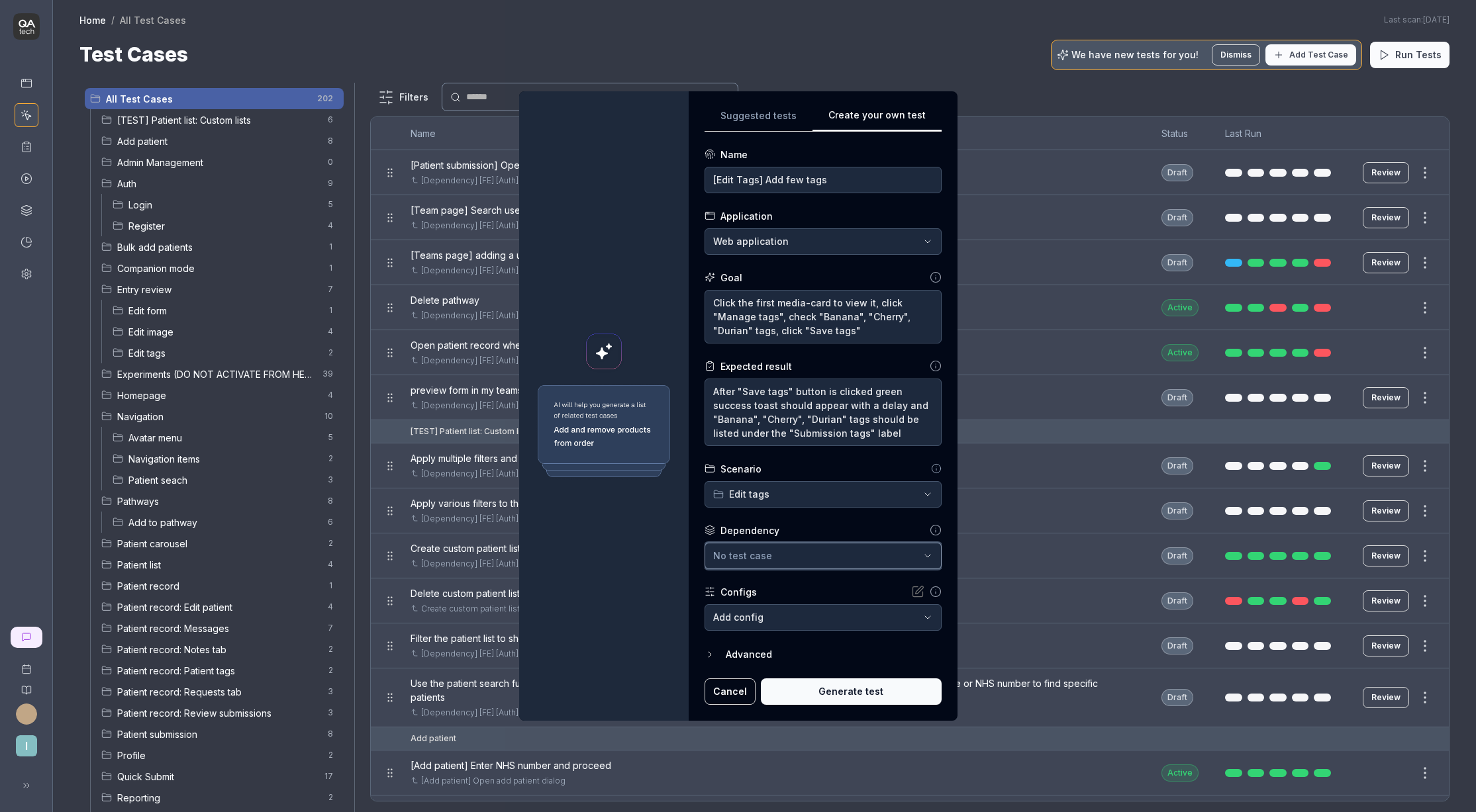
click at [792, 556] on div "No test case" at bounding box center [816, 556] width 207 height 14
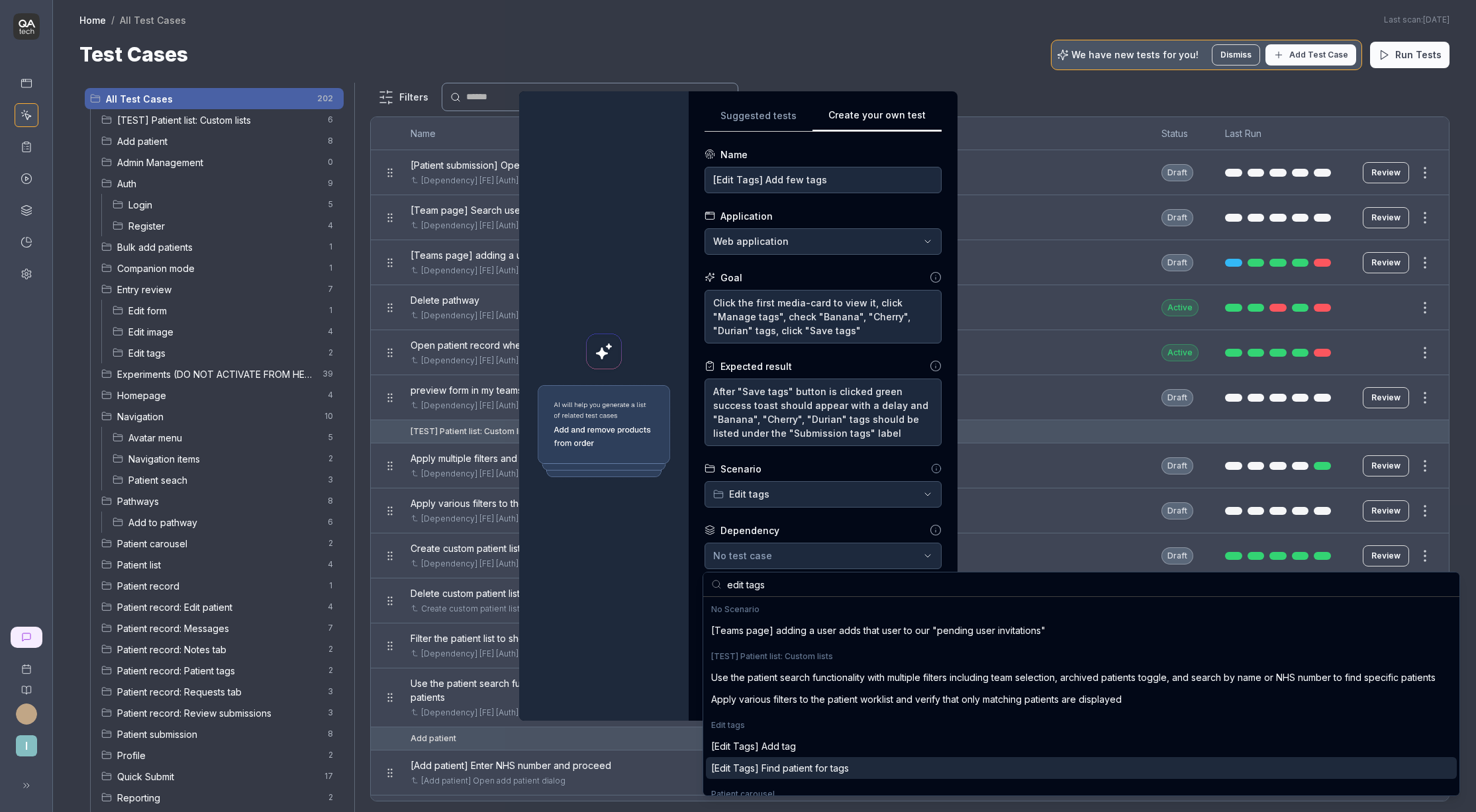
click at [828, 769] on div "[Edit Tags] Find patient for tags" at bounding box center [780, 769] width 138 height 14
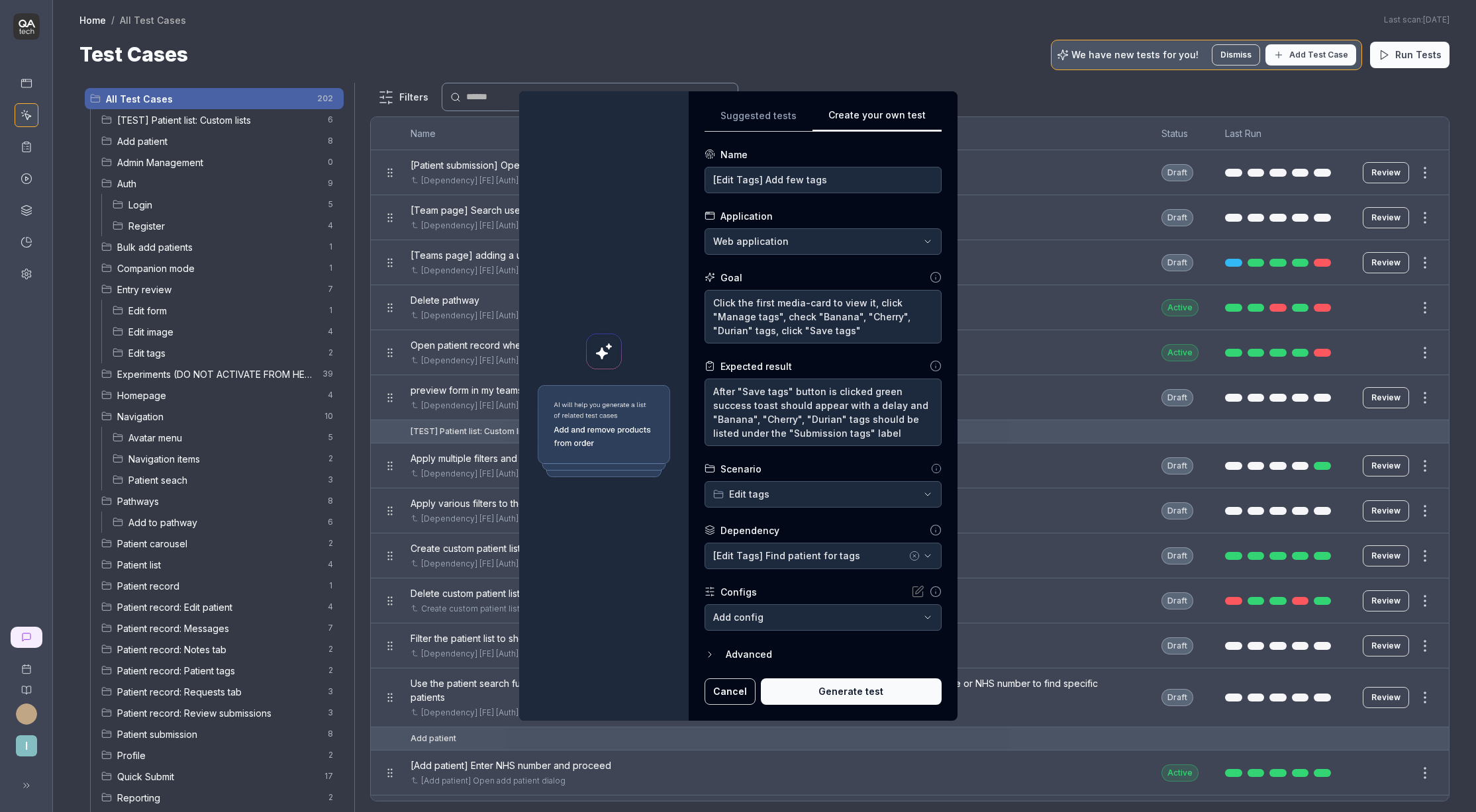
click at [845, 692] on button "Generate test" at bounding box center [852, 692] width 181 height 27
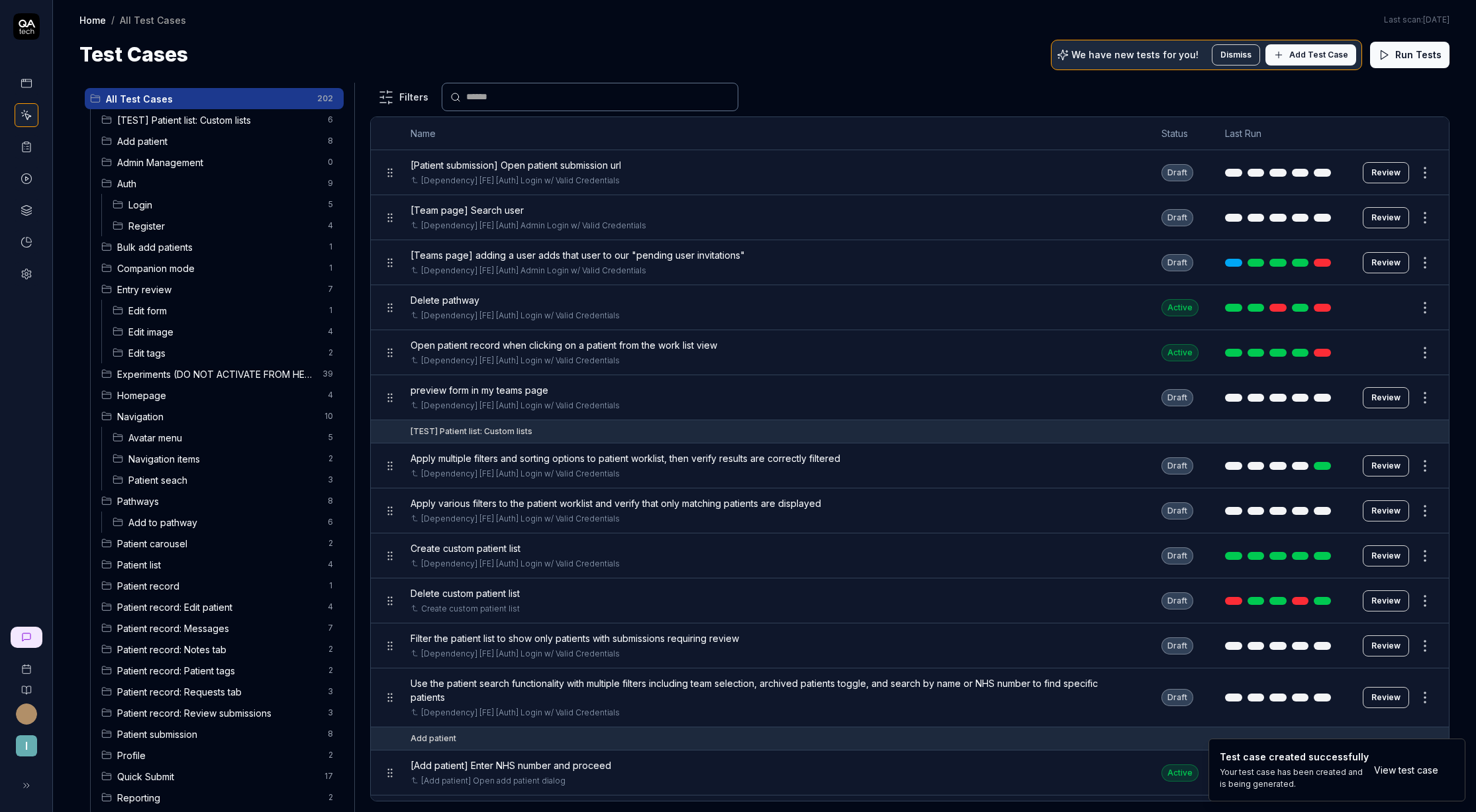
click at [186, 357] on span "Edit tags" at bounding box center [224, 353] width 191 height 14
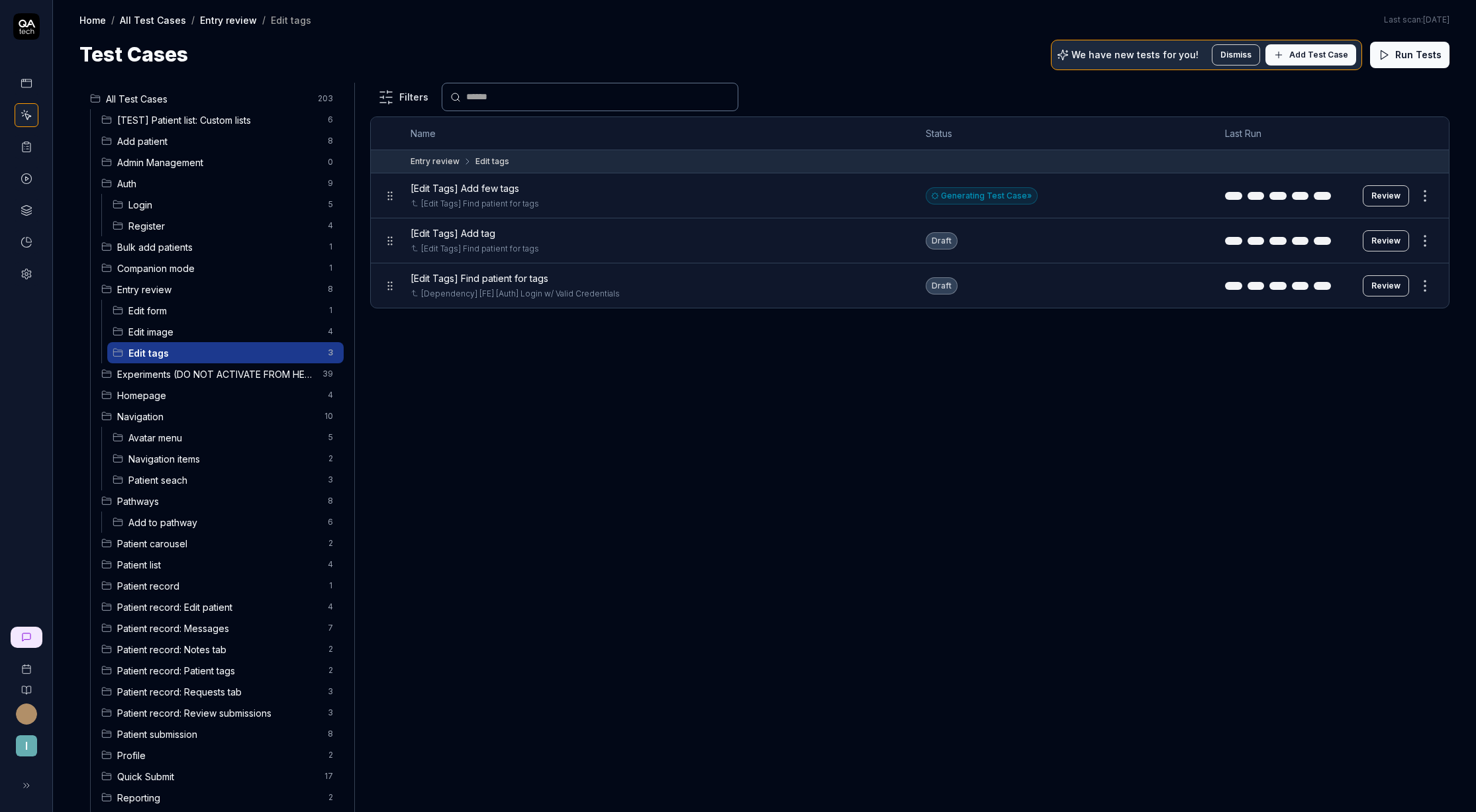
click at [1374, 193] on button "Review" at bounding box center [1386, 196] width 46 height 21
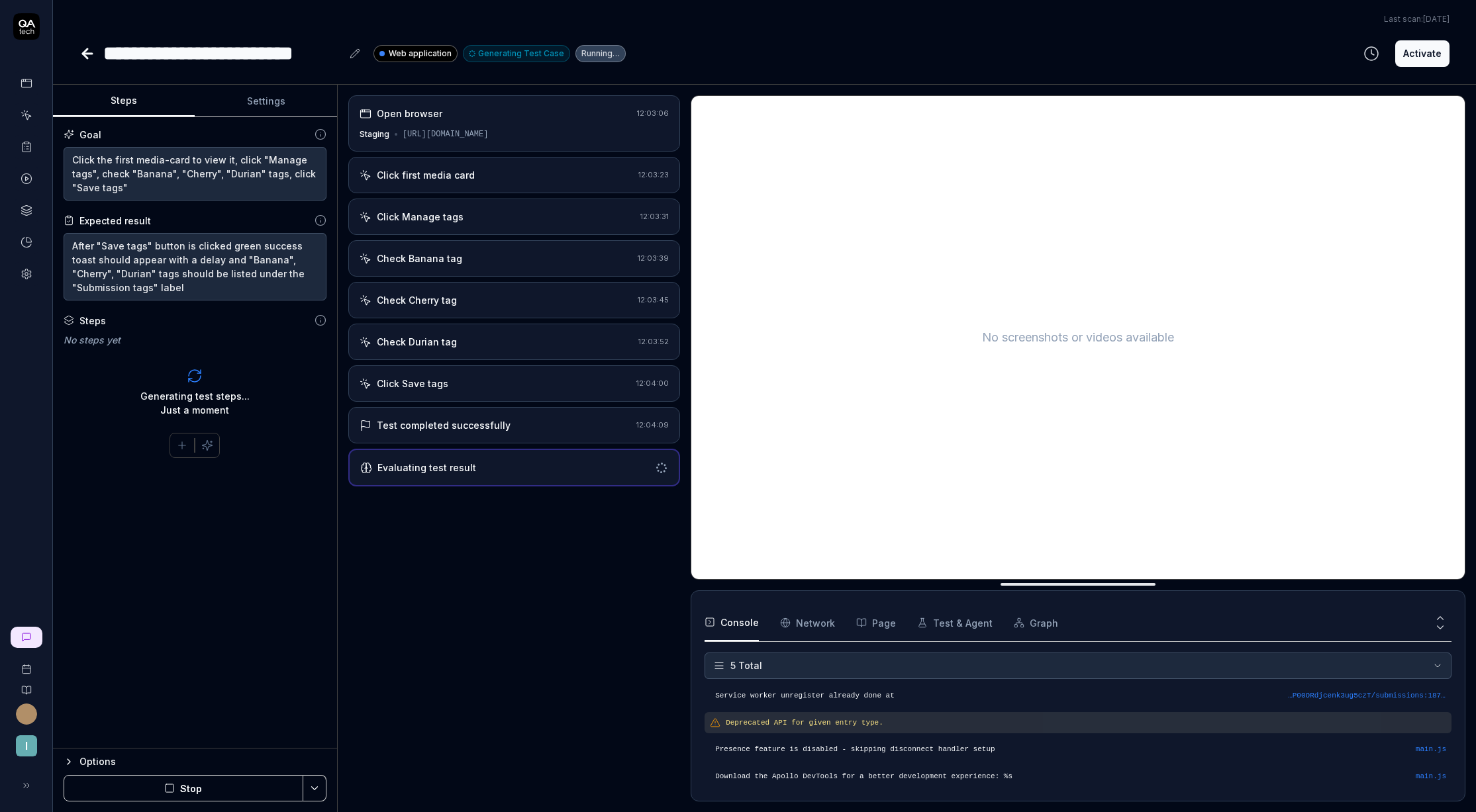
scroll to position [38, 0]
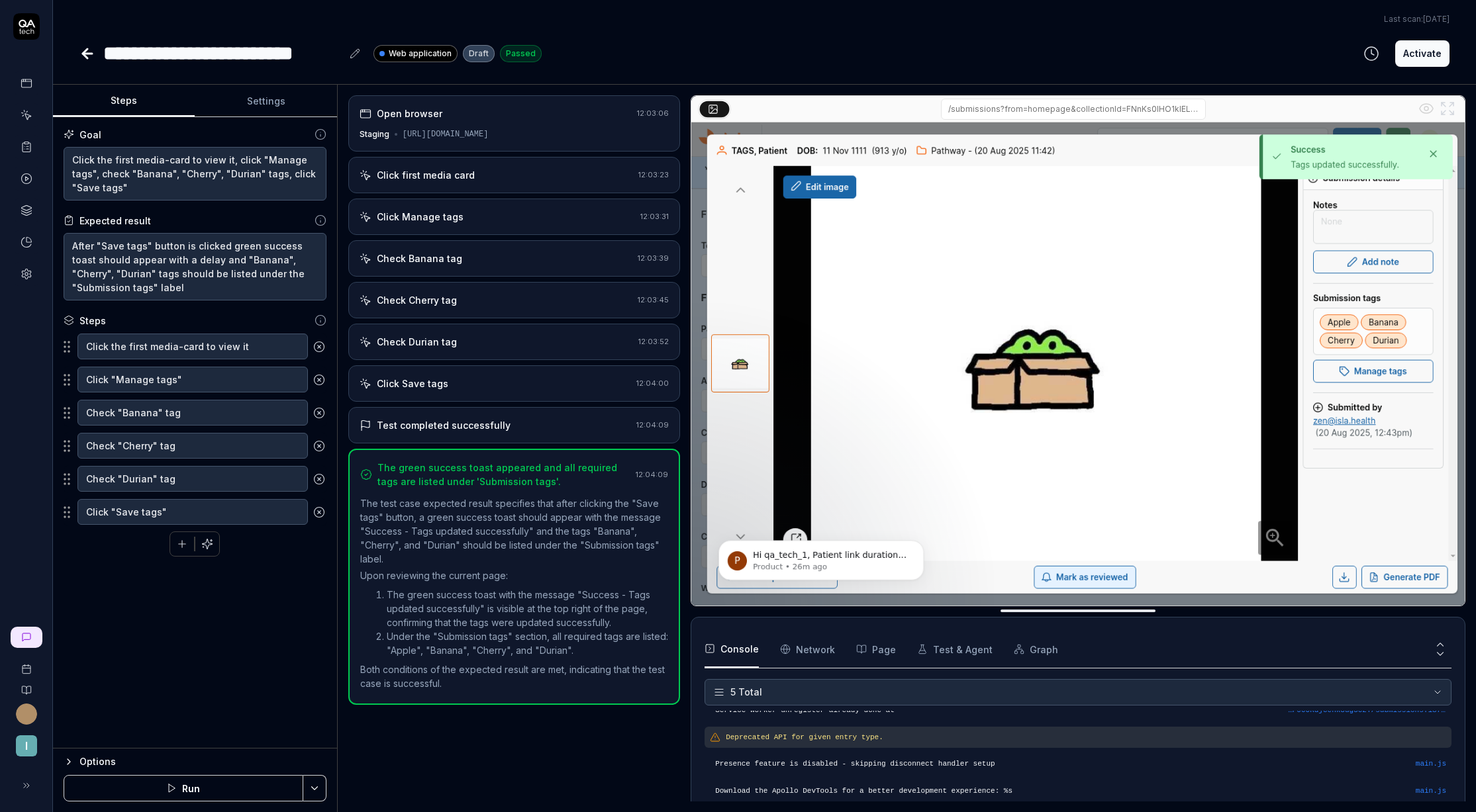
click at [81, 48] on icon at bounding box center [87, 53] width 16 height 16
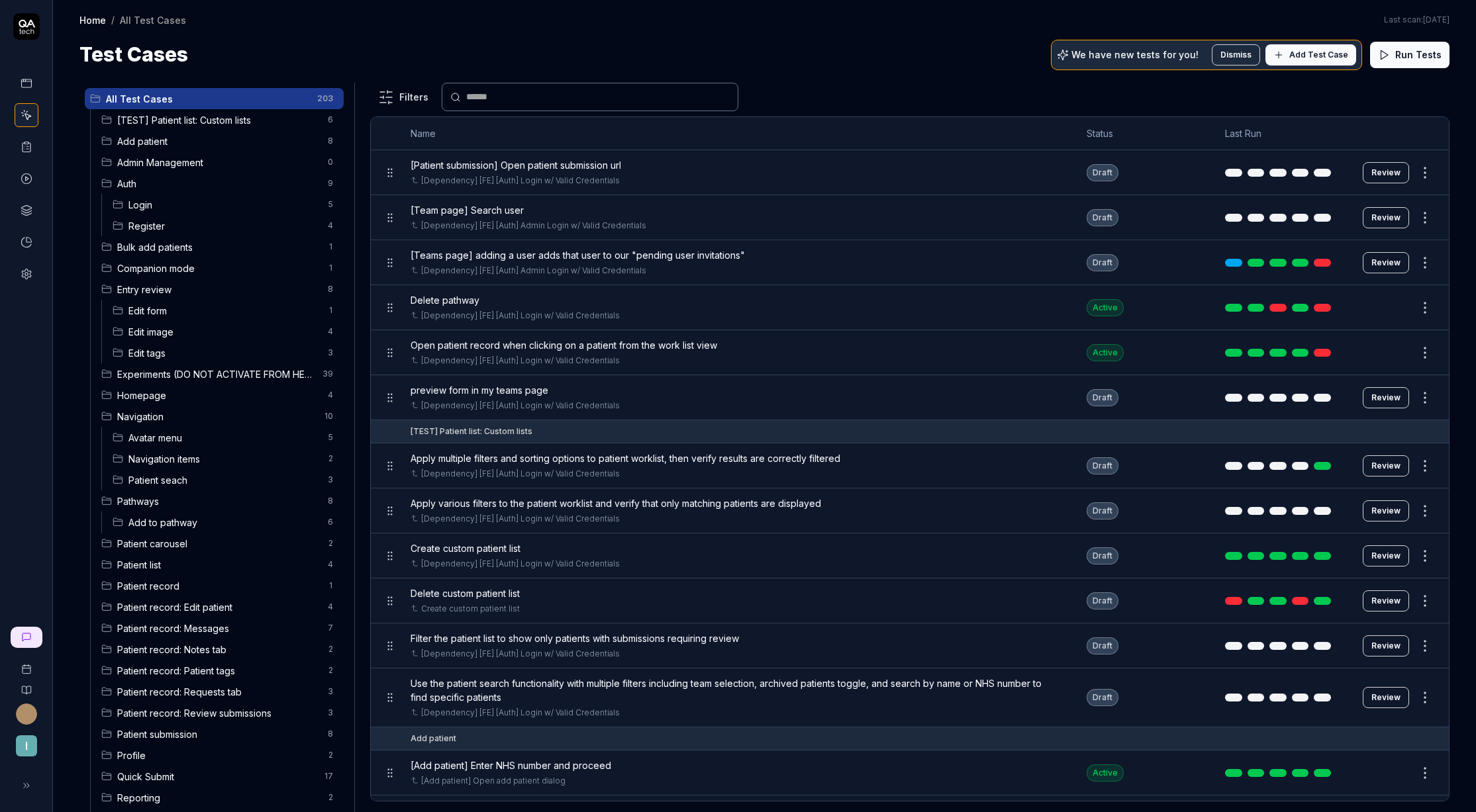
click at [172, 347] on span "Edit tags" at bounding box center [224, 353] width 191 height 14
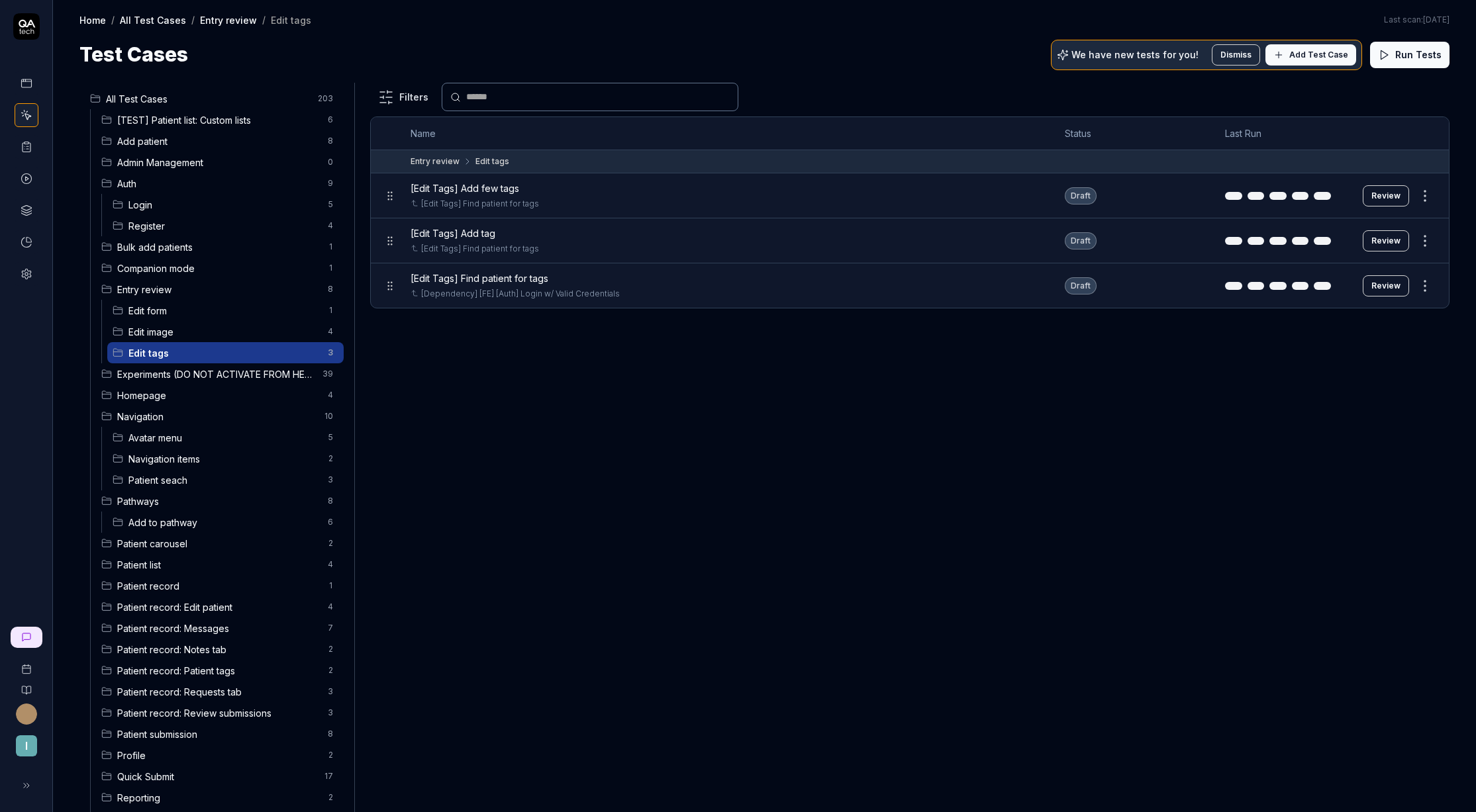
click at [1345, 56] on span "Add Test Case" at bounding box center [1319, 55] width 59 height 12
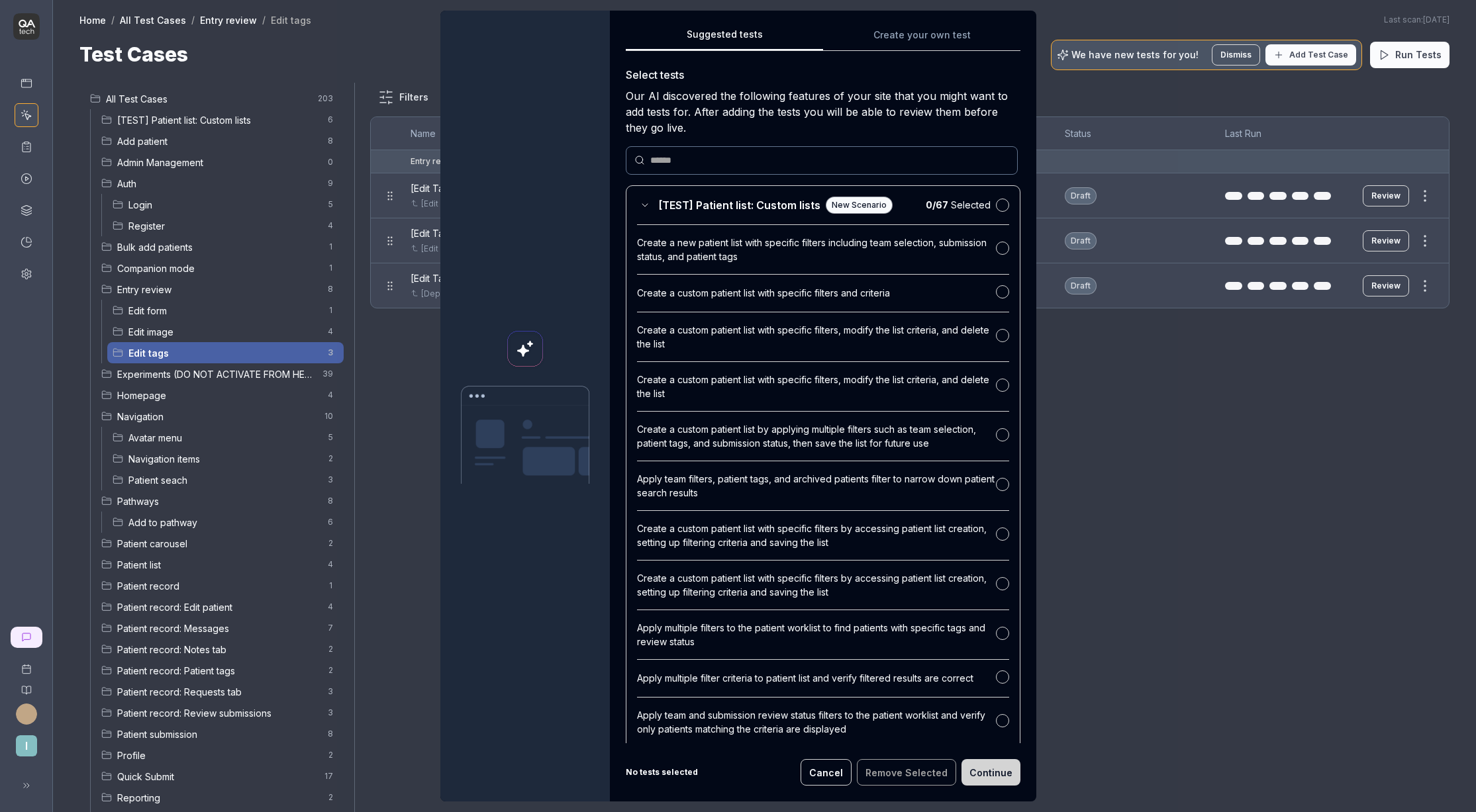
click at [896, 22] on div "Suggested tests Create your own test Select tests Our AI discovered the followi…" at bounding box center [823, 406] width 427 height 791
click at [895, 29] on div "Suggested tests Suggested tests Create your own test Select tests Our AI discov…" at bounding box center [738, 406] width 1476 height 812
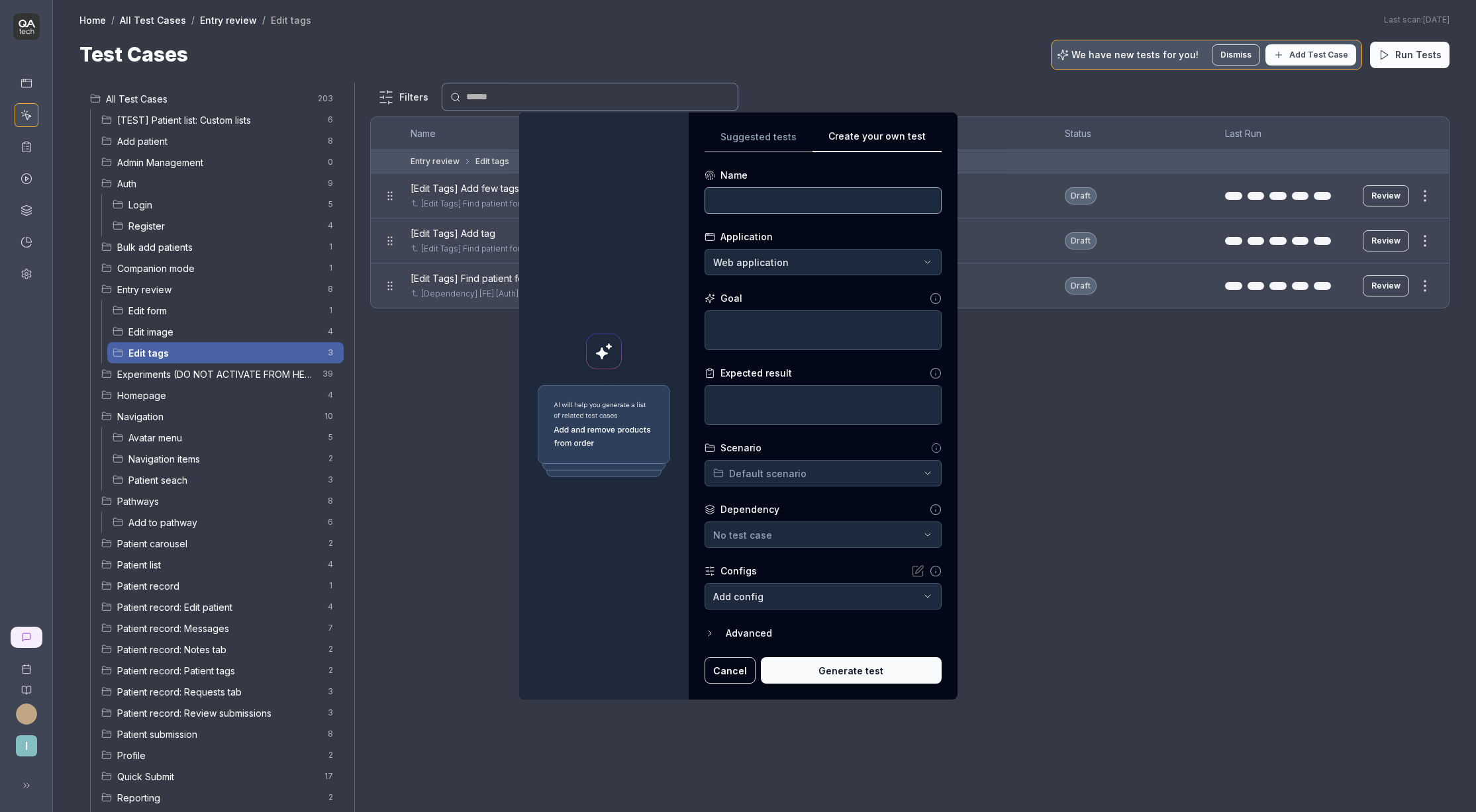
click at [750, 205] on input at bounding box center [823, 200] width 237 height 27
click at [767, 338] on textarea at bounding box center [823, 330] width 237 height 40
click at [761, 319] on textarea at bounding box center [823, 330] width 237 height 40
paste textarea "Click the first media-card to view it, click "Manage tags", check "Apple" tag, …"
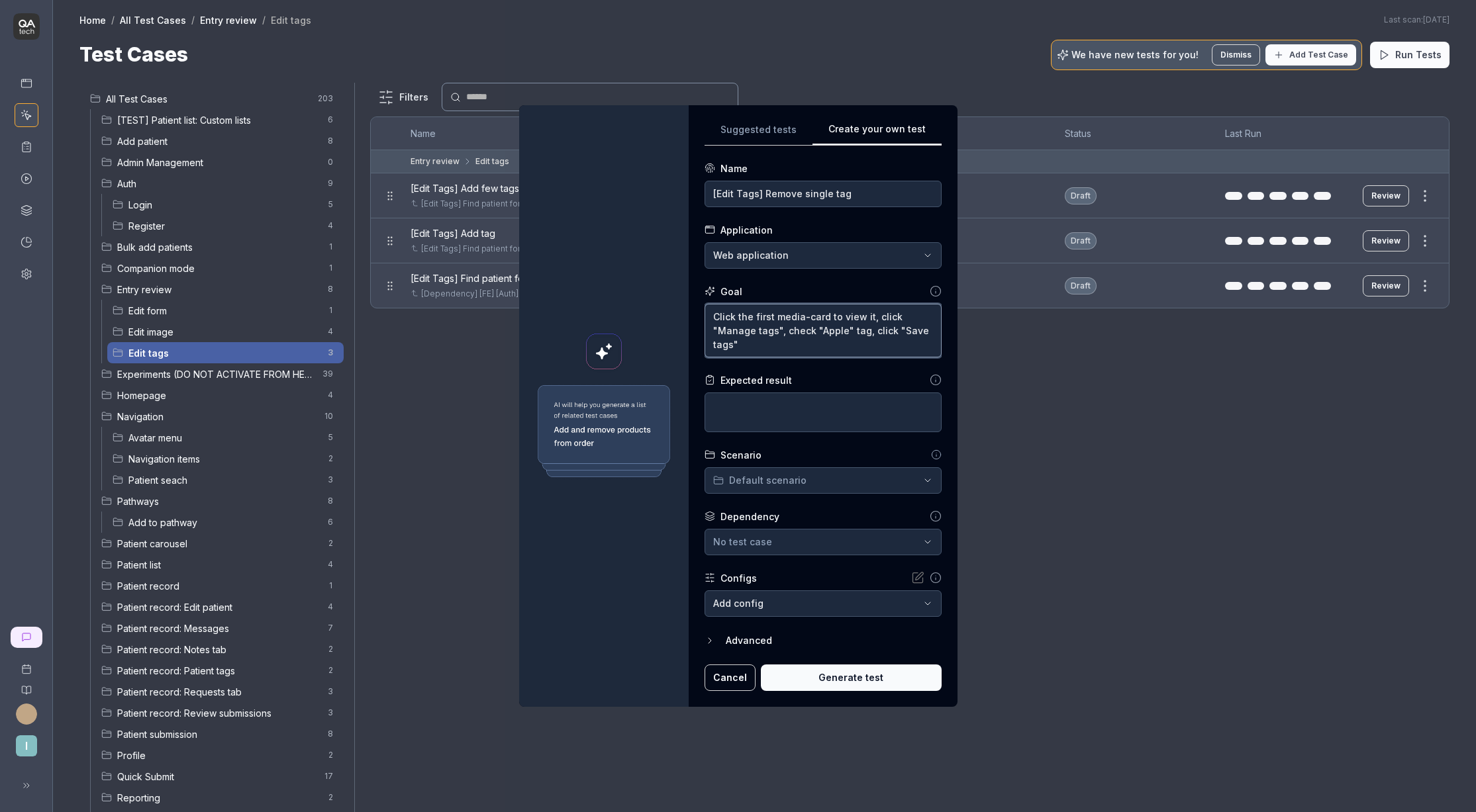
click at [793, 331] on textarea "Click the first media-card to view it, click "Manage tags", check "Apple" tag, …" at bounding box center [823, 331] width 237 height 54
click at [759, 404] on textarea at bounding box center [823, 412] width 237 height 40
paste textarea "After "Save tags" button is clicked green success toast should appear with a de…"
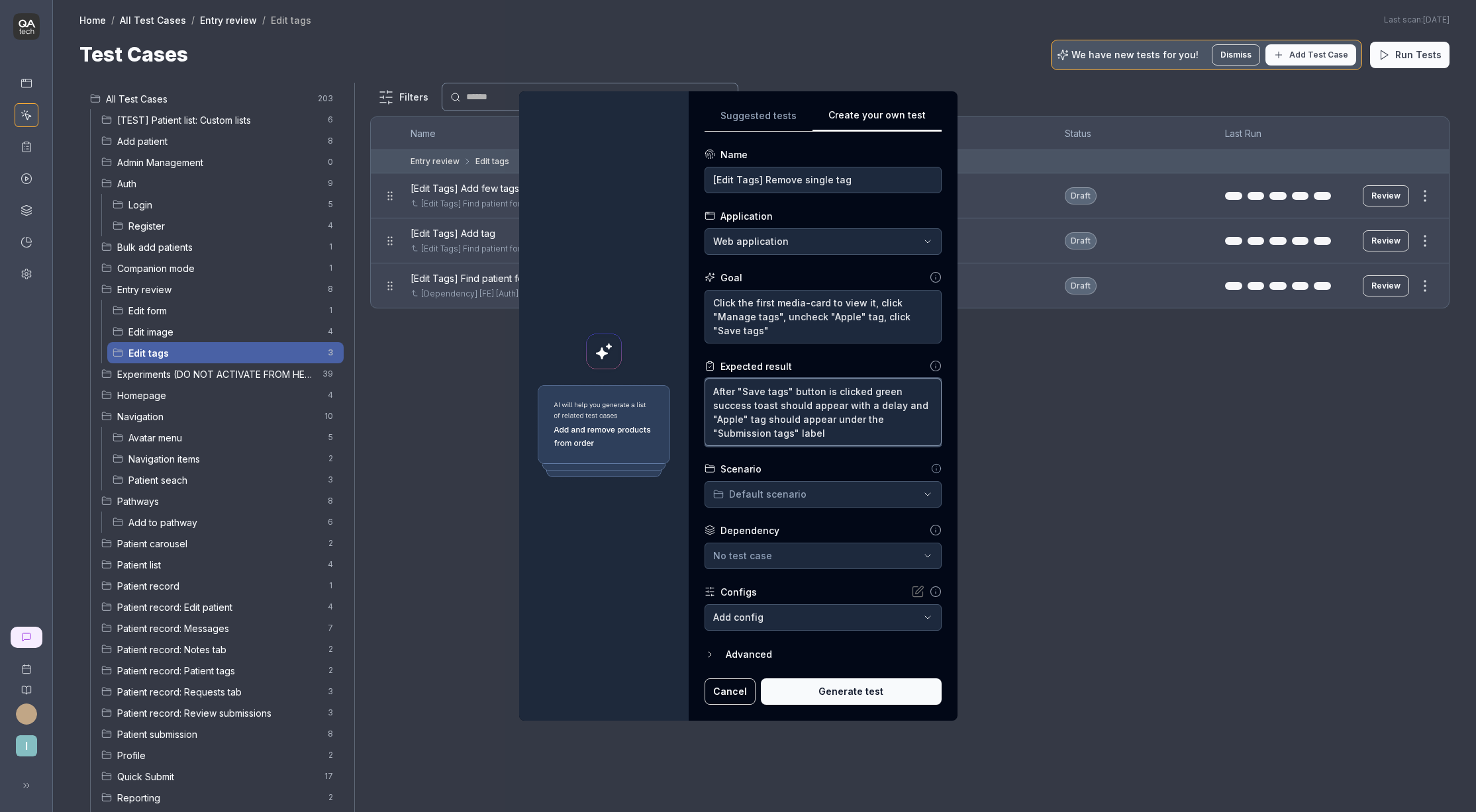
click at [800, 418] on textarea "After "Save tags" button is clicked green success toast should appear with a de…" at bounding box center [823, 413] width 237 height 67
click at [770, 495] on div "**********" at bounding box center [738, 406] width 1476 height 812
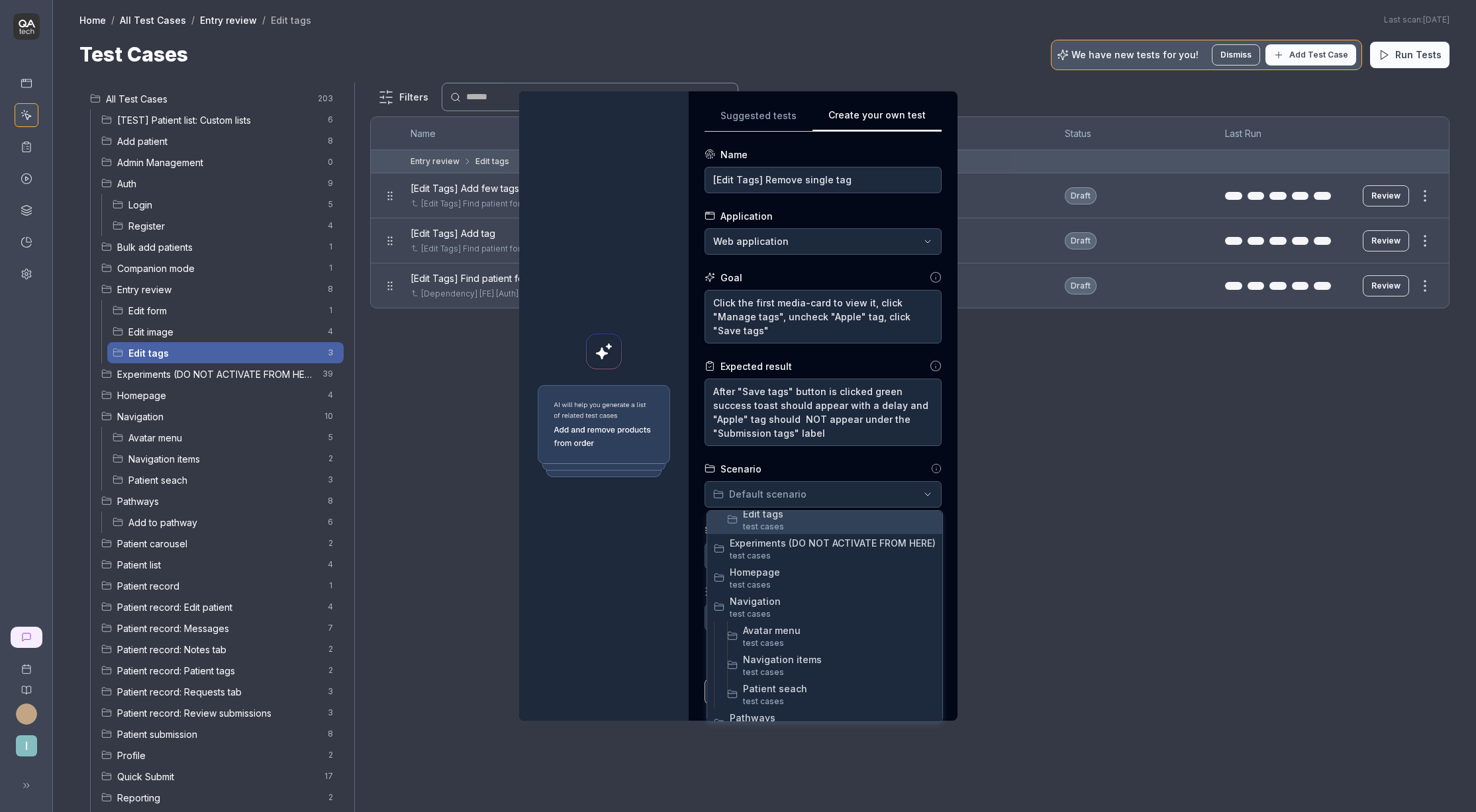
scroll to position [320, 0]
click at [780, 528] on span "s" at bounding box center [781, 532] width 5 height 10
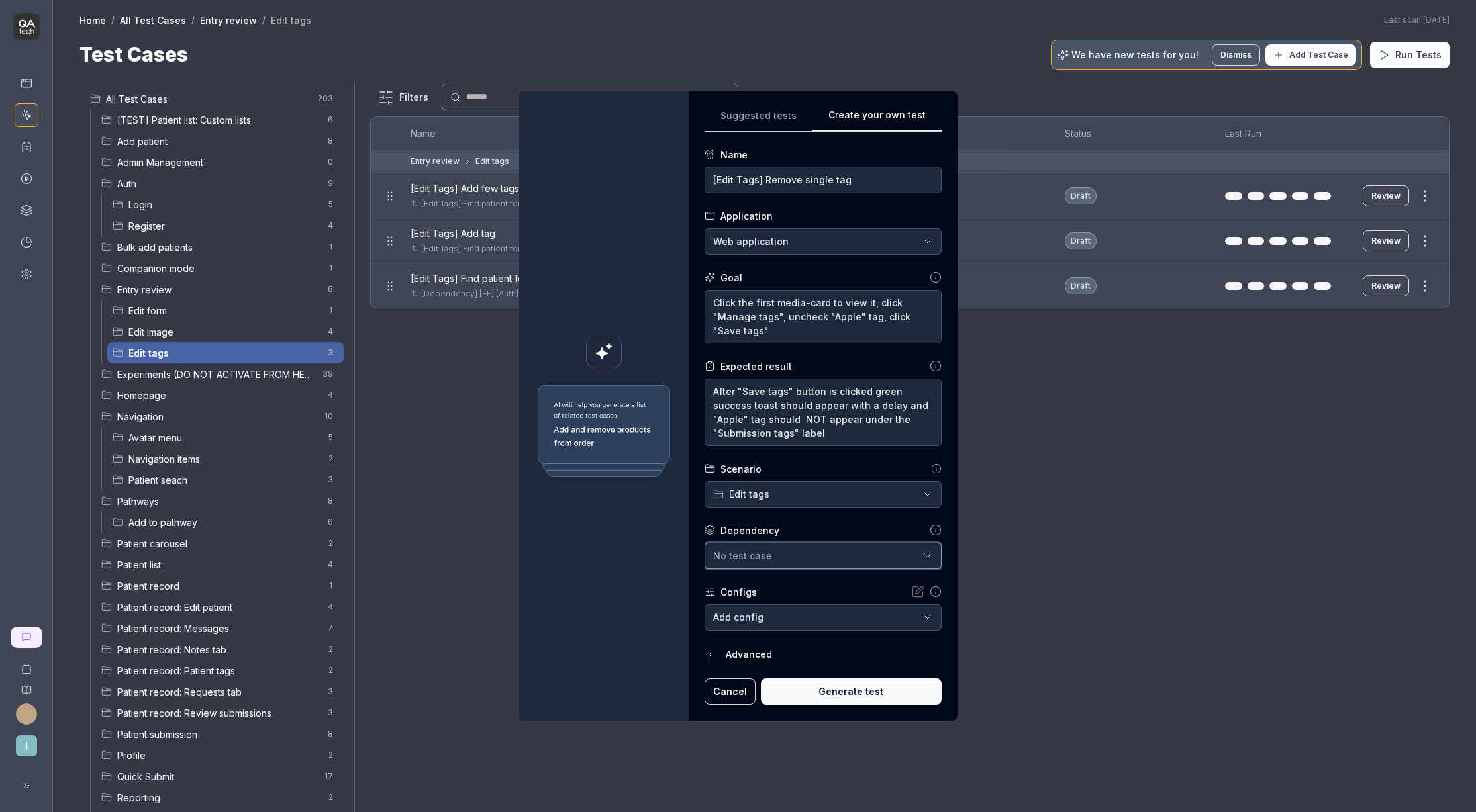
click at [791, 555] on div "No test case" at bounding box center [816, 556] width 207 height 14
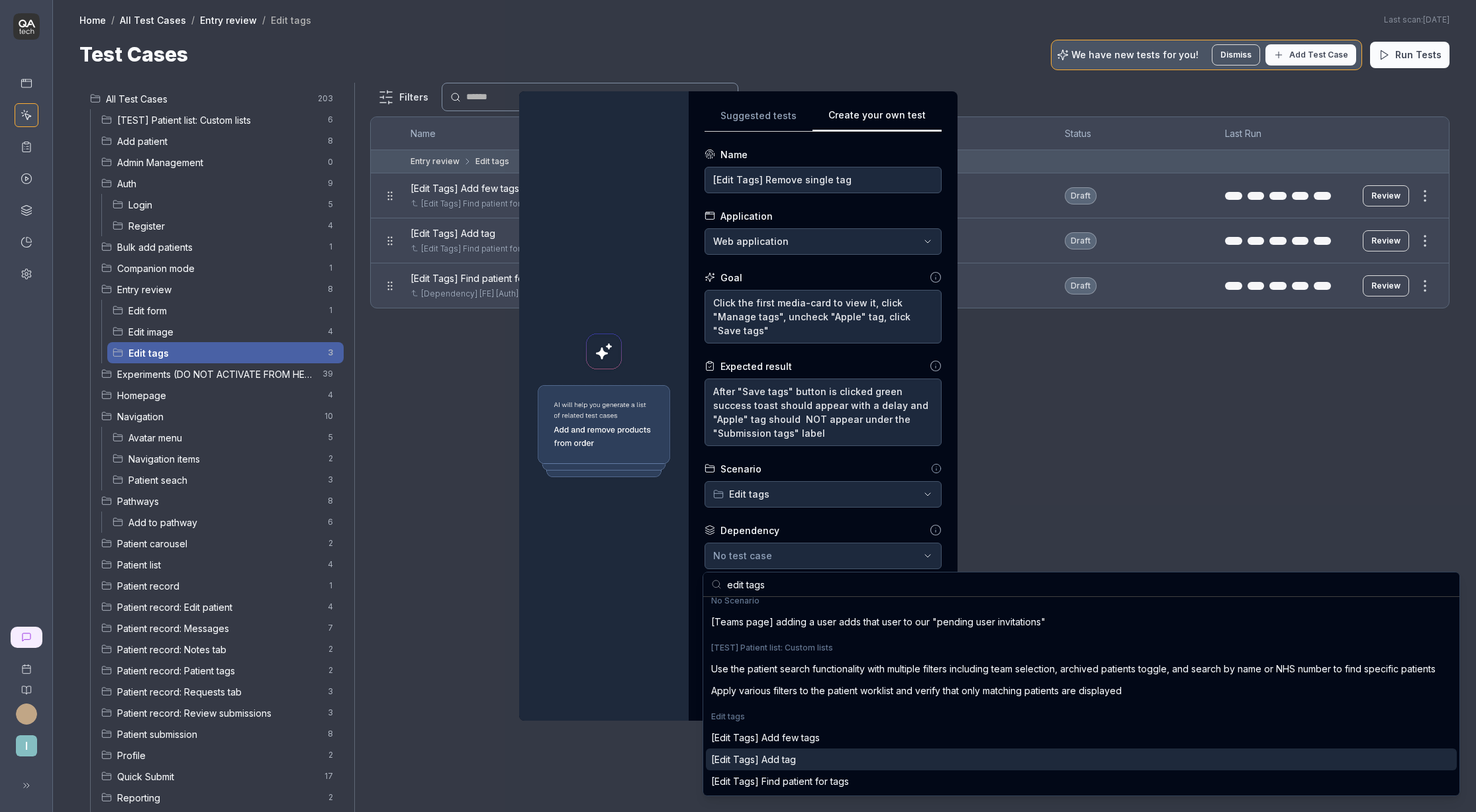
scroll to position [26, 0]
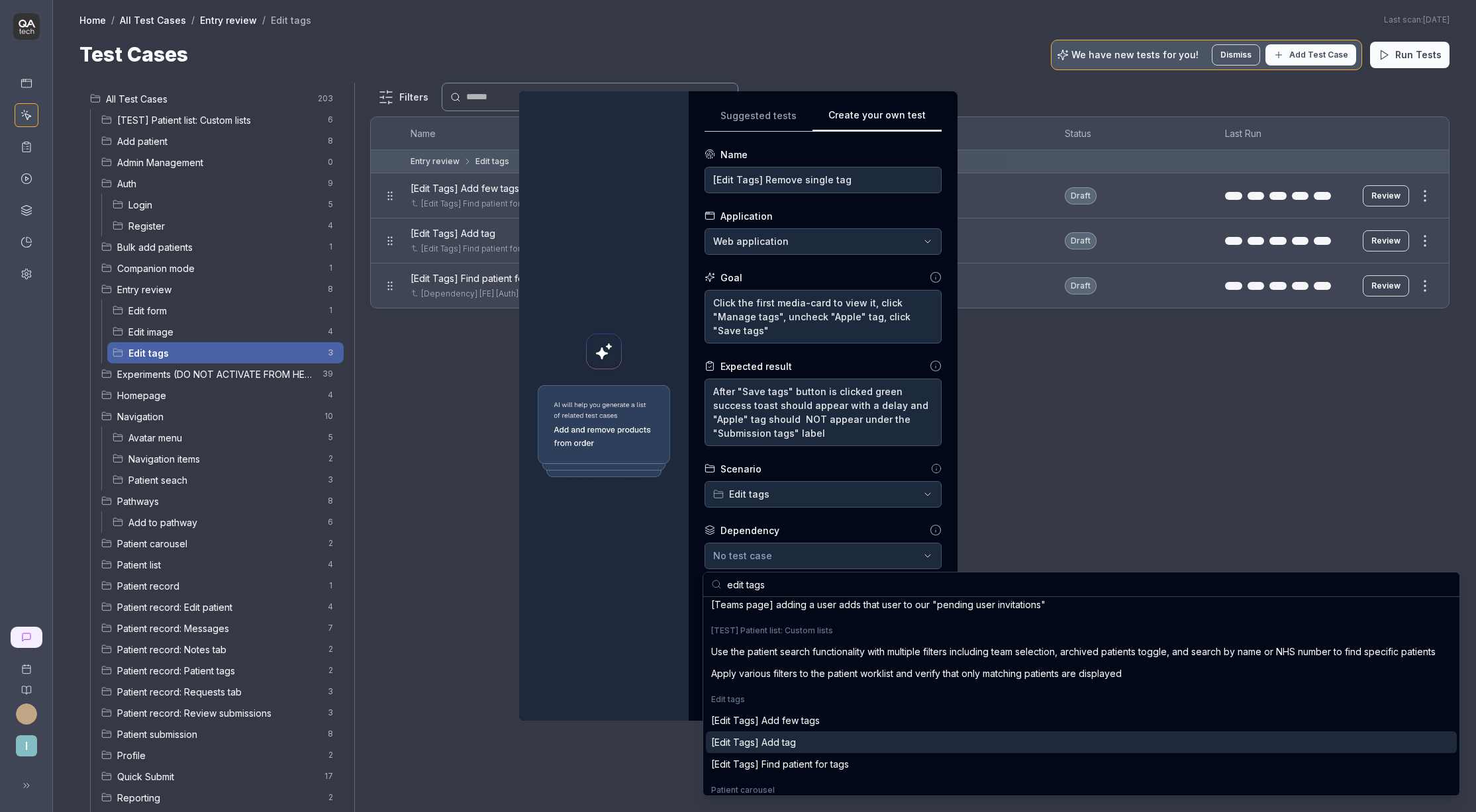
click at [859, 743] on div "[Edit Tags] Add tag" at bounding box center [1081, 742] width 751 height 22
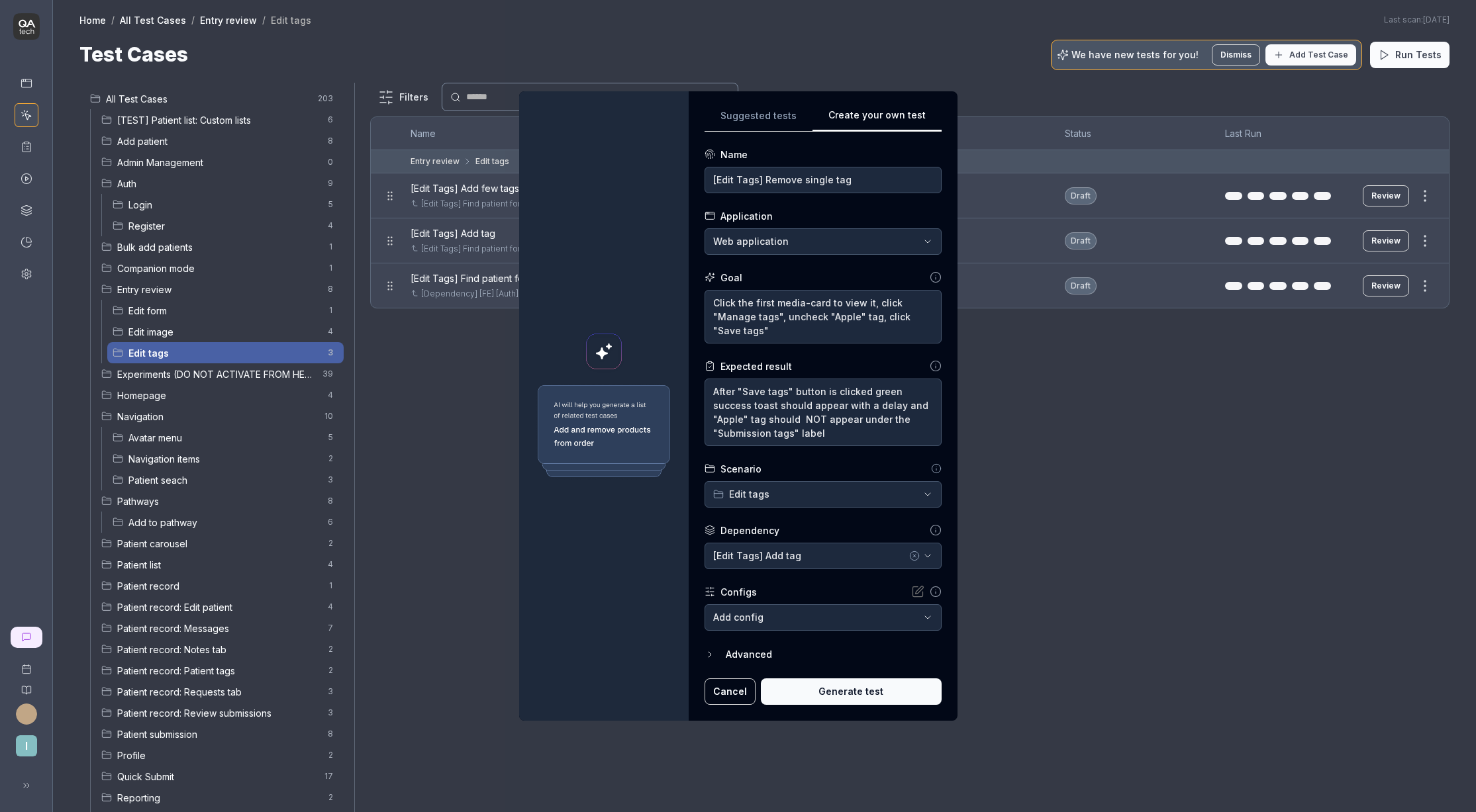
click at [847, 691] on button "Generate test" at bounding box center [852, 692] width 181 height 27
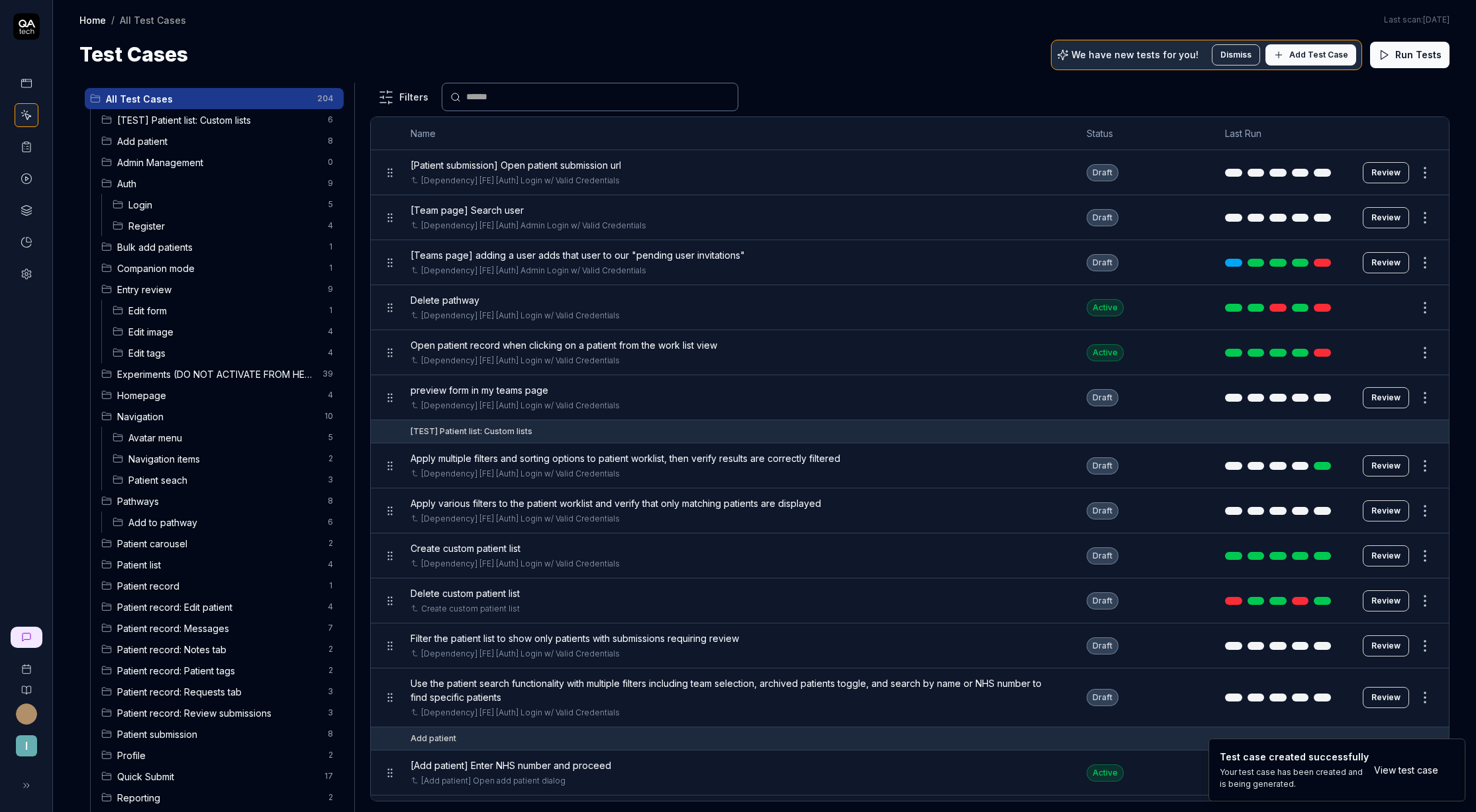
click at [181, 352] on span "Edit tags" at bounding box center [224, 353] width 191 height 14
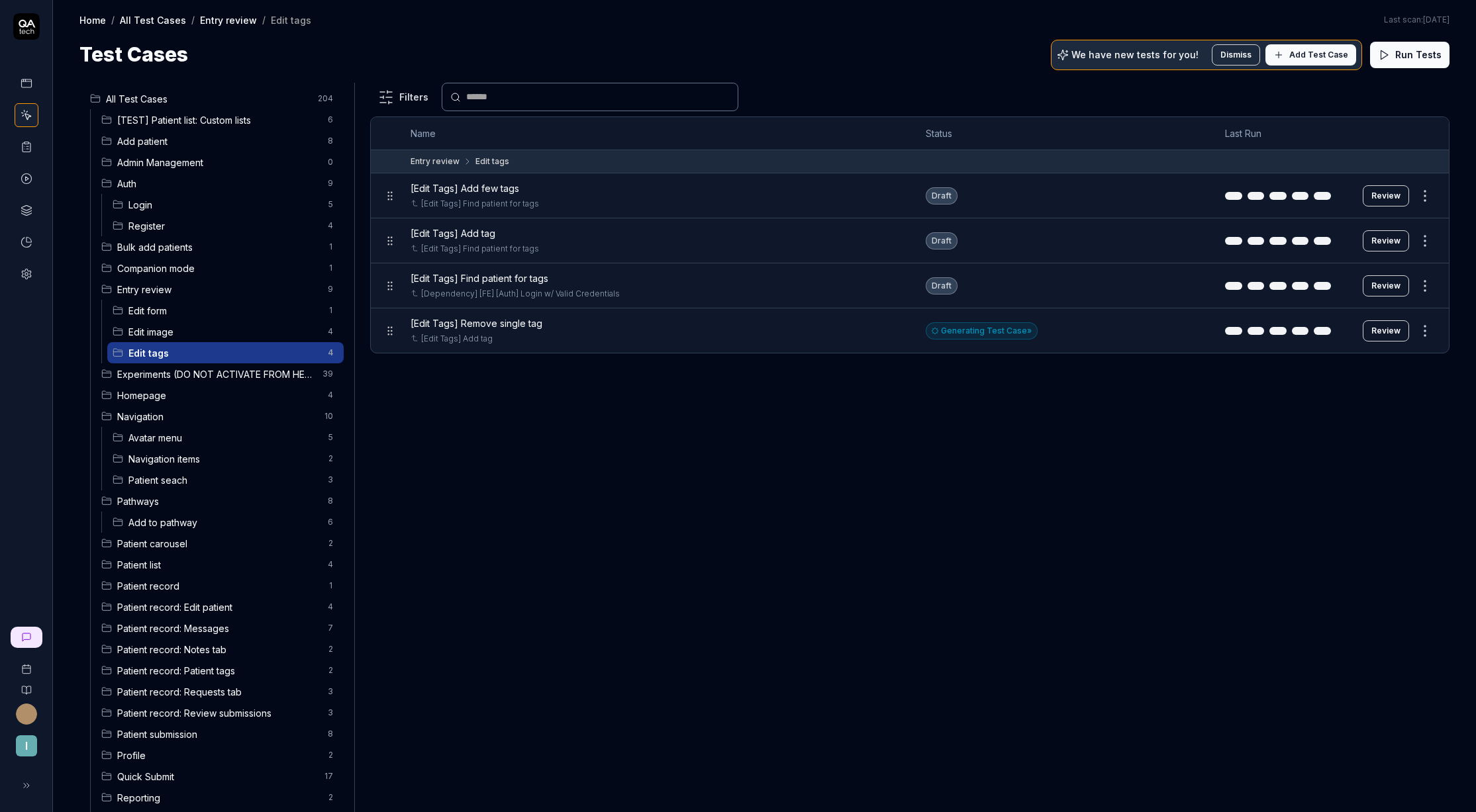
click at [1380, 330] on button "Review" at bounding box center [1386, 331] width 46 height 21
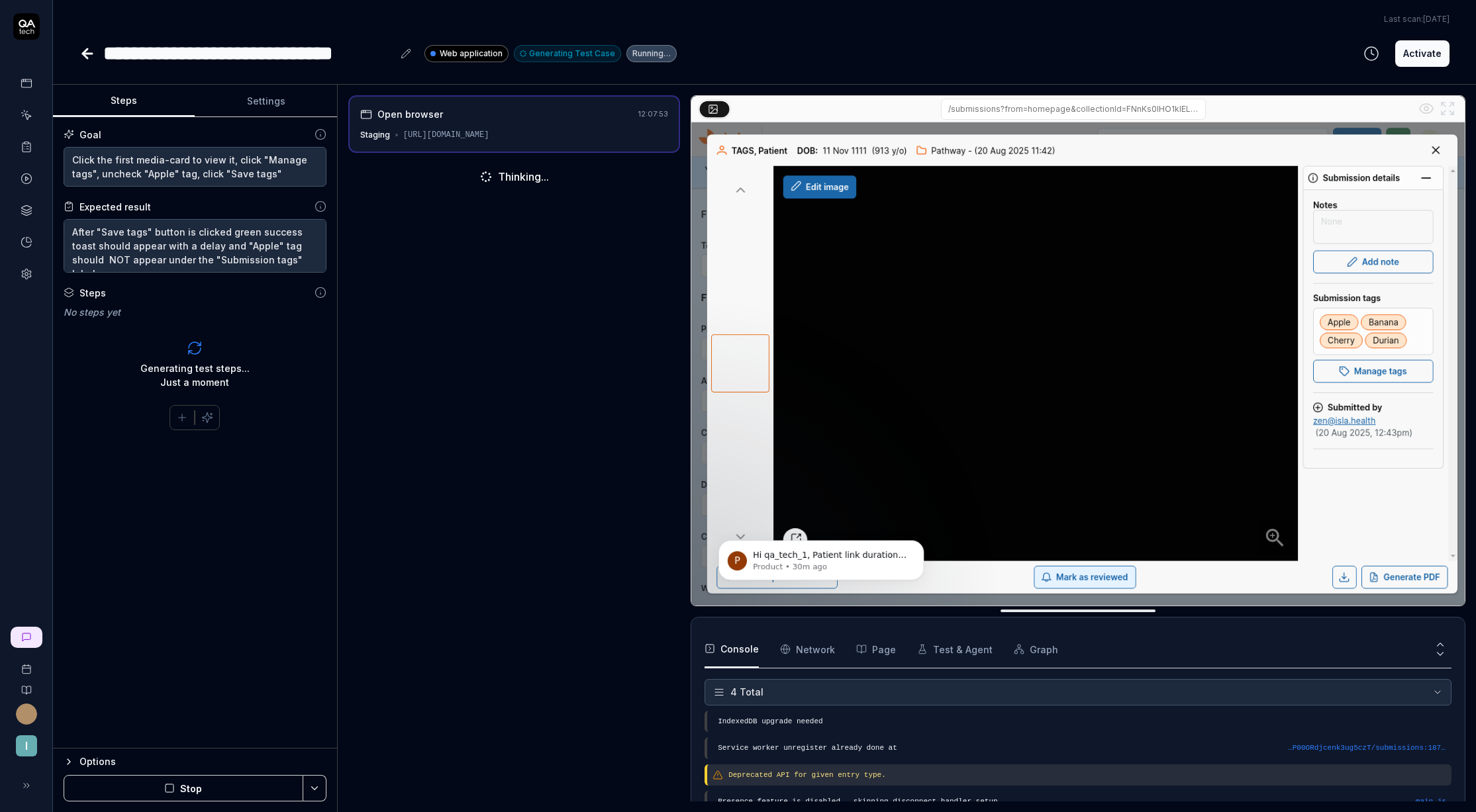
scroll to position [11, 0]
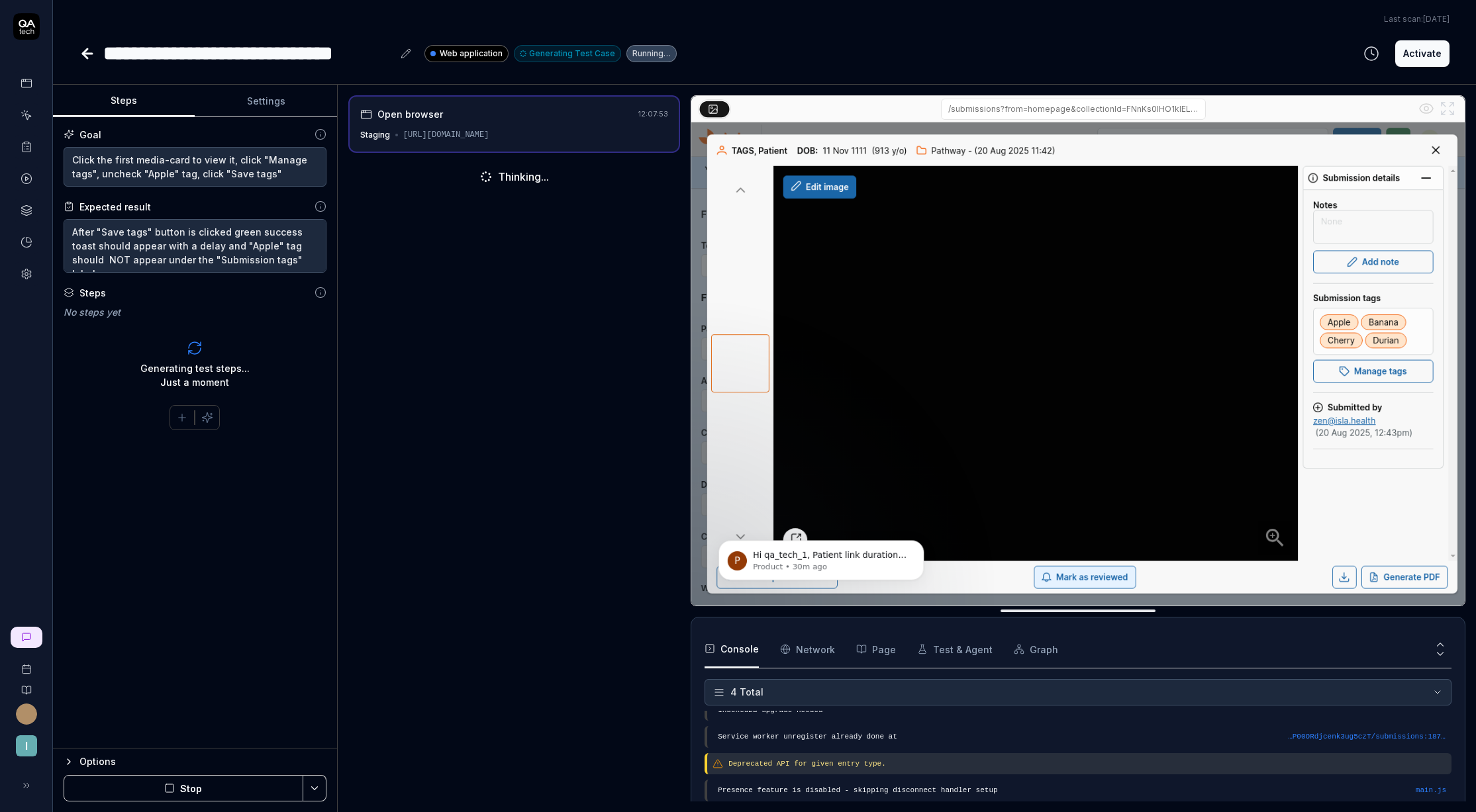
scroll to position [38, 0]
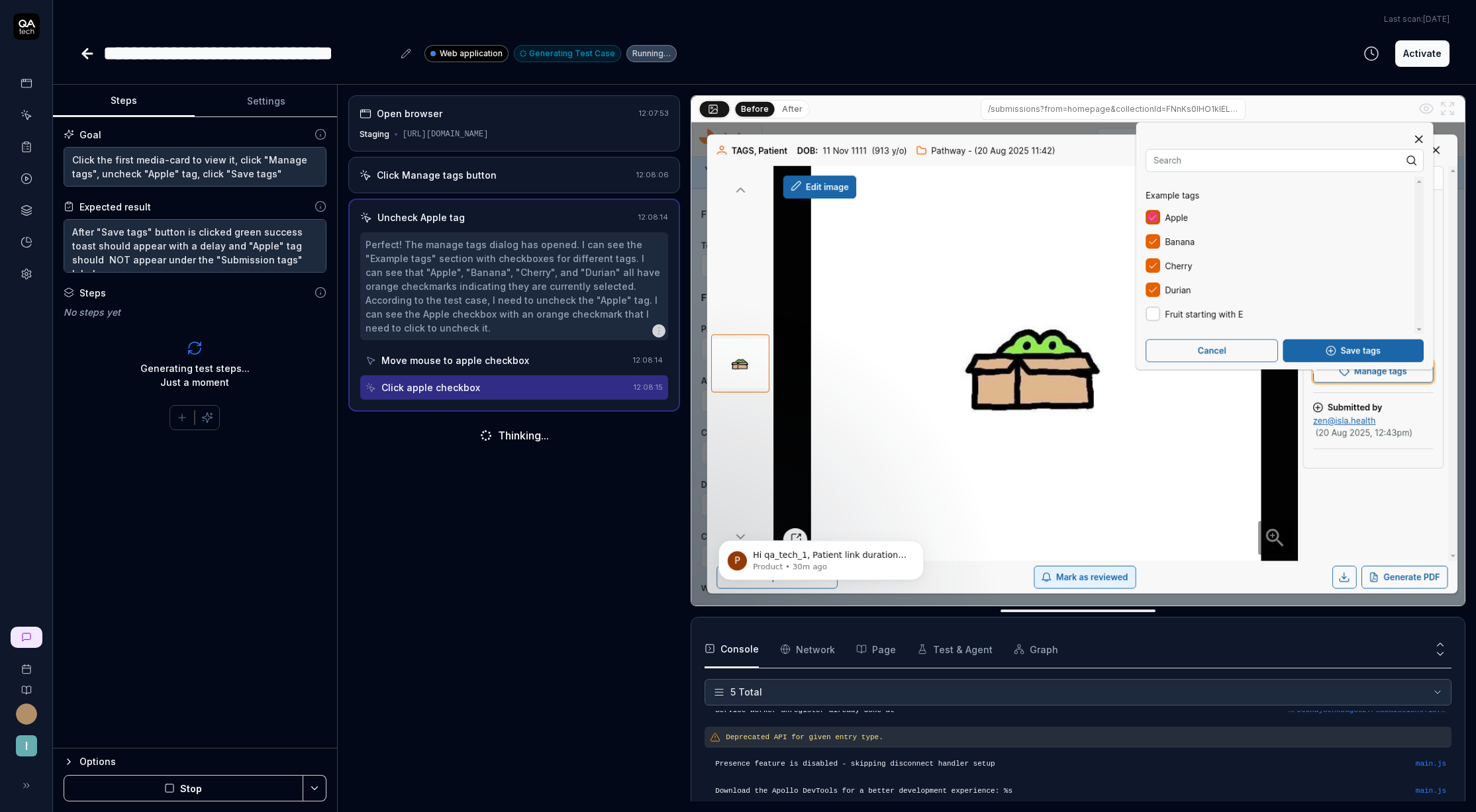
click at [791, 105] on button "After" at bounding box center [792, 109] width 31 height 15
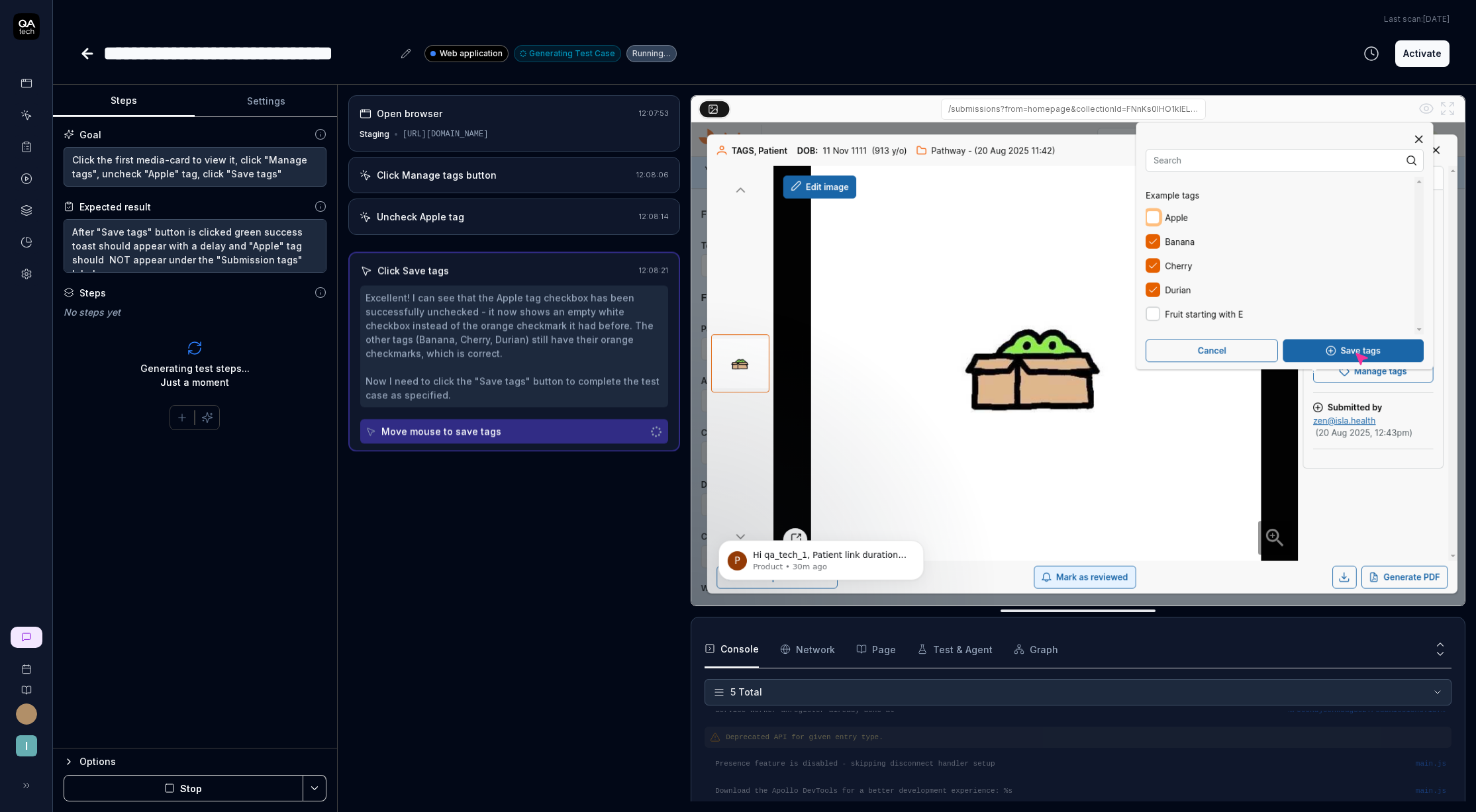
click at [751, 106] on div "/submissions?from=homepage&collectionId=FNnKs0IHO1klELJPGk5i&entryId=6r0Sm6BDxK…" at bounding box center [1073, 109] width 685 height 21
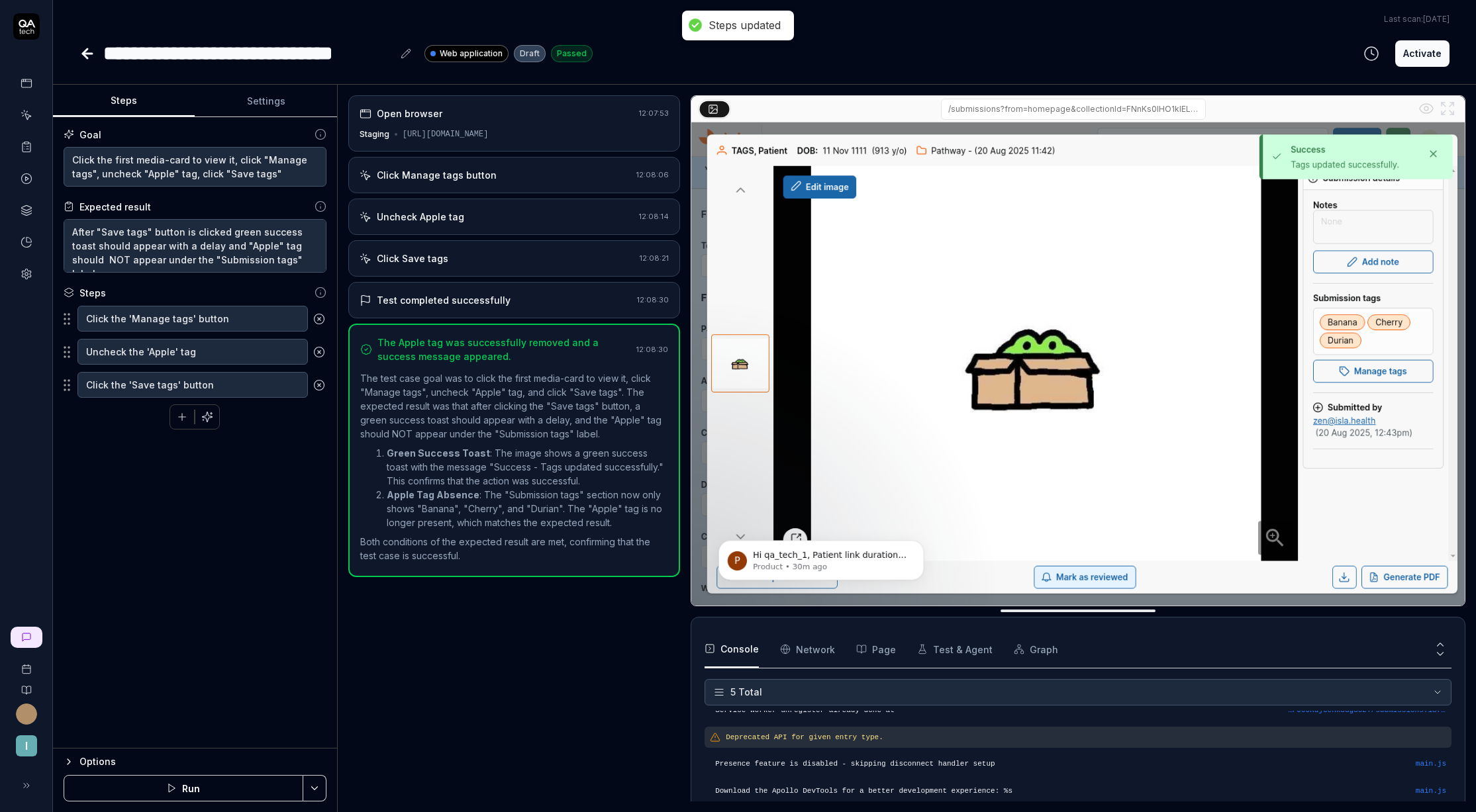
click at [456, 115] on div "Open browser" at bounding box center [496, 113] width 274 height 14
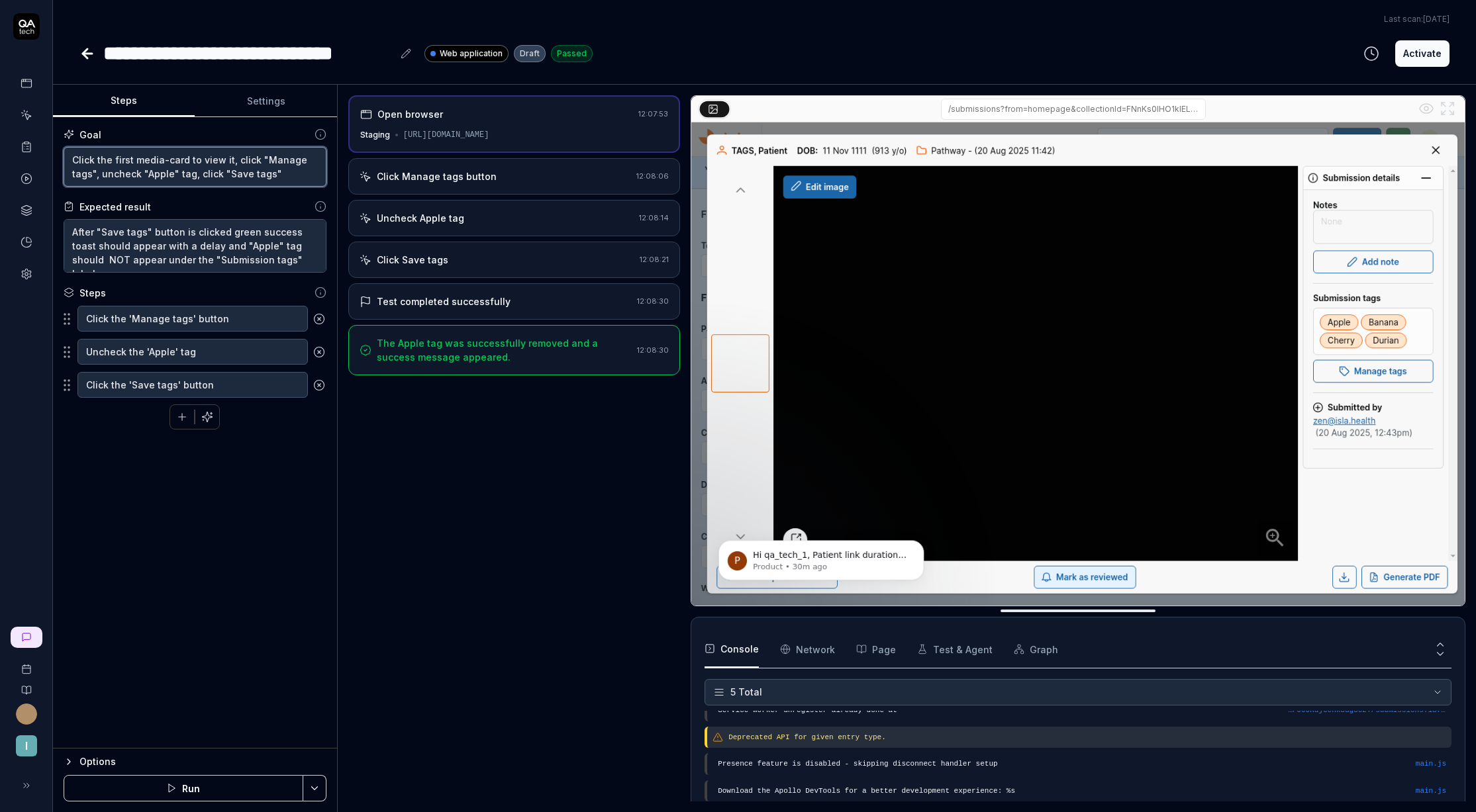
drag, startPoint x: 233, startPoint y: 158, endPoint x: 73, endPoint y: 160, distance: 160.0
click at [73, 160] on textarea "Click the first media-card to view it, click "Manage tags", uncheck "Apple" tag…" at bounding box center [195, 167] width 263 height 40
click at [205, 178] on textarea "Click "Manage tags", uncheck "Apple" tag, click "Save tags"" at bounding box center [195, 167] width 263 height 40
drag, startPoint x: 411, startPoint y: 497, endPoint x: 390, endPoint y: 560, distance: 66.4
click at [413, 497] on div "Open browser 12:07:53 Staging [URL][DOMAIN_NAME] Click Manage tags button 12:08…" at bounding box center [514, 448] width 332 height 706
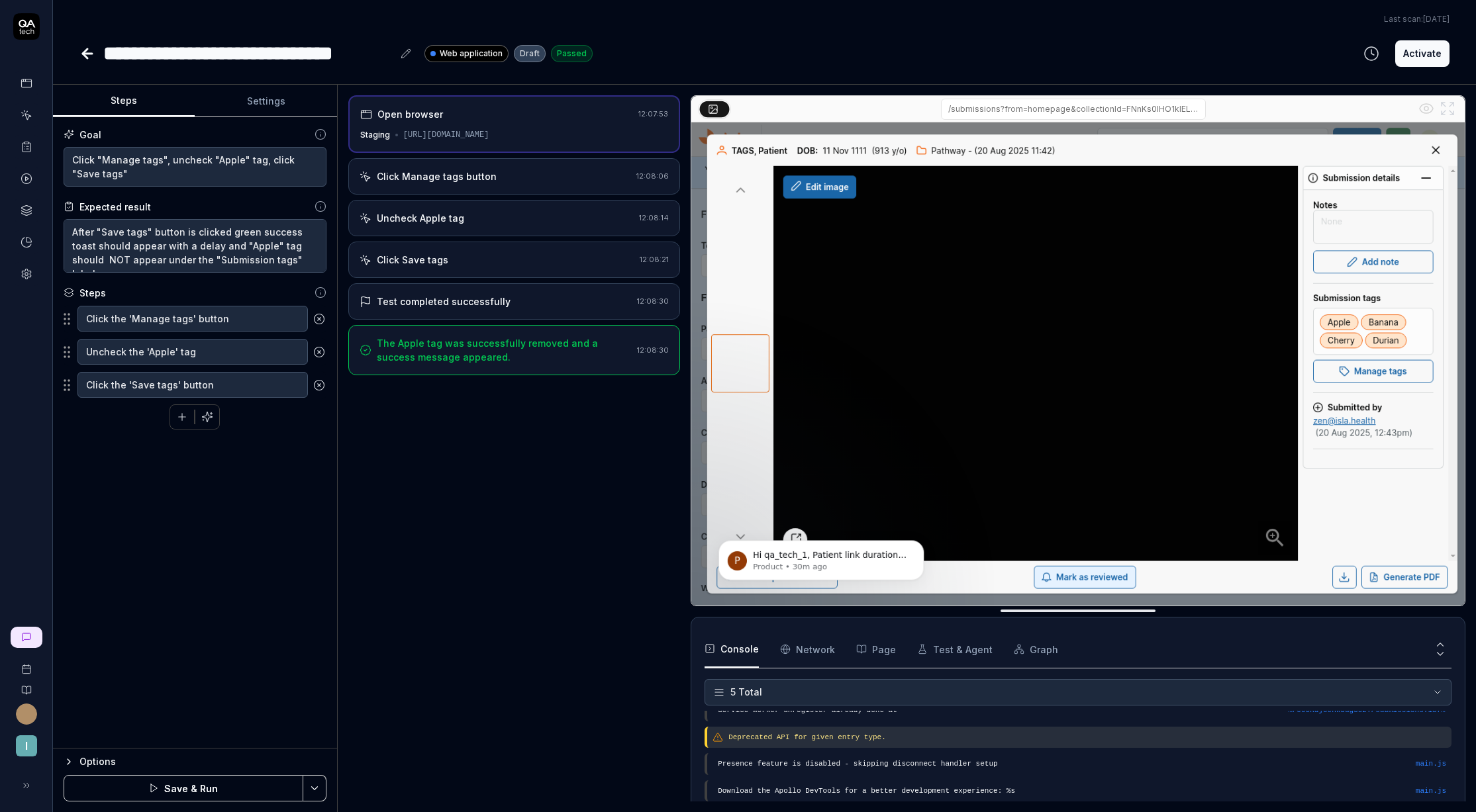
click at [225, 785] on button "Save & Run" at bounding box center [184, 789] width 240 height 27
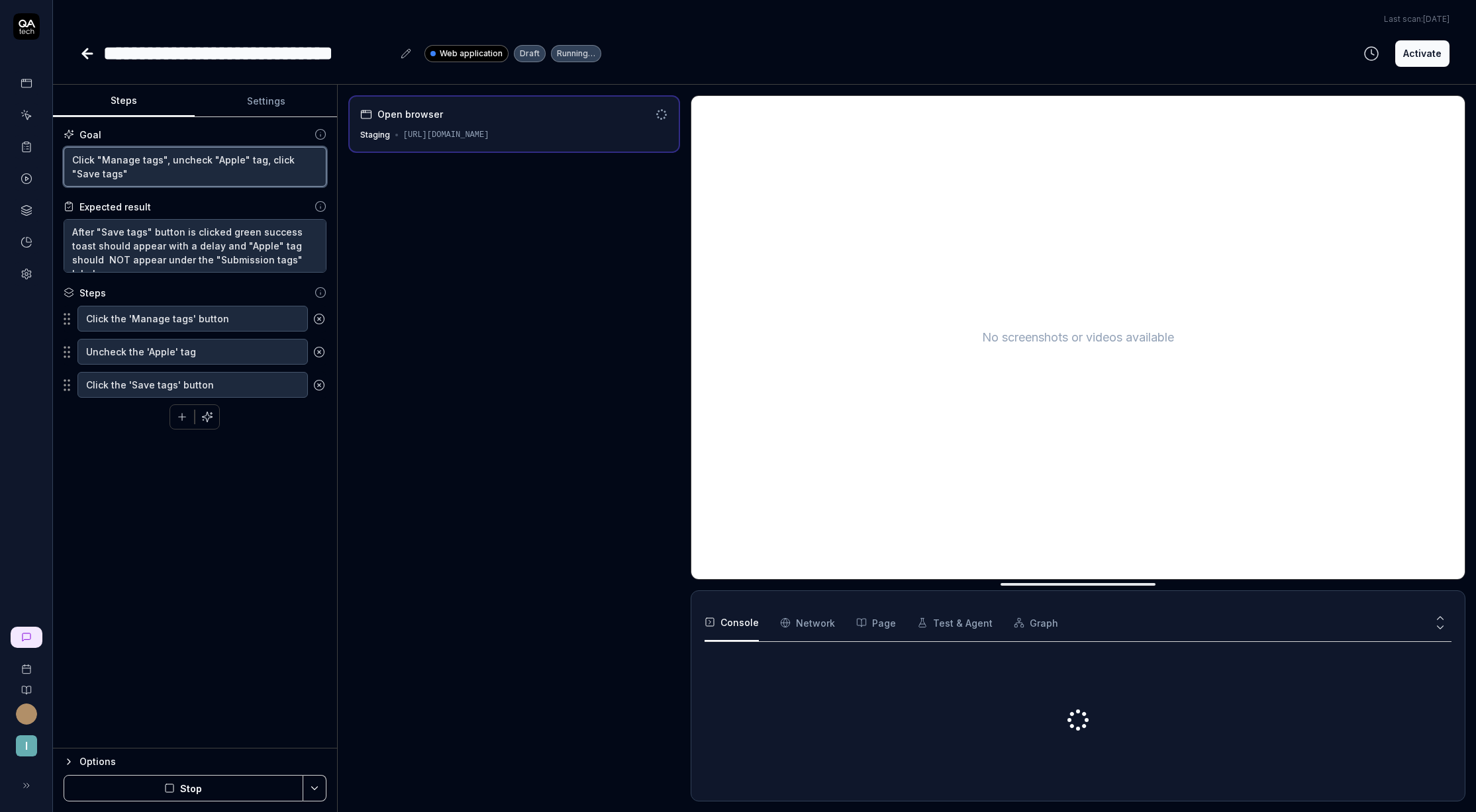
drag, startPoint x: 103, startPoint y: 172, endPoint x: 62, endPoint y: 160, distance: 42.7
click at [62, 160] on div "Goal Click "Manage tags", uncheck "Apple" tag, click "Save tags" Expected resul…" at bounding box center [195, 432] width 284 height 631
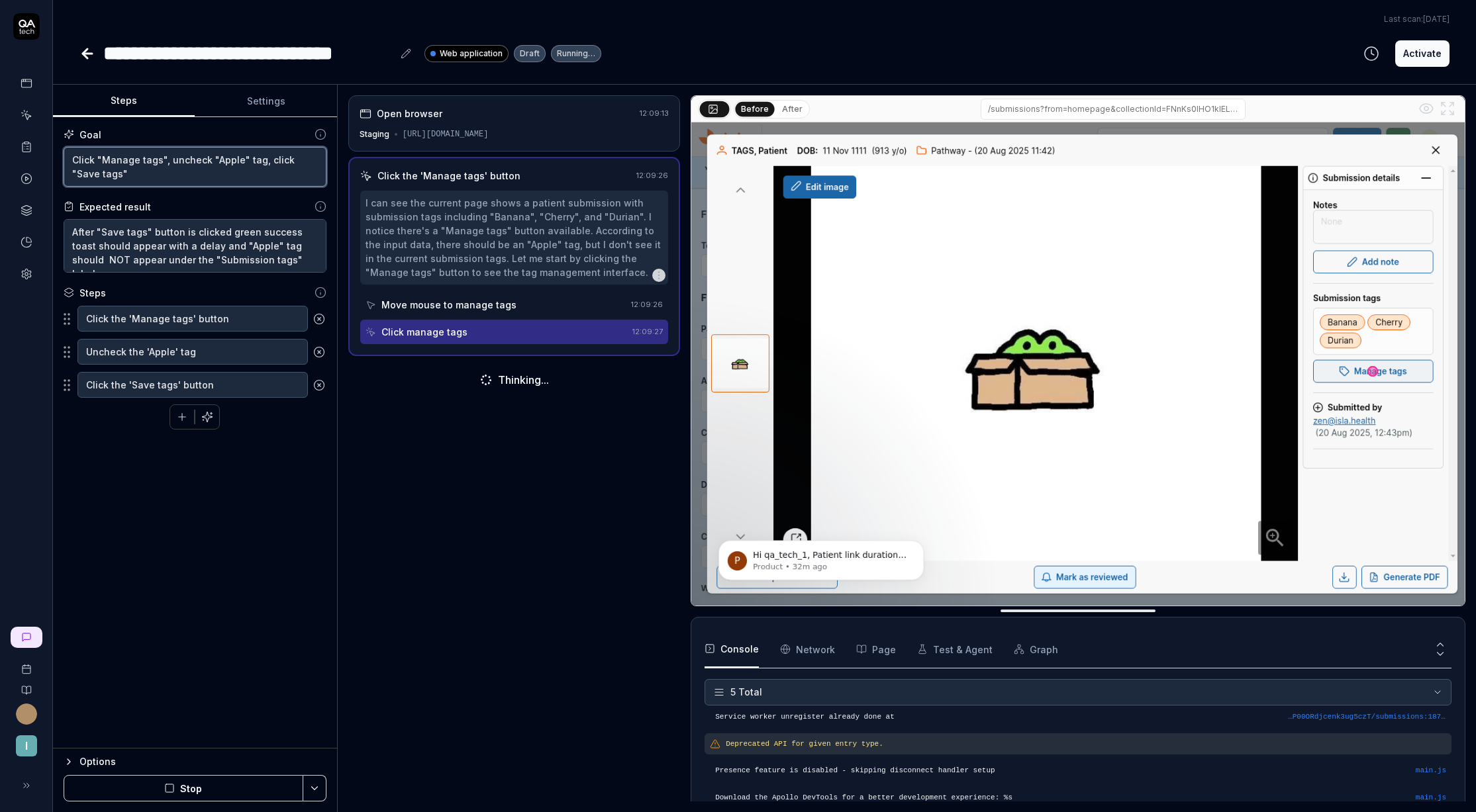
scroll to position [38, 0]
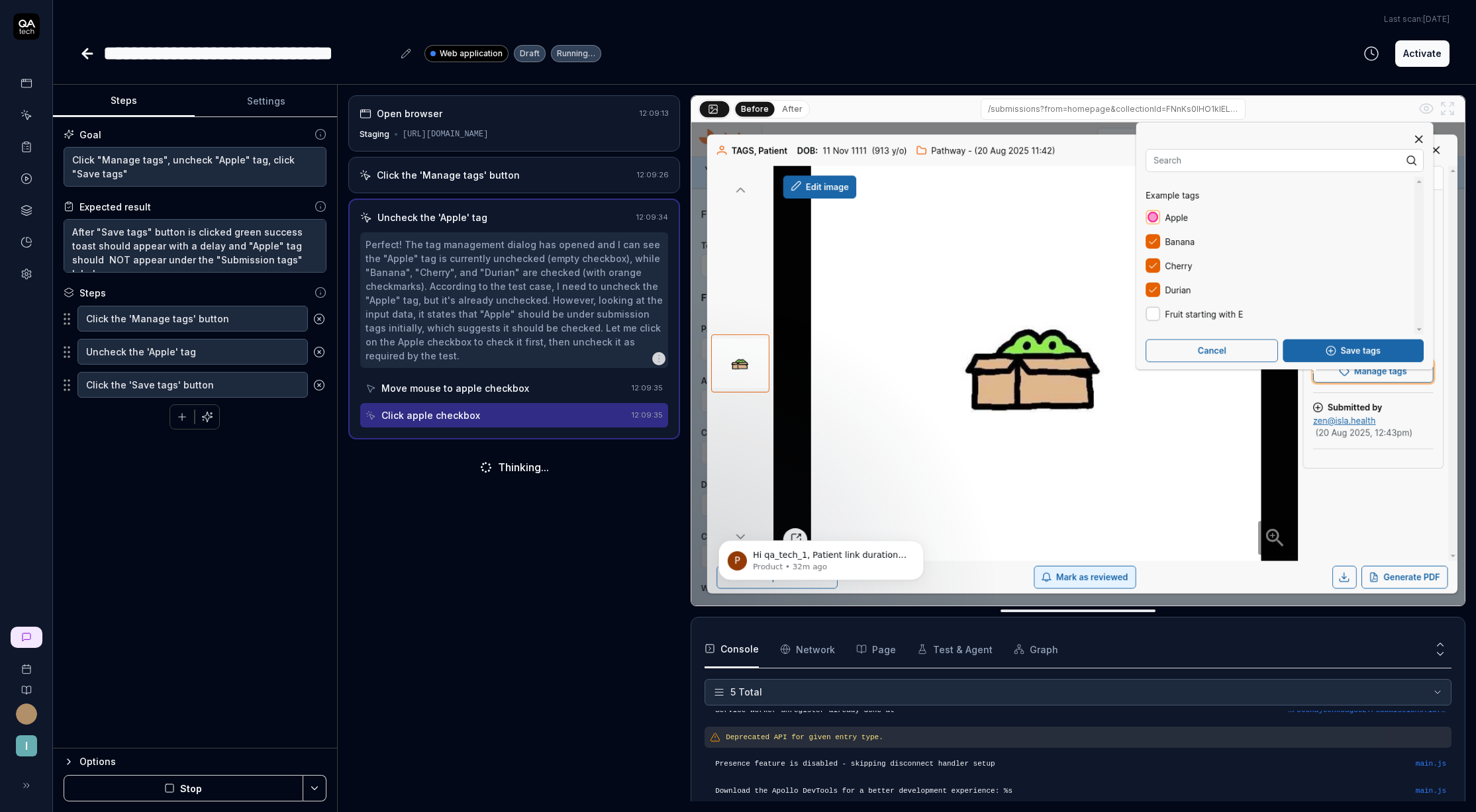
click at [731, 105] on div "Before After" at bounding box center [754, 109] width 112 height 20
click at [782, 111] on button "After" at bounding box center [792, 109] width 31 height 15
click at [753, 110] on button "Before" at bounding box center [755, 109] width 39 height 15
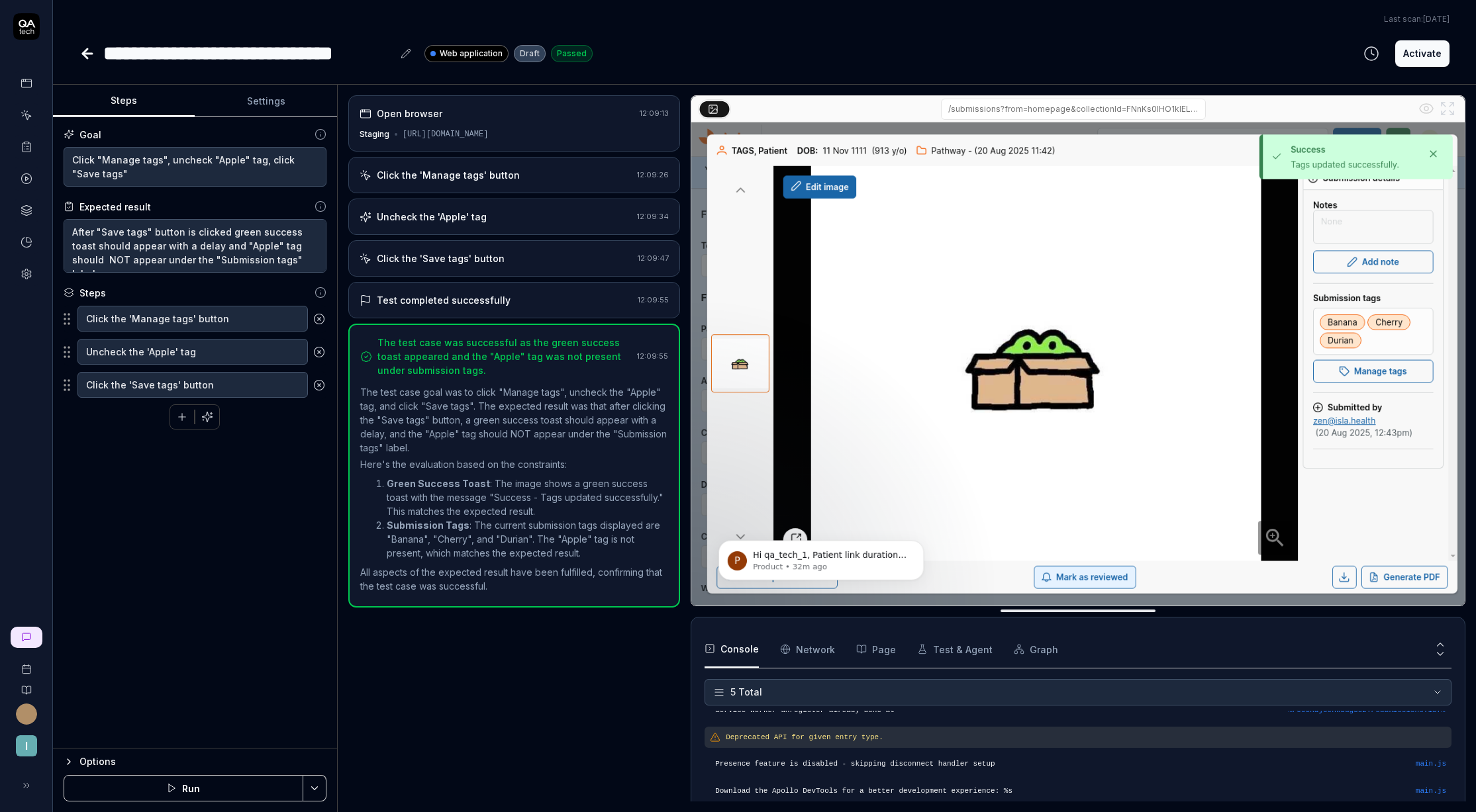
click at [91, 50] on icon at bounding box center [87, 53] width 16 height 16
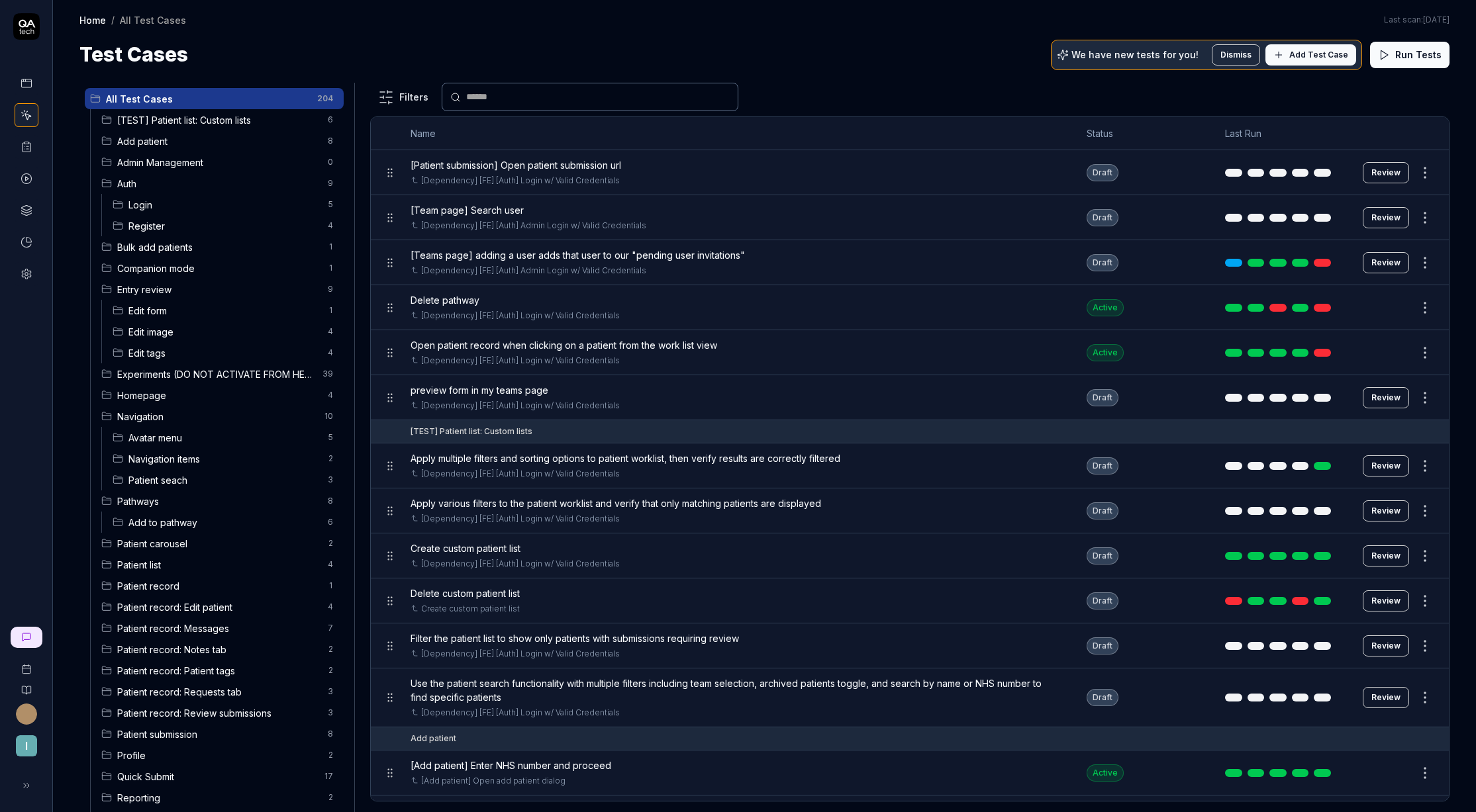
click at [1301, 58] on span "Add Test Case" at bounding box center [1319, 55] width 59 height 12
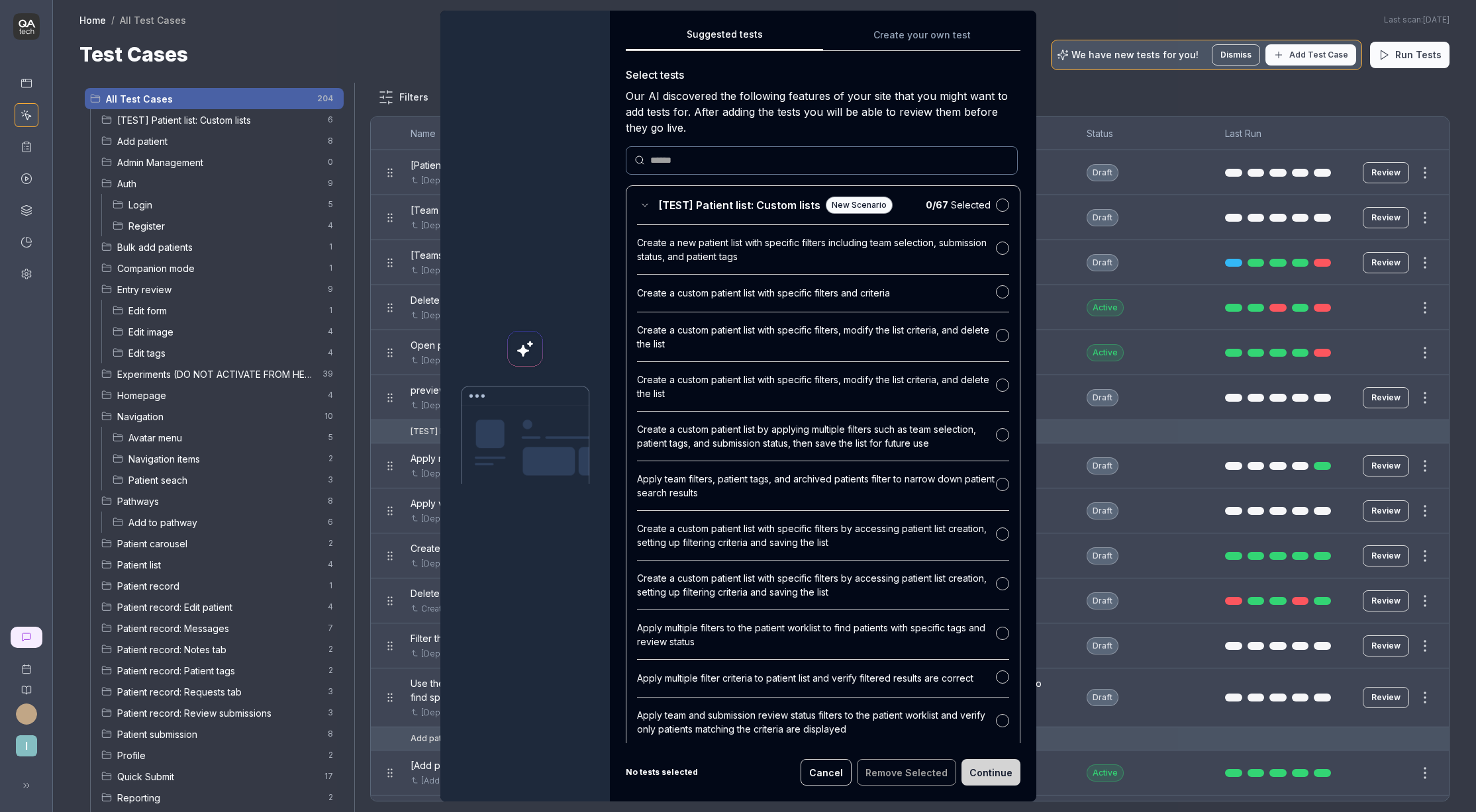
click at [899, 49] on div "Suggested tests Suggested tests Create your own test Select tests Our AI discov…" at bounding box center [738, 406] width 1476 height 812
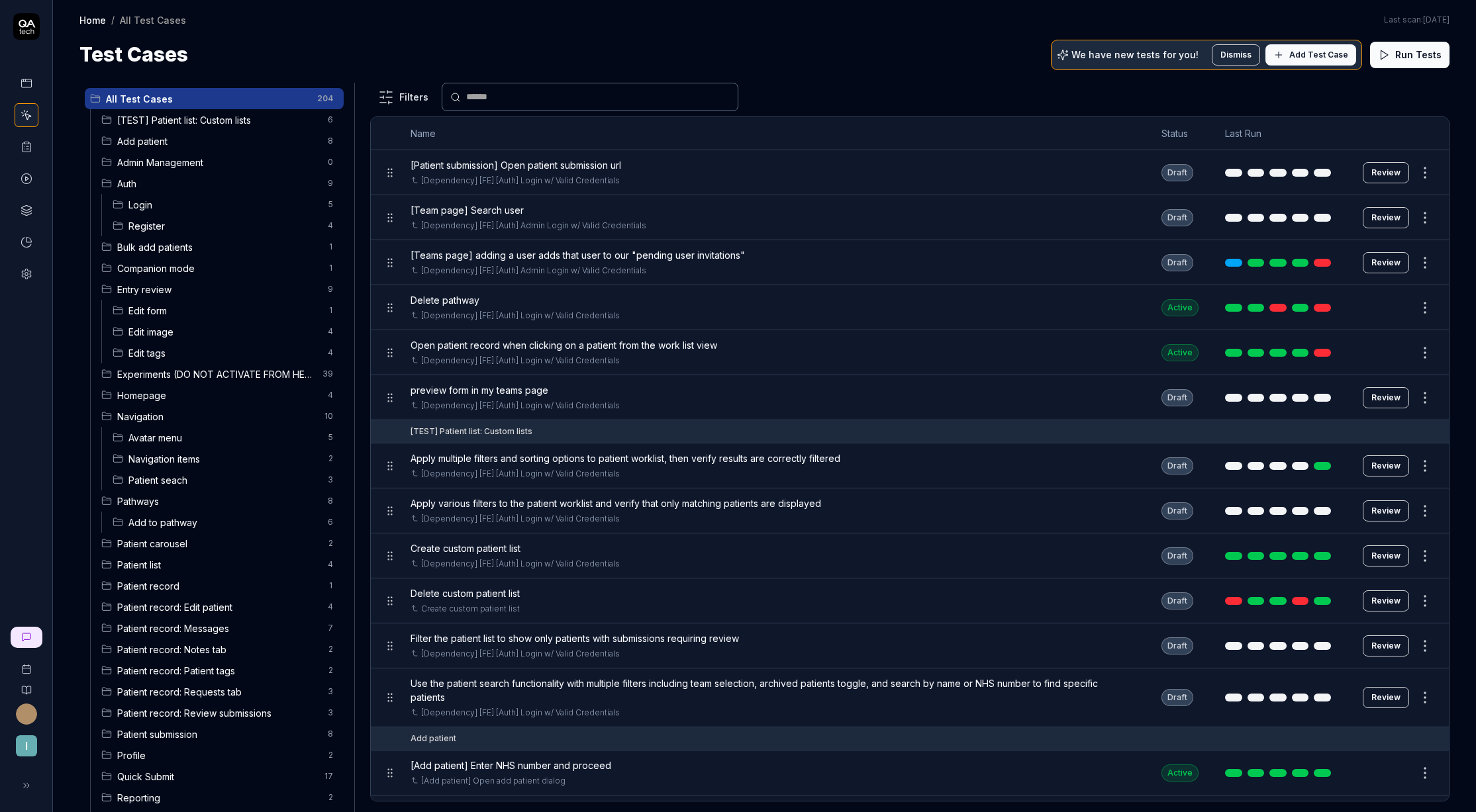
click at [1303, 55] on span "Add Test Case" at bounding box center [1319, 55] width 59 height 12
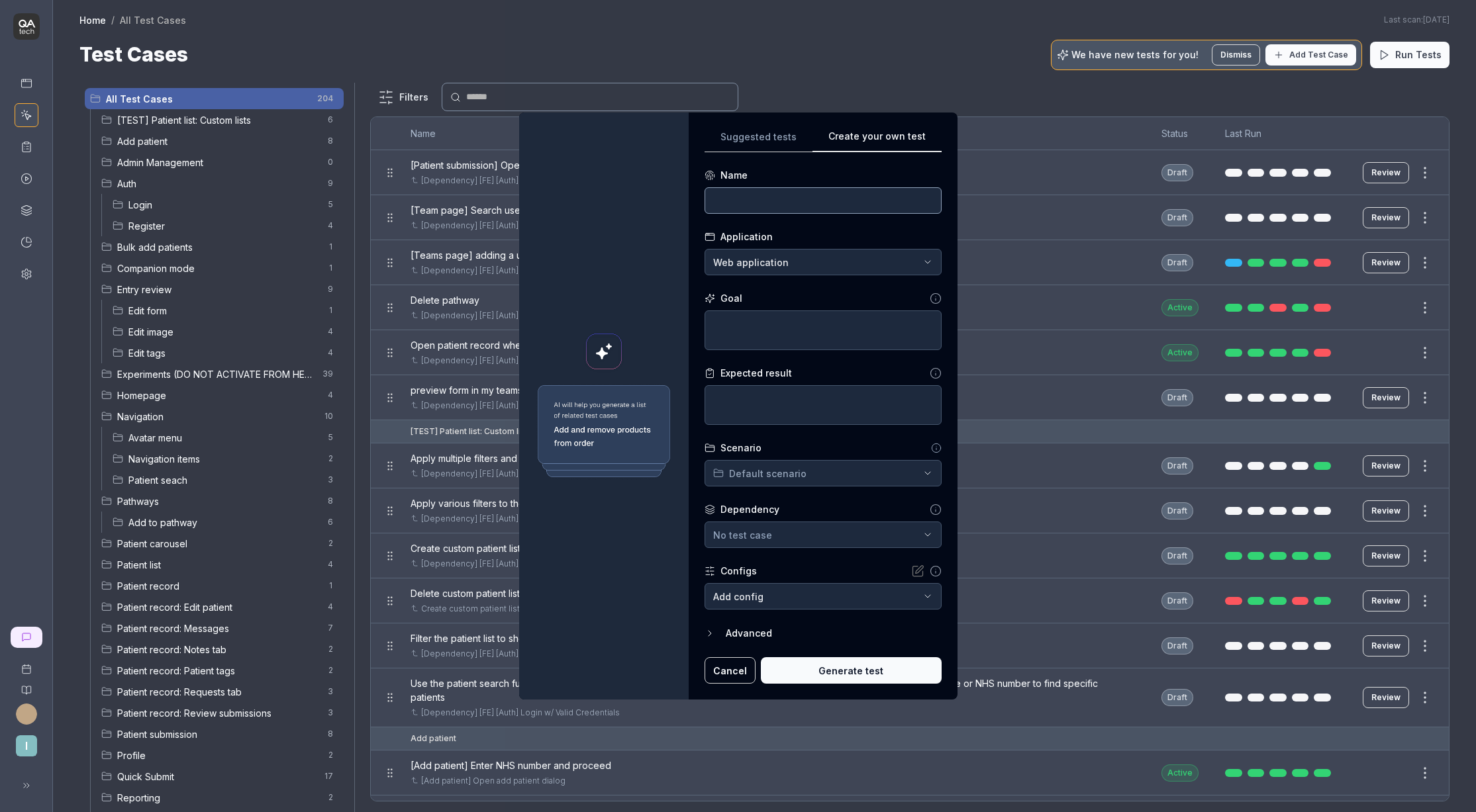
click at [775, 200] on input at bounding box center [823, 200] width 237 height 27
click at [842, 322] on textarea at bounding box center [823, 330] width 237 height 40
paste textarea "After "Save tags" button is clicked green success toast should appear with a de…"
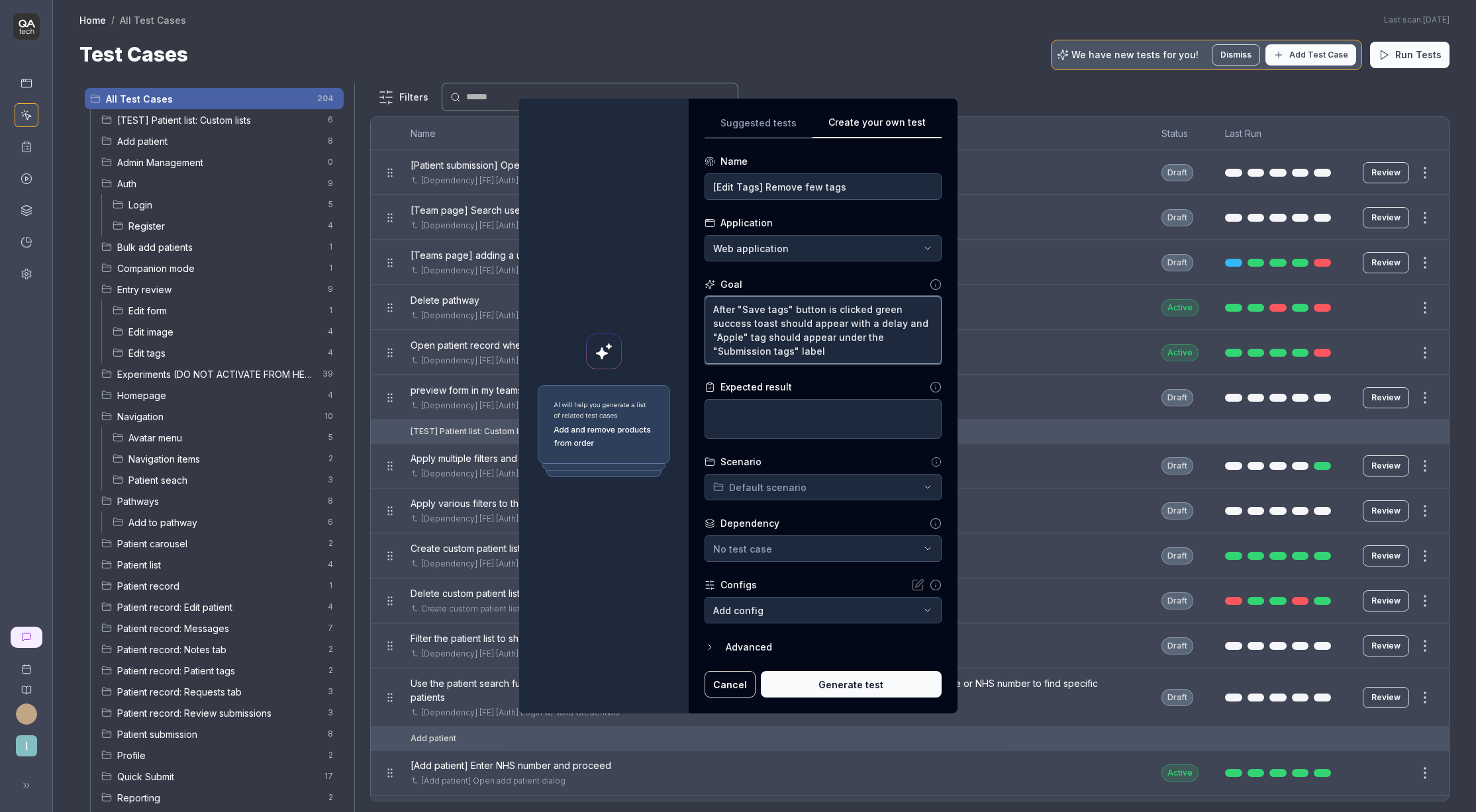
click at [856, 344] on textarea "After "Save tags" button is clicked green success toast should appear with a de…" at bounding box center [823, 330] width 237 height 67
paste textarea "Click the first media-card to view it, click "Manage tags", check "Banana", "Ch…"
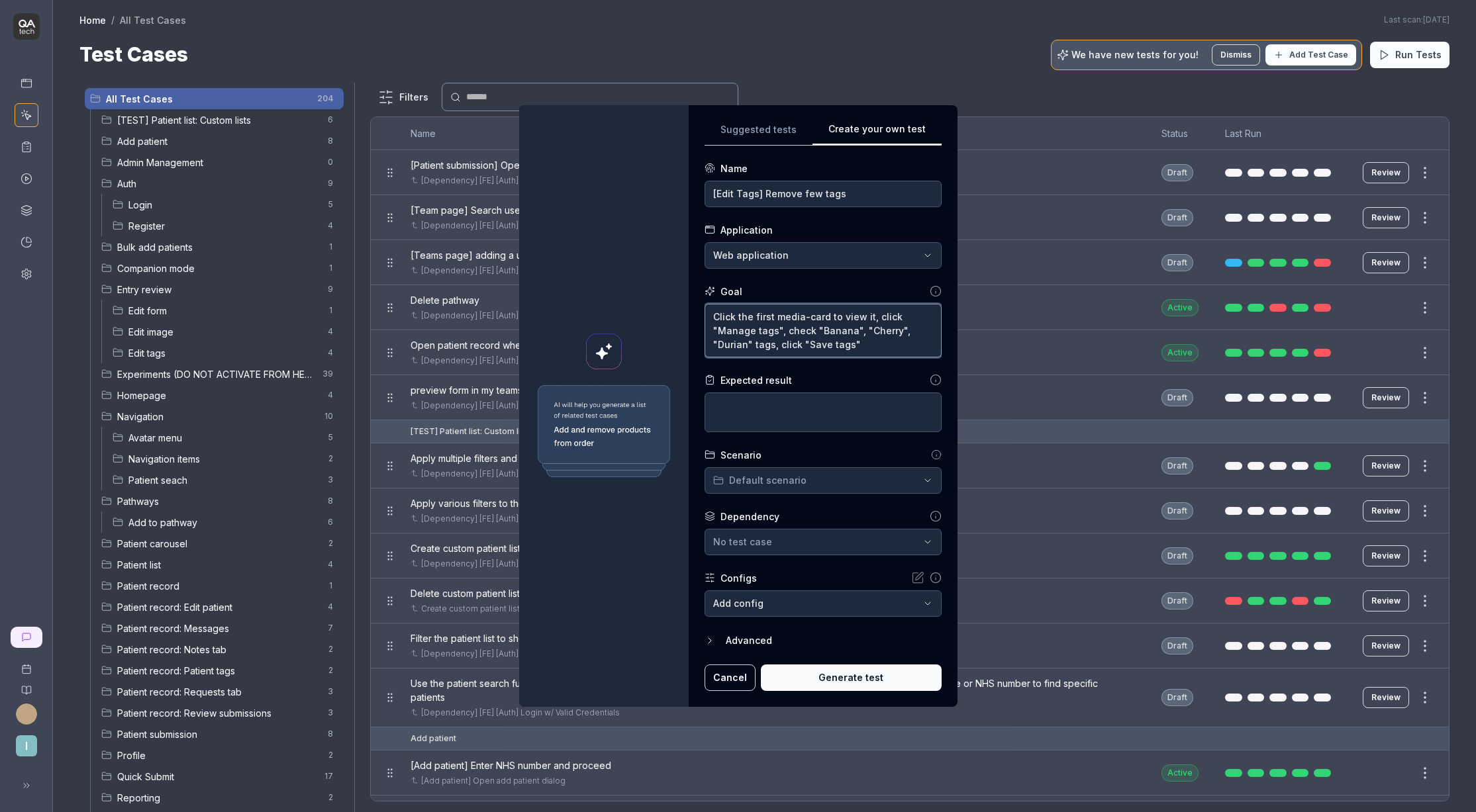
drag, startPoint x: 877, startPoint y: 314, endPoint x: 697, endPoint y: 313, distance: 180.0
click at [697, 313] on div "**********" at bounding box center [824, 406] width 269 height 602
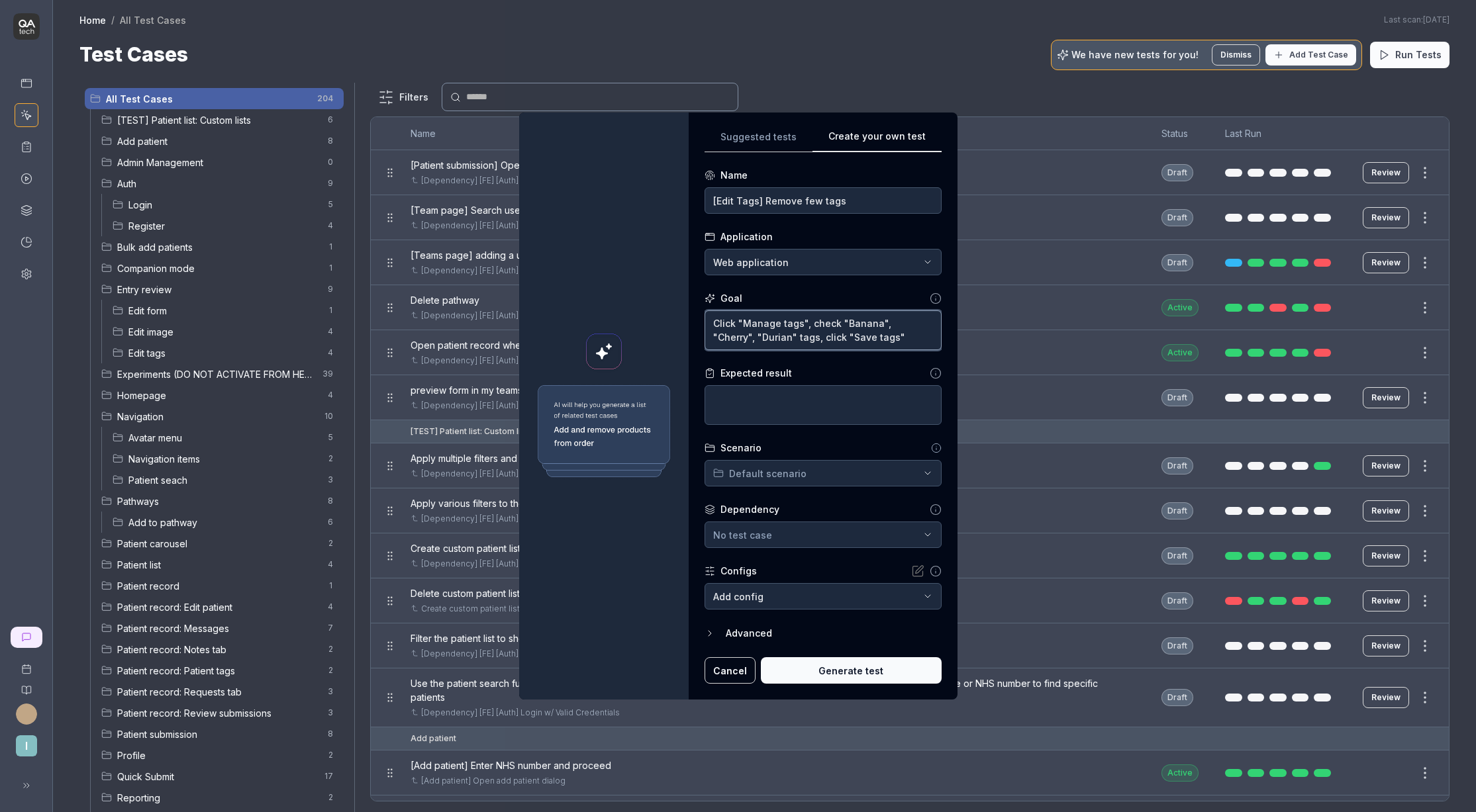
click at [812, 324] on textarea "Click "Manage tags", check "Banana", "Cherry", "Durian" tags, click "Save tags"" at bounding box center [823, 330] width 237 height 40
click at [742, 411] on textarea at bounding box center [823, 405] width 237 height 40
paste textarea "After "Save tags" button is clicked green success toast should appear with a de…"
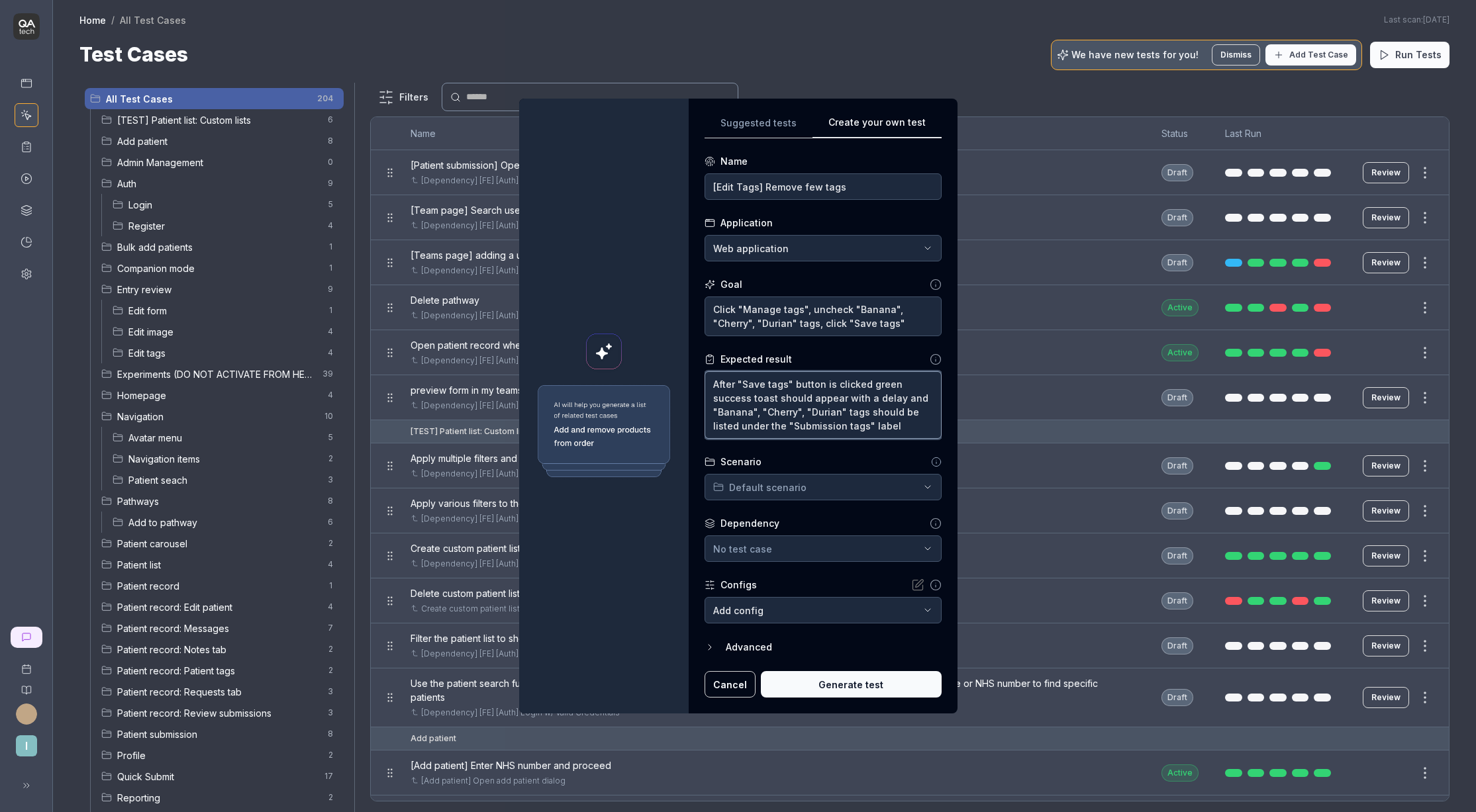
click at [743, 418] on textarea "After "Save tags" button is clicked green success toast should appear with a de…" at bounding box center [823, 405] width 237 height 67
click at [780, 491] on div "**********" at bounding box center [738, 406] width 1476 height 812
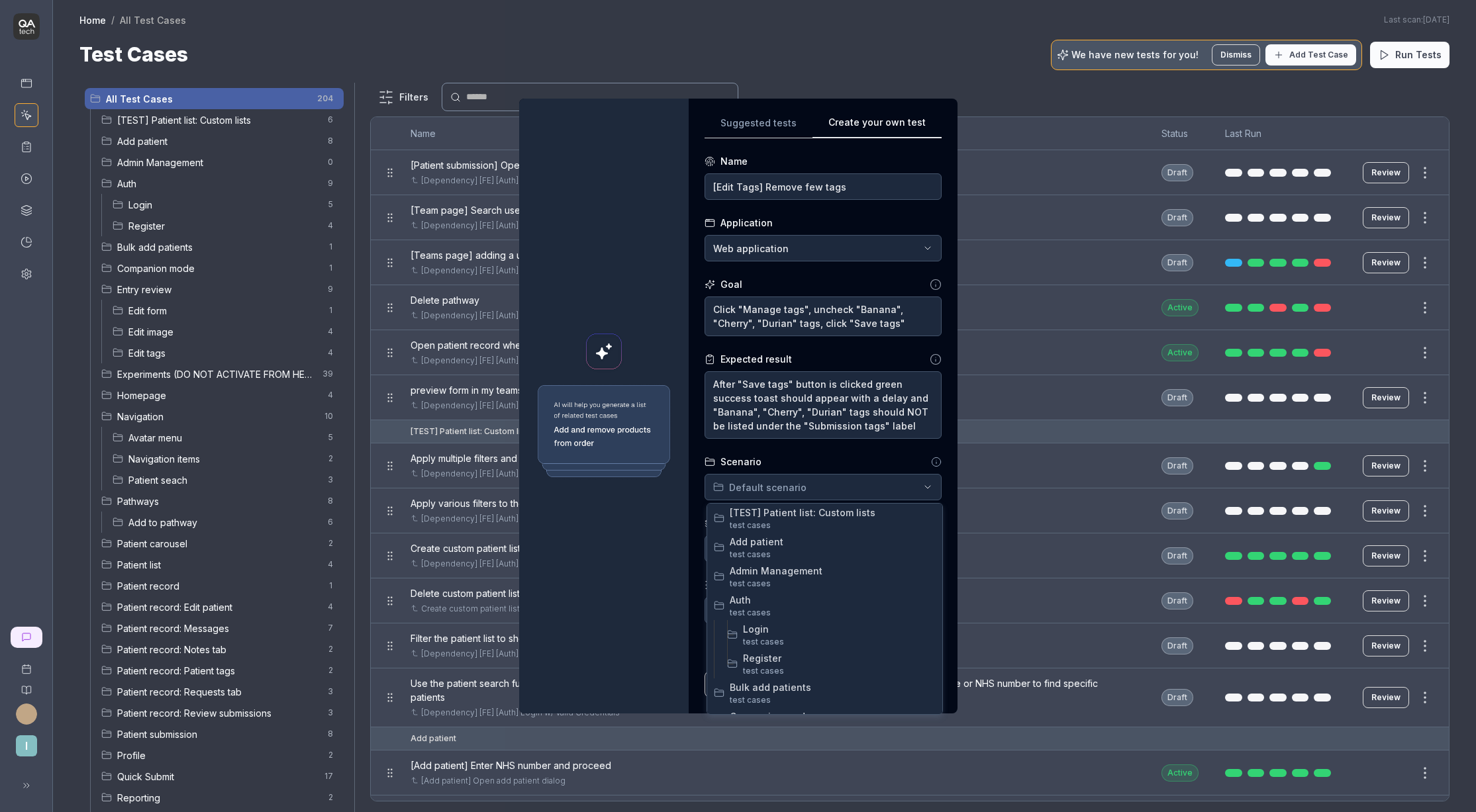
scroll to position [142, 0]
click at [762, 695] on span "Edit tags" at bounding box center [839, 691] width 193 height 14
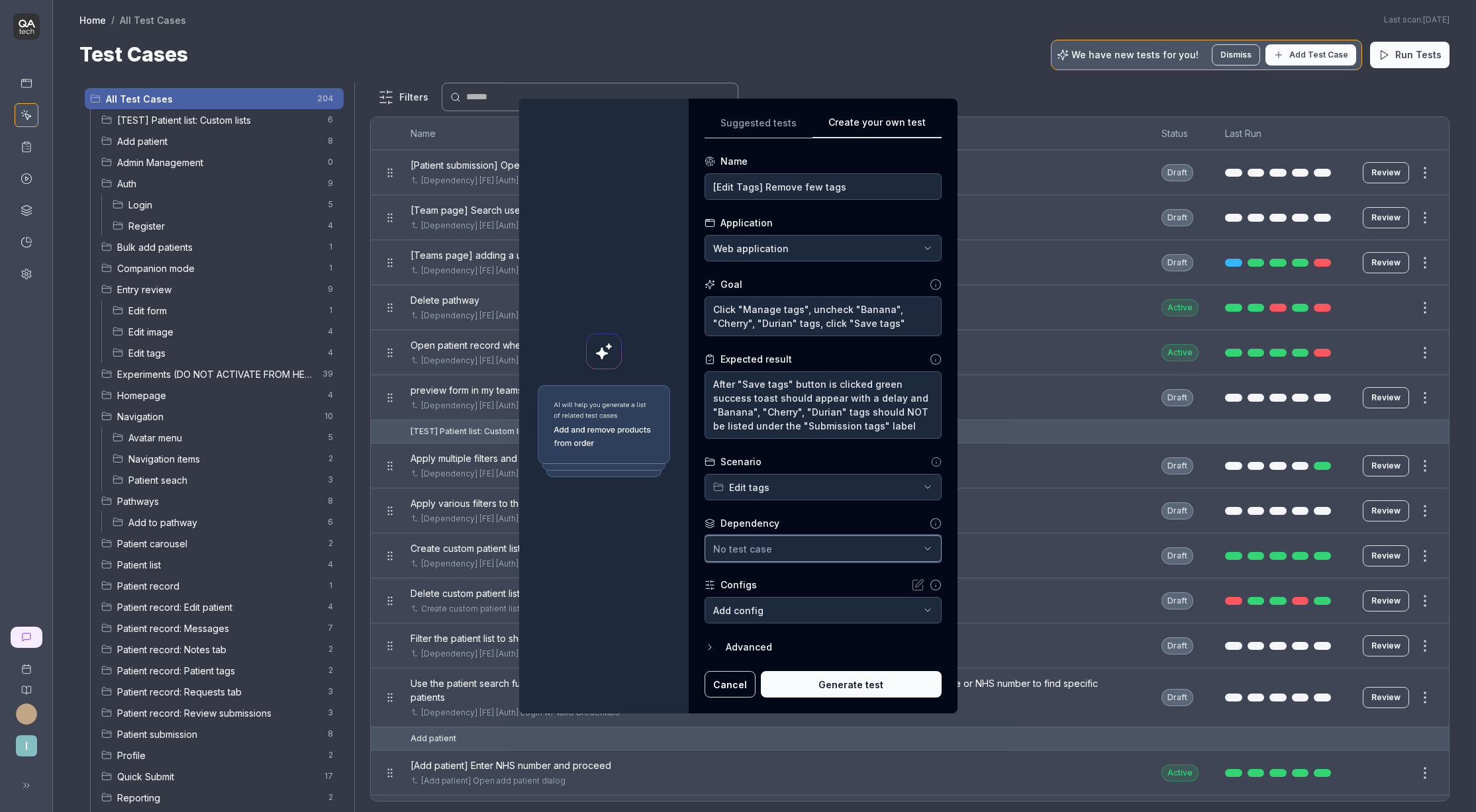
click at [753, 551] on span "No test case" at bounding box center [743, 549] width 59 height 11
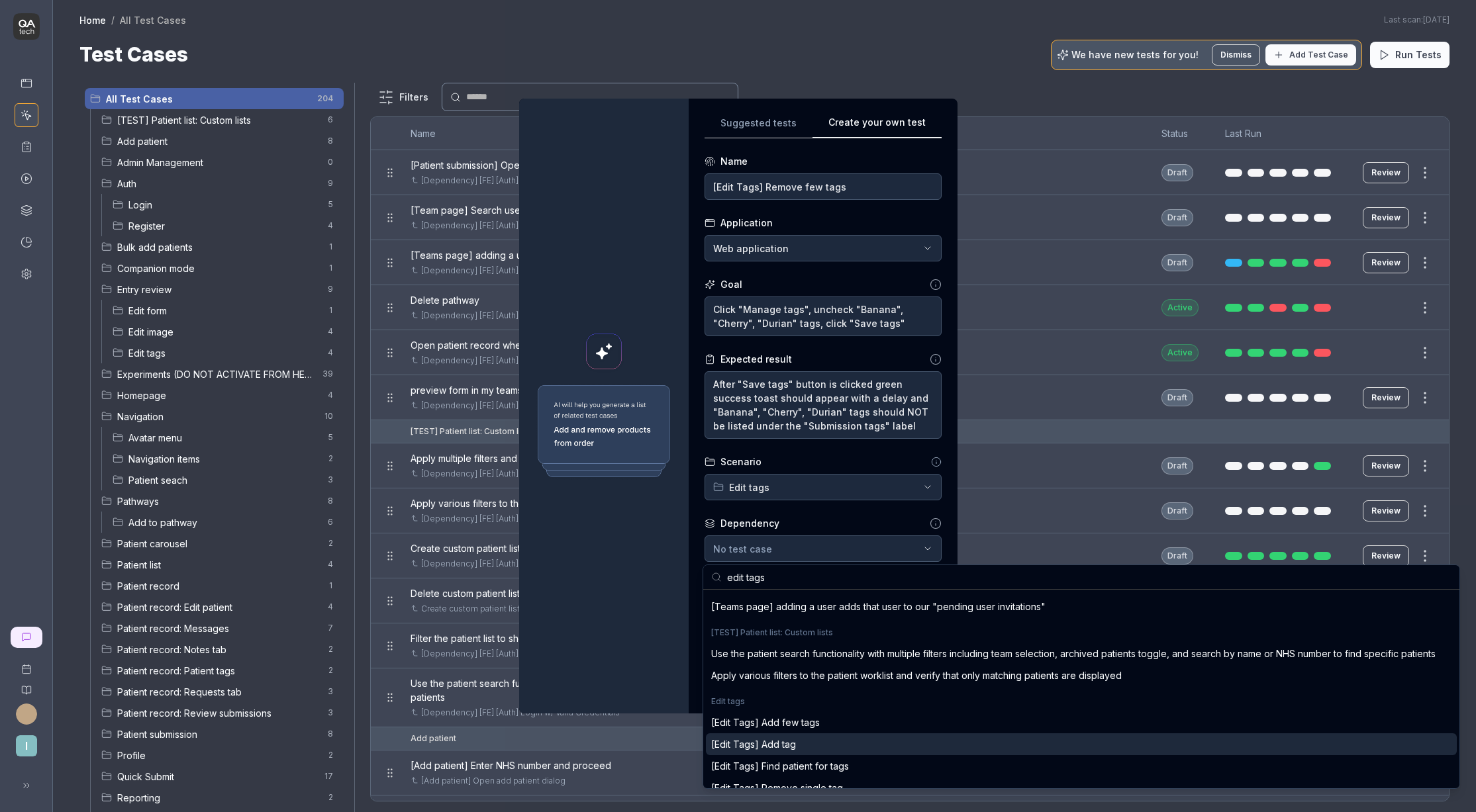
scroll to position [25, 0]
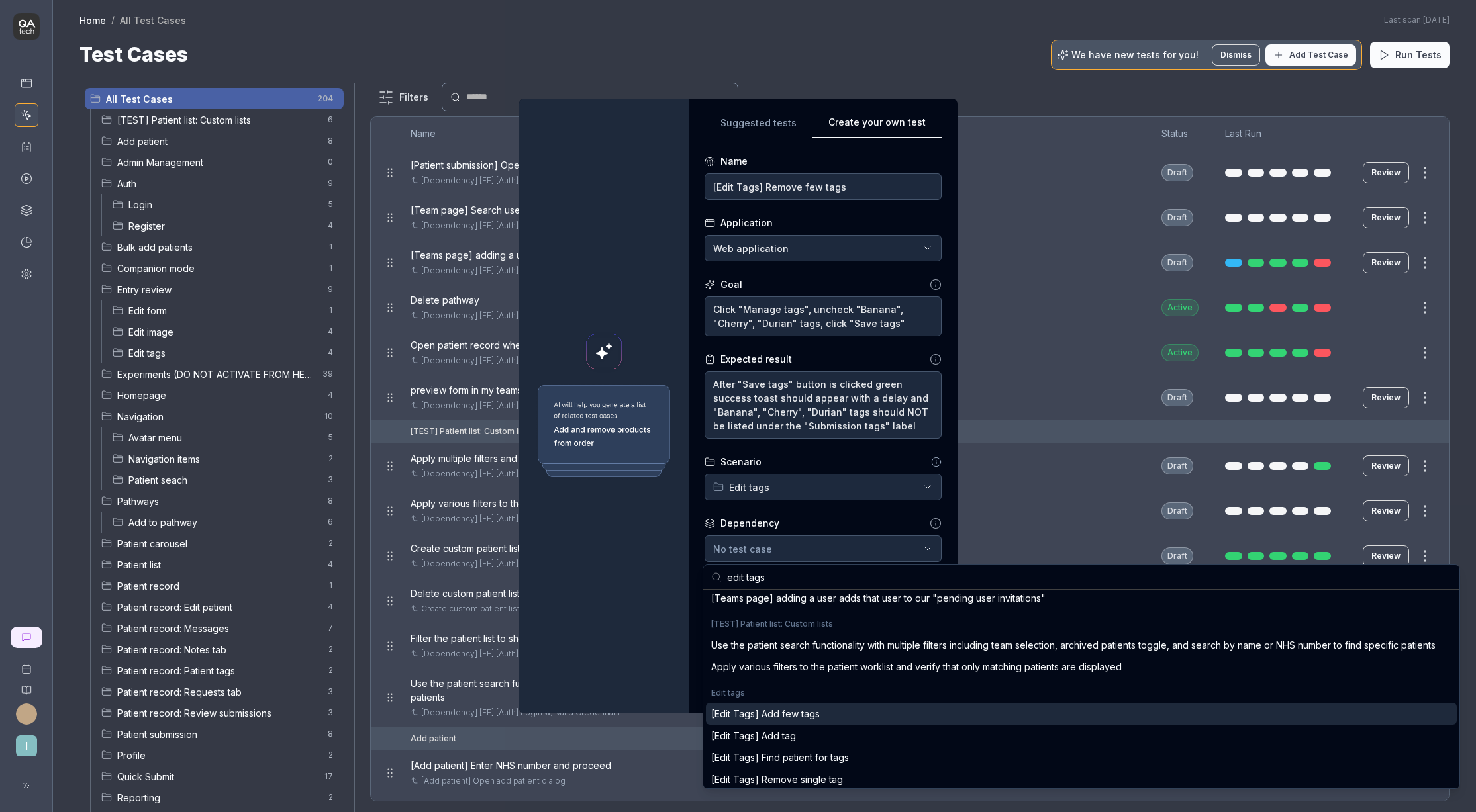
click at [831, 716] on div "[Edit Tags] Add few tags" at bounding box center [1081, 714] width 751 height 22
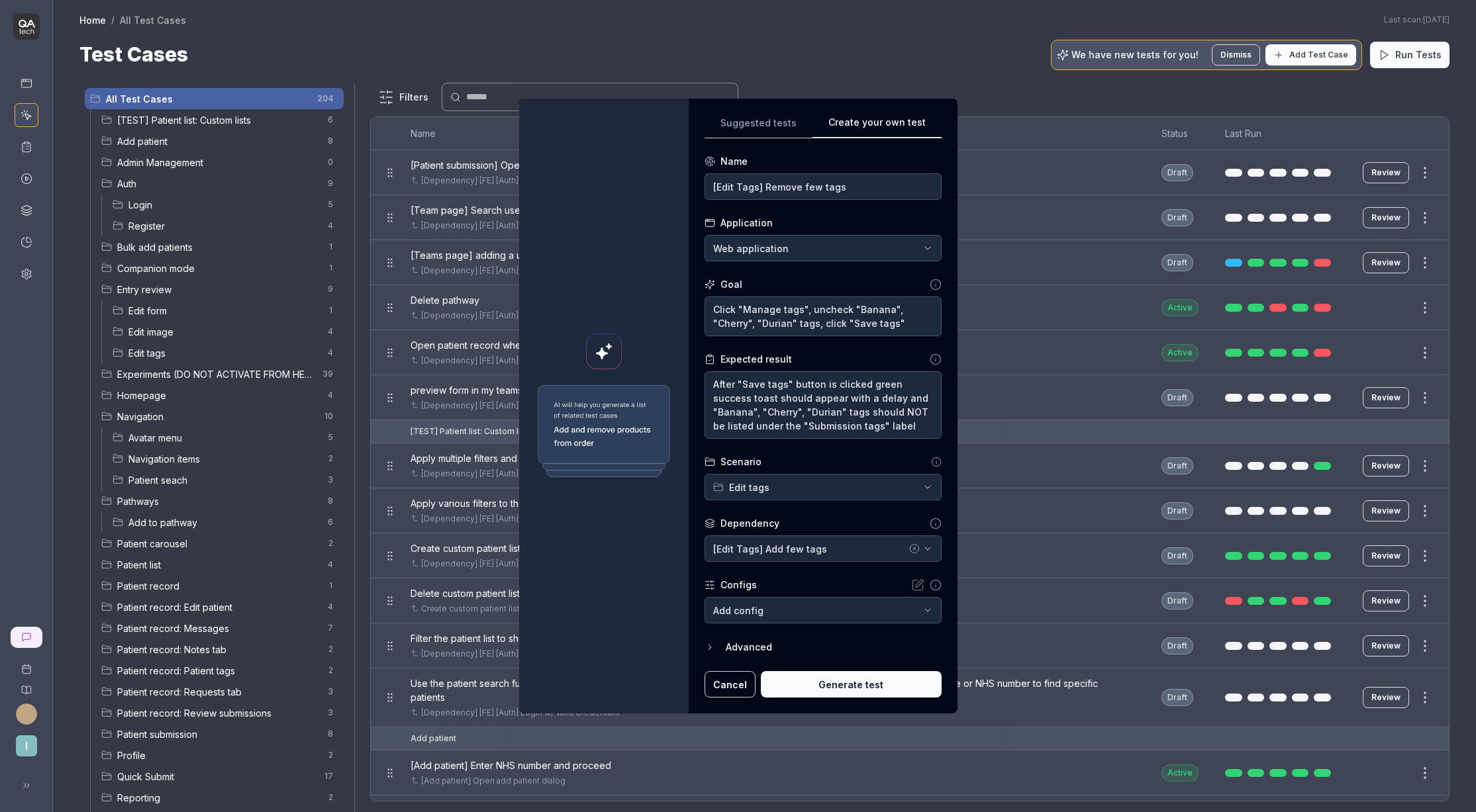
click at [836, 689] on button "Generate test" at bounding box center [852, 684] width 181 height 27
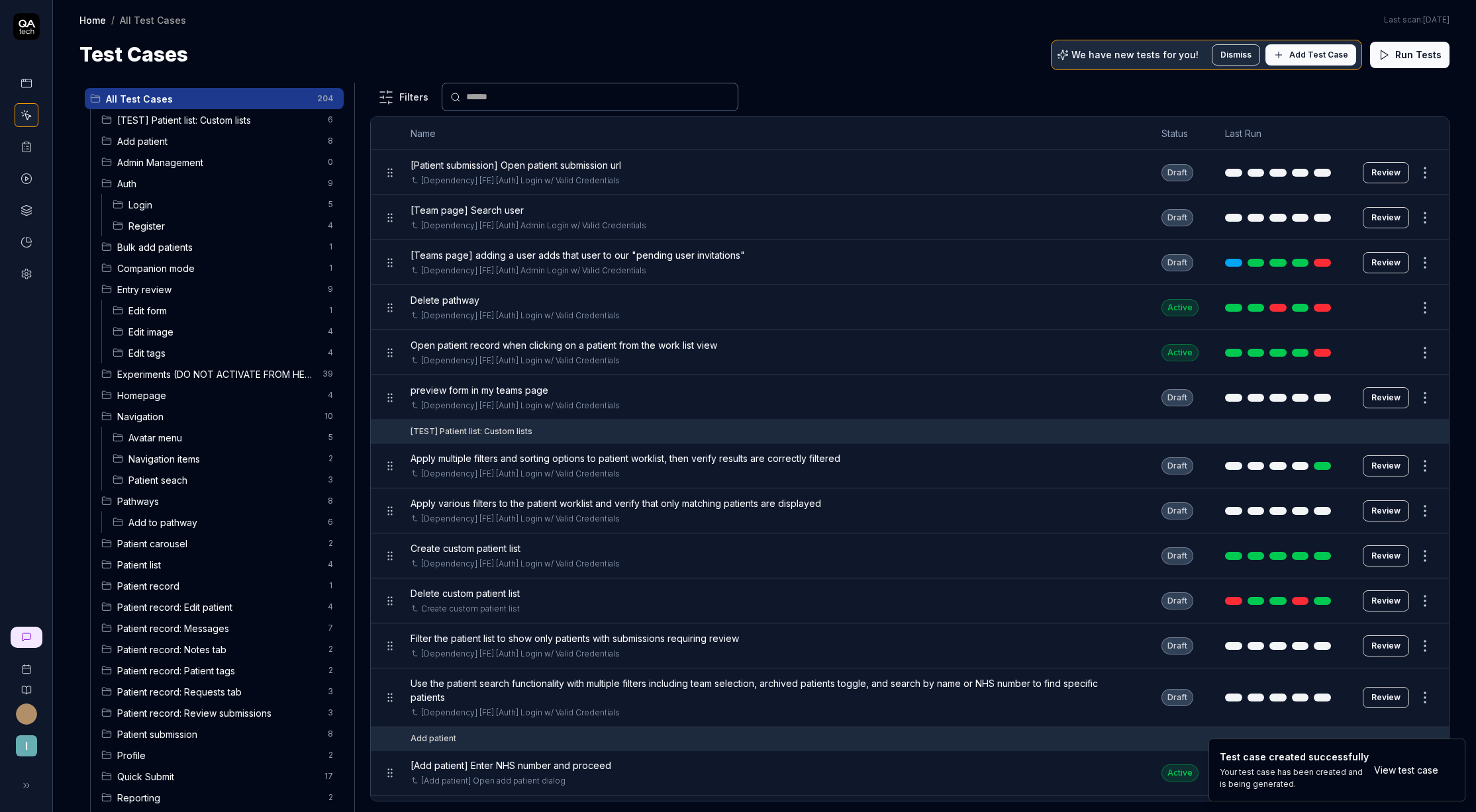
click at [179, 351] on span "Edit tags" at bounding box center [224, 353] width 191 height 14
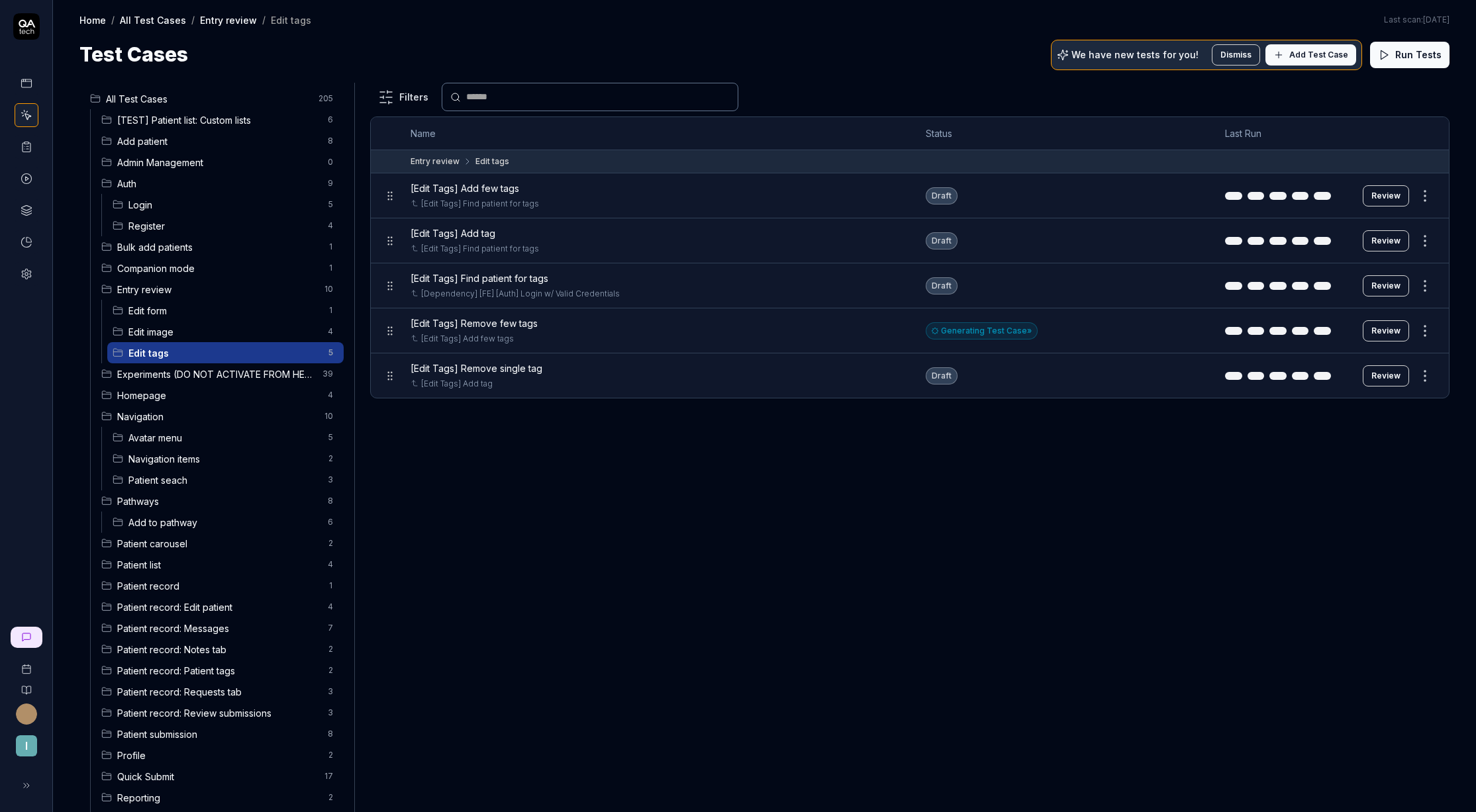
click at [1381, 333] on button "Review" at bounding box center [1386, 331] width 46 height 21
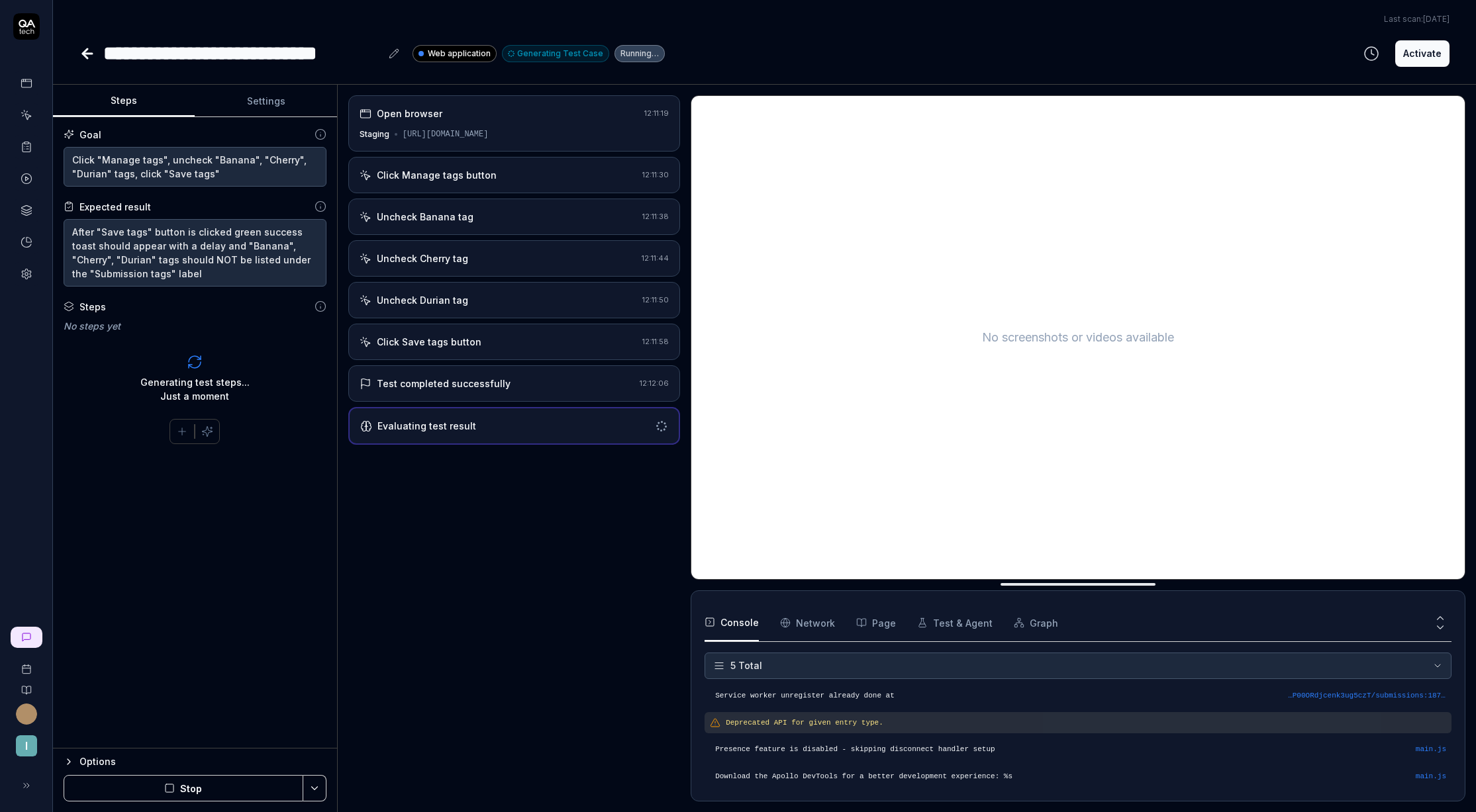
scroll to position [38, 0]
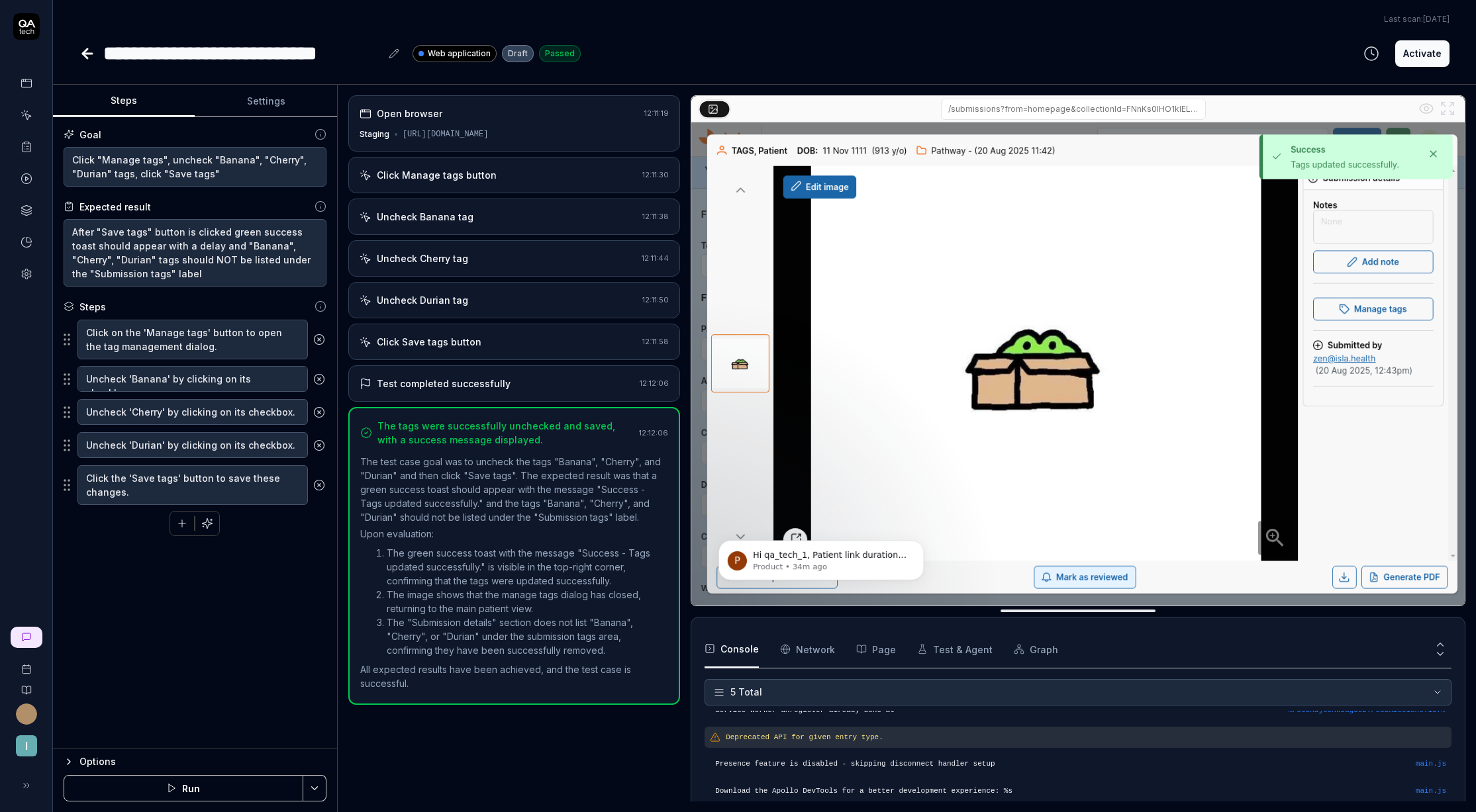
click at [88, 54] on icon at bounding box center [87, 54] width 9 height 0
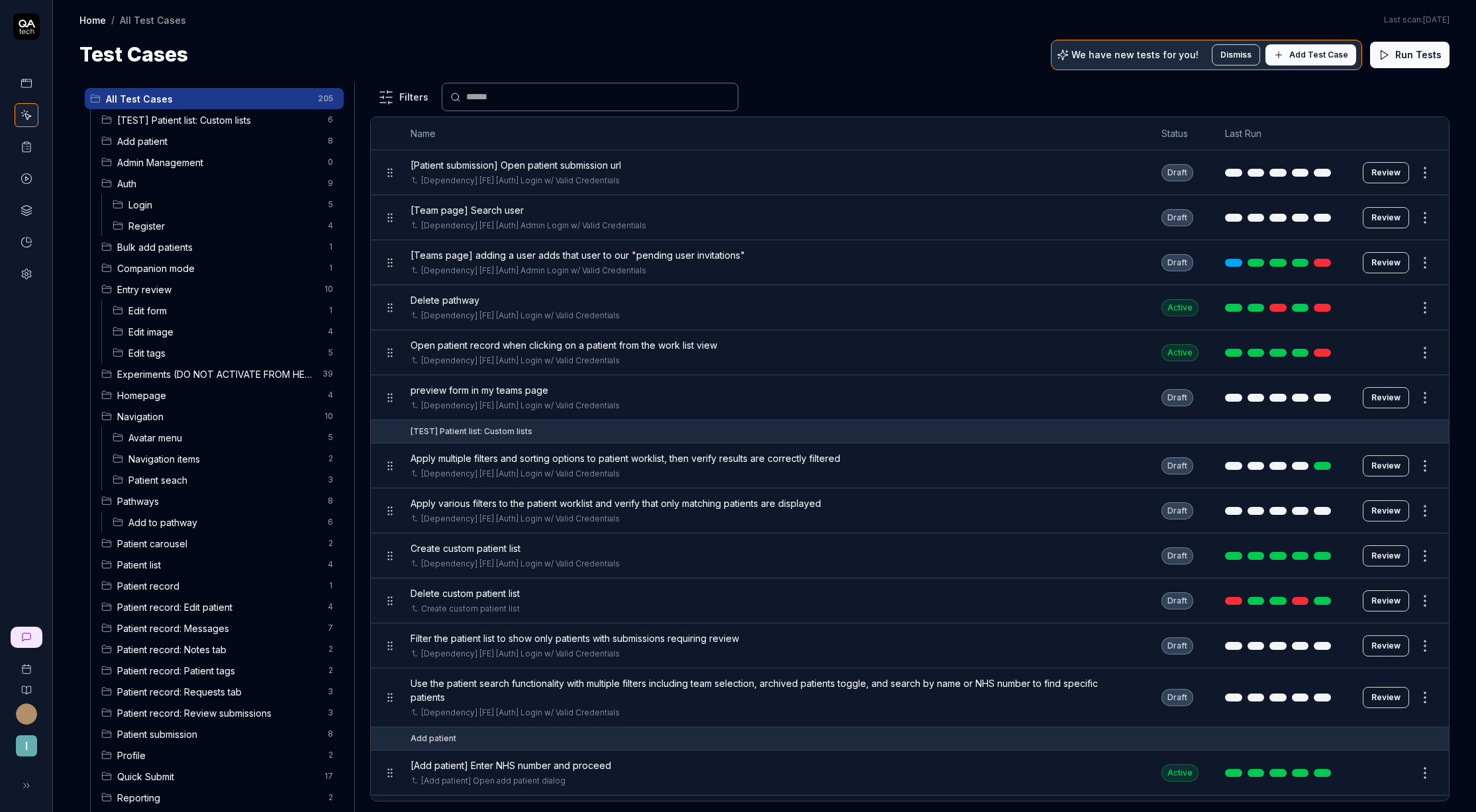
click at [184, 348] on span "Edit tags" at bounding box center [224, 353] width 191 height 14
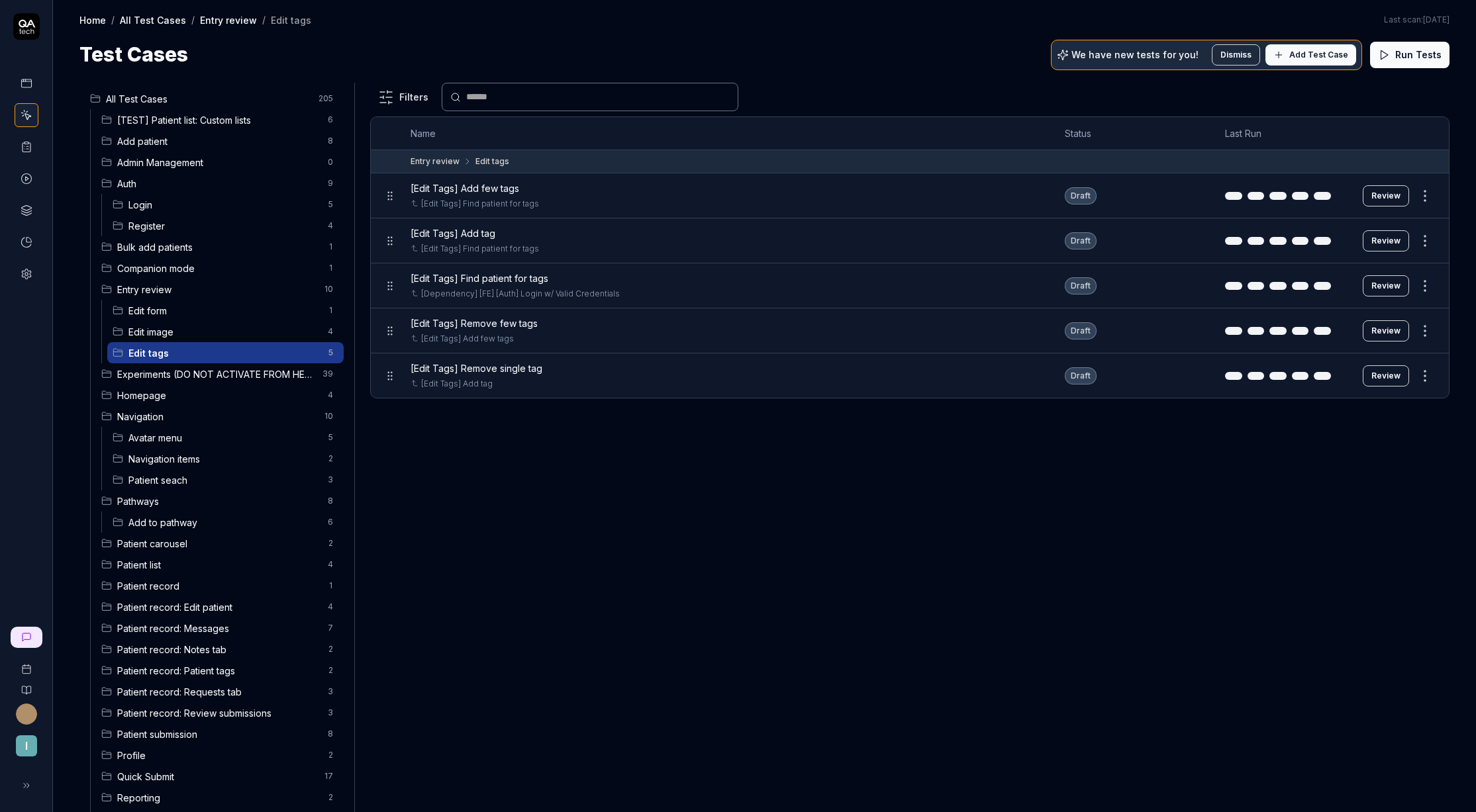
click at [1426, 193] on html "I Home / All Test Cases / Entry review / Edit tags Home / All Test Cases / Entr…" at bounding box center [738, 406] width 1476 height 812
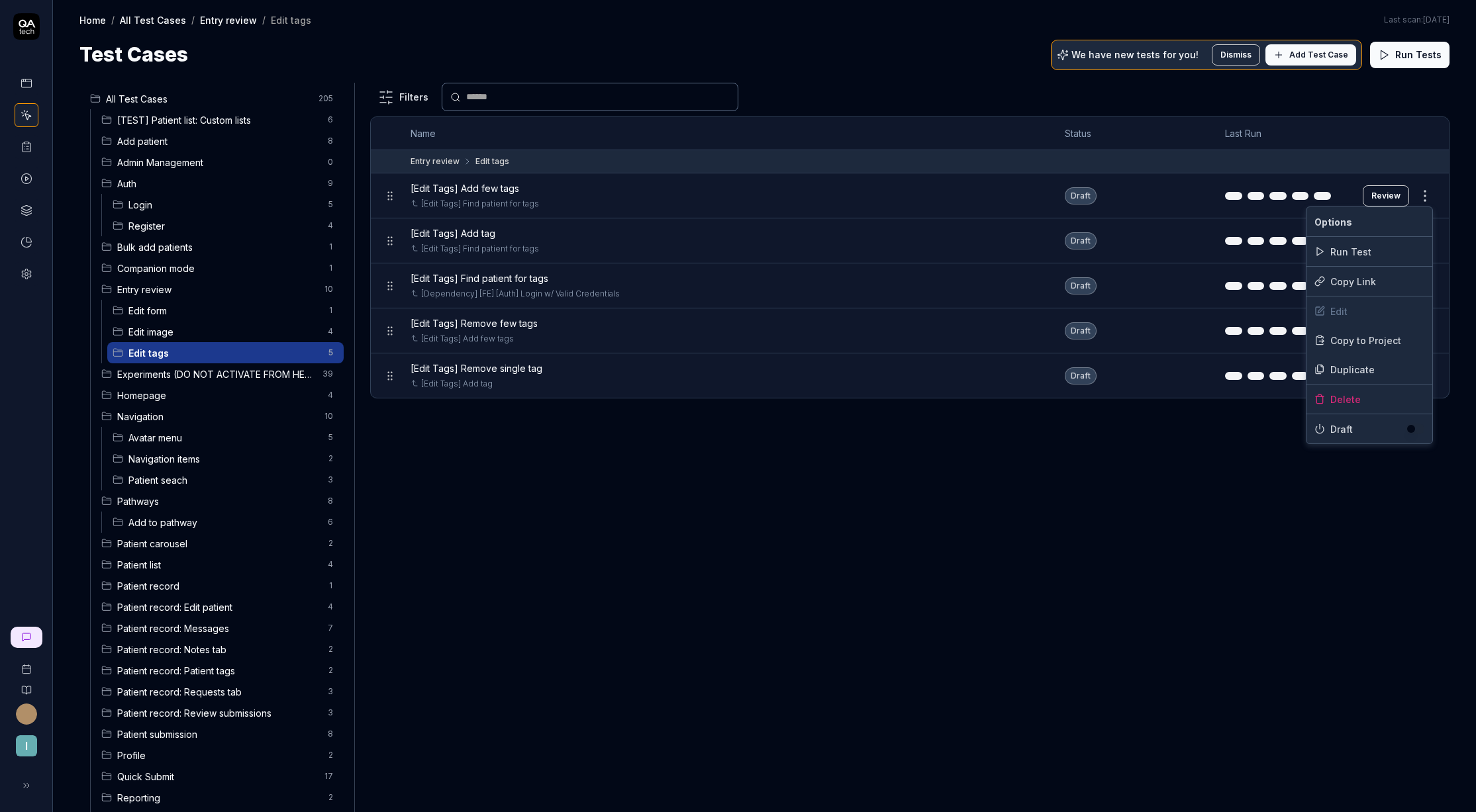
click at [1414, 432] on button "button" at bounding box center [1415, 429] width 18 height 11
click at [1410, 466] on html "I Home / All Test Cases / Entry review / Edit tags Home / All Test Cases / Entr…" at bounding box center [738, 406] width 1476 height 812
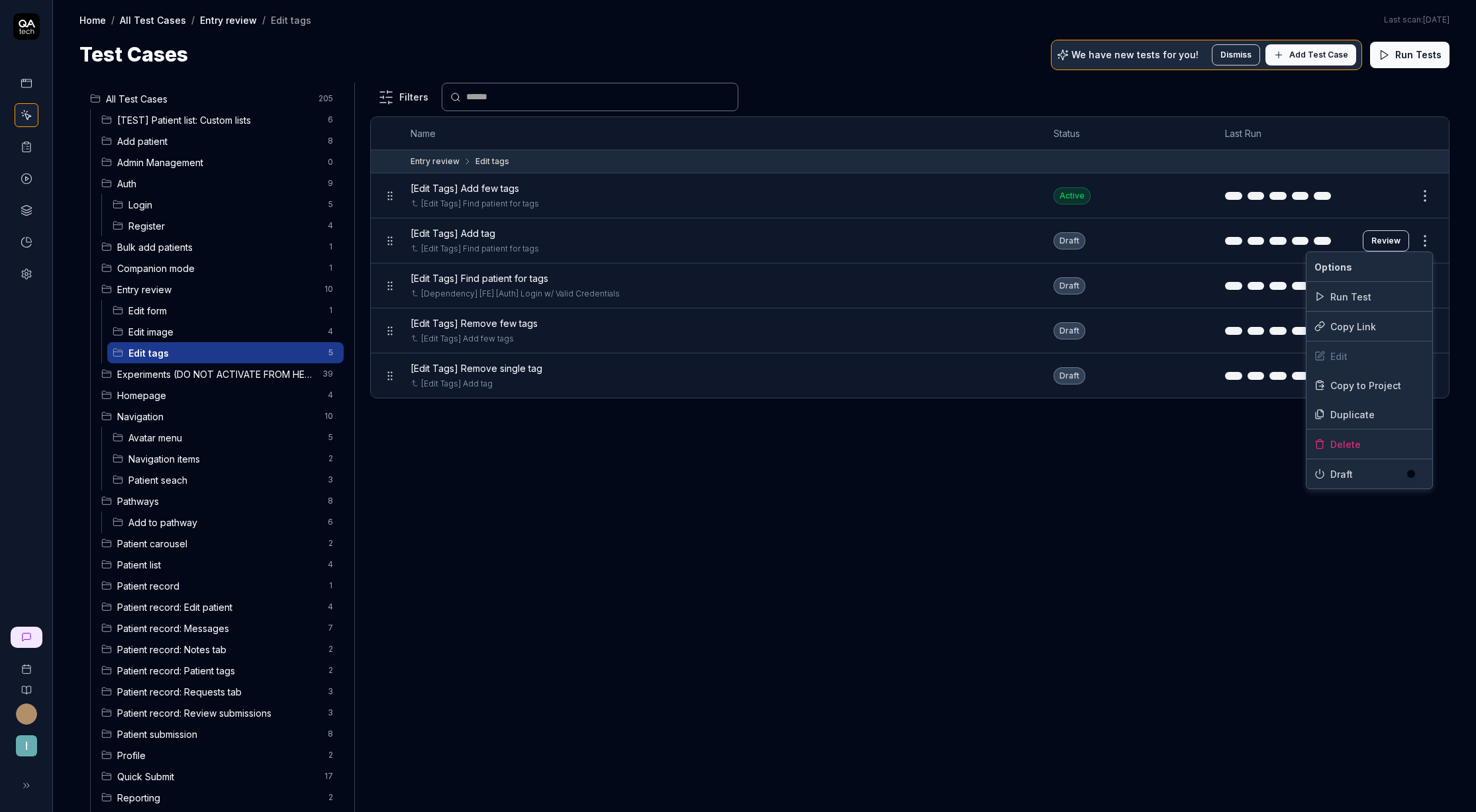
click at [1420, 240] on html "I Home / All Test Cases / Entry review / Edit tags Home / All Test Cases / Entr…" at bounding box center [738, 406] width 1476 height 812
click at [1409, 475] on button "button" at bounding box center [1415, 474] width 18 height 11
click at [1426, 532] on html "I Home / All Test Cases / Entry review / Edit tags Home / All Test Cases / Entr…" at bounding box center [738, 406] width 1476 height 812
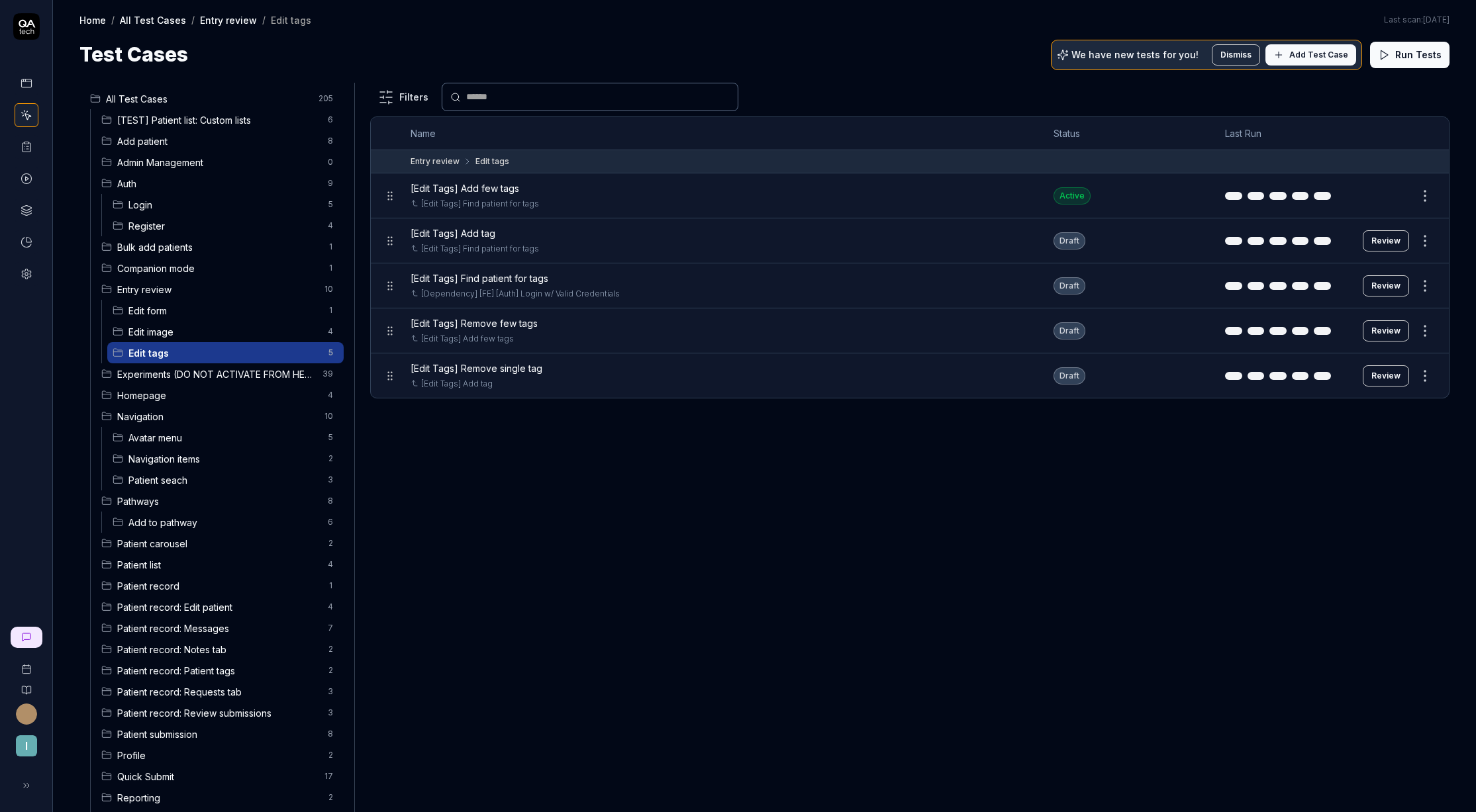
click at [1426, 280] on html "I Home / All Test Cases / Entry review / Edit tags Home / All Test Cases / Entr…" at bounding box center [738, 406] width 1476 height 812
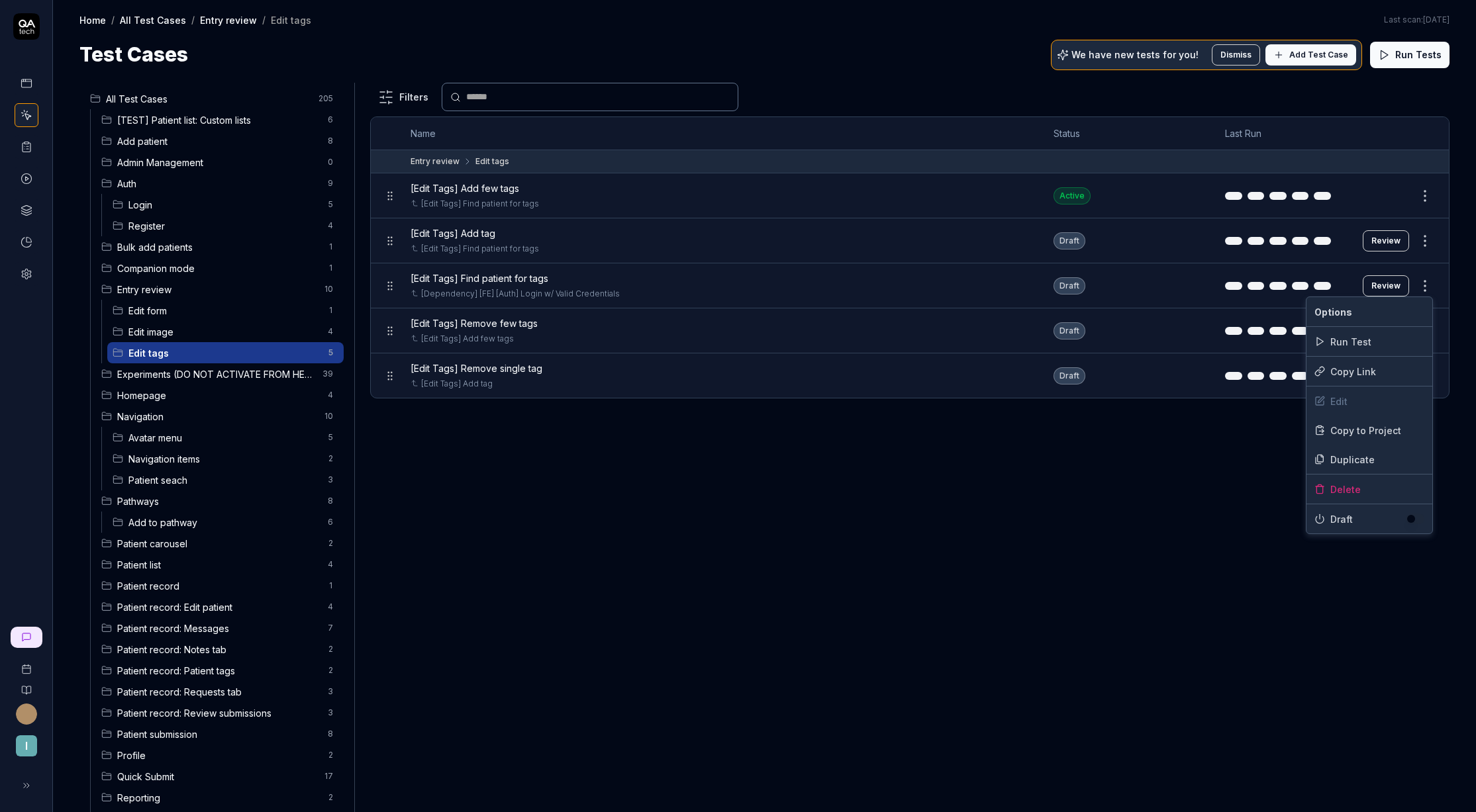
click at [1416, 518] on button "button" at bounding box center [1415, 518] width 18 height 11
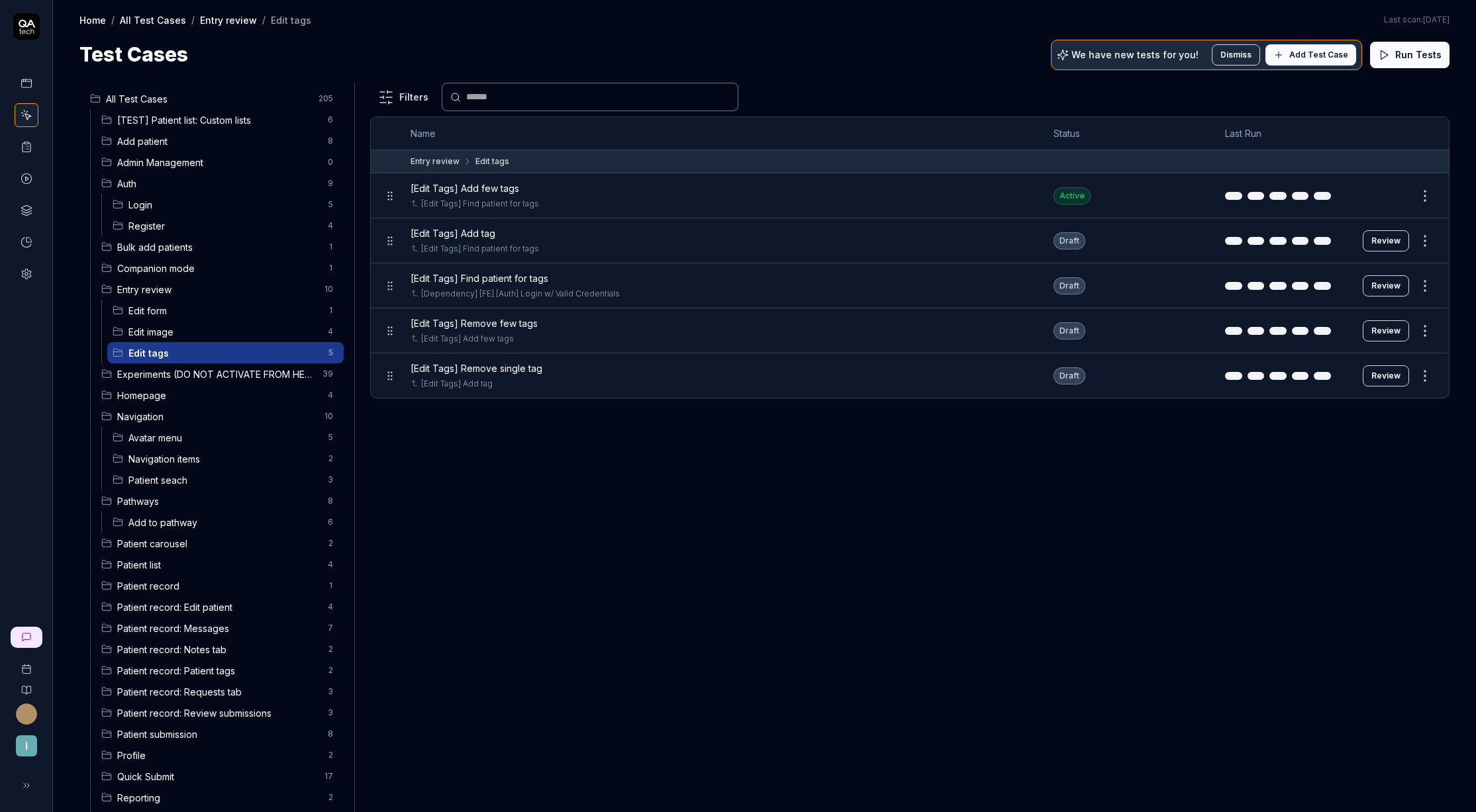
click at [1416, 584] on html "I Home / All Test Cases / Entry review / Edit tags Home / All Test Cases / Entr…" at bounding box center [738, 406] width 1476 height 812
click at [1431, 326] on html "I Home / All Test Cases / Entry review / Edit tags Home / All Test Cases / Entr…" at bounding box center [738, 406] width 1476 height 812
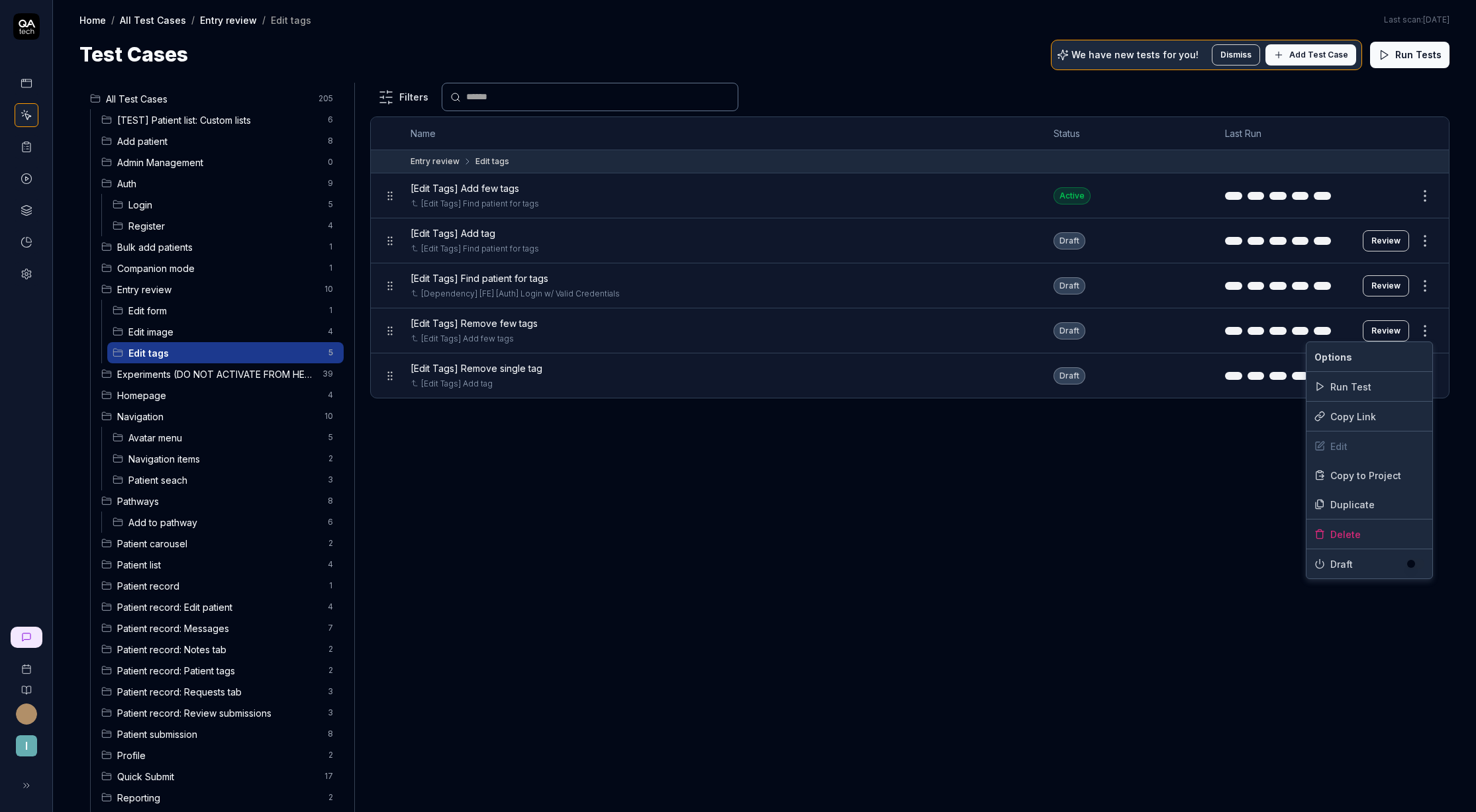
click at [1412, 562] on button "button" at bounding box center [1415, 564] width 18 height 11
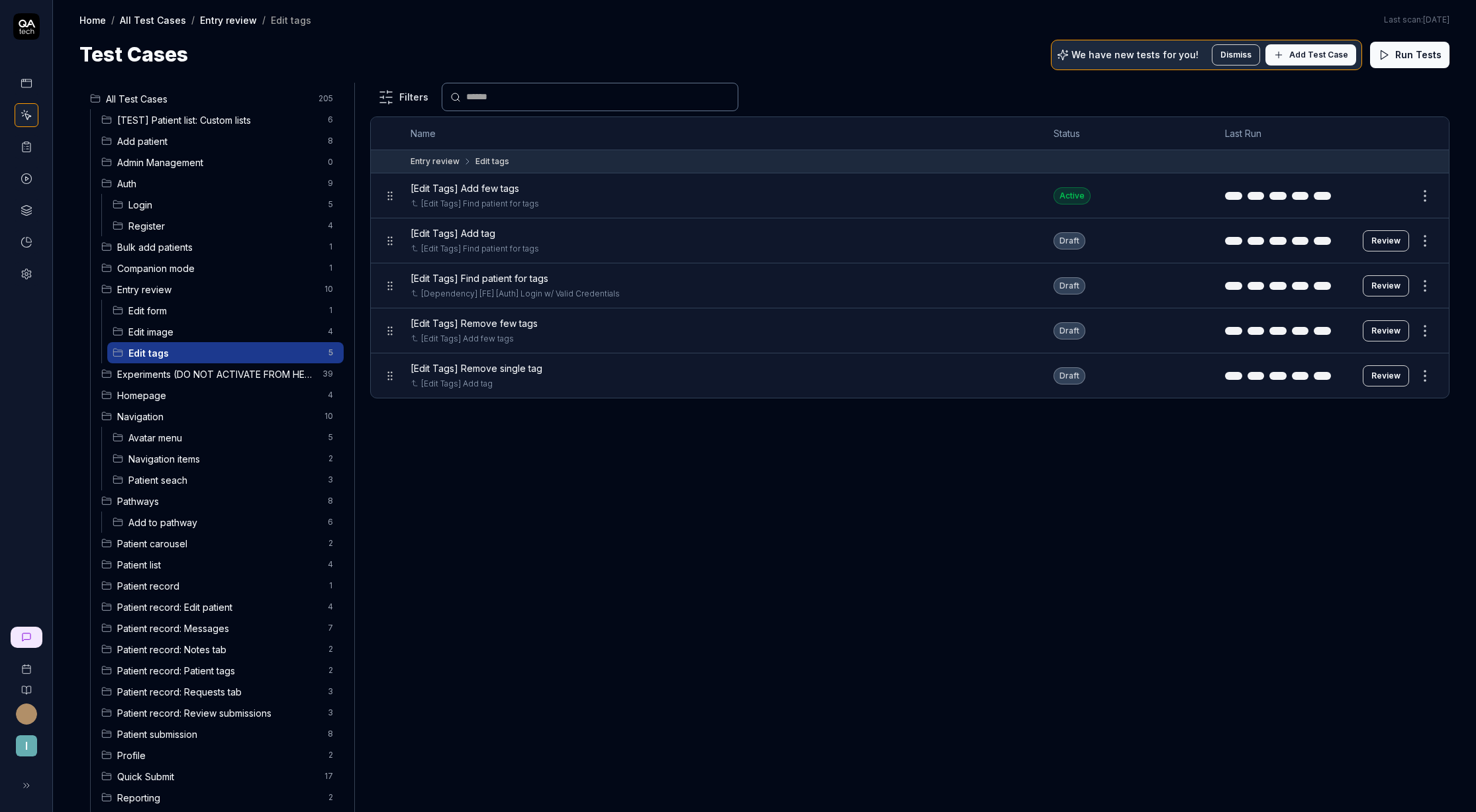
drag, startPoint x: 1442, startPoint y: 637, endPoint x: 1435, endPoint y: 572, distance: 65.4
click at [1442, 637] on html "I Home / All Test Cases / Entry review / Edit tags Home / All Test Cases / Entr…" at bounding box center [738, 406] width 1476 height 812
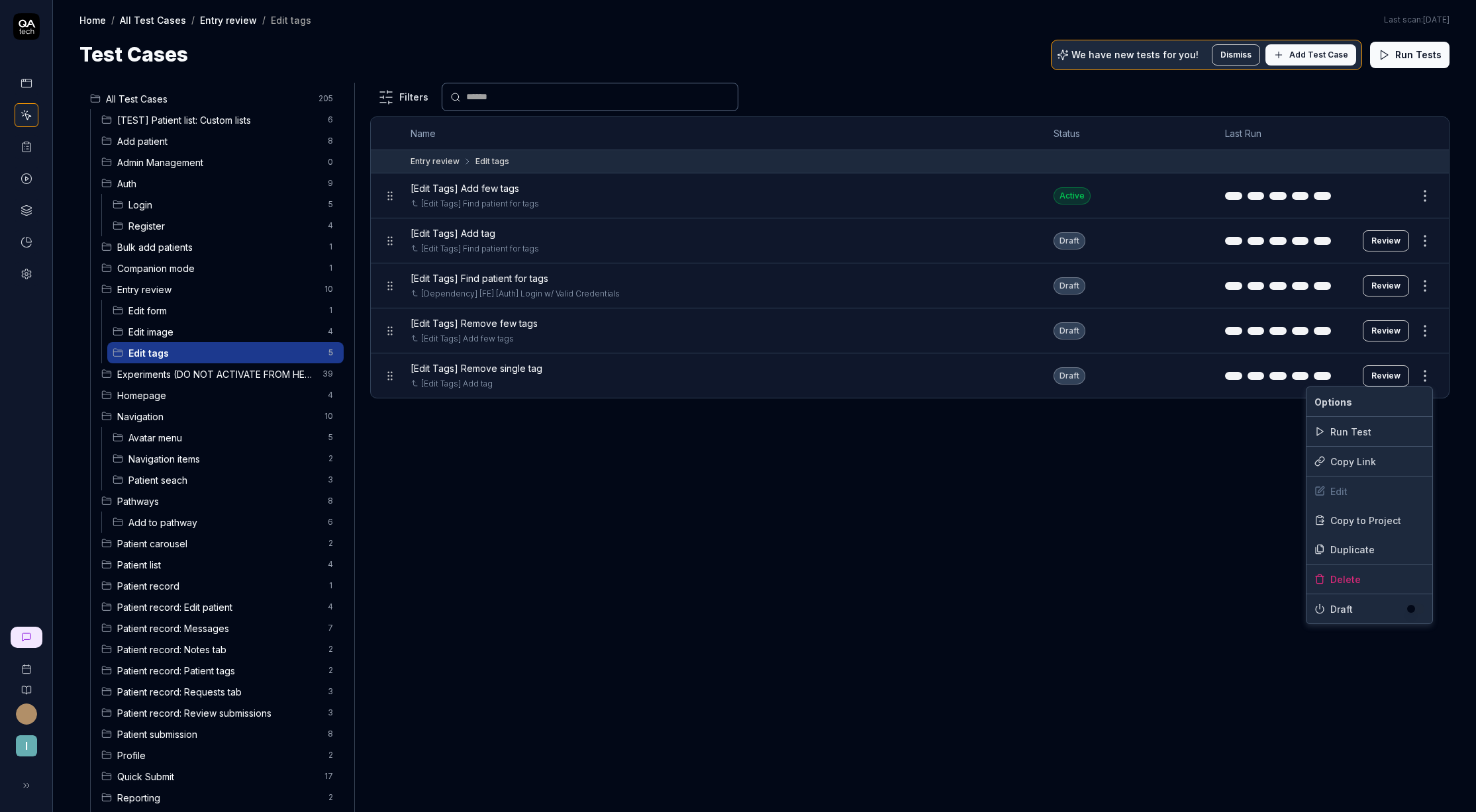
click at [1433, 373] on html "I Home / All Test Cases / Entry review / Edit tags Home / All Test Cases / Entr…" at bounding box center [738, 406] width 1476 height 812
click at [1413, 614] on div "Draft" at bounding box center [1369, 610] width 110 height 14
click at [1413, 612] on button "button" at bounding box center [1415, 609] width 18 height 11
click at [1392, 671] on html "I Home / All Test Cases / Entry review / Edit tags Home / All Test Cases / Entr…" at bounding box center [738, 406] width 1476 height 812
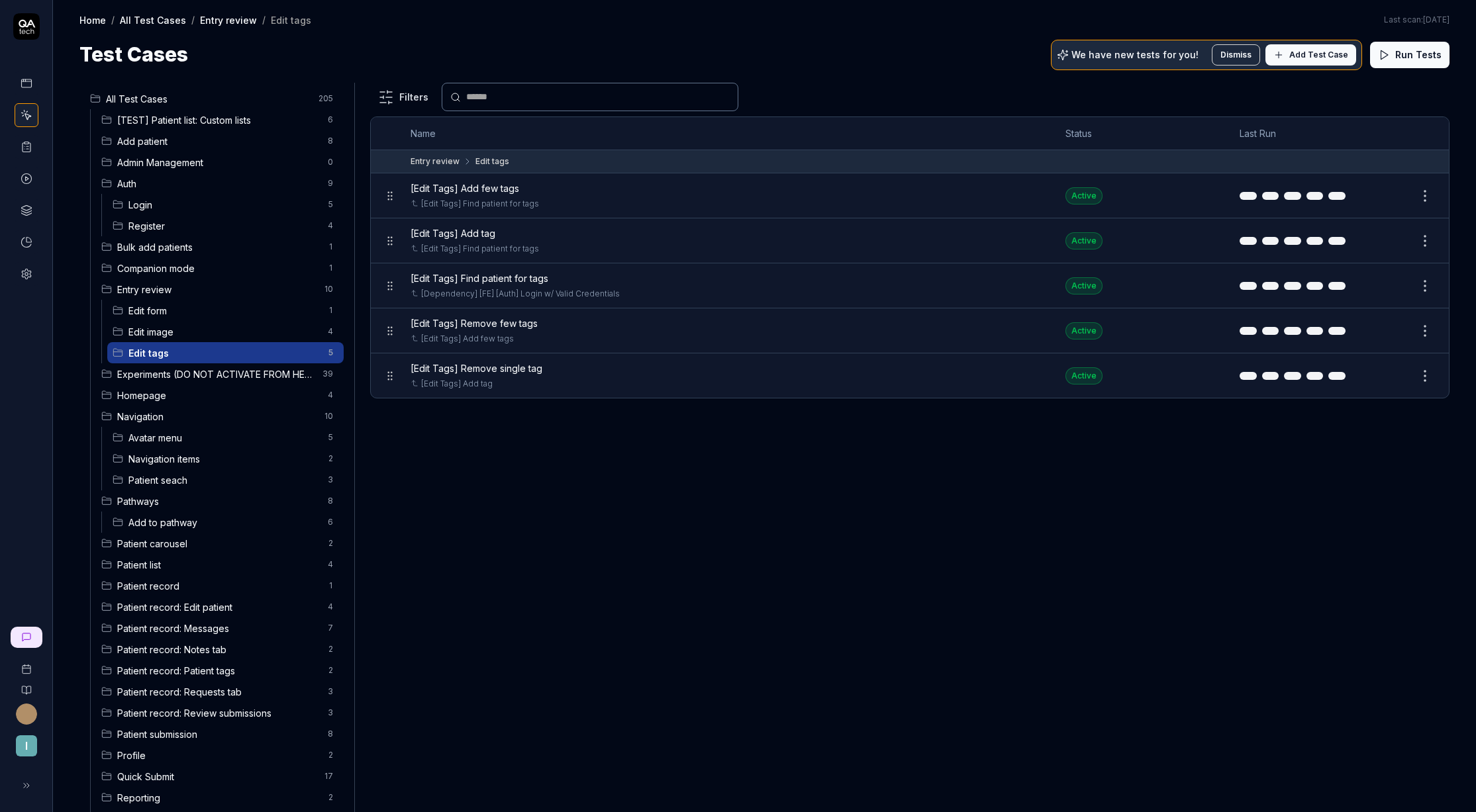
click at [1408, 47] on button "Run Tests" at bounding box center [1409, 55] width 79 height 27
click at [28, 177] on icon at bounding box center [26, 179] width 12 height 12
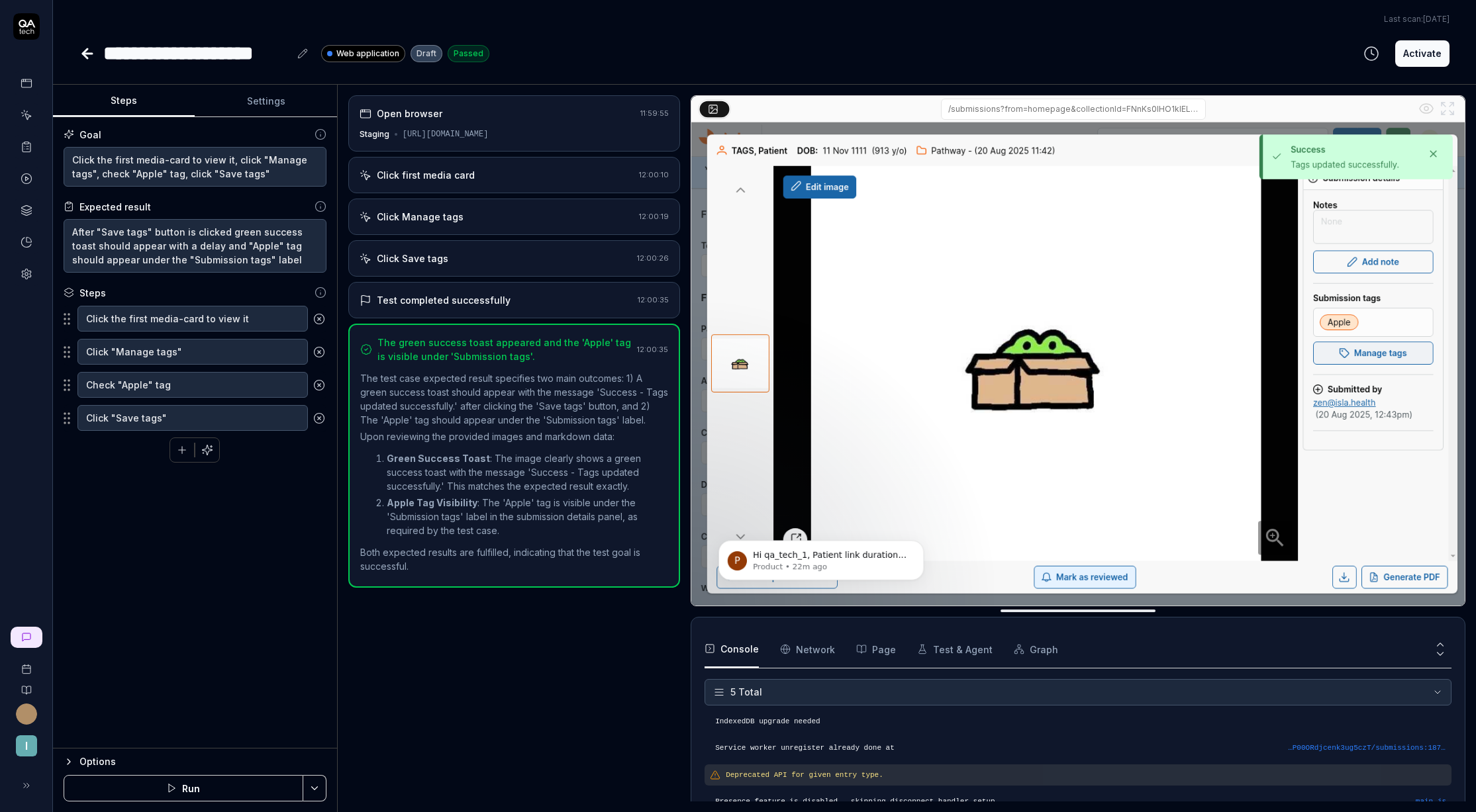
scroll to position [38, 0]
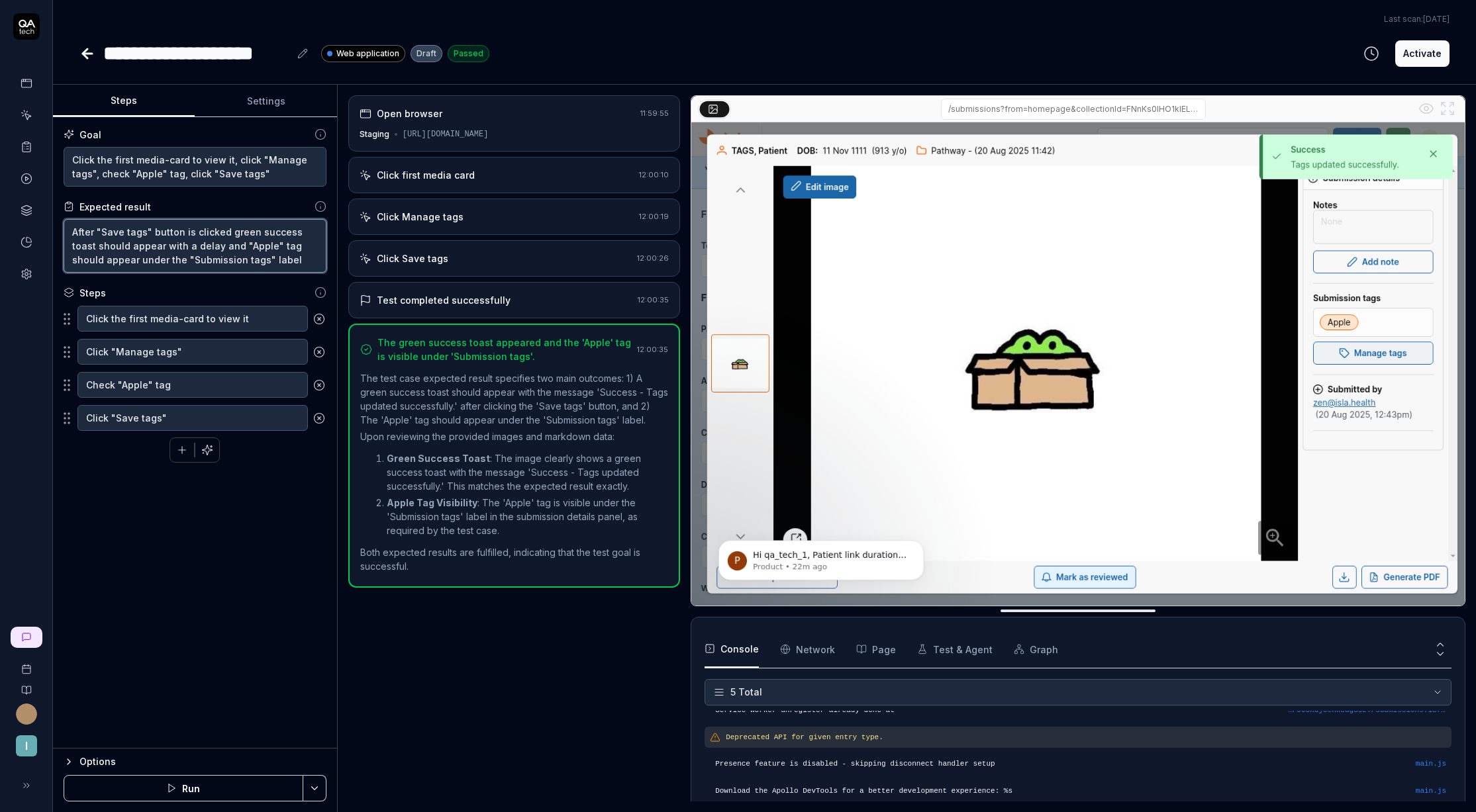
drag, startPoint x: 260, startPoint y: 259, endPoint x: 16, endPoint y: 217, distance: 247.6
click at [15, 219] on div "**********" at bounding box center [738, 406] width 1476 height 812
drag, startPoint x: 267, startPoint y: 177, endPoint x: 61, endPoint y: 154, distance: 207.3
click at [61, 154] on div "Goal Click the first media-card to view it, click "Manage tags", check "Apple" …" at bounding box center [195, 432] width 284 height 631
drag, startPoint x: 272, startPoint y: 264, endPoint x: 67, endPoint y: 230, distance: 207.8
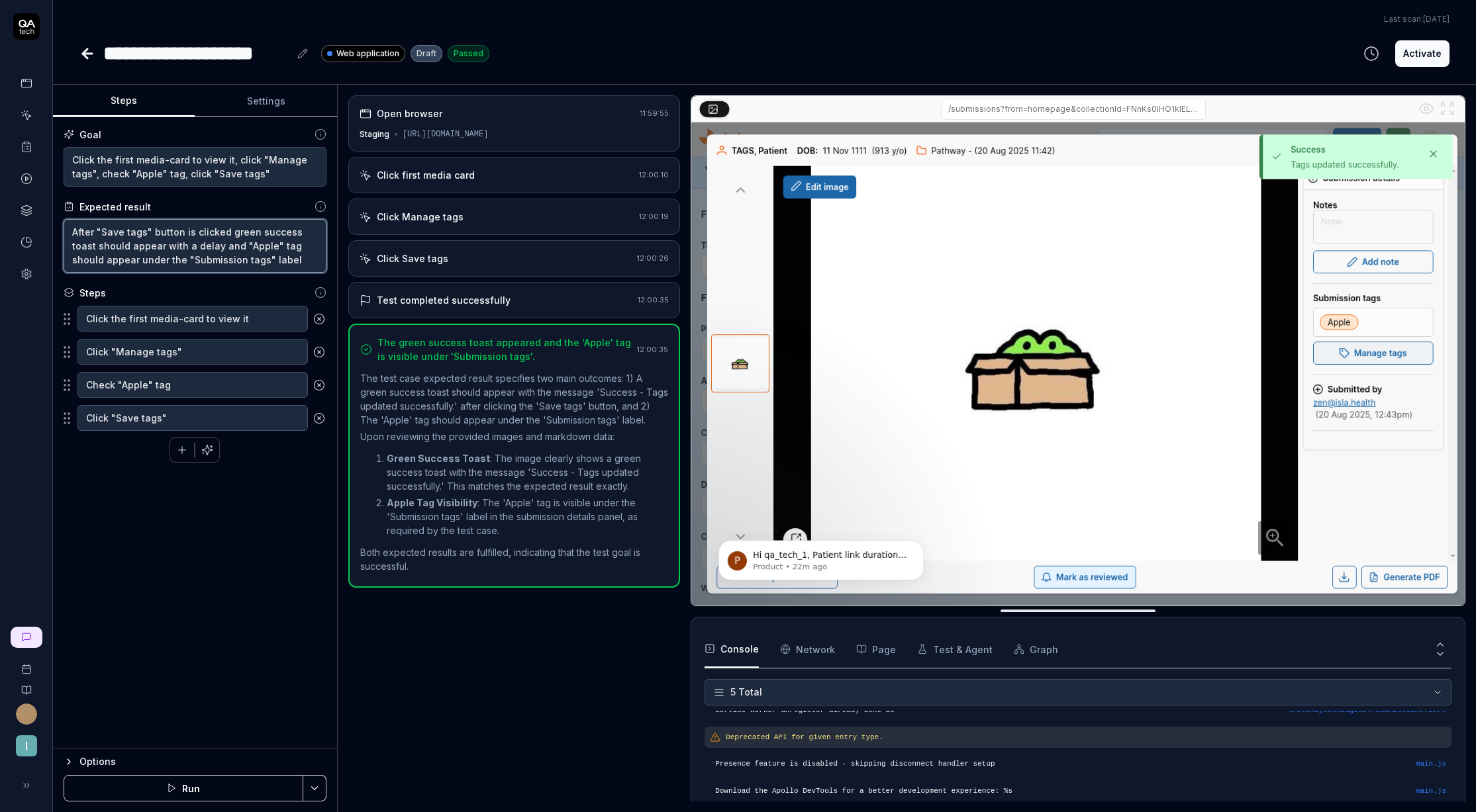
click at [67, 230] on textarea "After "Save tags" button is clicked green success toast should appear with a de…" at bounding box center [195, 246] width 263 height 54
click at [268, 175] on textarea "Click the first media-card to view it, click "Manage tags", check "Apple" tag, …" at bounding box center [195, 167] width 263 height 40
drag, startPoint x: 282, startPoint y: 170, endPoint x: 72, endPoint y: 158, distance: 210.3
click at [72, 158] on textarea "Click the first media-card to view it, click "Manage tags", check "Apple" tag, …" at bounding box center [195, 167] width 263 height 40
drag, startPoint x: 265, startPoint y: 261, endPoint x: 46, endPoint y: 227, distance: 221.6
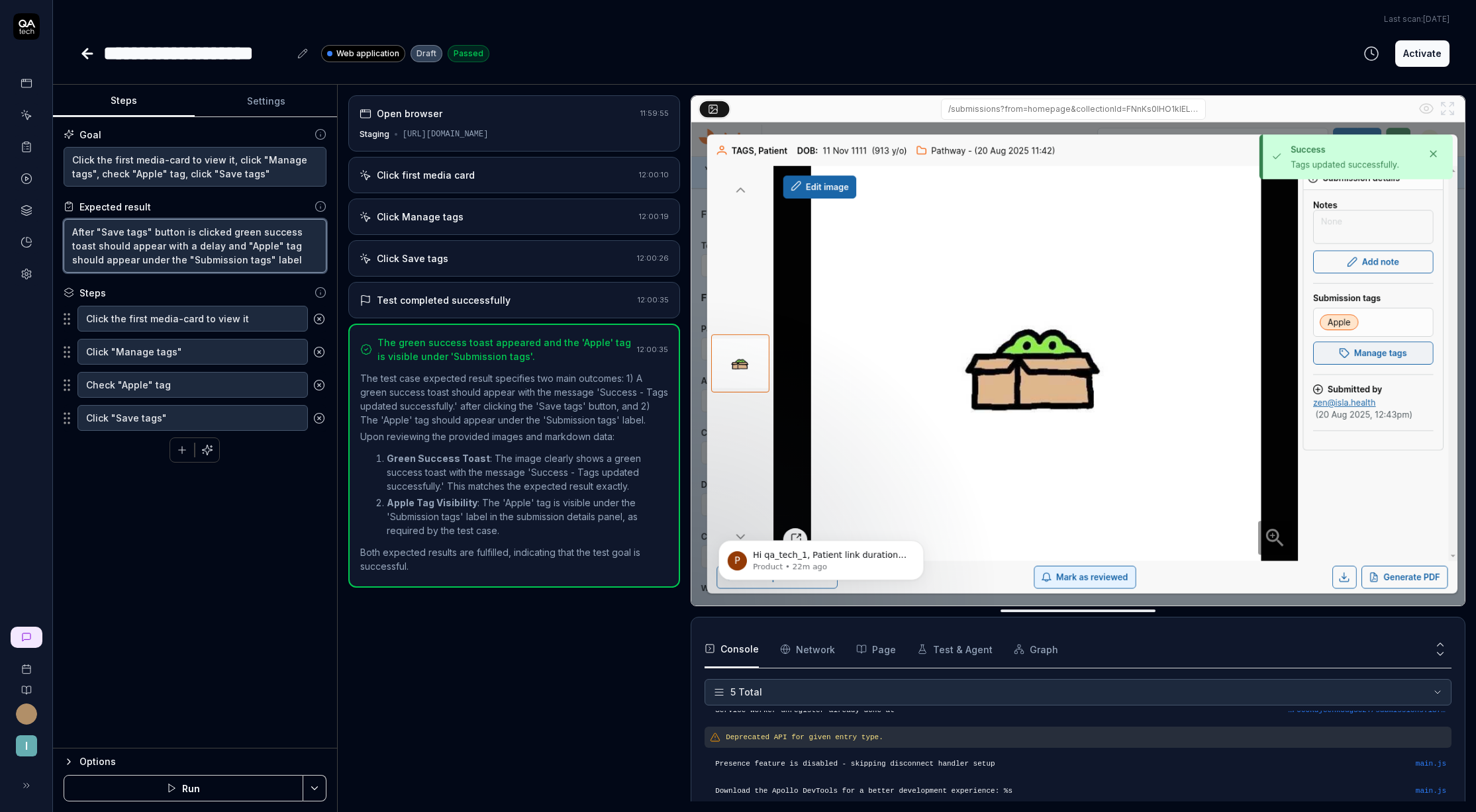
click at [46, 227] on div "**********" at bounding box center [738, 406] width 1476 height 812
click at [95, 57] on icon at bounding box center [87, 53] width 16 height 16
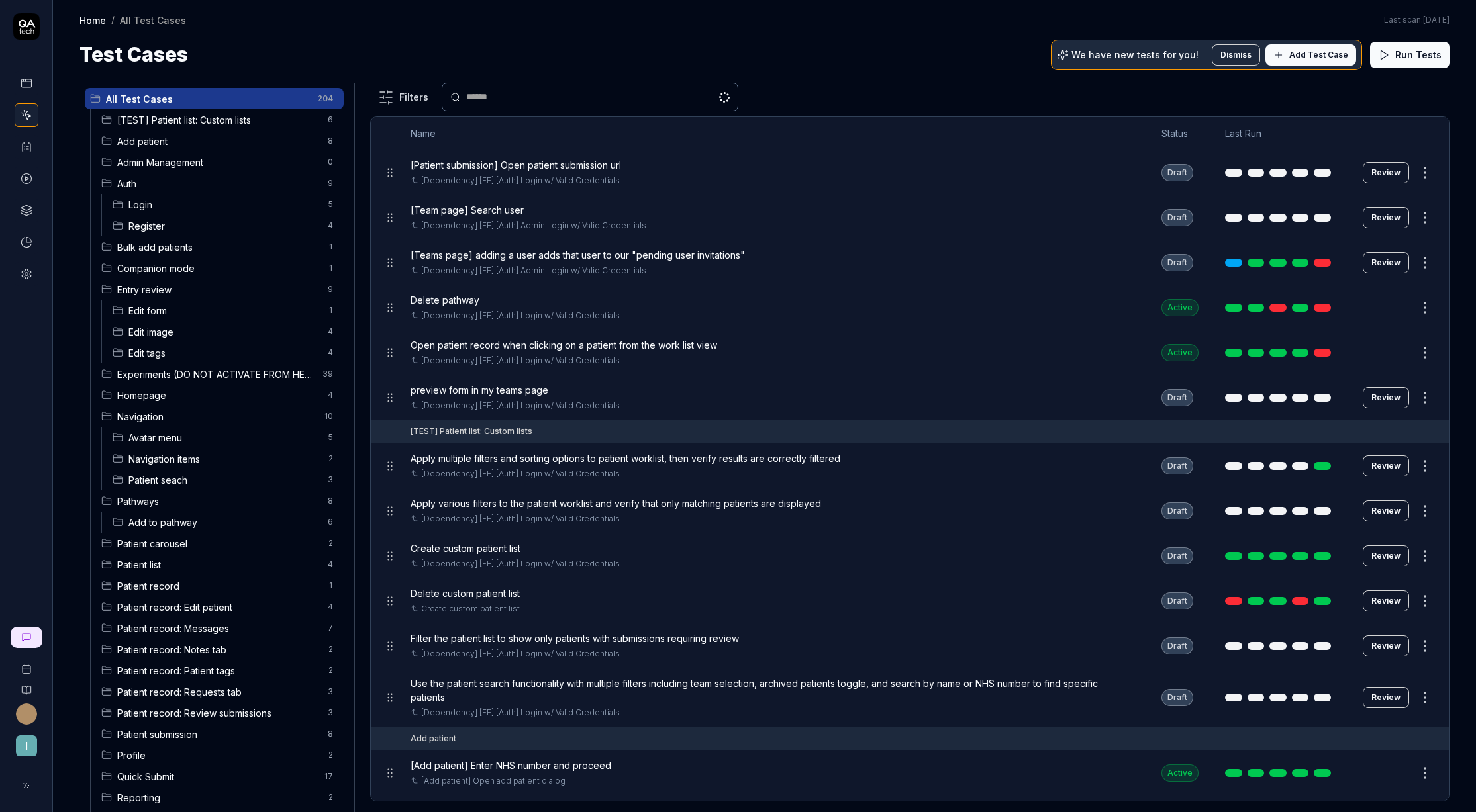
click at [185, 353] on span "Edit tags" at bounding box center [224, 353] width 191 height 14
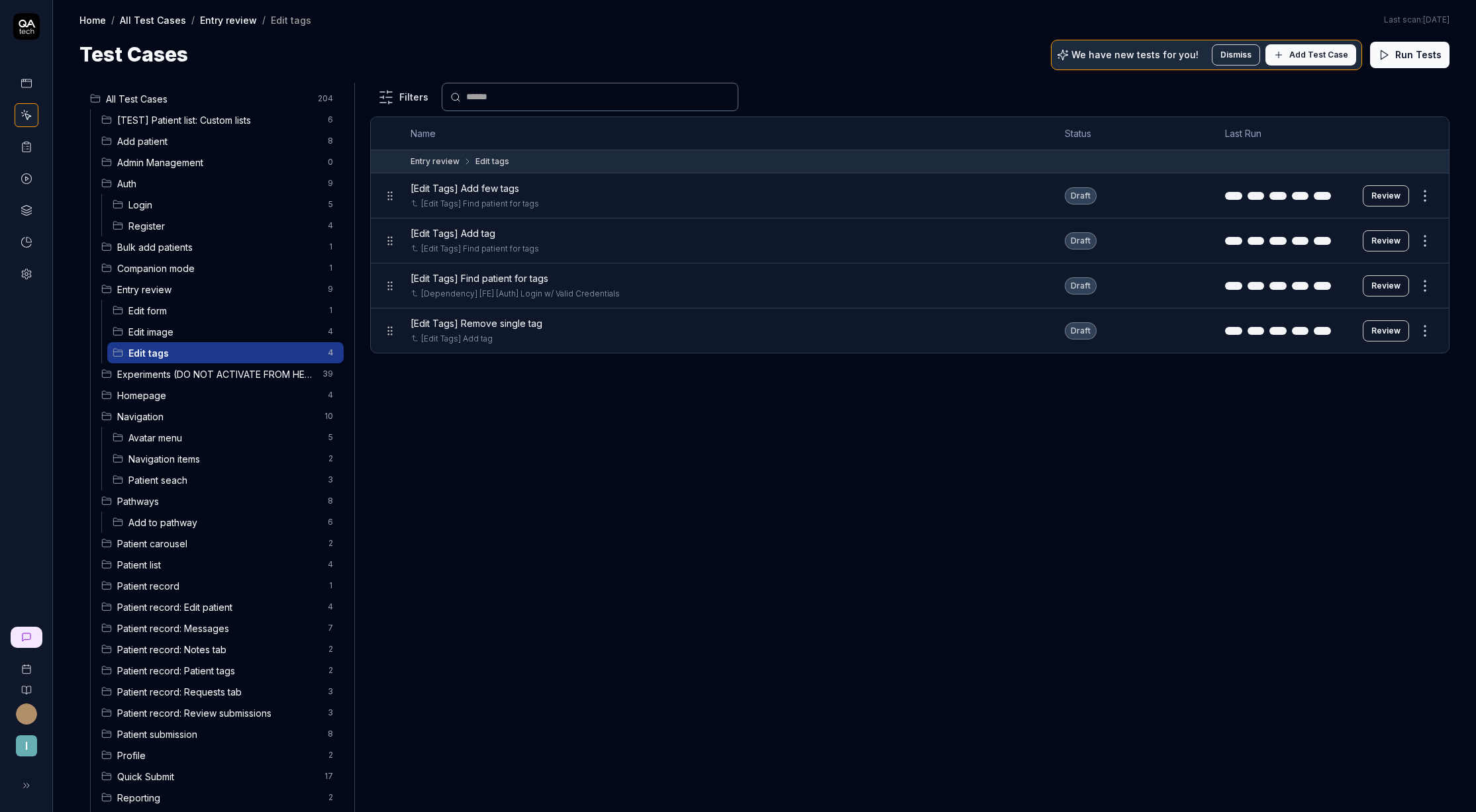
click at [1394, 200] on button "Review" at bounding box center [1386, 196] width 46 height 21
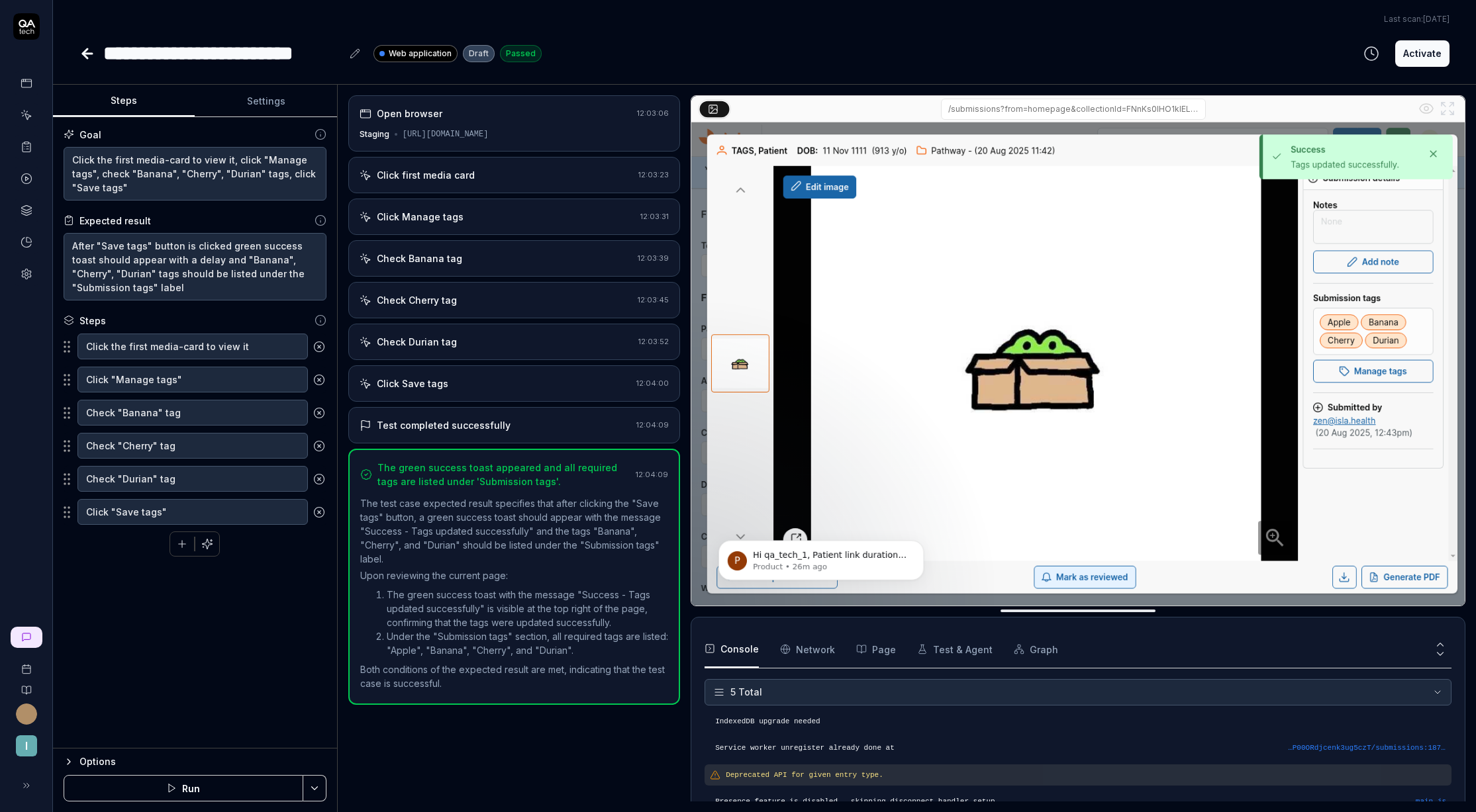
scroll to position [38, 0]
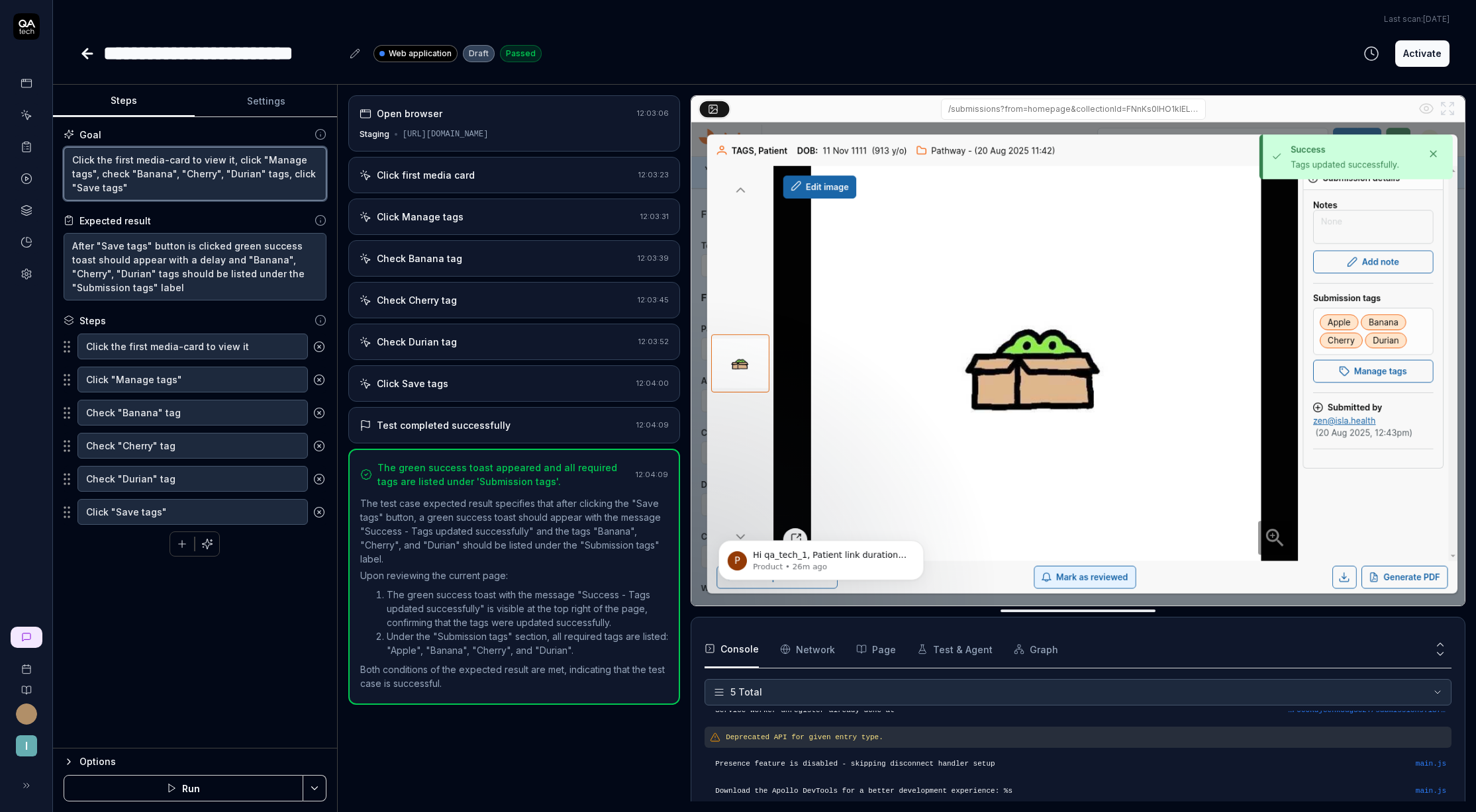
drag, startPoint x: 153, startPoint y: 193, endPoint x: 71, endPoint y: 161, distance: 88.0
click at [71, 161] on textarea "Click the first media-card to view it, click "Manage tags", check "Banana", "Ch…" at bounding box center [195, 174] width 263 height 54
click at [149, 193] on textarea "Click the first media-card to view it, click "Manage tags", check "Banana", "Ch…" at bounding box center [195, 174] width 263 height 54
drag, startPoint x: 121, startPoint y: 286, endPoint x: 66, endPoint y: 241, distance: 71.1
click at [66, 241] on textarea "After "Save tags" button is clicked green success toast should appear with a de…" at bounding box center [195, 267] width 263 height 67
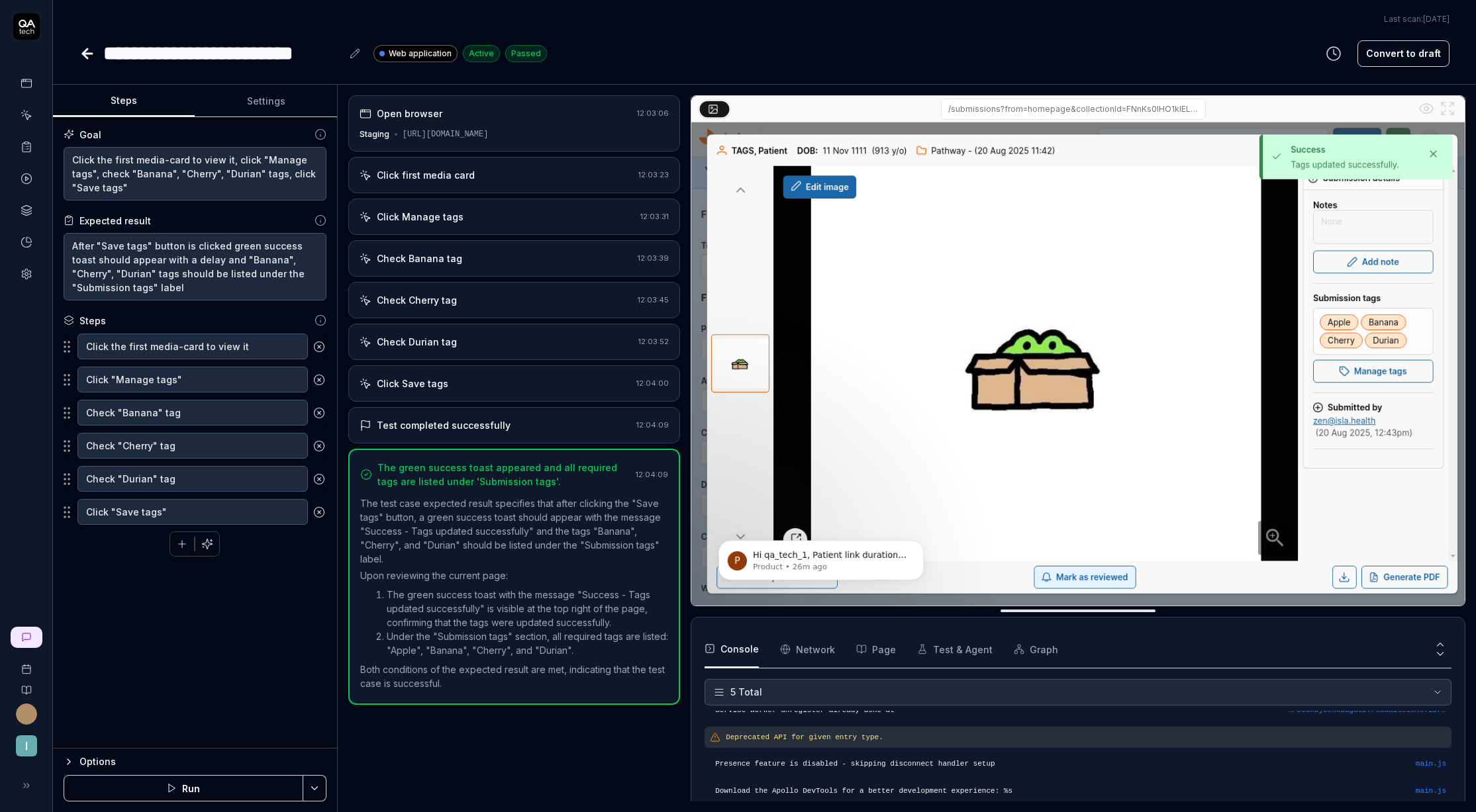
type textarea "*"
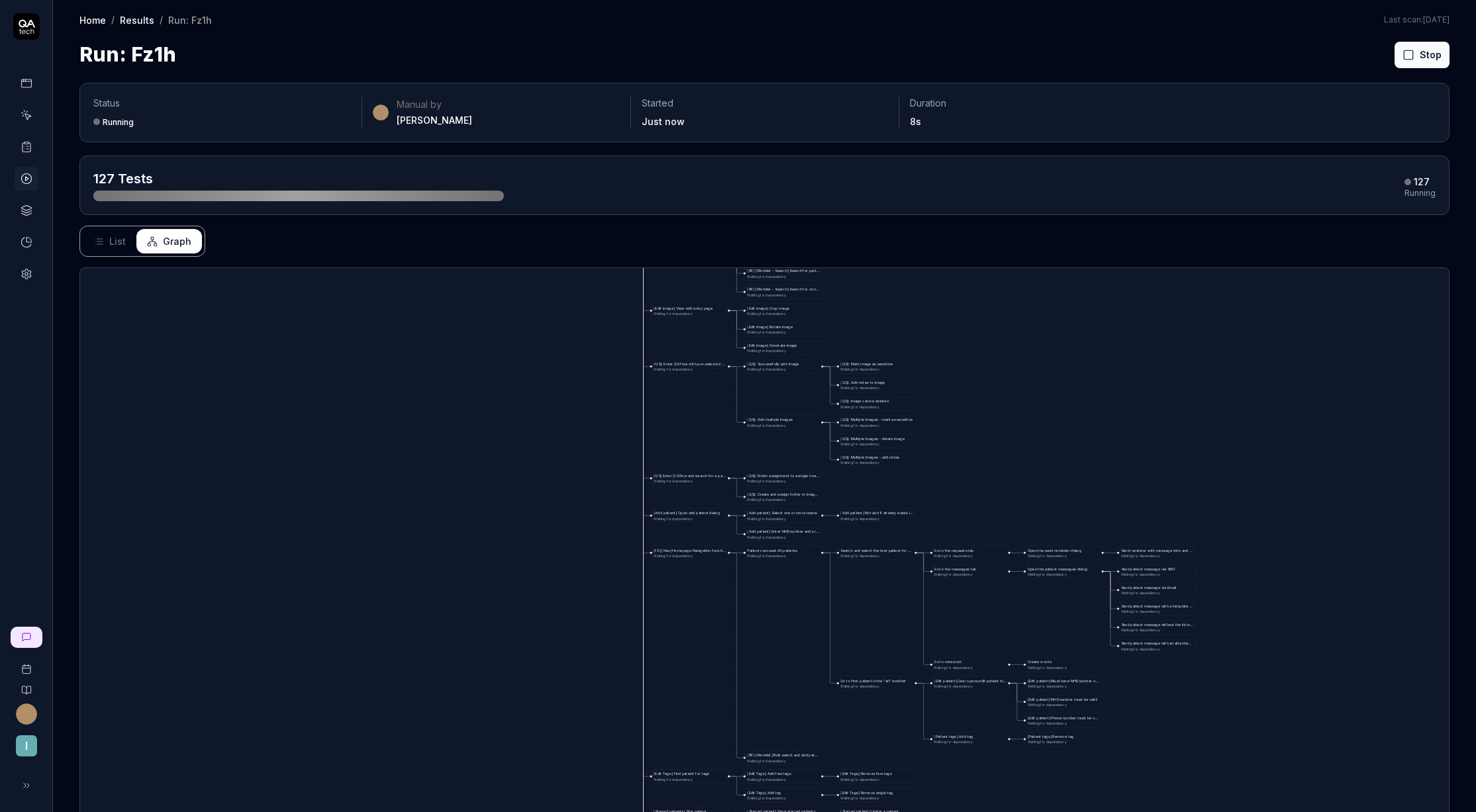
drag, startPoint x: 942, startPoint y: 706, endPoint x: 934, endPoint y: 318, distance: 388.1
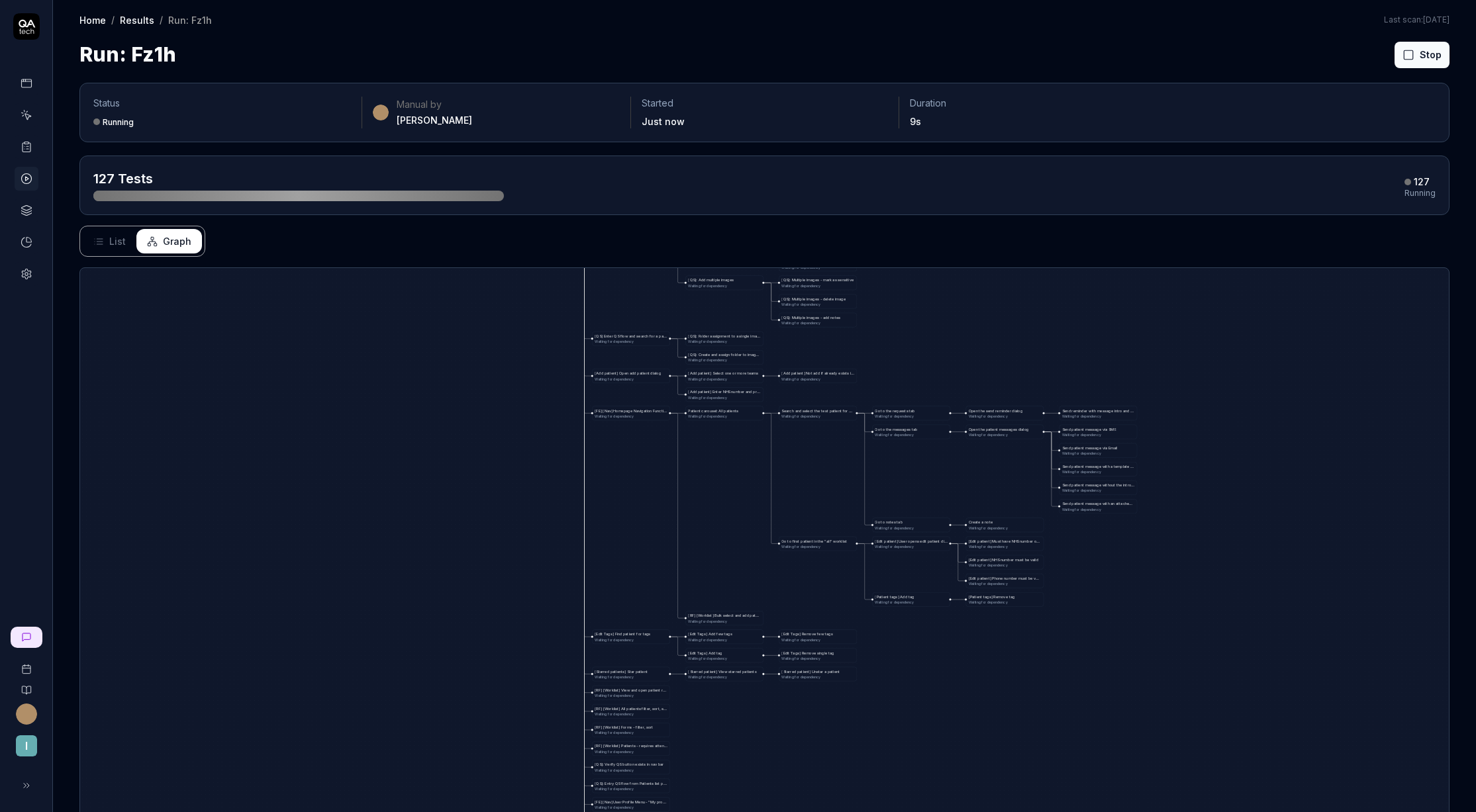
drag, startPoint x: 980, startPoint y: 466, endPoint x: 861, endPoint y: 378, distance: 148.0
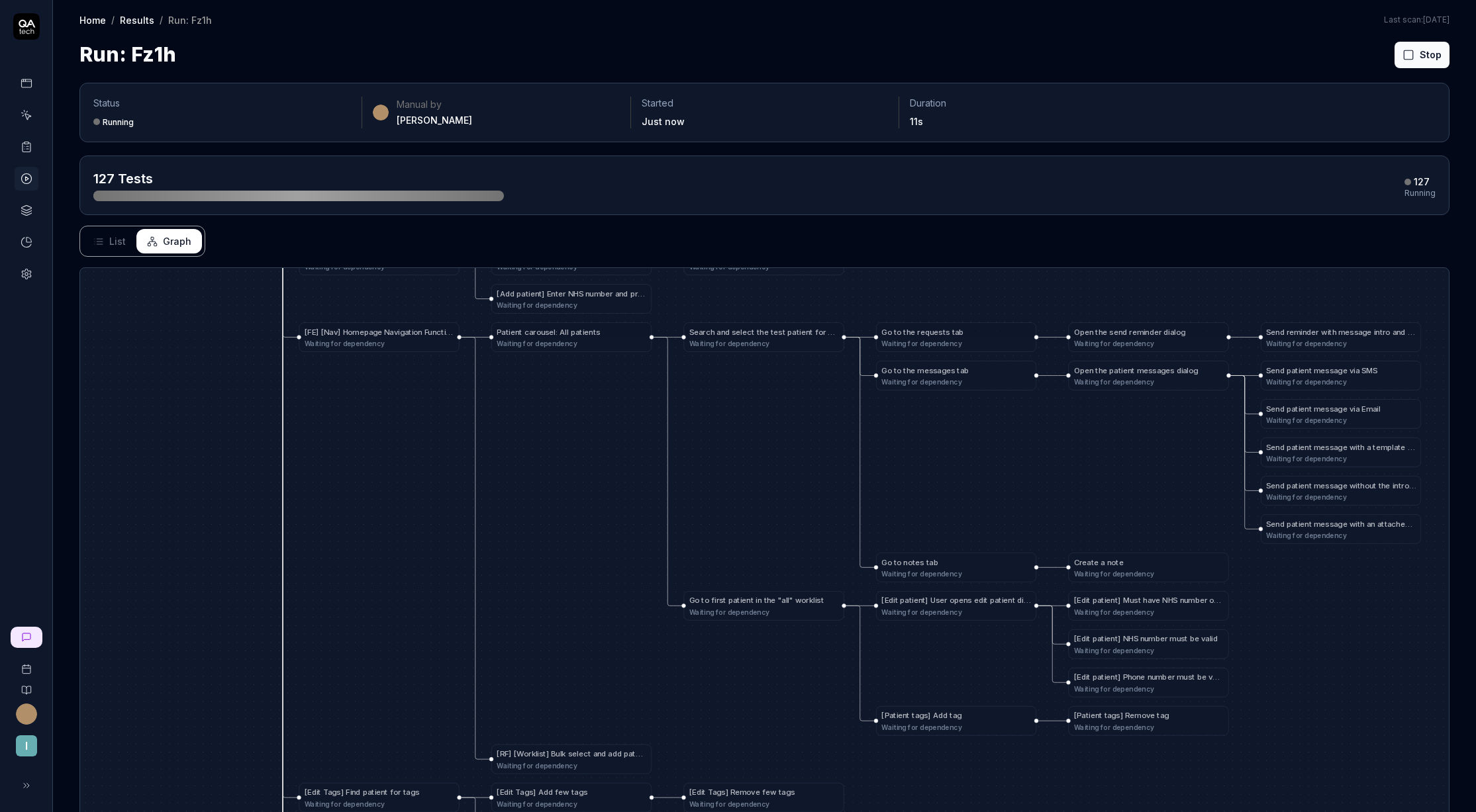
drag, startPoint x: 909, startPoint y: 442, endPoint x: 792, endPoint y: 427, distance: 118.0
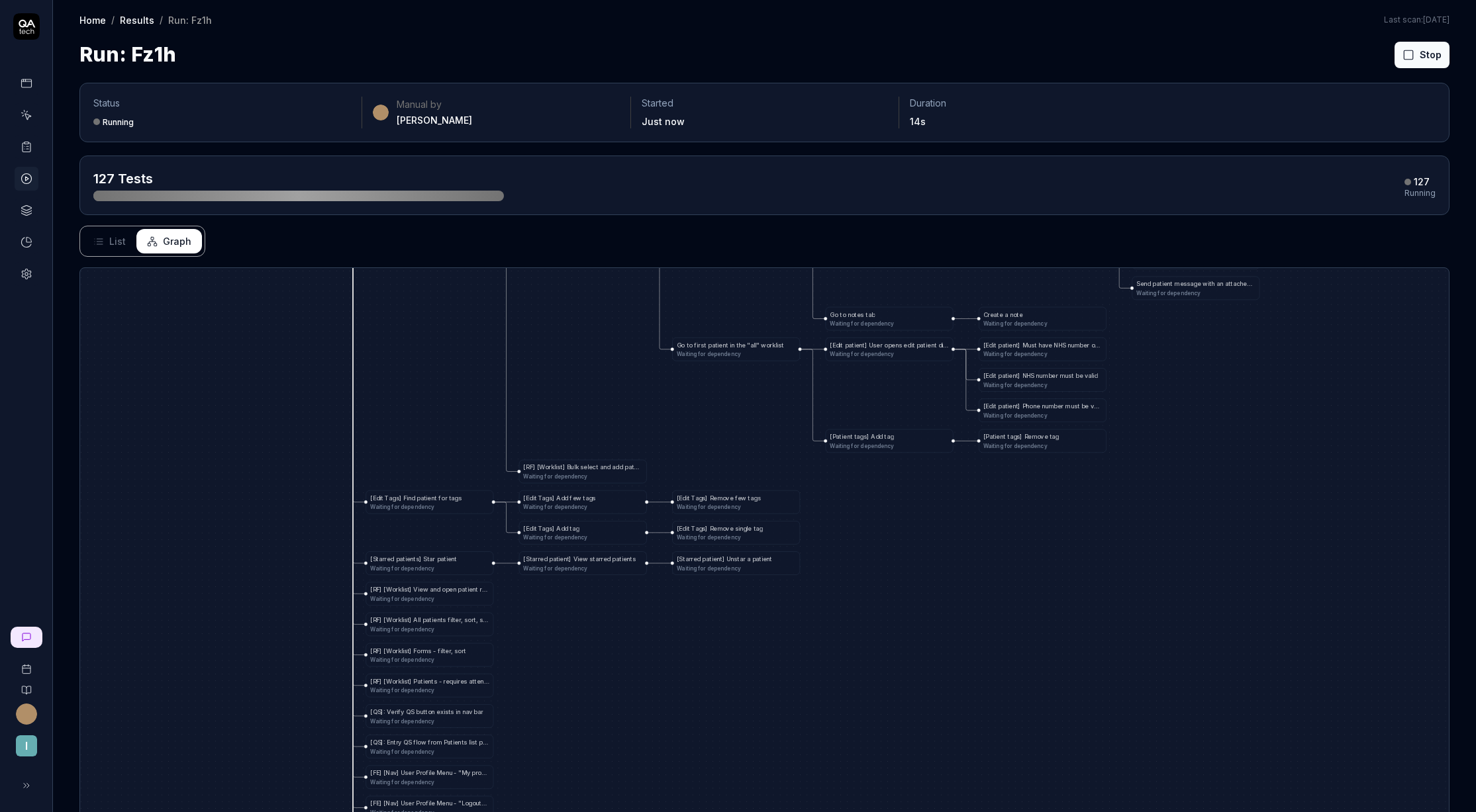
drag, startPoint x: 656, startPoint y: 496, endPoint x: 683, endPoint y: 413, distance: 87.3
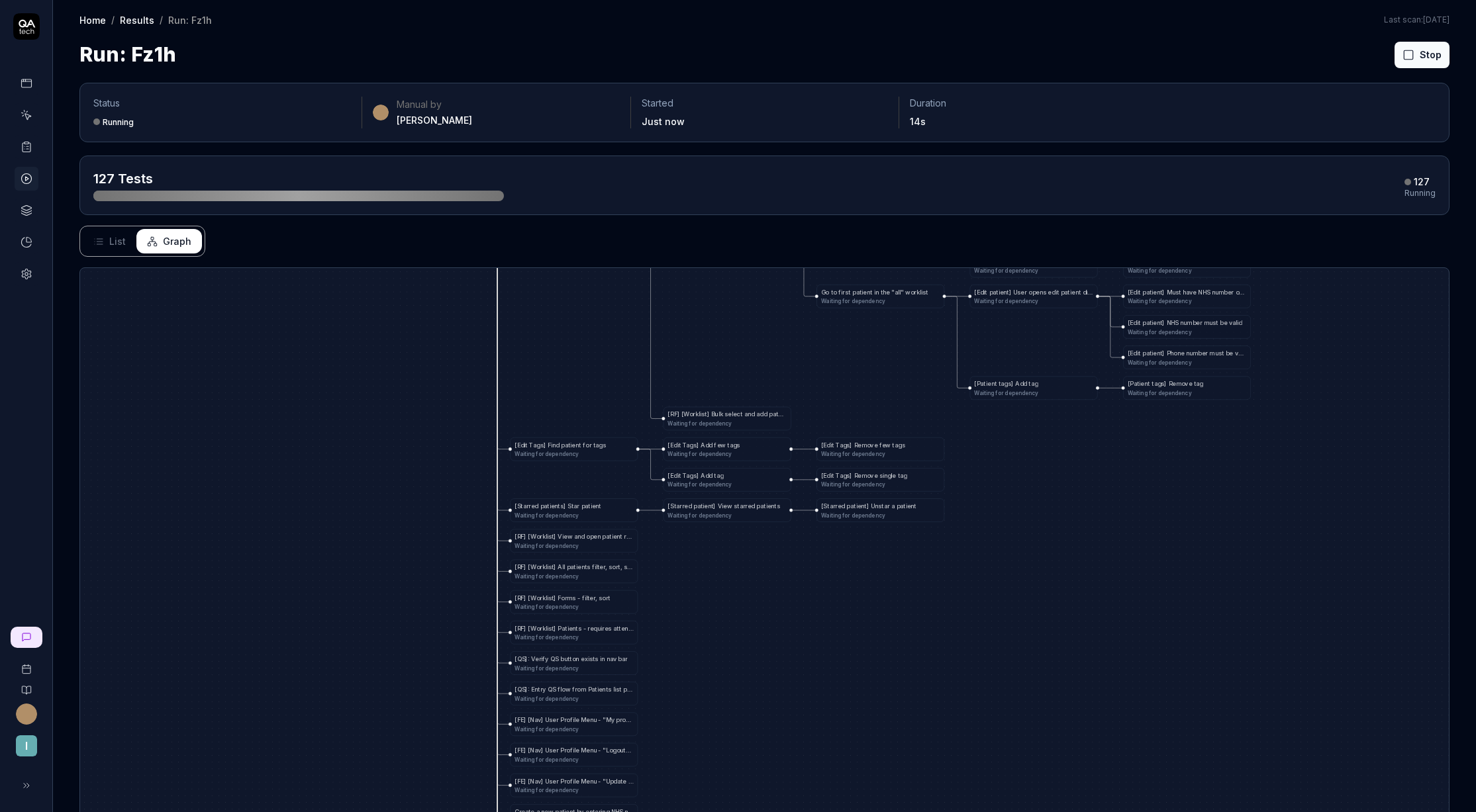
drag, startPoint x: 740, startPoint y: 594, endPoint x: 944, endPoint y: 615, distance: 205.1
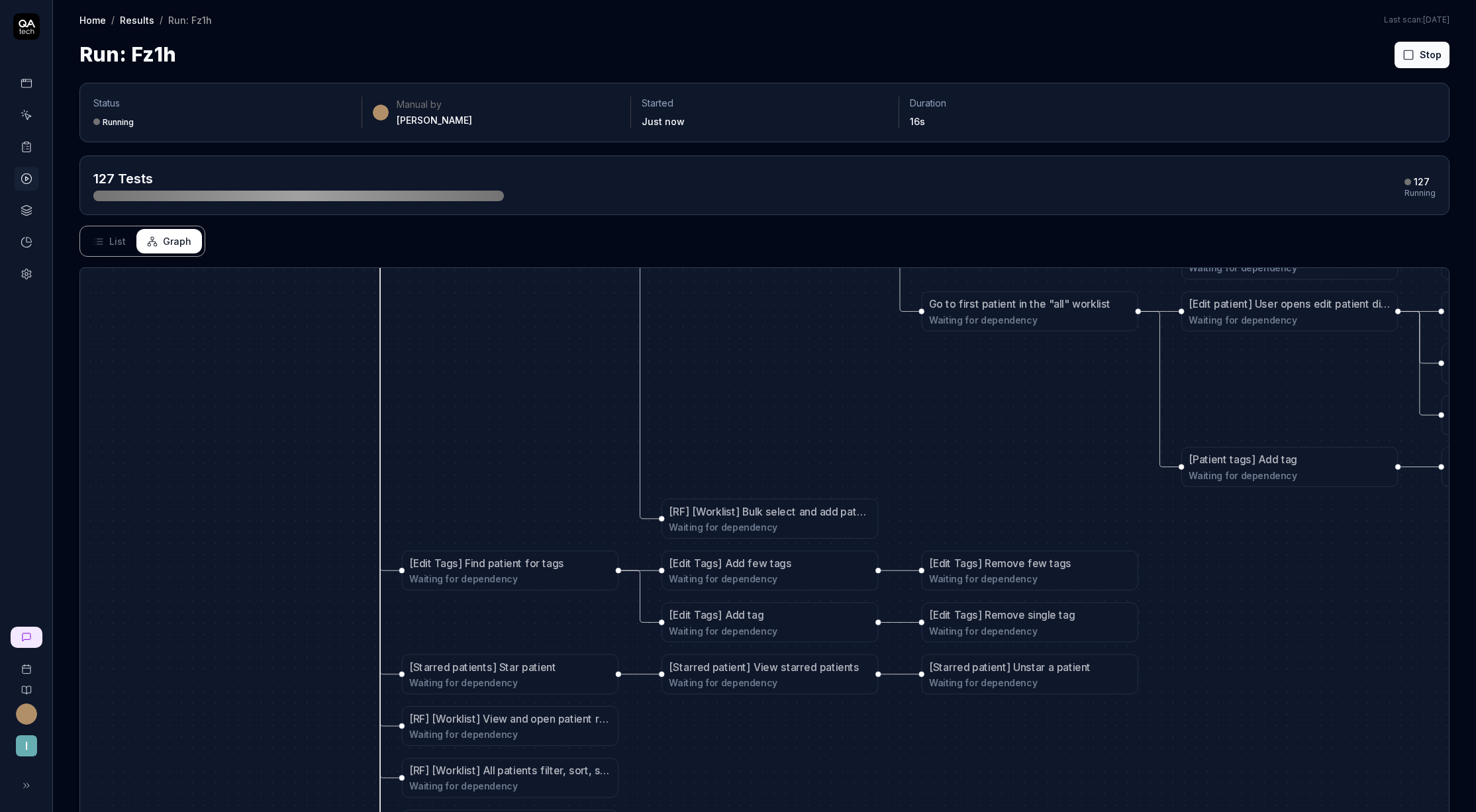
drag, startPoint x: 791, startPoint y: 574, endPoint x: 770, endPoint y: 735, distance: 162.4
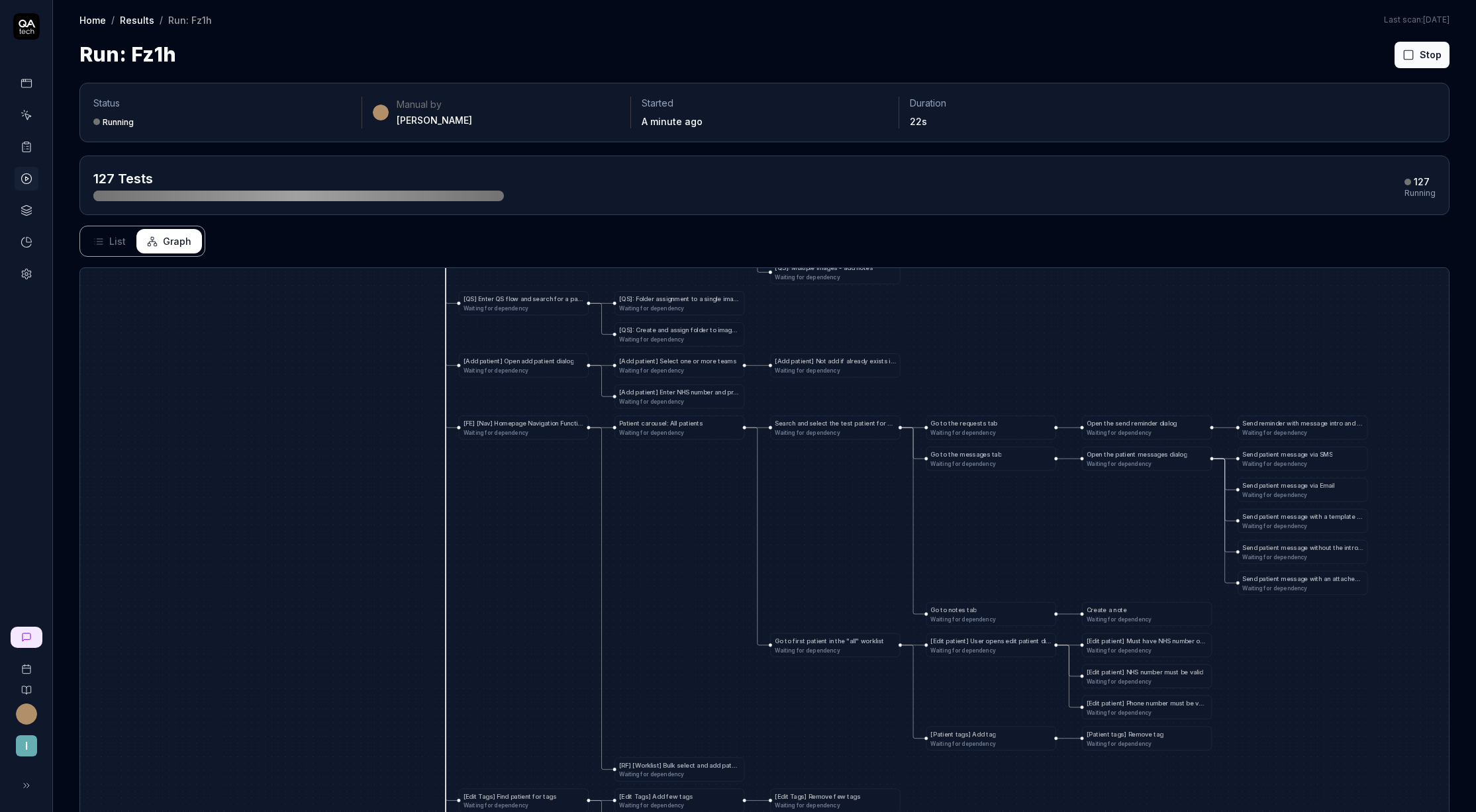
drag, startPoint x: 909, startPoint y: 500, endPoint x: 710, endPoint y: 699, distance: 281.4
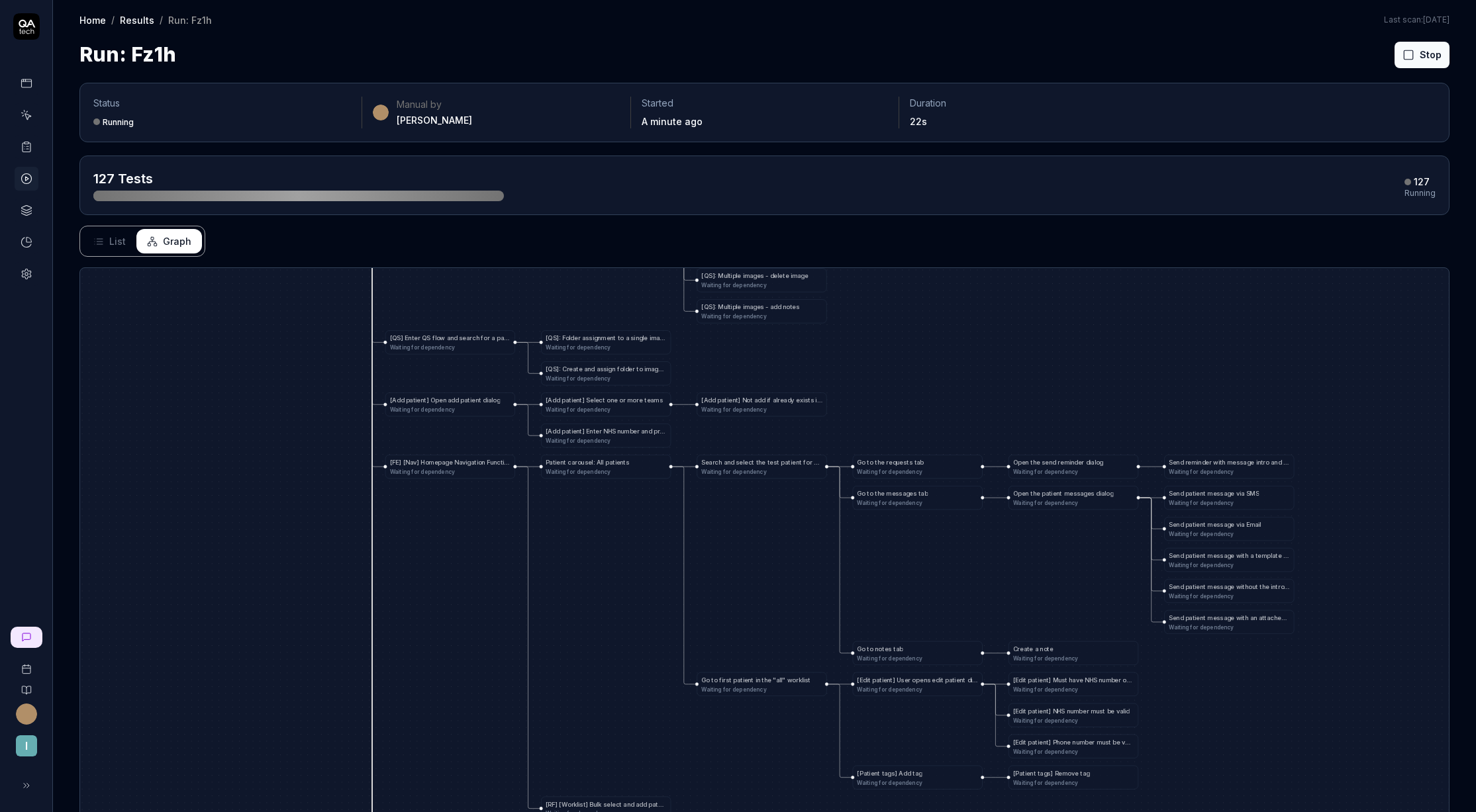
drag, startPoint x: 748, startPoint y: 604, endPoint x: 601, endPoint y: 779, distance: 228.5
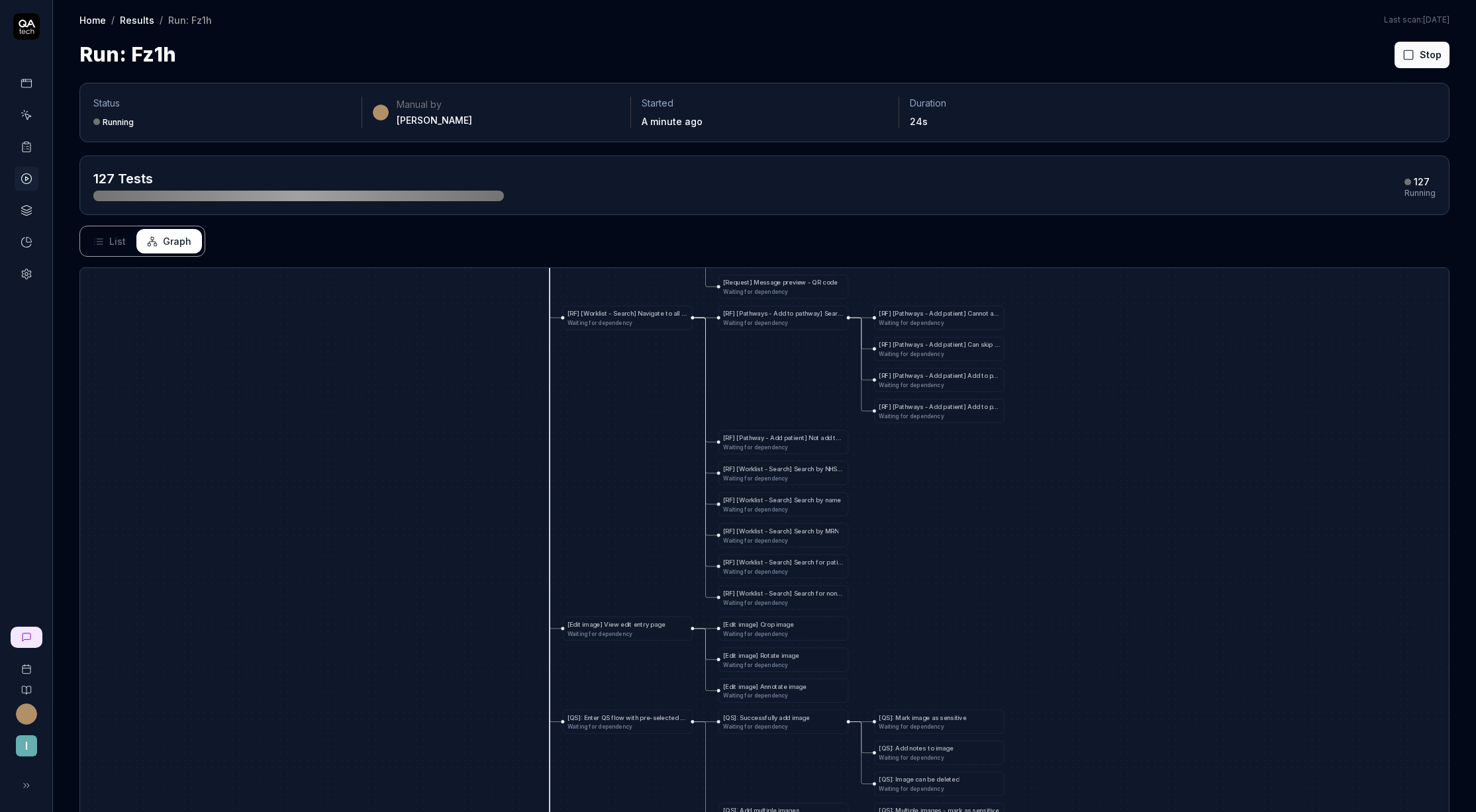
drag, startPoint x: 729, startPoint y: 434, endPoint x: 1023, endPoint y: 761, distance: 439.7
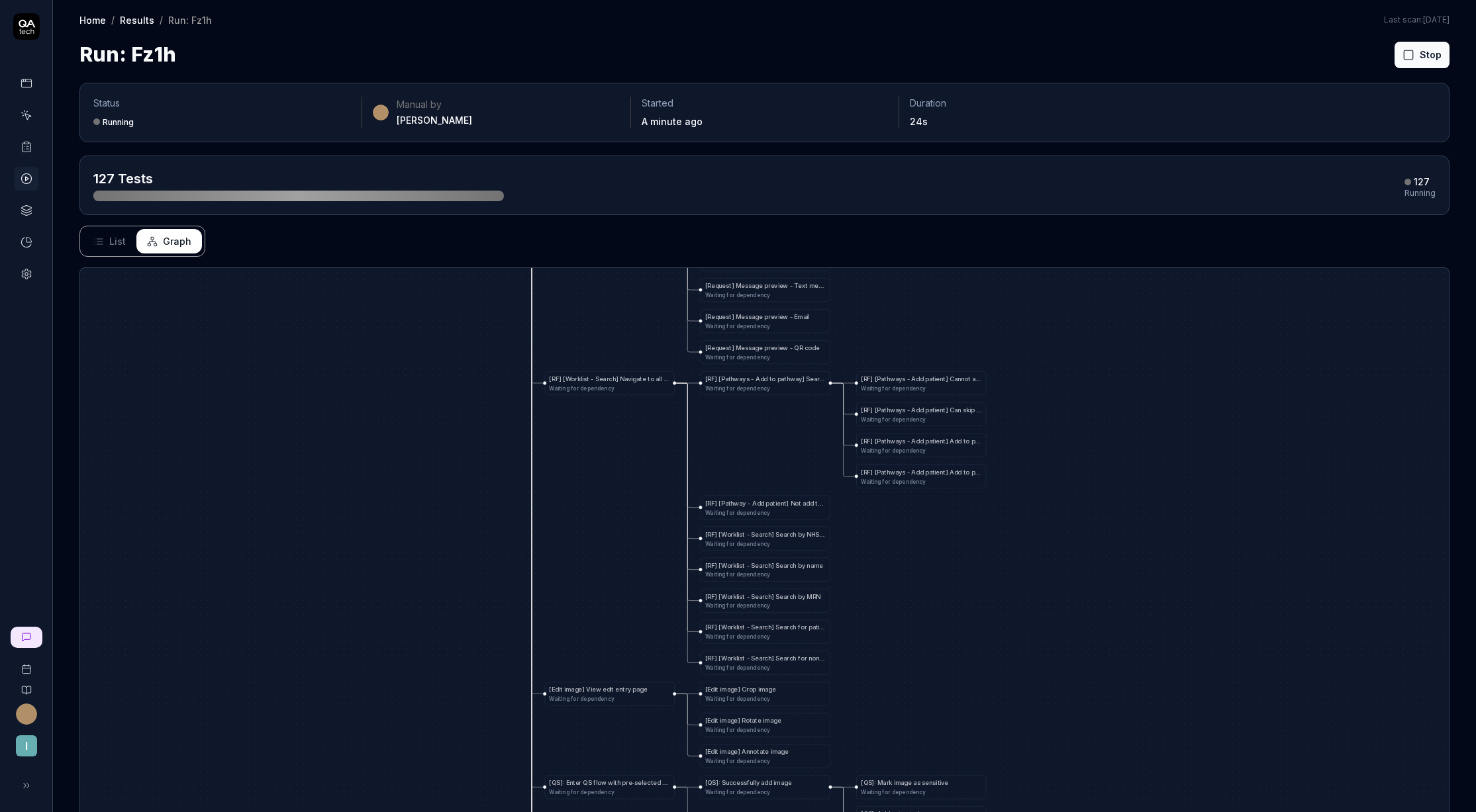
drag, startPoint x: 895, startPoint y: 571, endPoint x: 906, endPoint y: 642, distance: 71.8
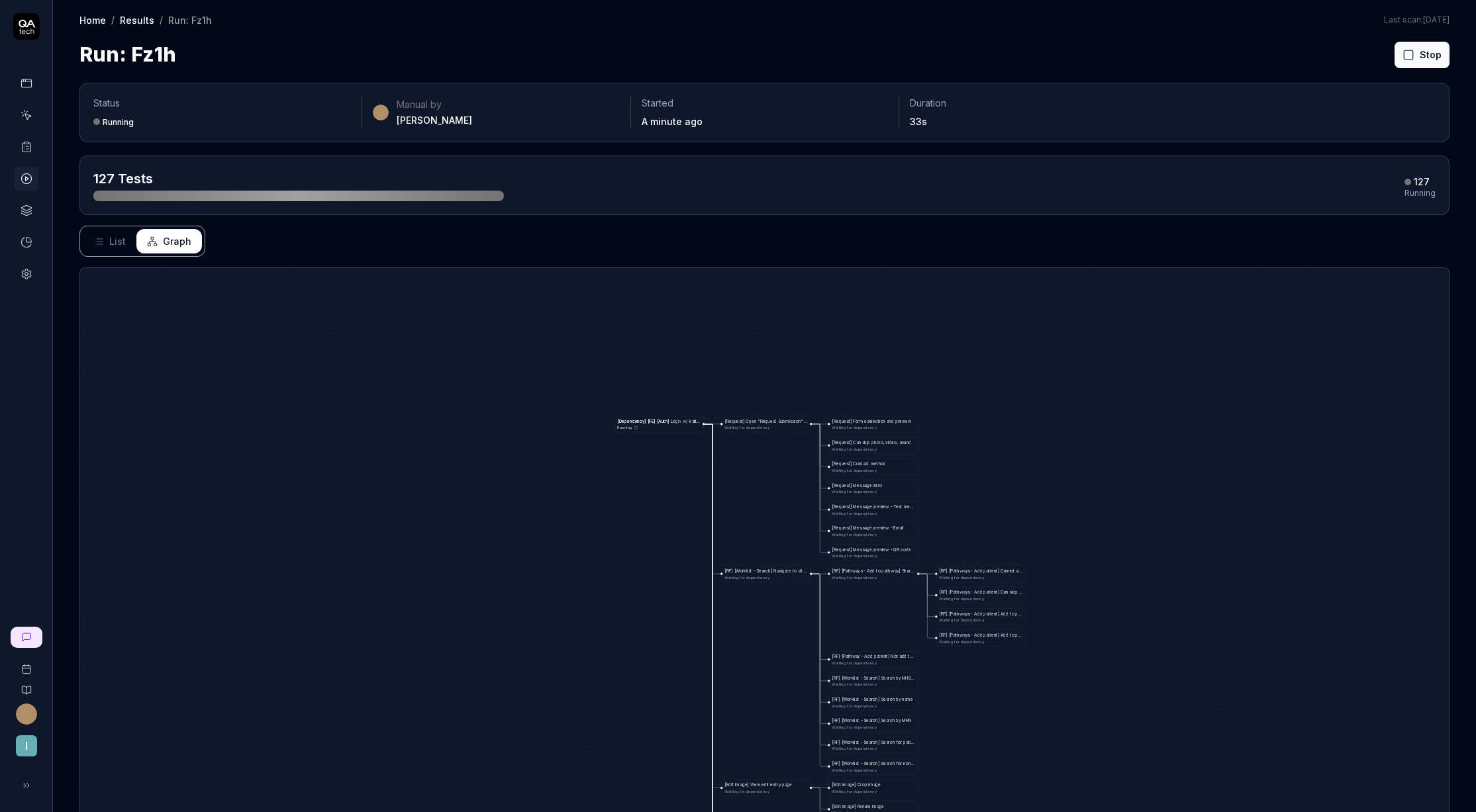
drag, startPoint x: 697, startPoint y: 476, endPoint x: 718, endPoint y: 455, distance: 29.7
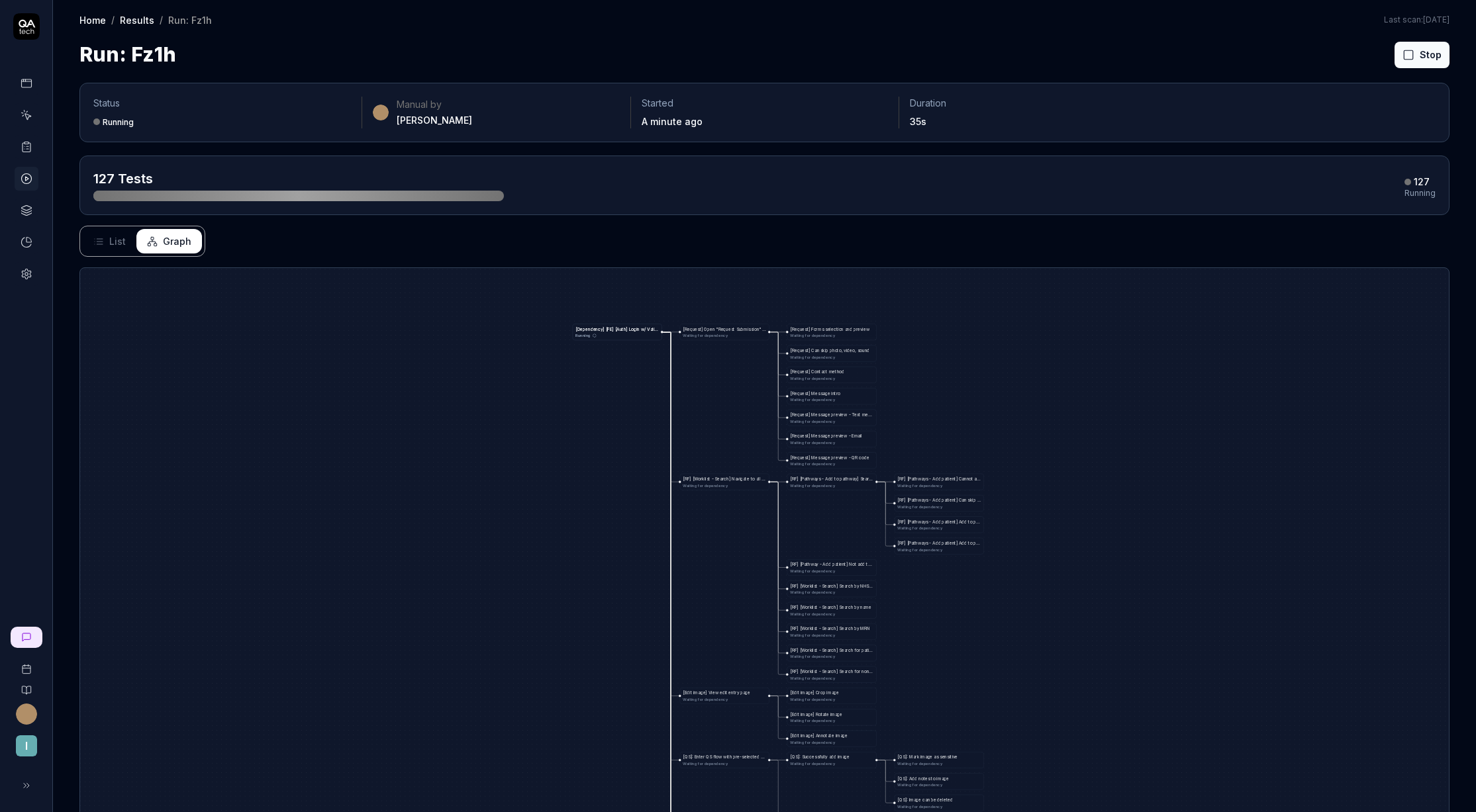
drag, startPoint x: 718, startPoint y: 455, endPoint x: 678, endPoint y: 389, distance: 77.2
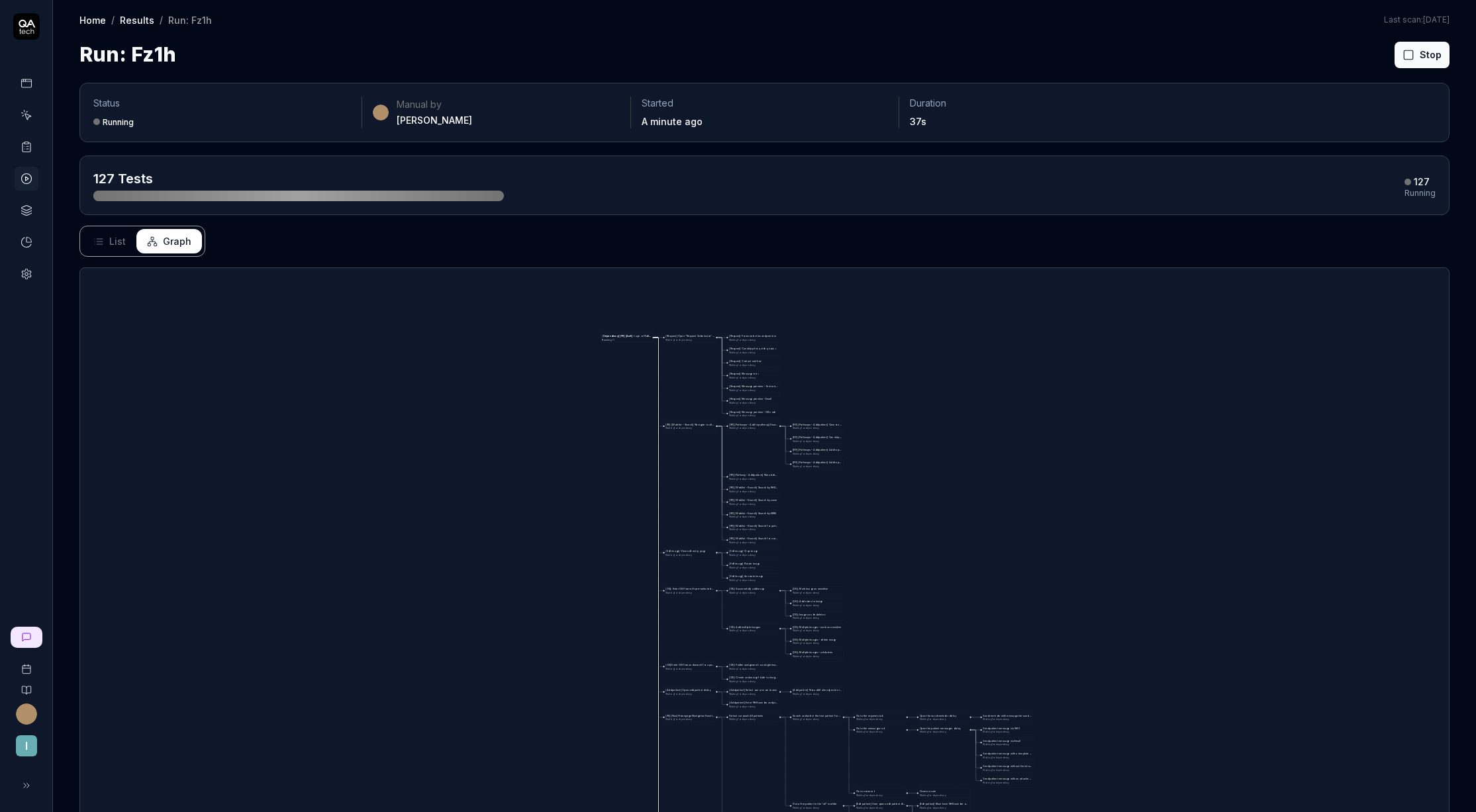
drag, startPoint x: 617, startPoint y: 591, endPoint x: 687, endPoint y: 270, distance: 328.5
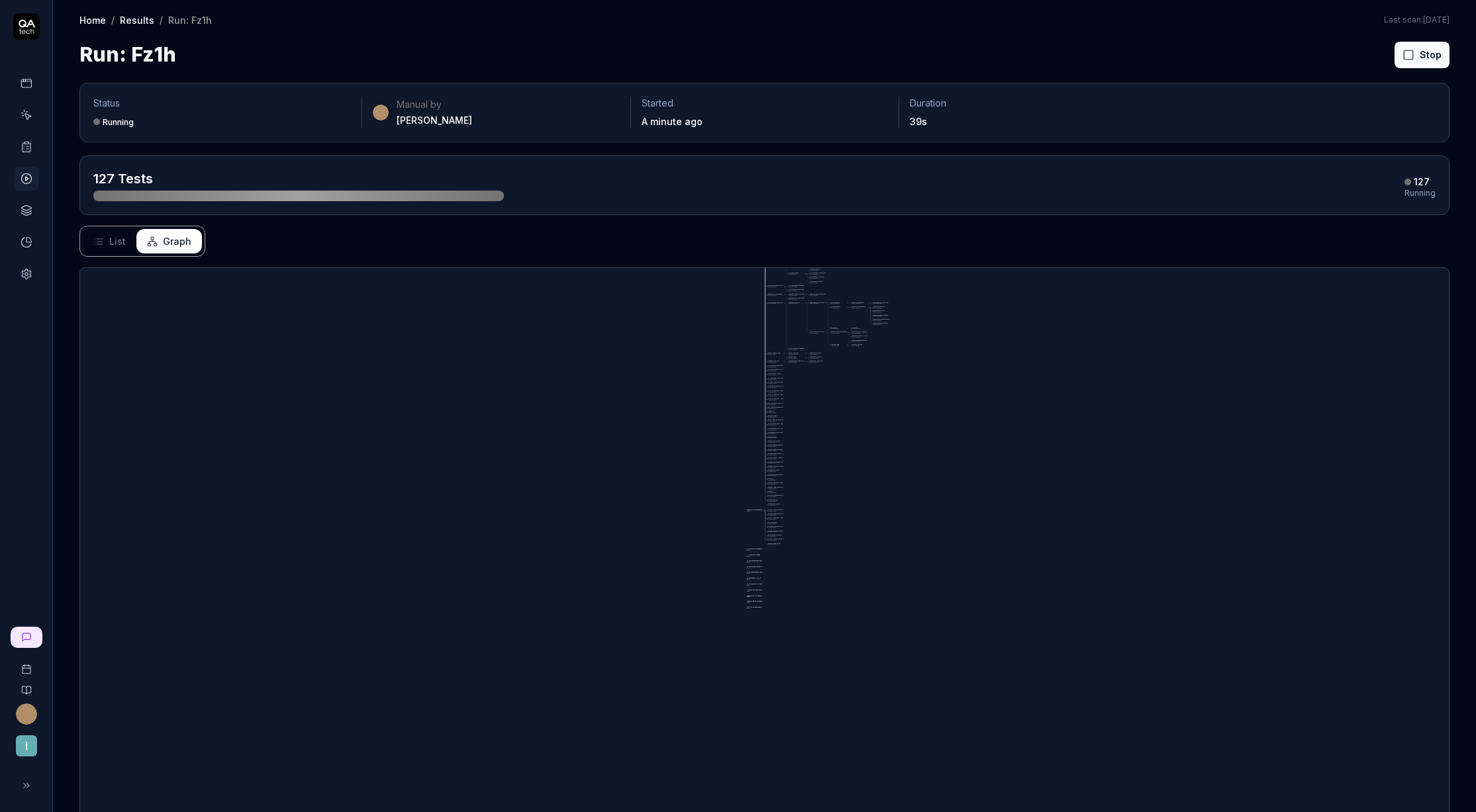
drag, startPoint x: 725, startPoint y: 491, endPoint x: 765, endPoint y: 383, distance: 115.2
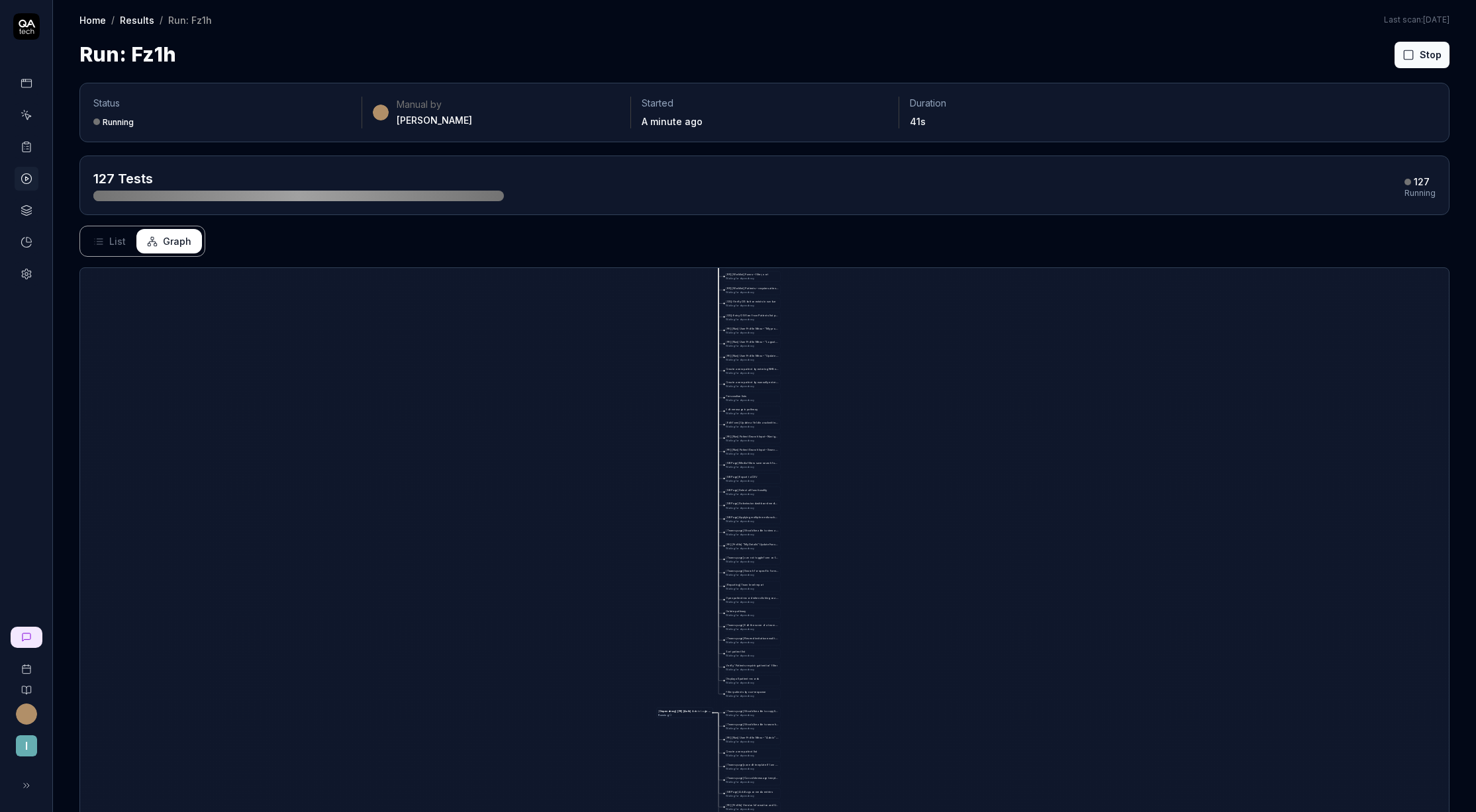
drag, startPoint x: 711, startPoint y: 566, endPoint x: 671, endPoint y: 748, distance: 186.3
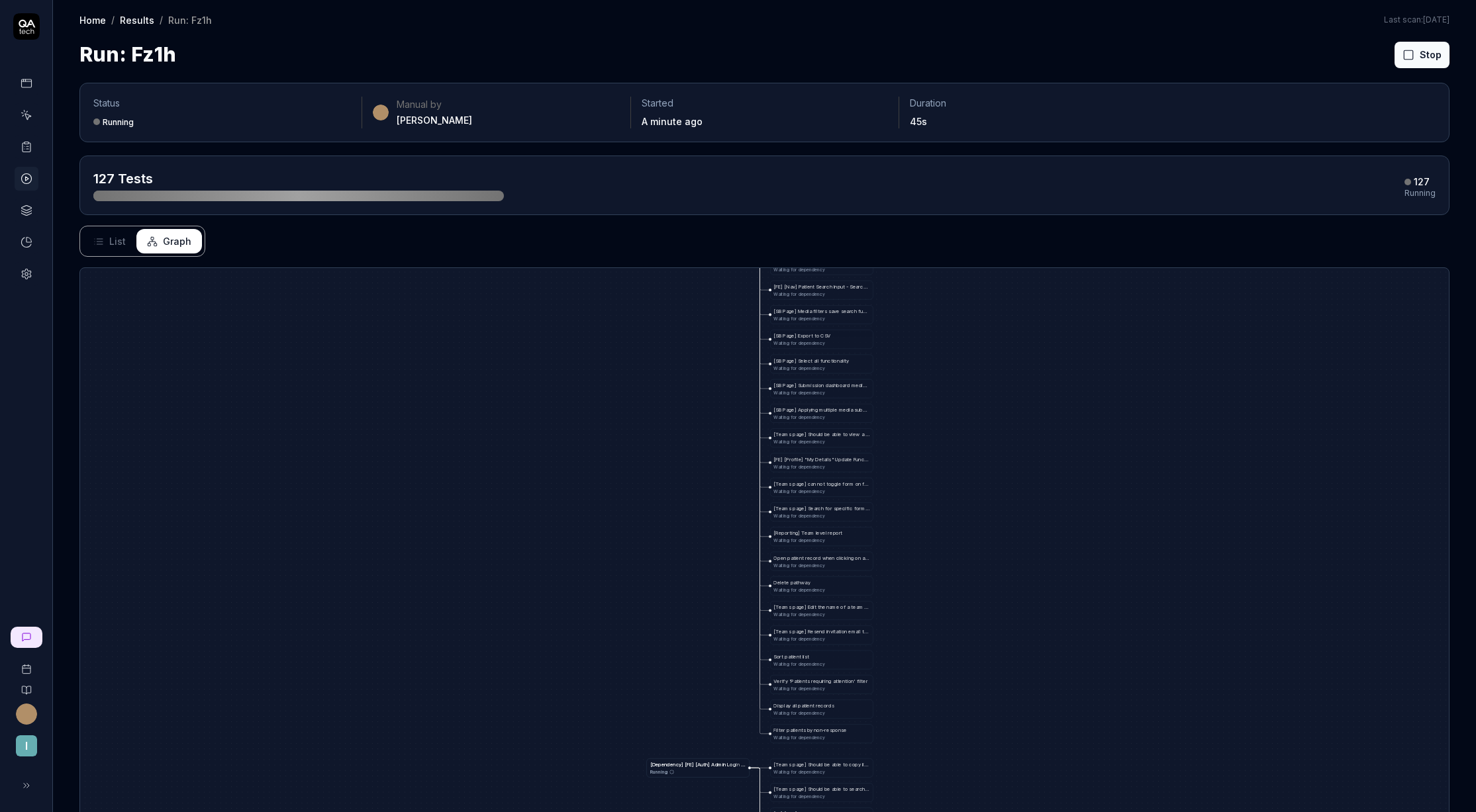
drag, startPoint x: 676, startPoint y: 435, endPoint x: 635, endPoint y: 706, distance: 274.1
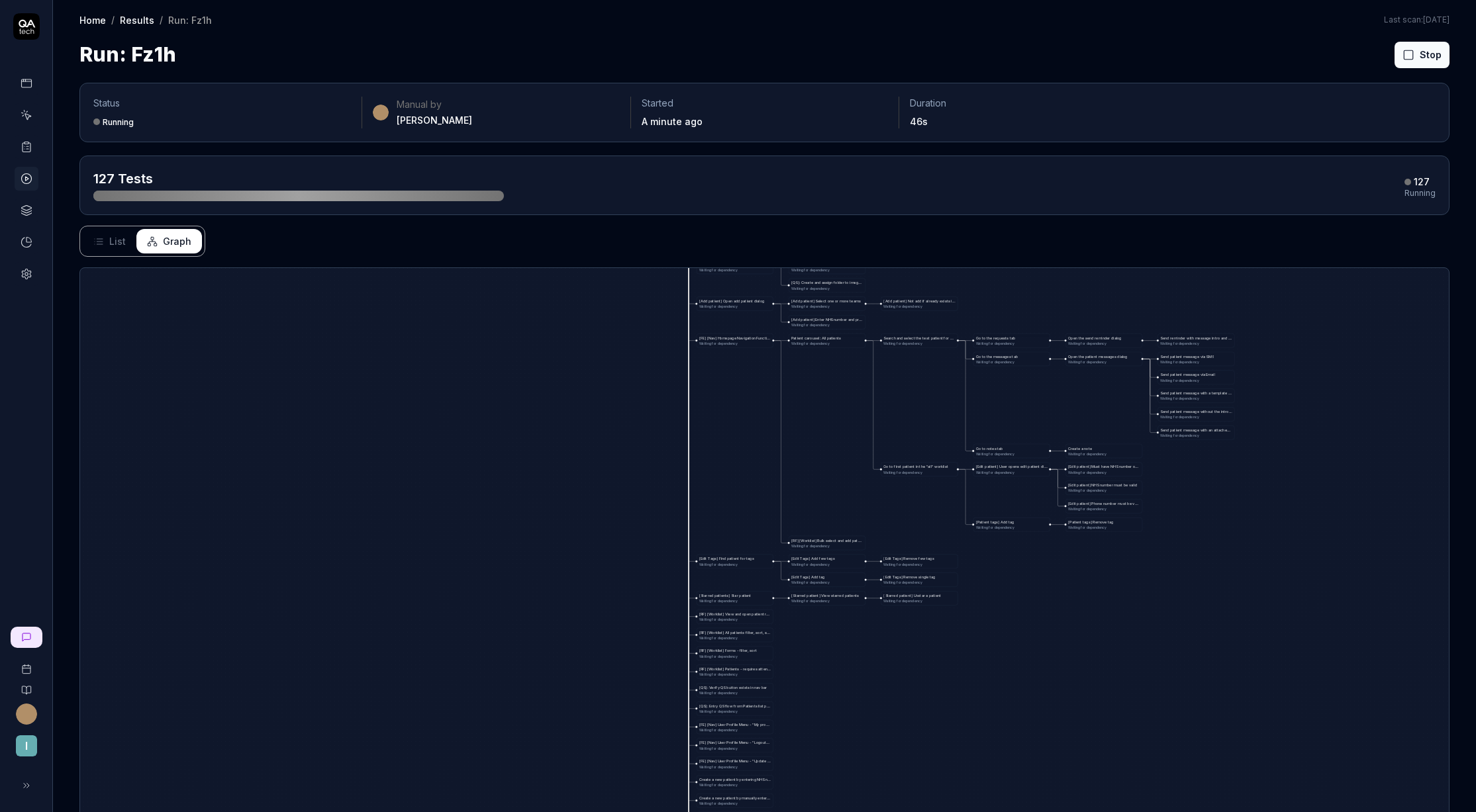
drag, startPoint x: 630, startPoint y: 347, endPoint x: 627, endPoint y: 703, distance: 356.0
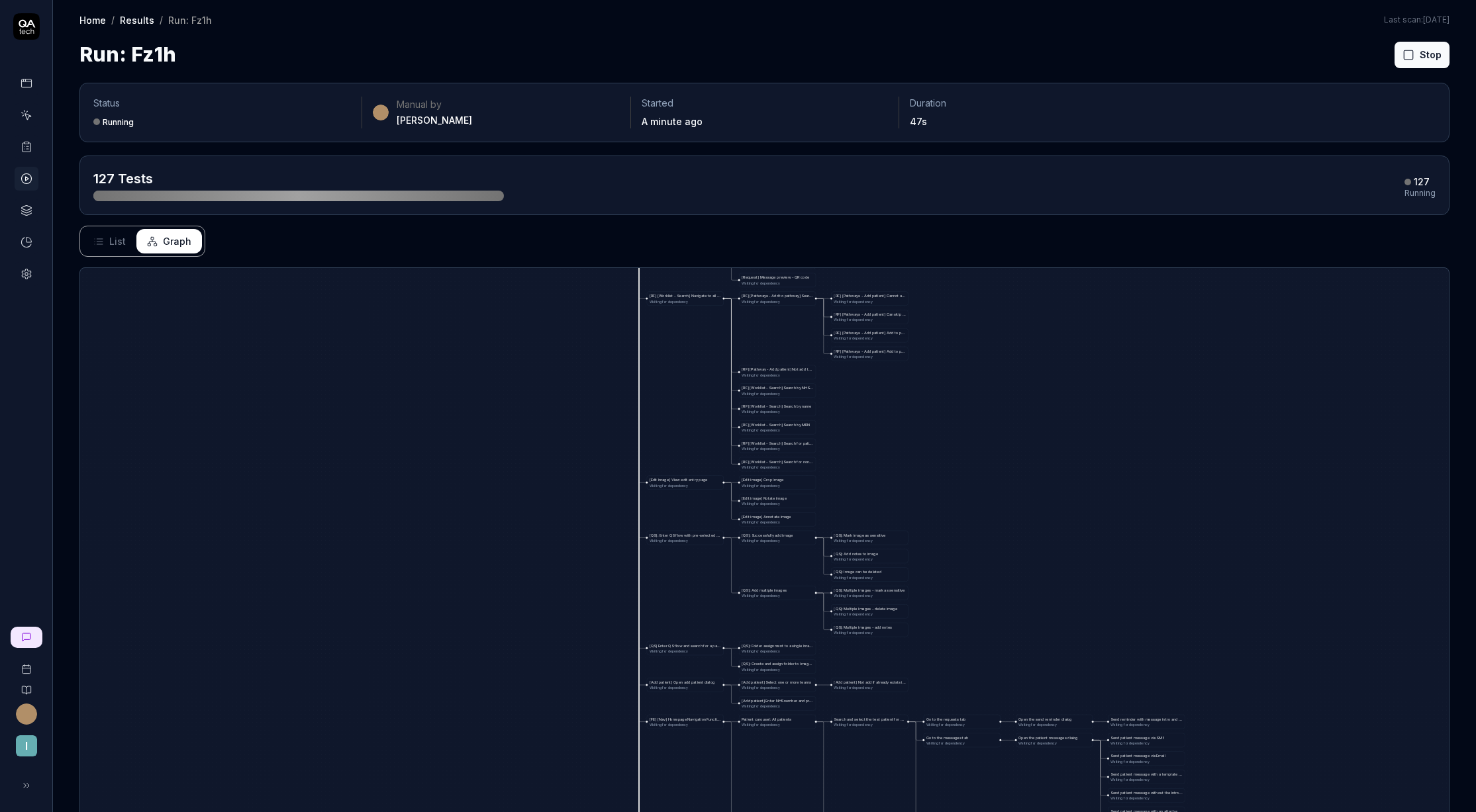
drag, startPoint x: 638, startPoint y: 364, endPoint x: 584, endPoint y: 698, distance: 338.3
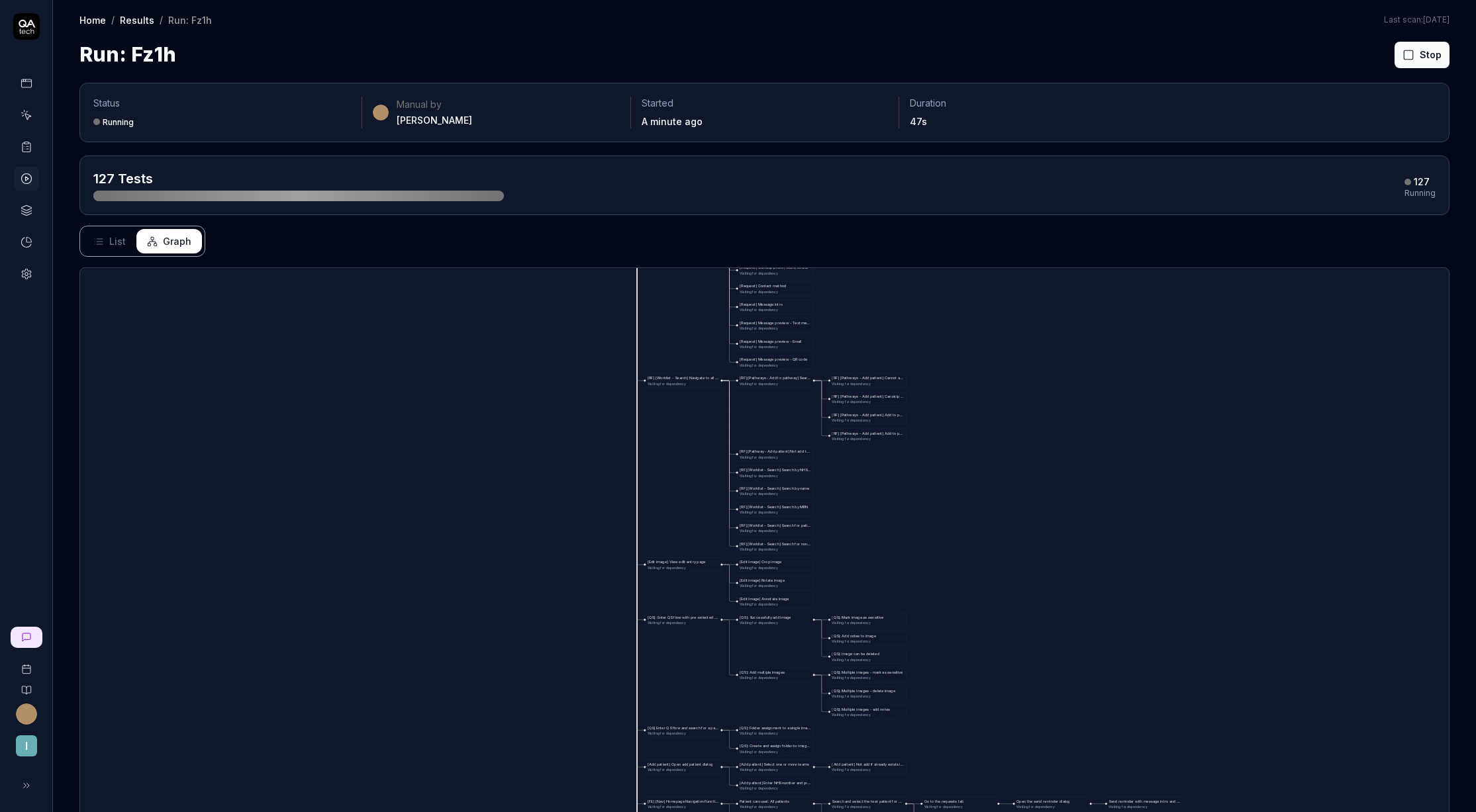
drag, startPoint x: 580, startPoint y: 504, endPoint x: 573, endPoint y: 644, distance: 140.2
